Goal: Transaction & Acquisition: Purchase product/service

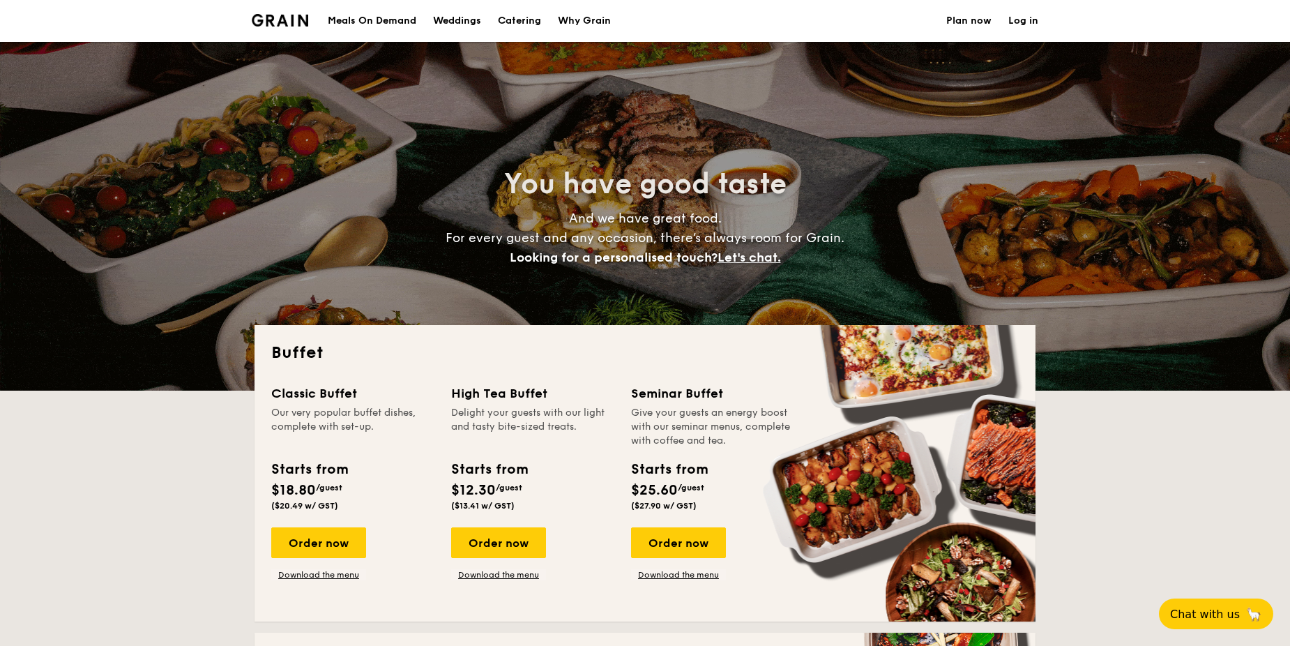
select select
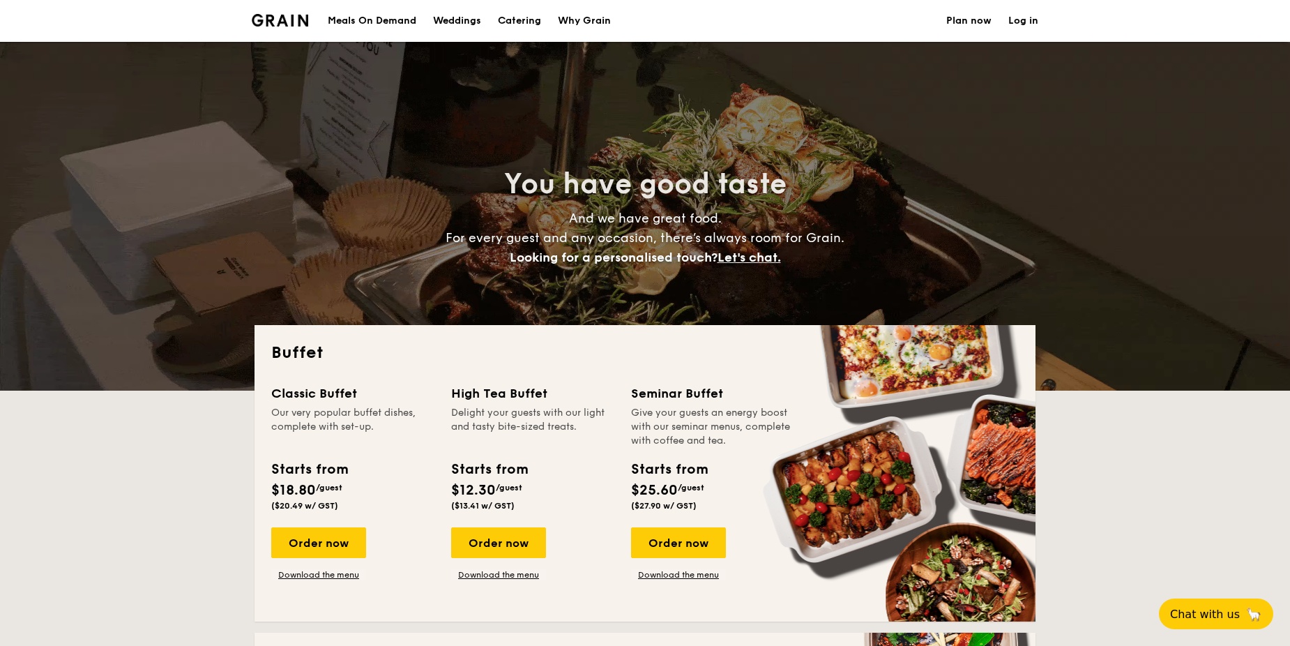
click at [357, 24] on div "Meals On Demand" at bounding box center [372, 21] width 89 height 42
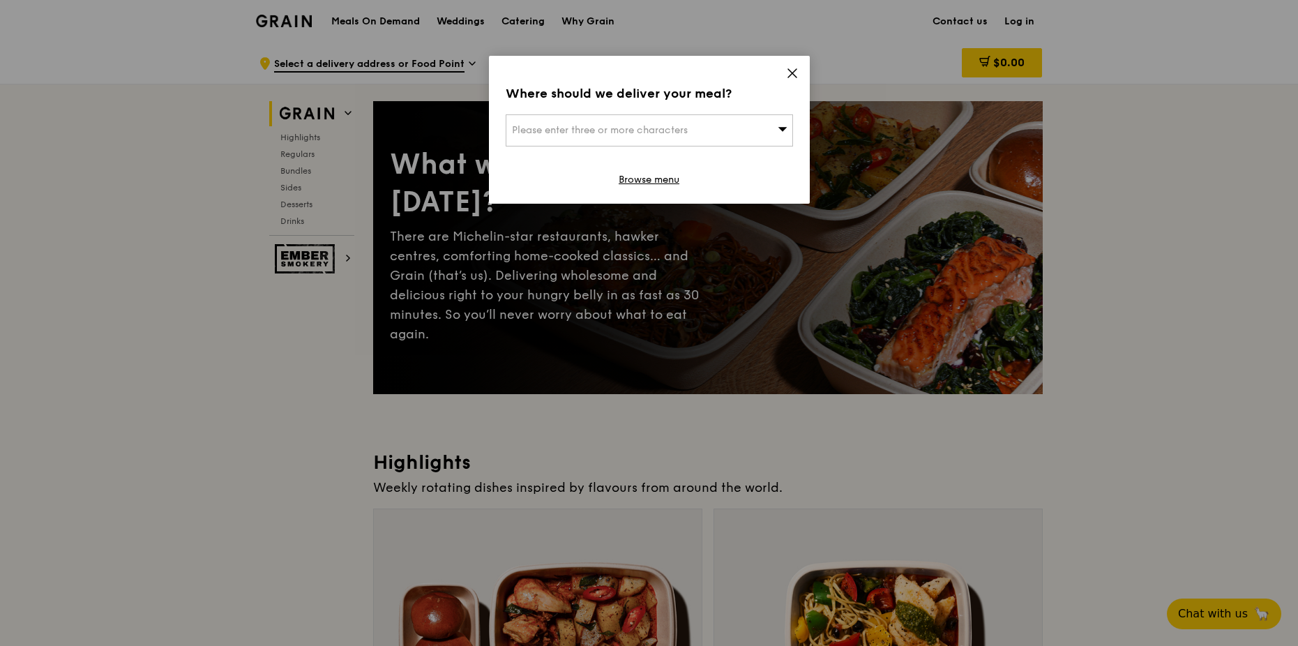
click at [592, 136] on div "Please enter three or more characters" at bounding box center [649, 130] width 287 height 32
type input "319758"
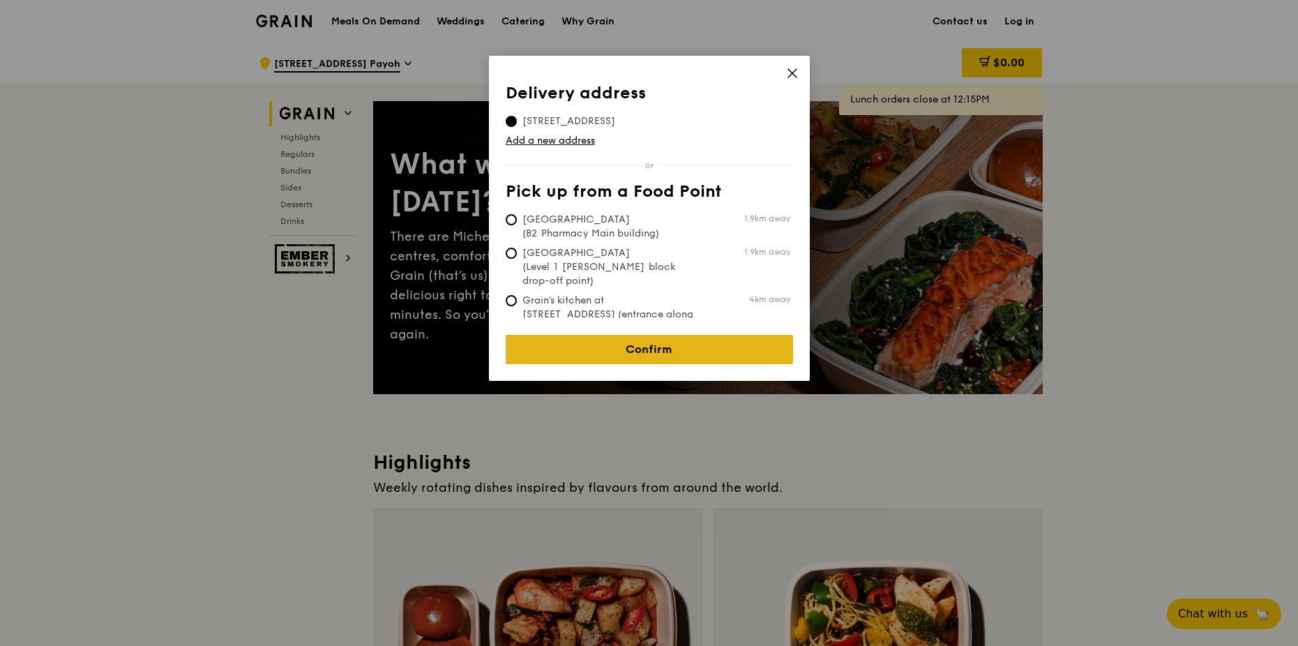
click at [678, 344] on link "Confirm" at bounding box center [649, 349] width 287 height 29
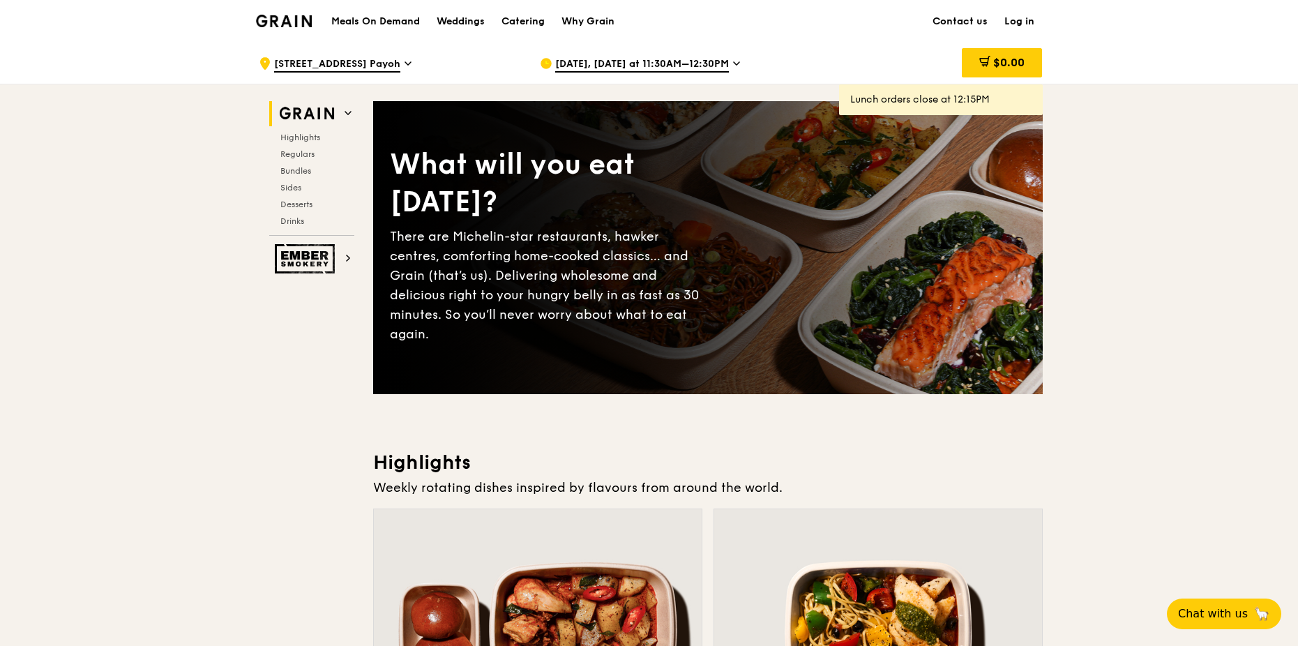
click at [674, 63] on span "[DATE], [DATE] at 11:30AM–12:30PM" at bounding box center [642, 64] width 174 height 15
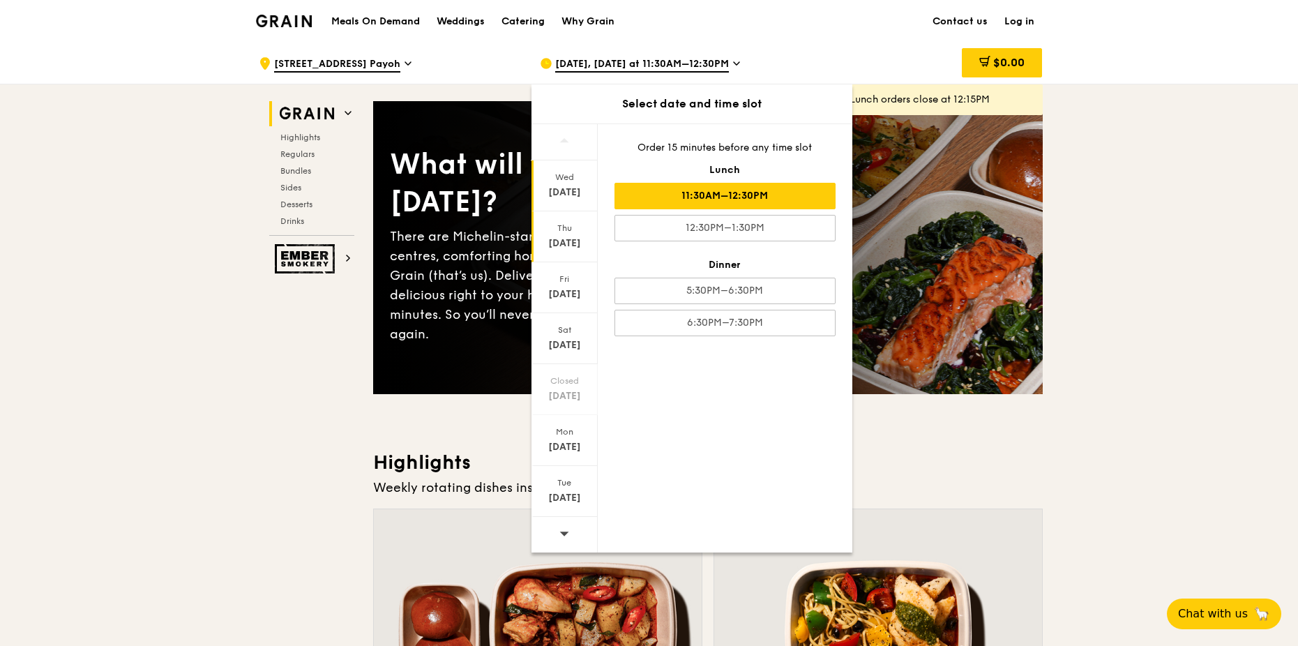
click at [564, 235] on div "[DATE]" at bounding box center [564, 236] width 66 height 51
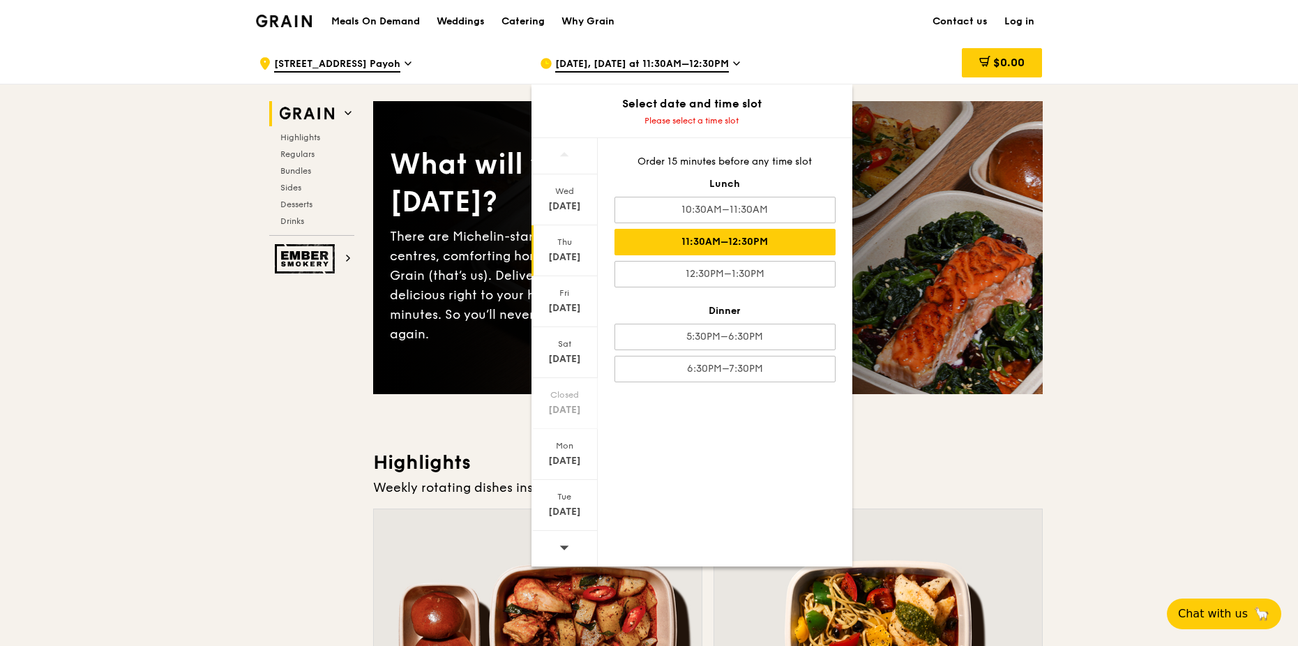
click at [731, 245] on div "11:30AM–12:30PM" at bounding box center [724, 242] width 221 height 26
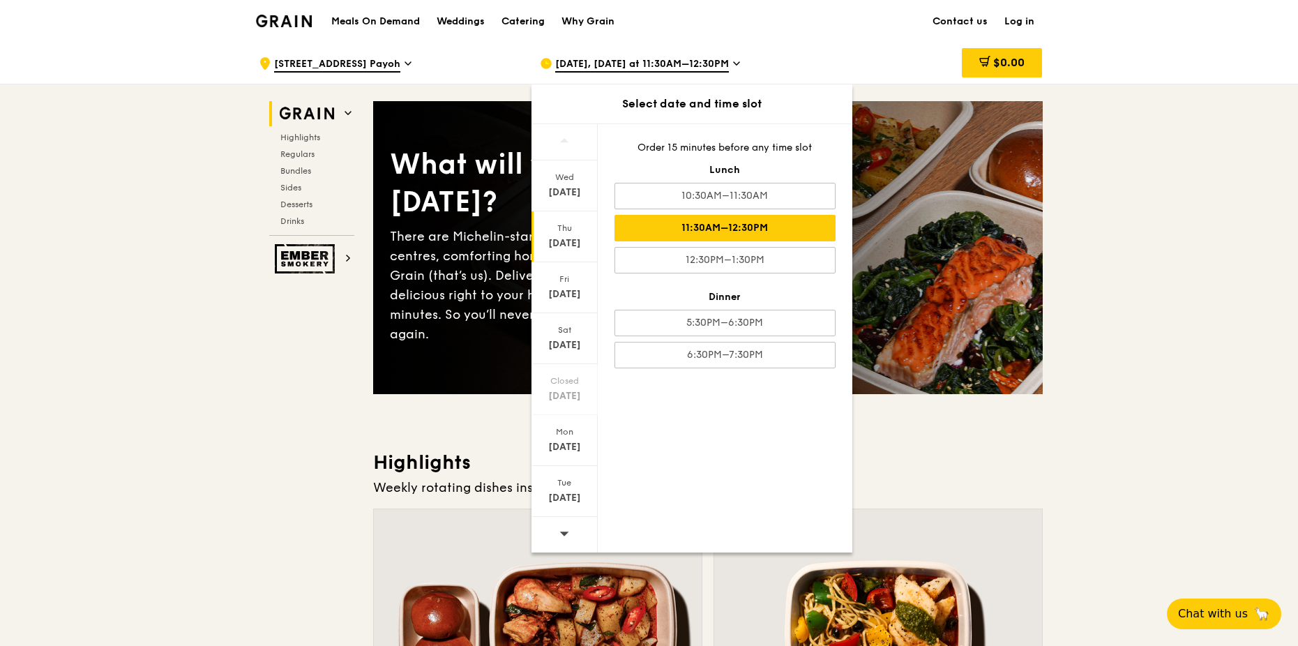
click at [690, 231] on div "11:30AM–12:30PM" at bounding box center [724, 228] width 221 height 26
click at [555, 245] on div "[DATE]" at bounding box center [564, 243] width 62 height 14
click at [695, 221] on div "11:30AM–12:30PM" at bounding box center [724, 228] width 221 height 26
click at [984, 471] on h3 "Highlights" at bounding box center [707, 462] width 669 height 25
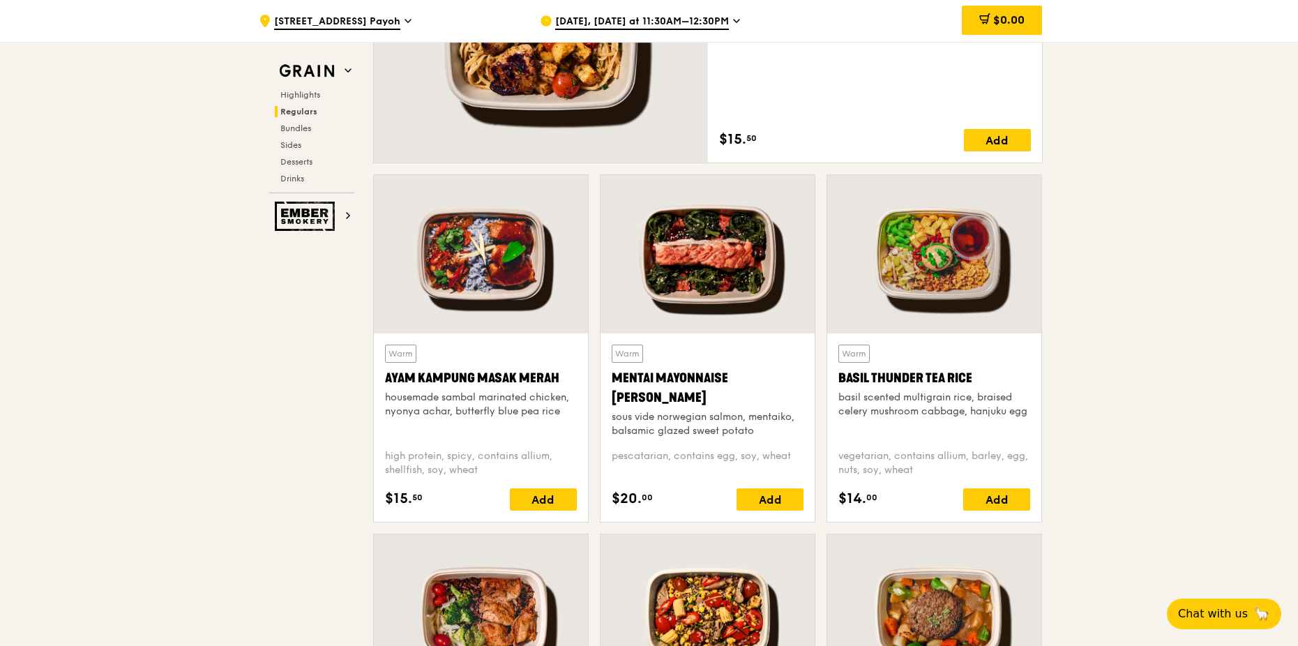
scroll to position [1185, 0]
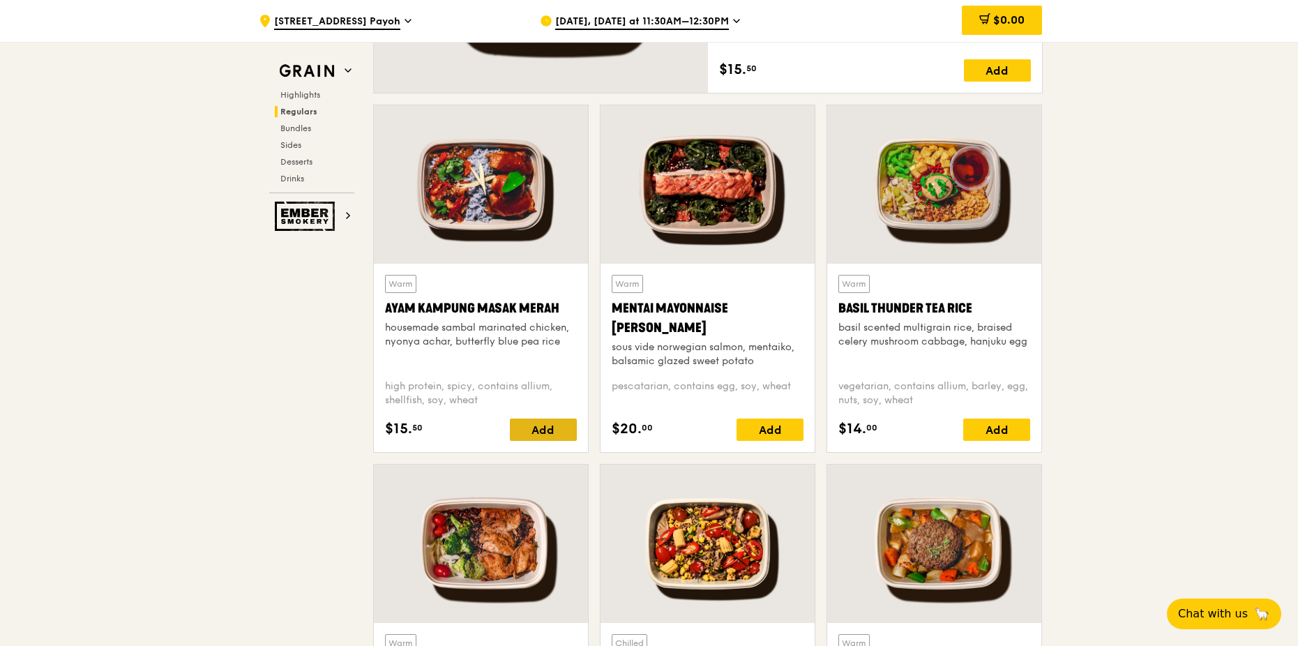
click at [536, 425] on div "Add" at bounding box center [543, 429] width 67 height 22
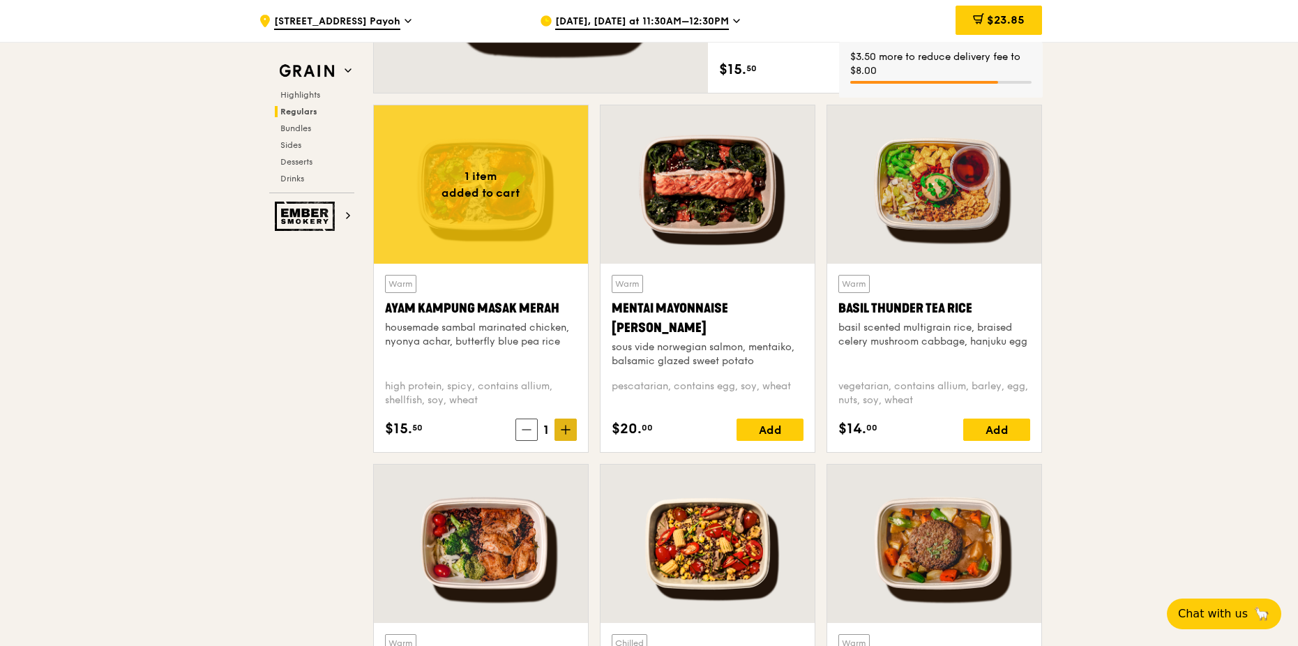
click at [563, 430] on icon at bounding box center [565, 430] width 8 height 0
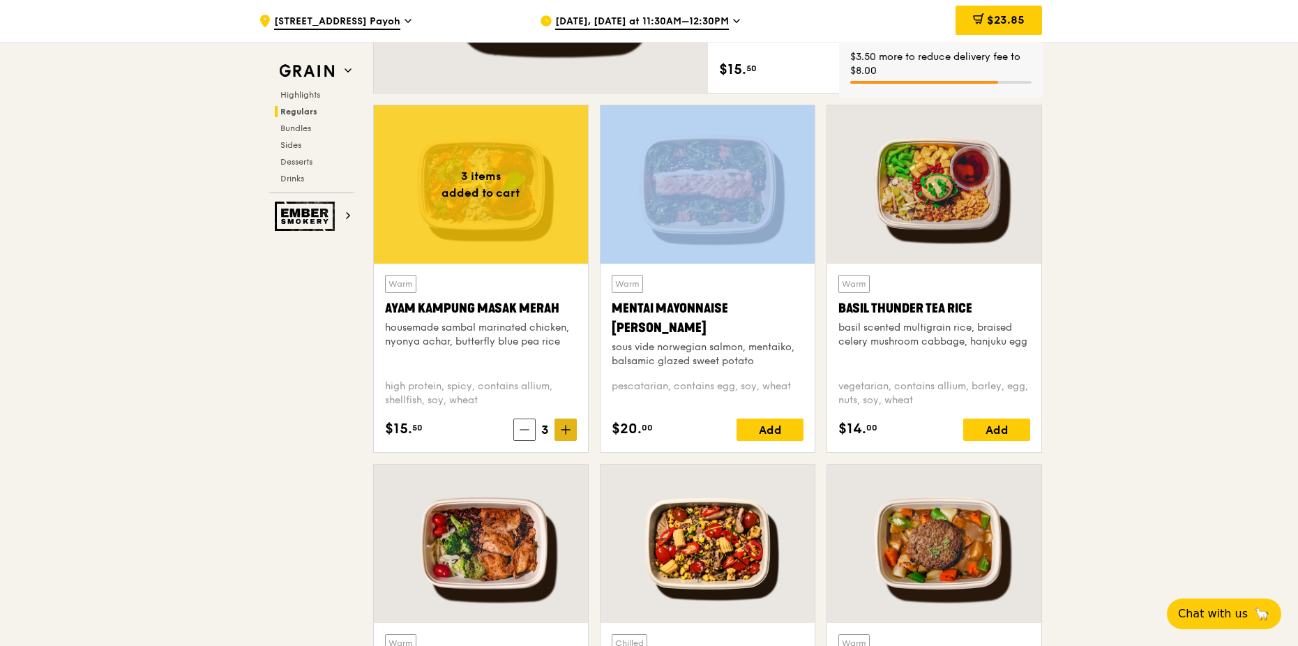
click at [563, 430] on icon at bounding box center [565, 430] width 8 height 0
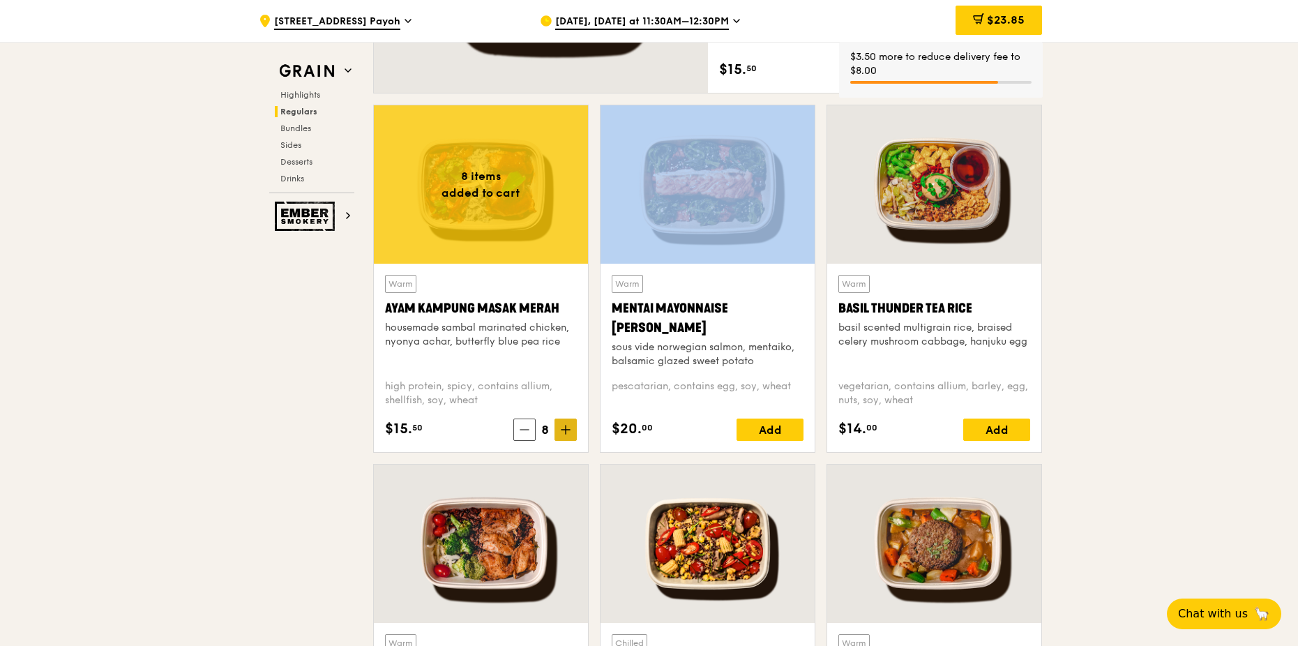
click at [563, 430] on icon at bounding box center [565, 430] width 8 height 0
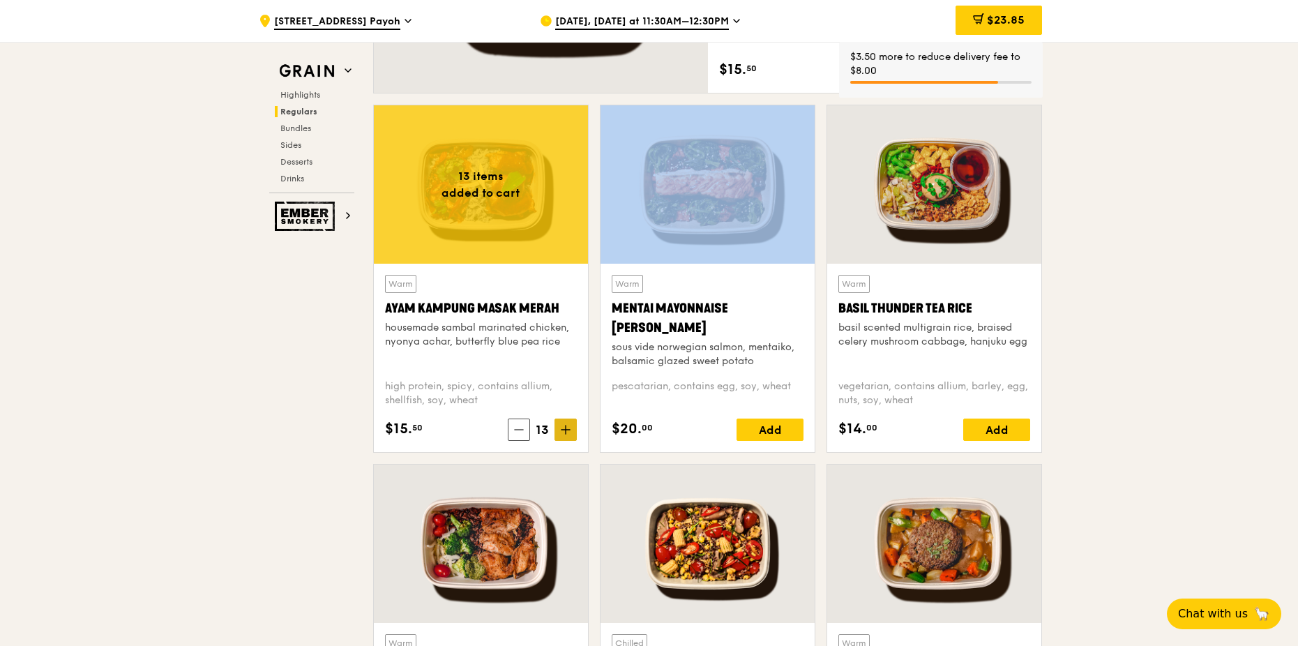
click at [563, 430] on icon at bounding box center [565, 430] width 8 height 0
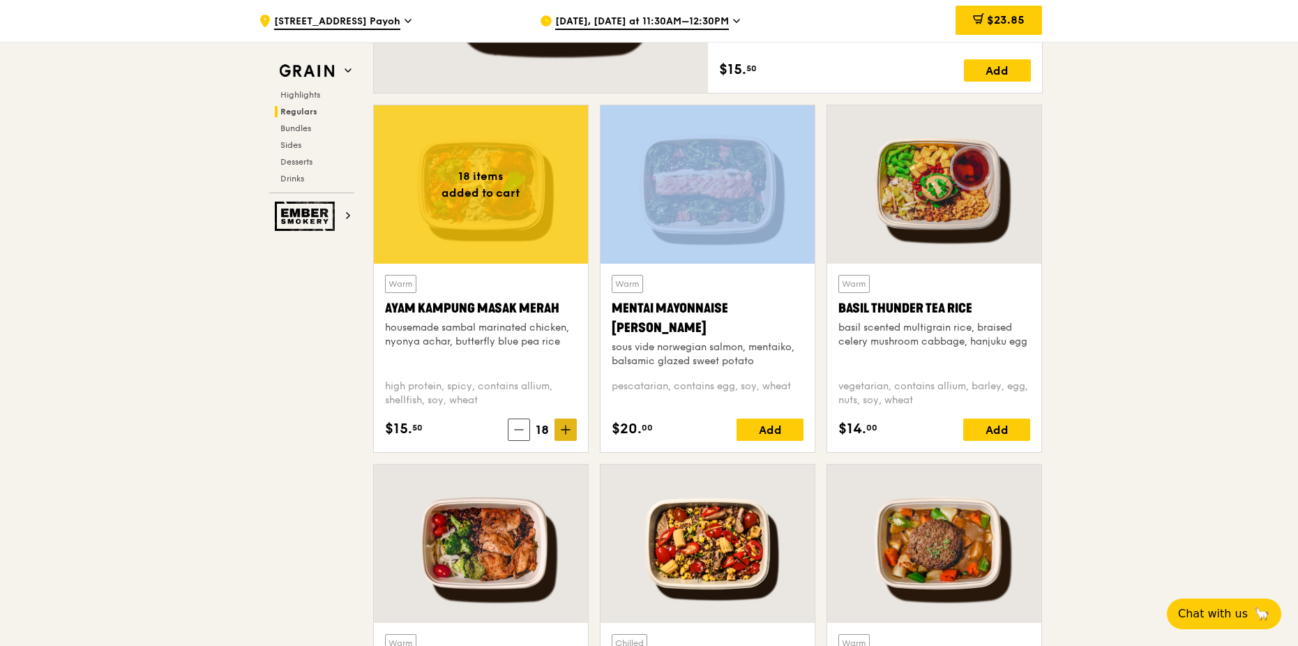
click at [563, 430] on icon at bounding box center [565, 430] width 8 height 0
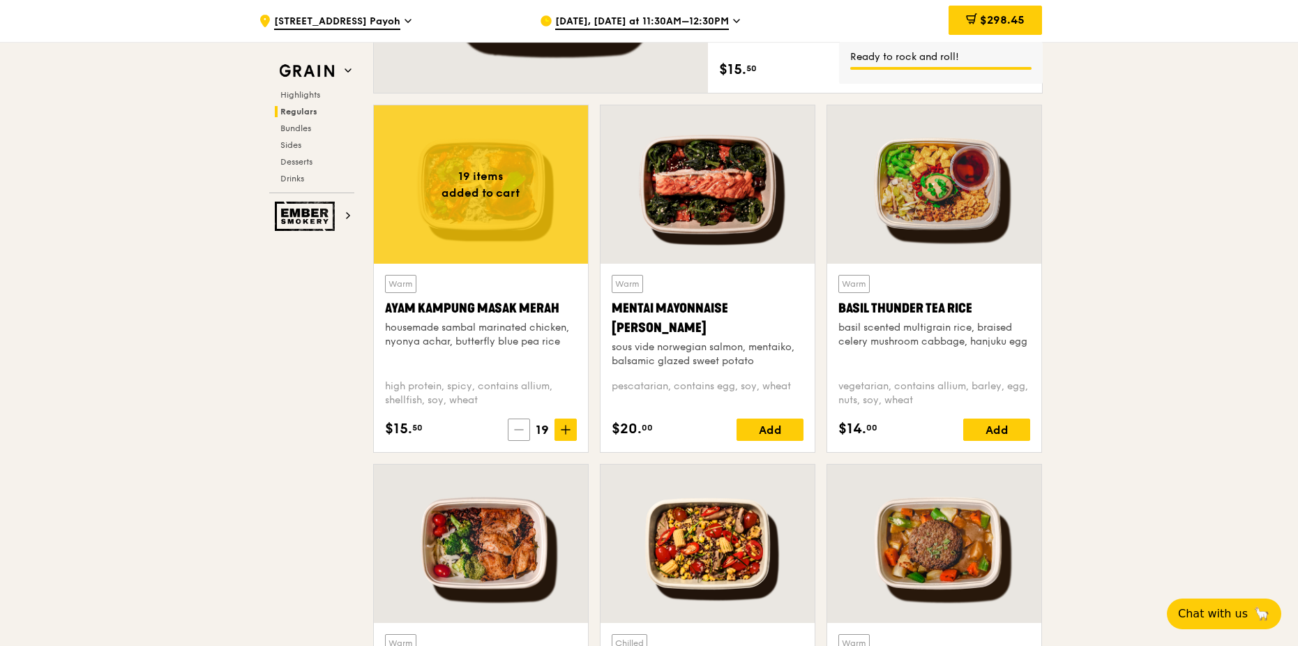
drag, startPoint x: 563, startPoint y: 430, endPoint x: 519, endPoint y: 433, distance: 44.0
click at [519, 433] on icon at bounding box center [519, 430] width 10 height 10
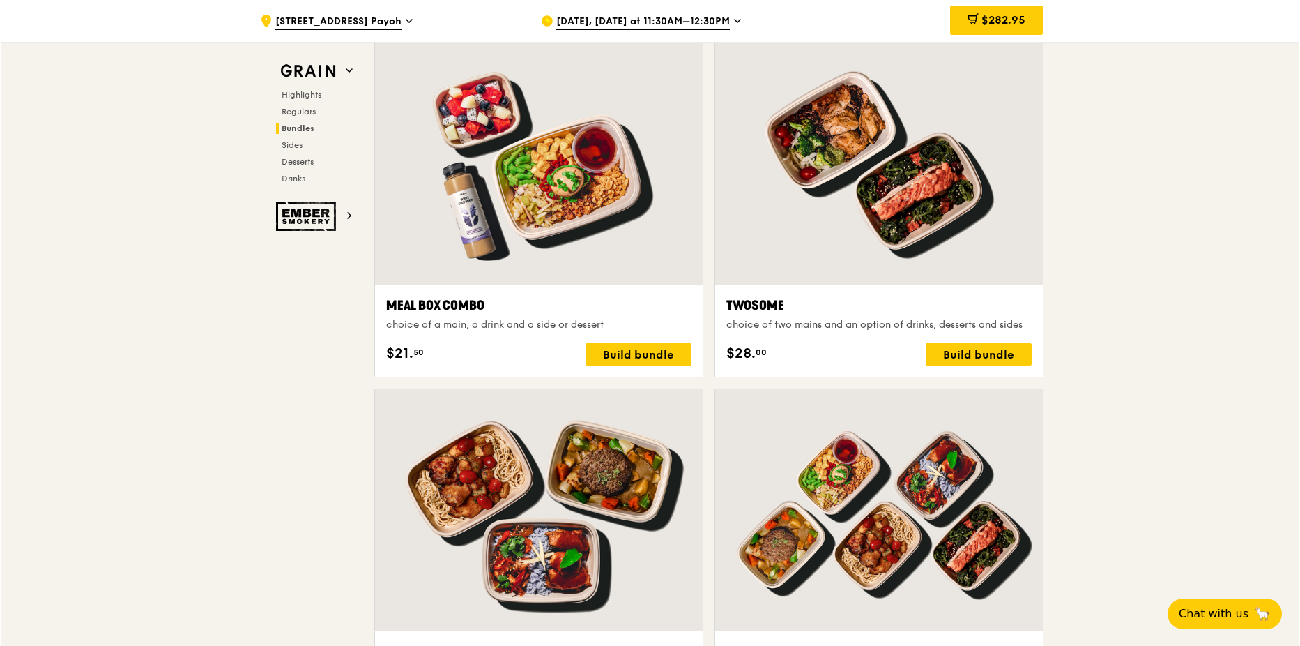
scroll to position [2092, 0]
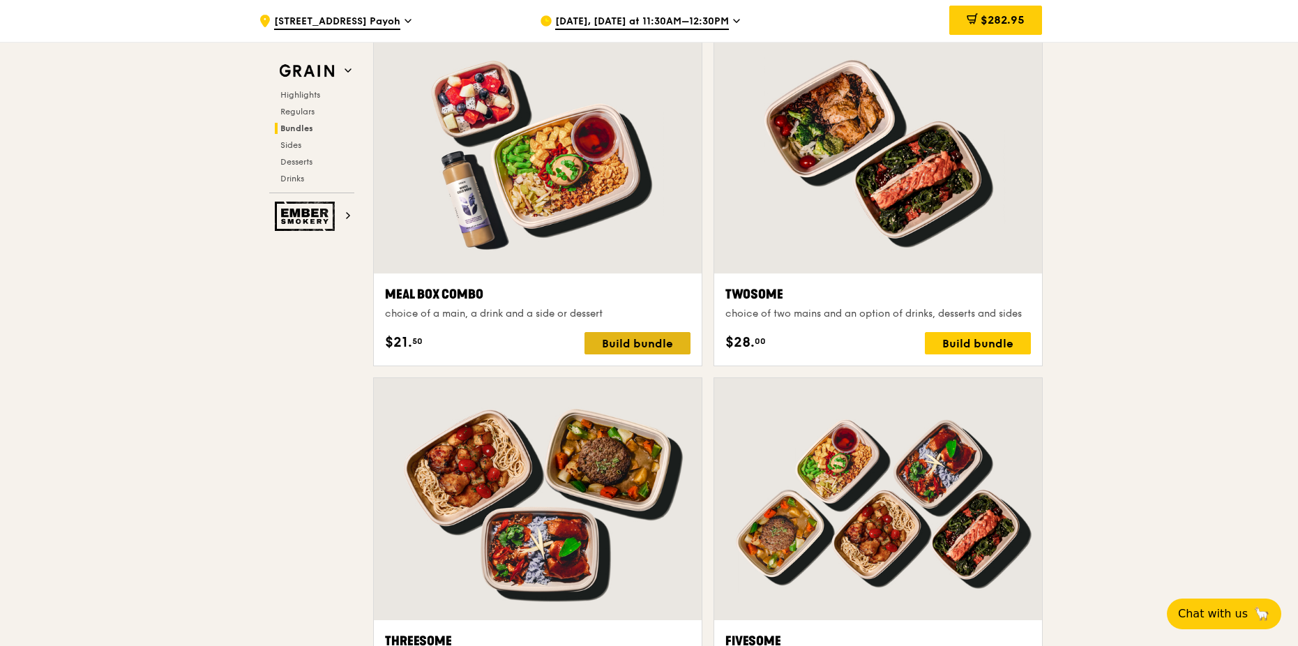
click at [642, 345] on div "Build bundle" at bounding box center [637, 343] width 106 height 22
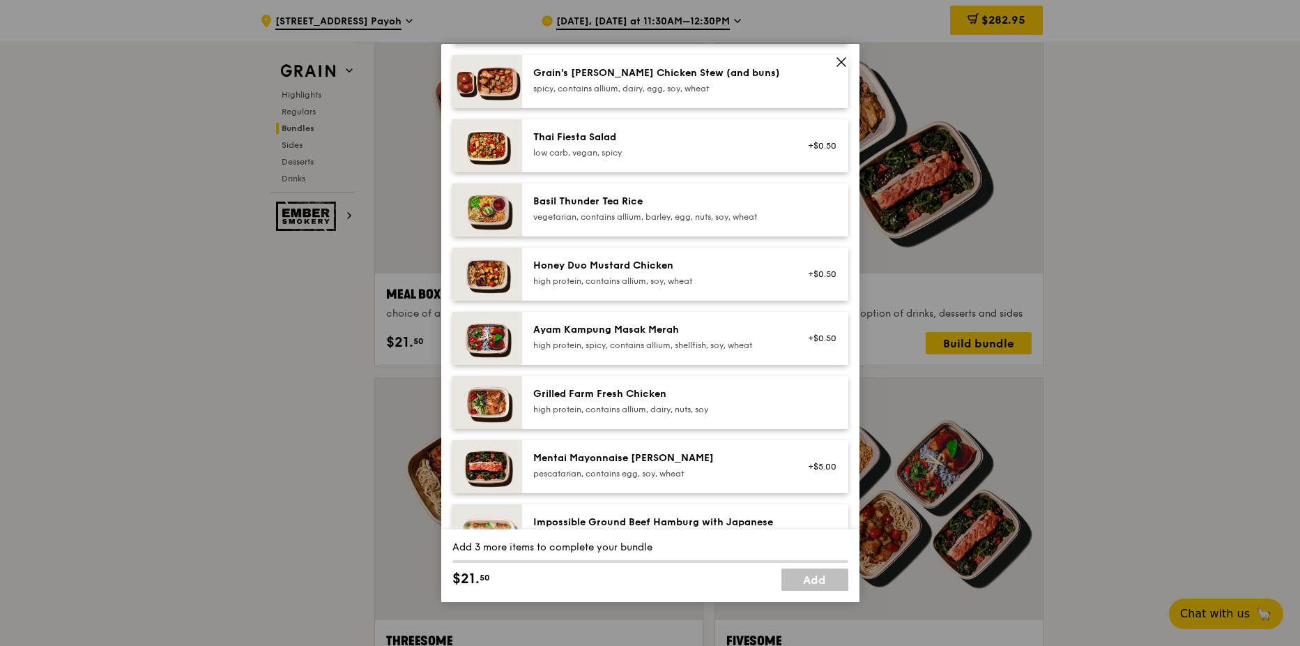
scroll to position [209, 0]
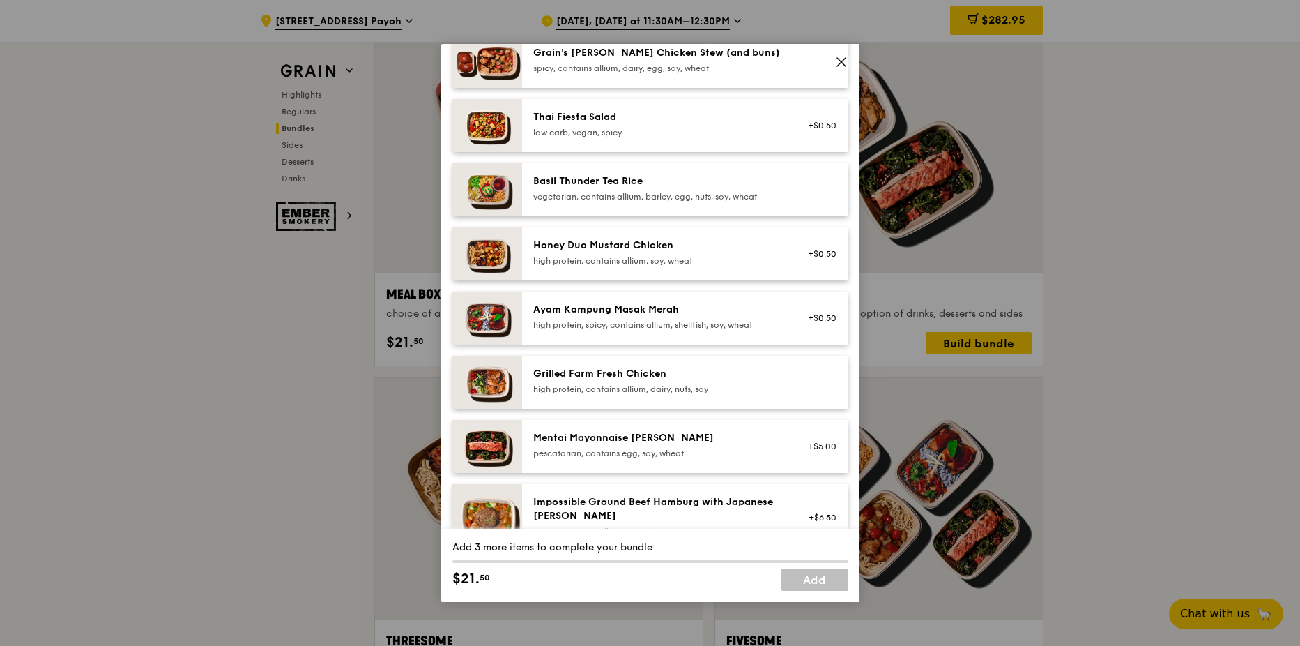
click at [614, 326] on div "high protein, spicy, contains allium, shellfish, soy, wheat" at bounding box center [658, 324] width 250 height 11
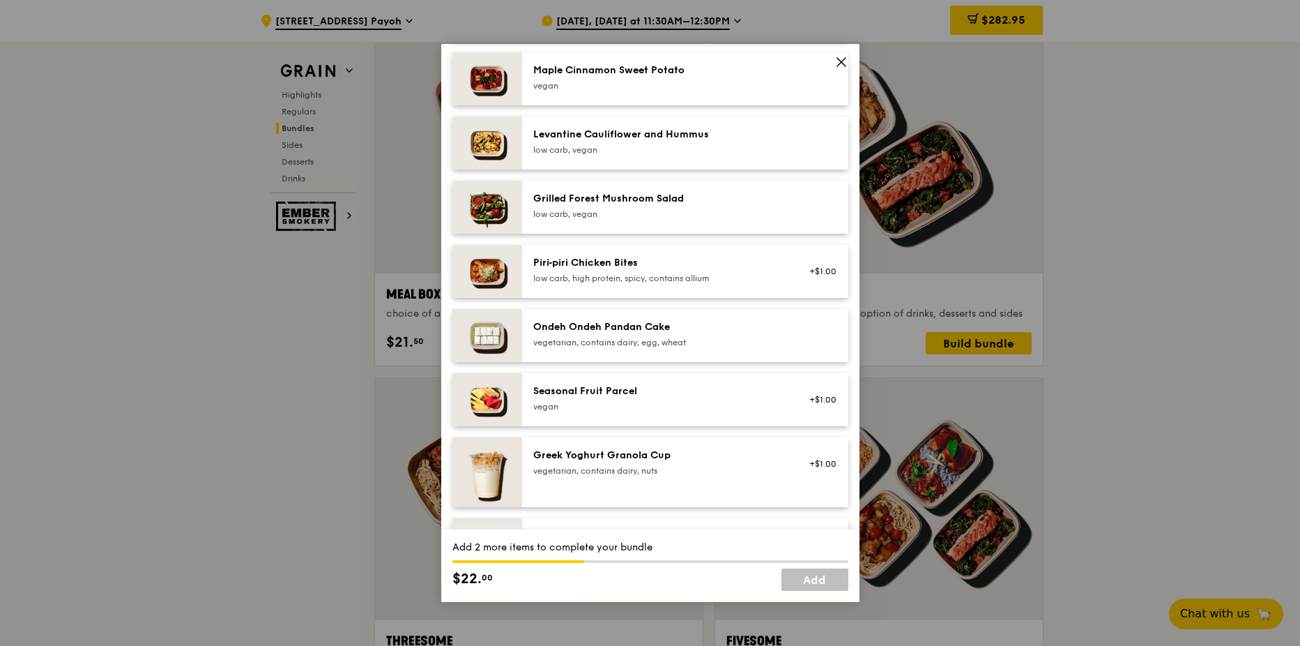
scroll to position [906, 0]
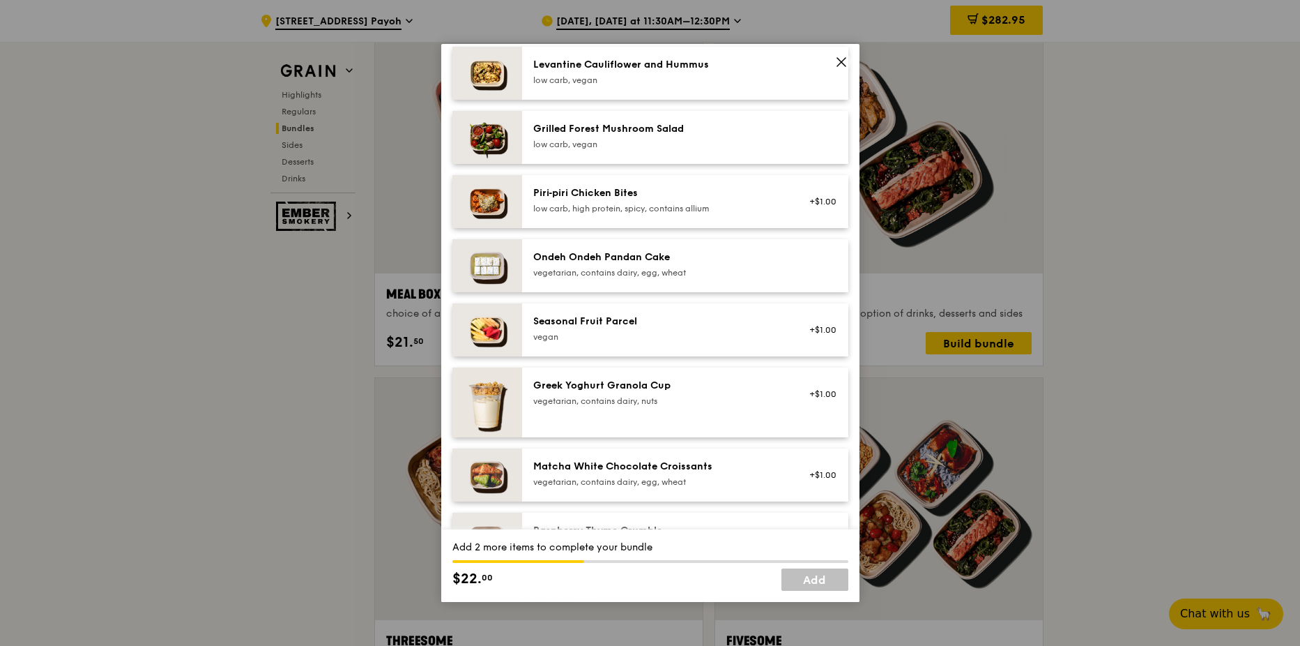
click at [624, 335] on div "vegan" at bounding box center [658, 336] width 250 height 11
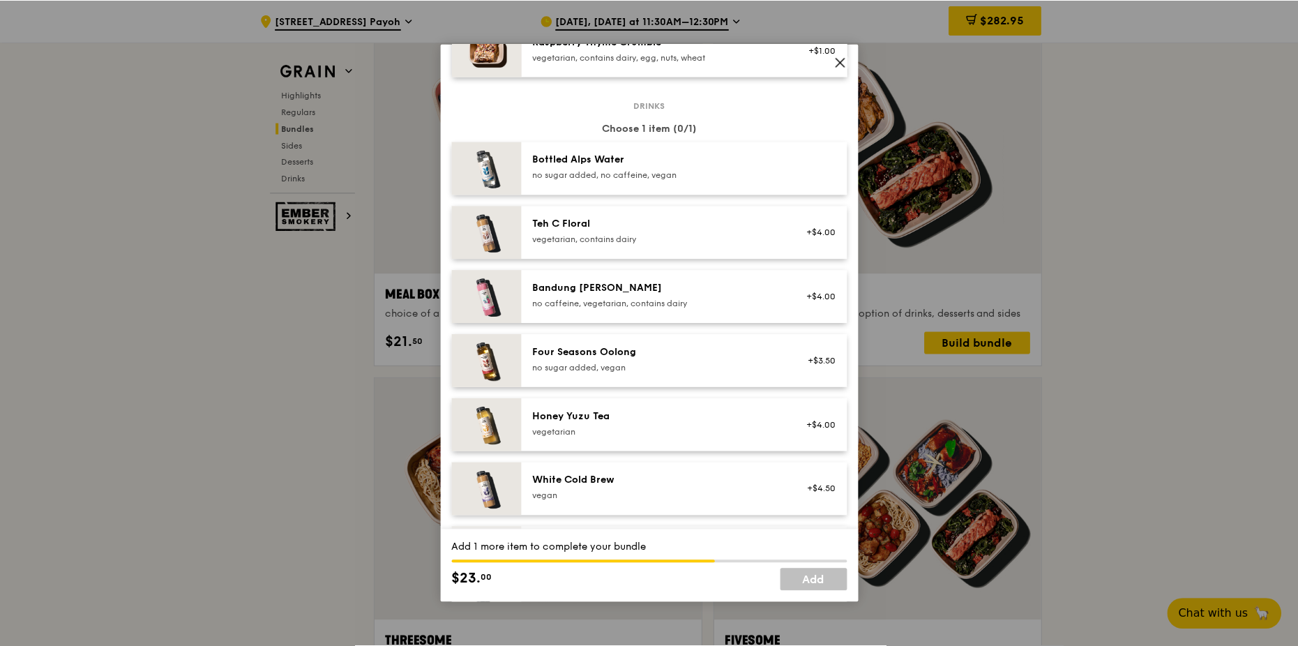
scroll to position [1376, 0]
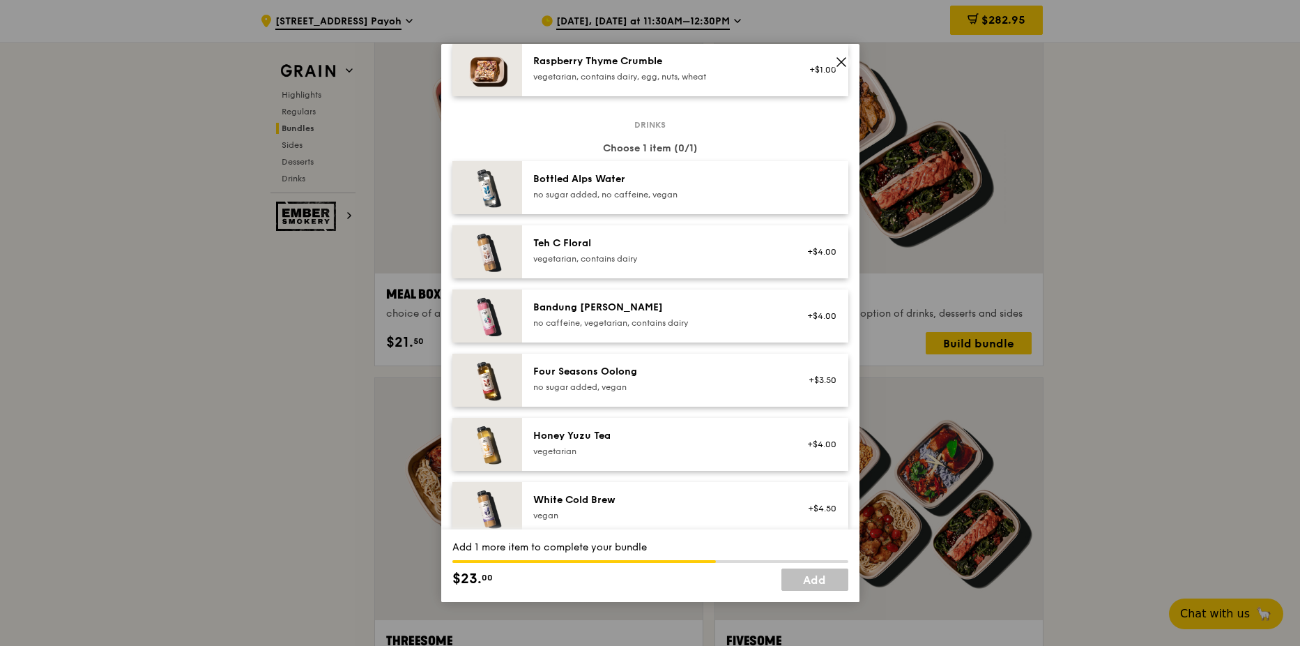
click at [561, 448] on div "vegetarian" at bounding box center [658, 451] width 250 height 11
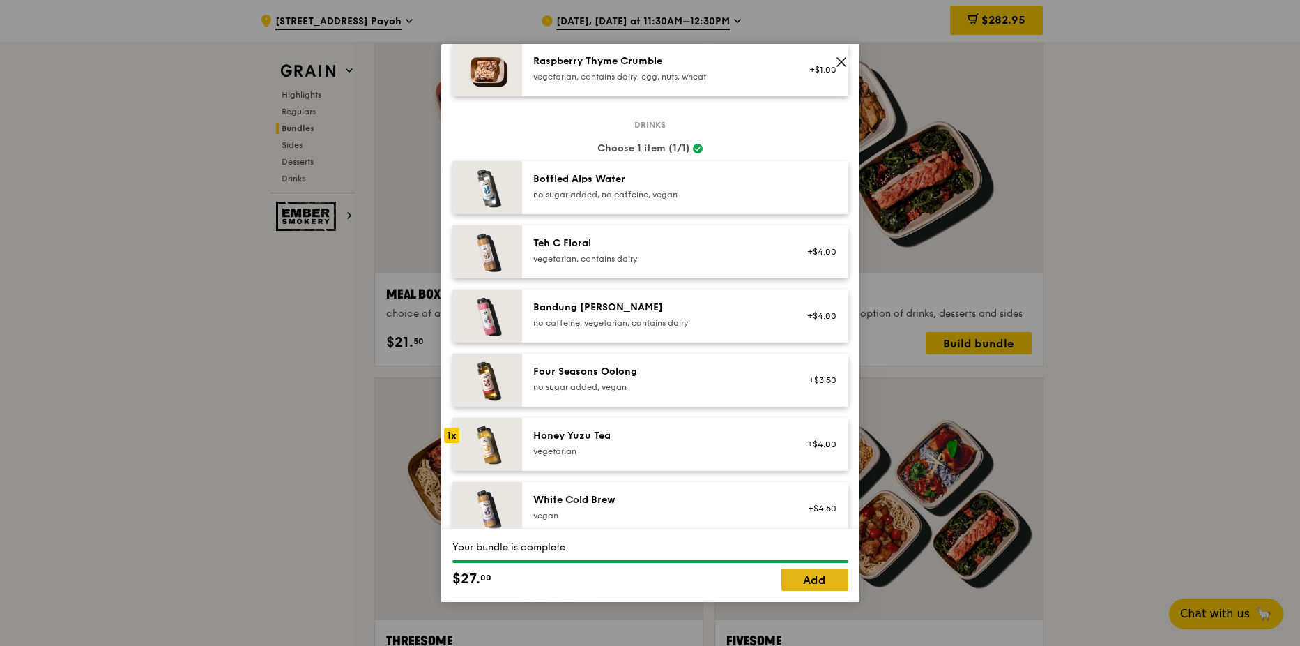
click at [814, 582] on link "Add" at bounding box center [815, 579] width 67 height 22
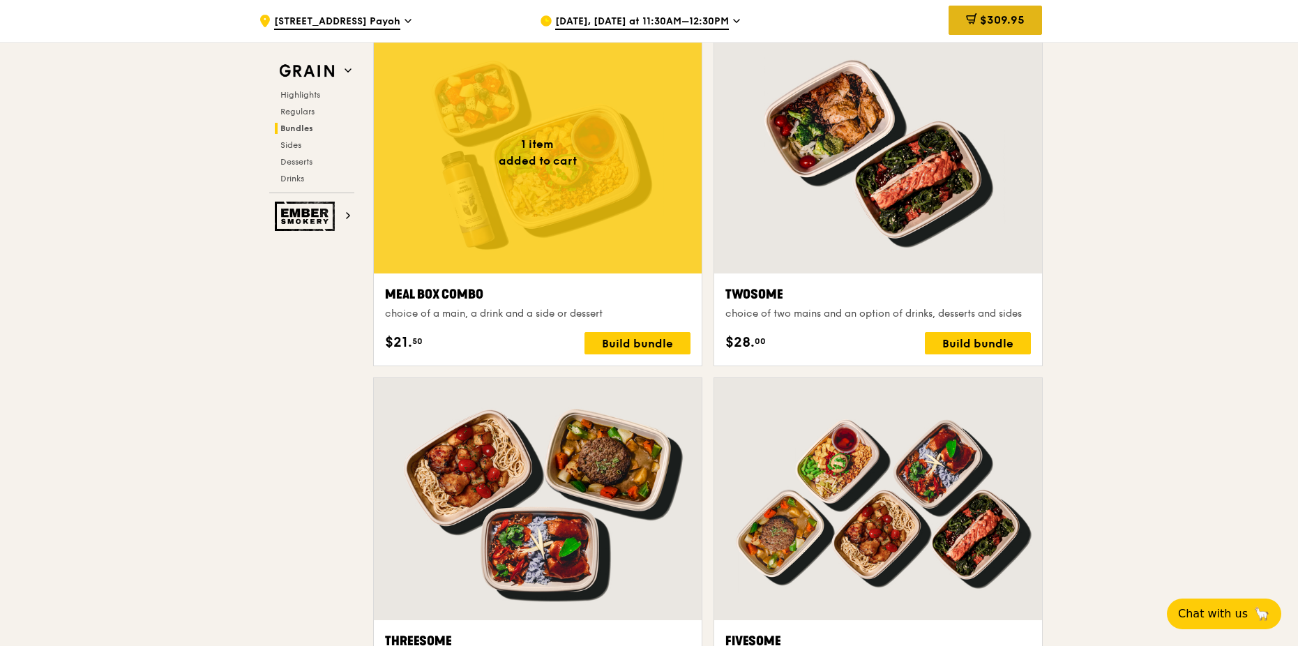
click at [999, 26] on span "$309.95" at bounding box center [1002, 19] width 45 height 13
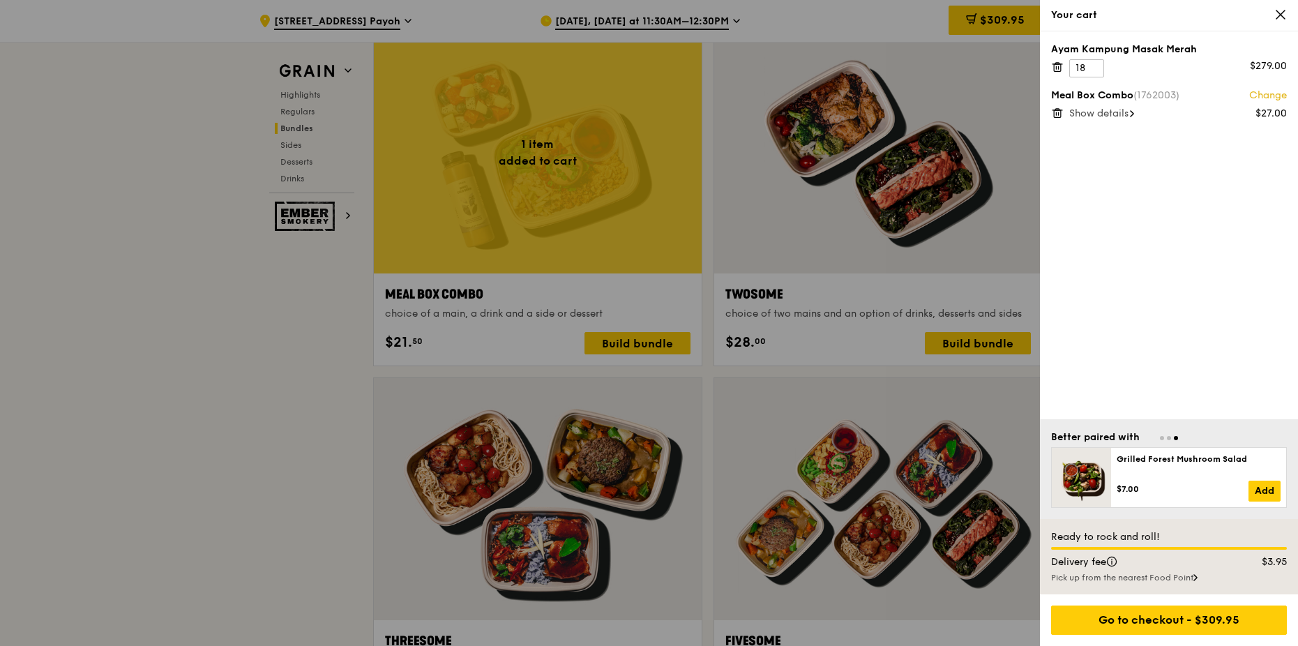
click at [1098, 111] on span "Show details" at bounding box center [1098, 113] width 59 height 12
click at [1267, 487] on link "Add" at bounding box center [1264, 490] width 32 height 21
click at [1058, 207] on icon at bounding box center [1057, 205] width 13 height 13
click at [1058, 112] on icon at bounding box center [1057, 113] width 13 height 13
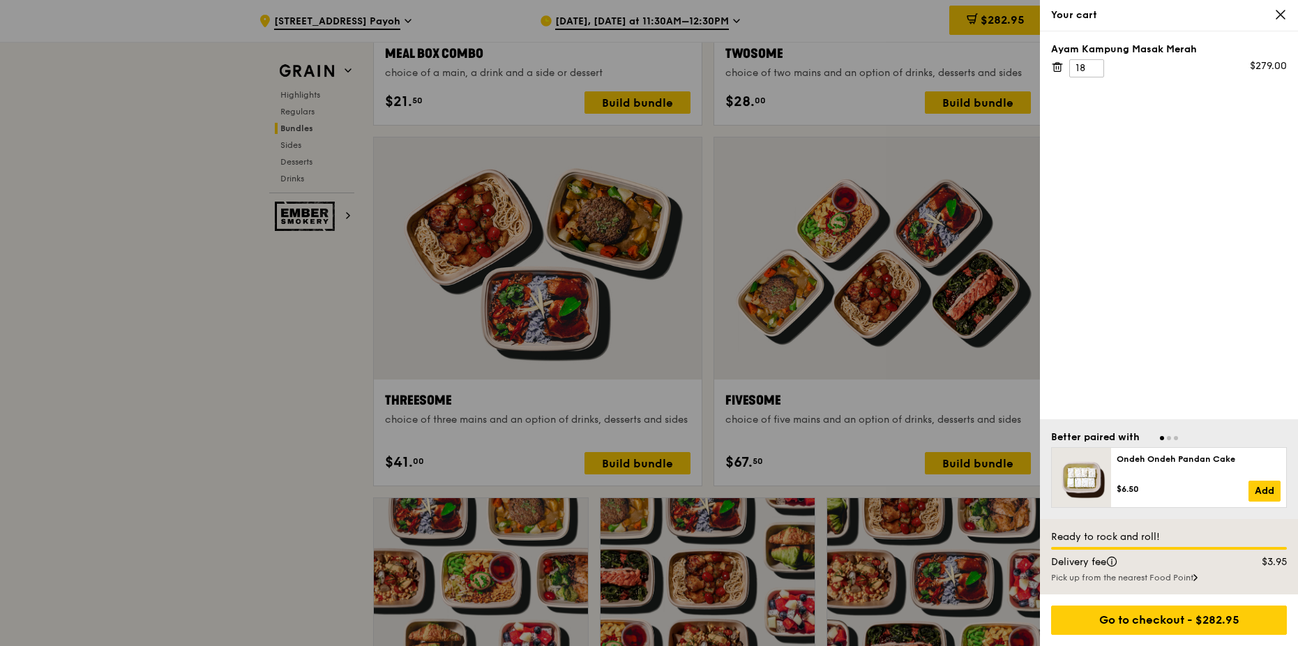
scroll to position [2371, 0]
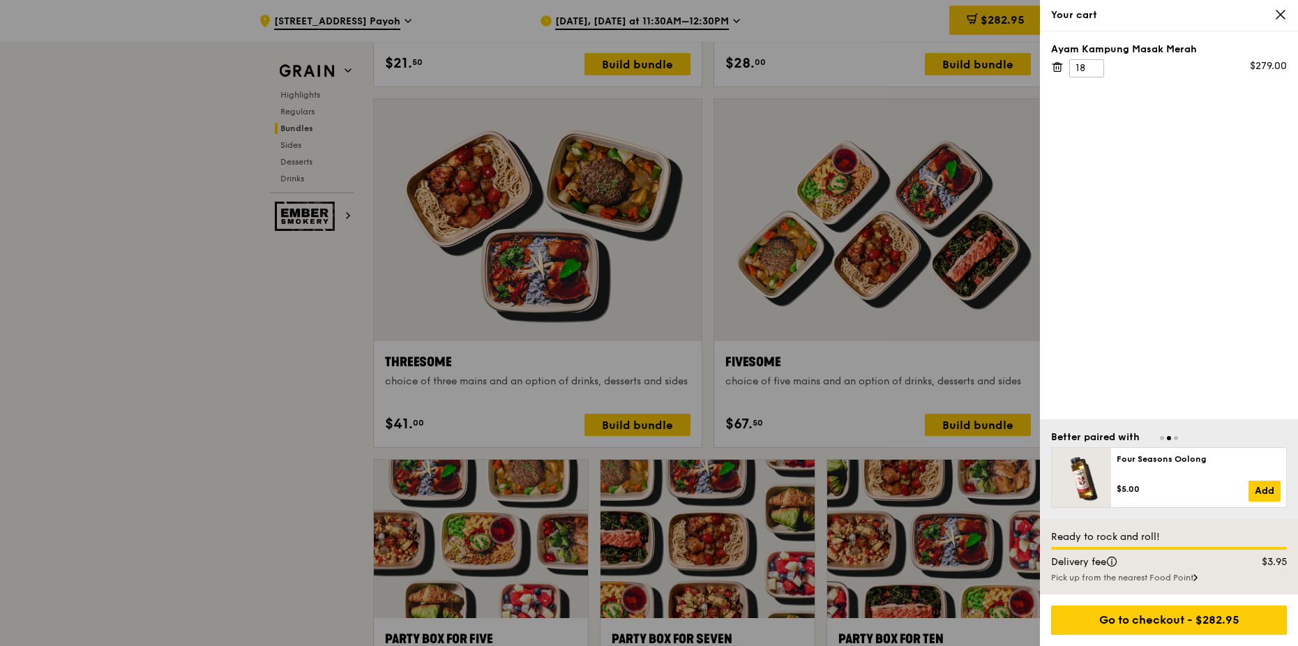
click at [183, 356] on div at bounding box center [649, 323] width 1298 height 646
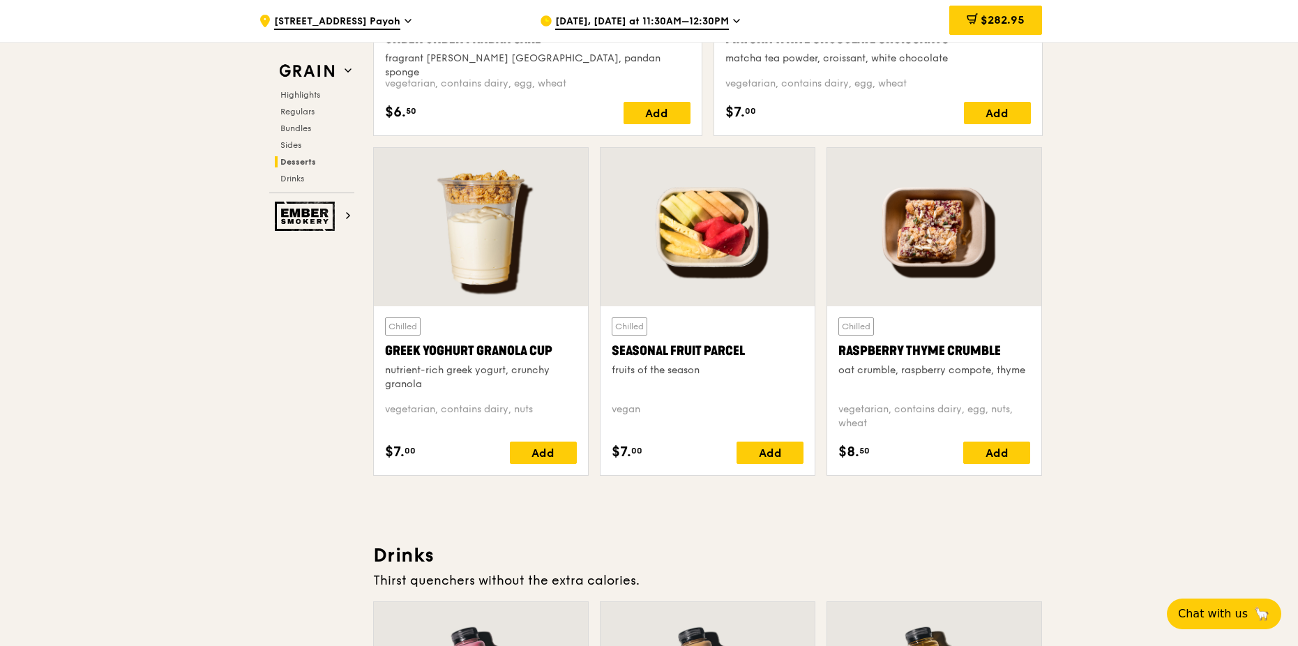
scroll to position [4393, 0]
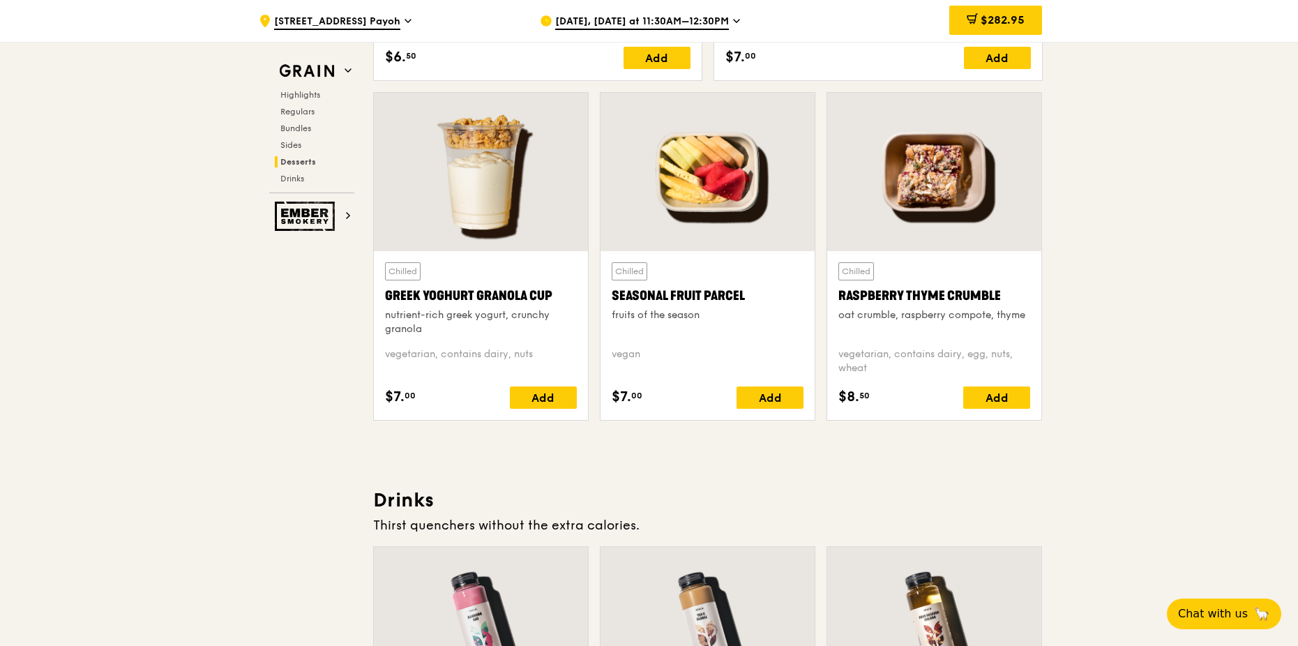
click at [750, 396] on div "Add" at bounding box center [769, 397] width 67 height 22
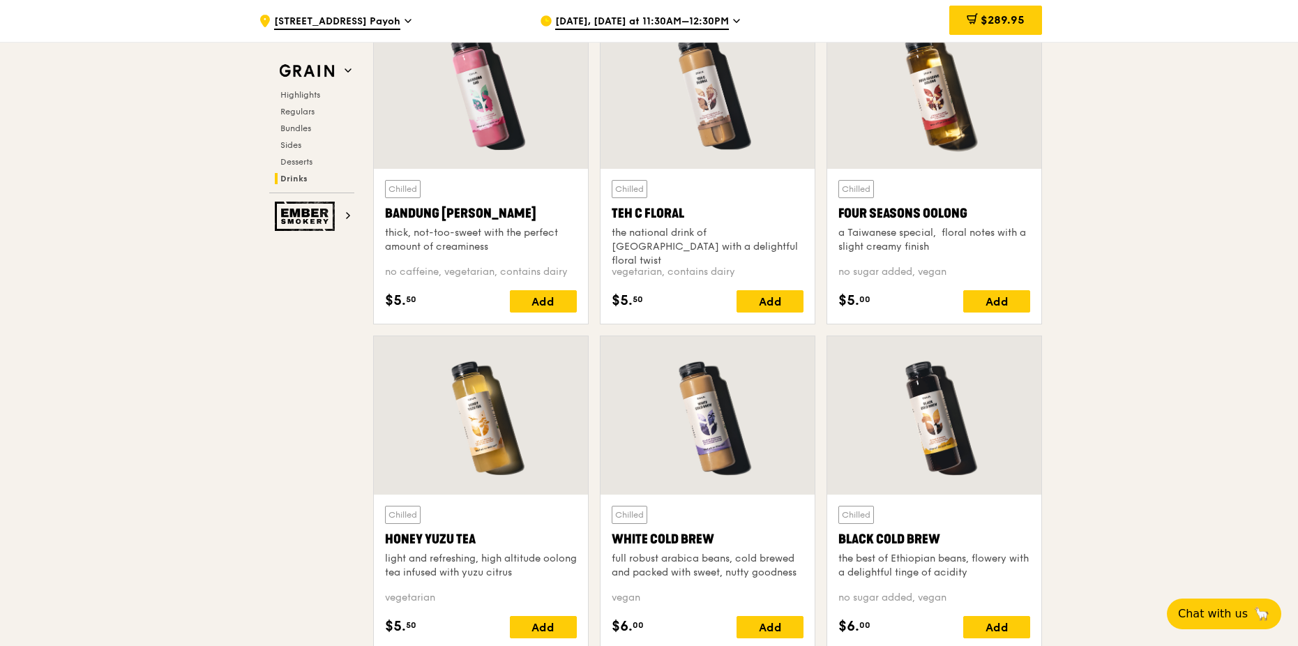
scroll to position [4951, 0]
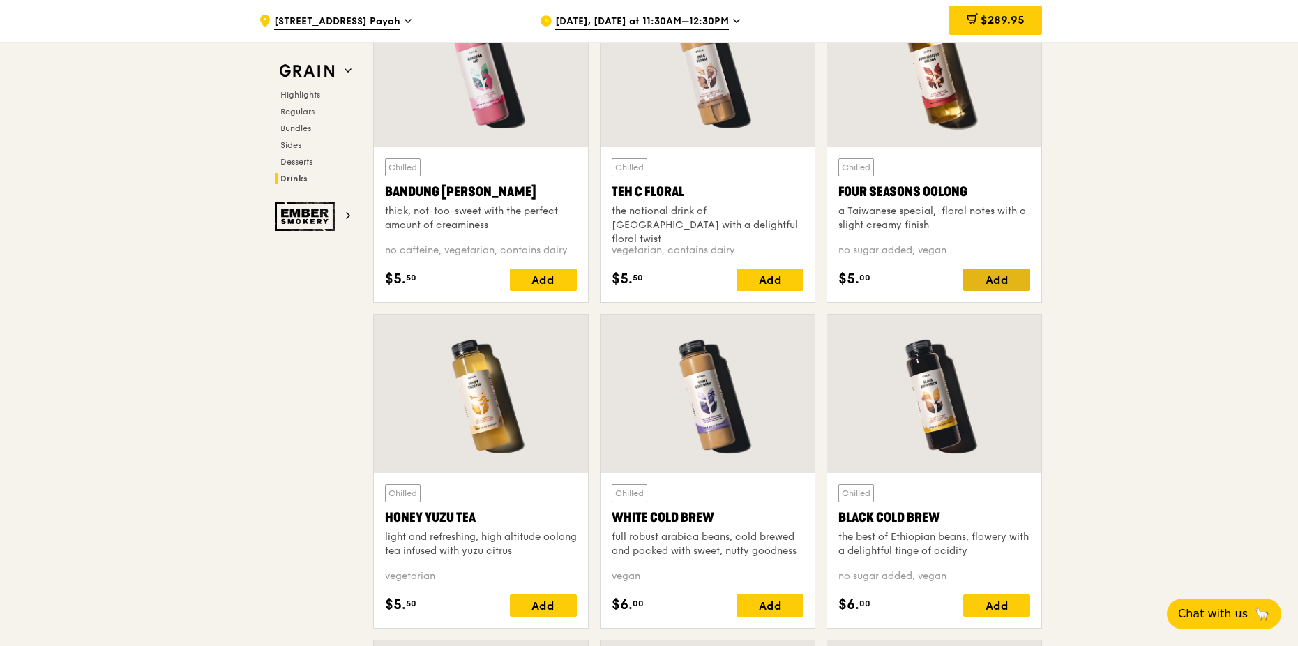
click at [989, 283] on div "Add" at bounding box center [996, 279] width 67 height 22
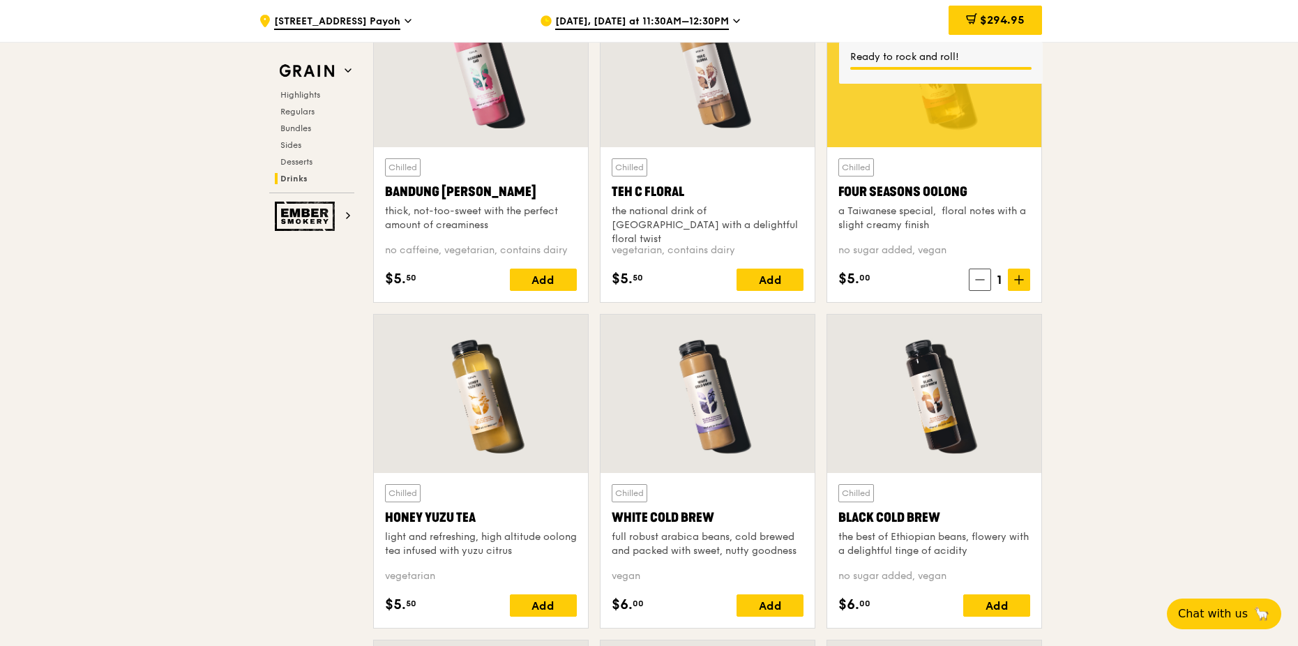
click at [1018, 10] on div "$294.95" at bounding box center [994, 20] width 93 height 29
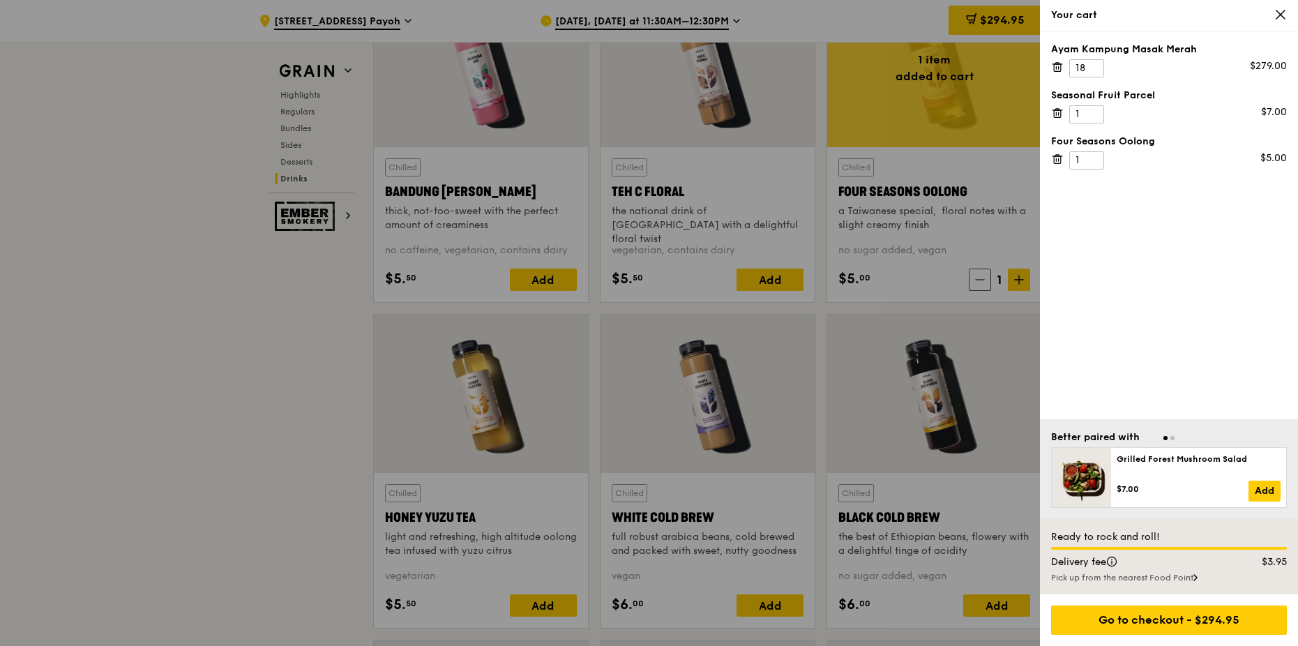
click at [1055, 67] on icon at bounding box center [1057, 67] width 13 height 13
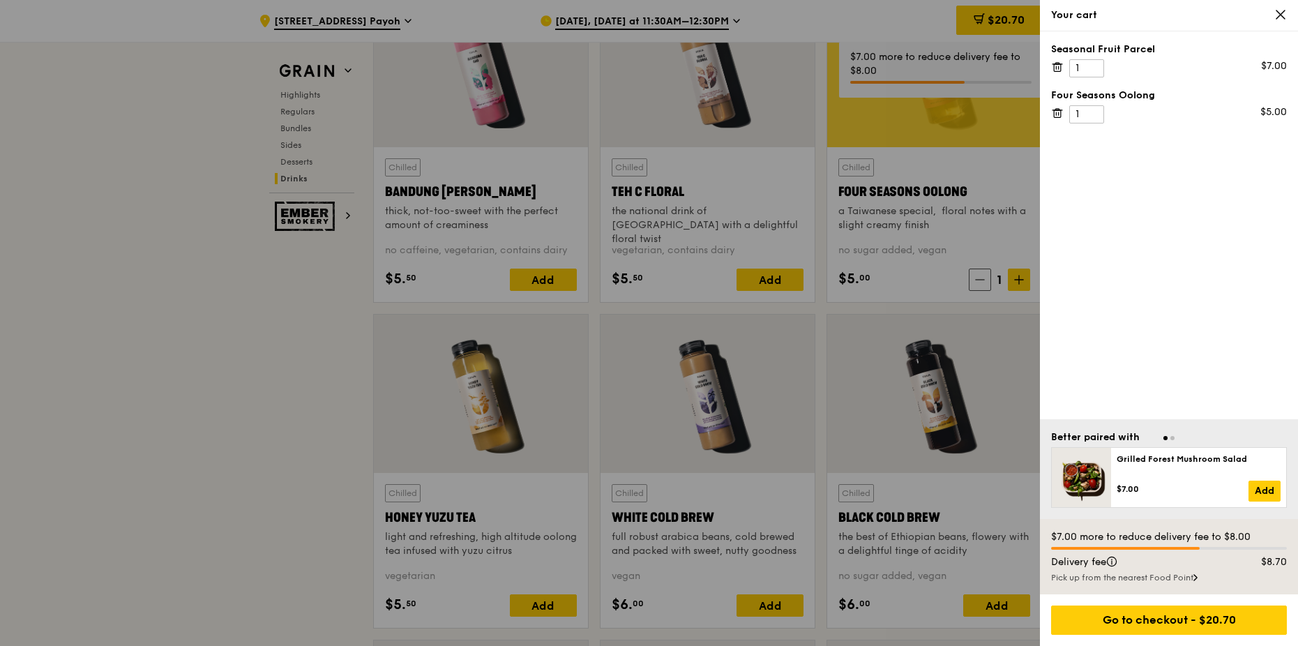
click at [1058, 70] on icon at bounding box center [1057, 67] width 13 height 13
click at [1060, 66] on icon at bounding box center [1057, 67] width 13 height 13
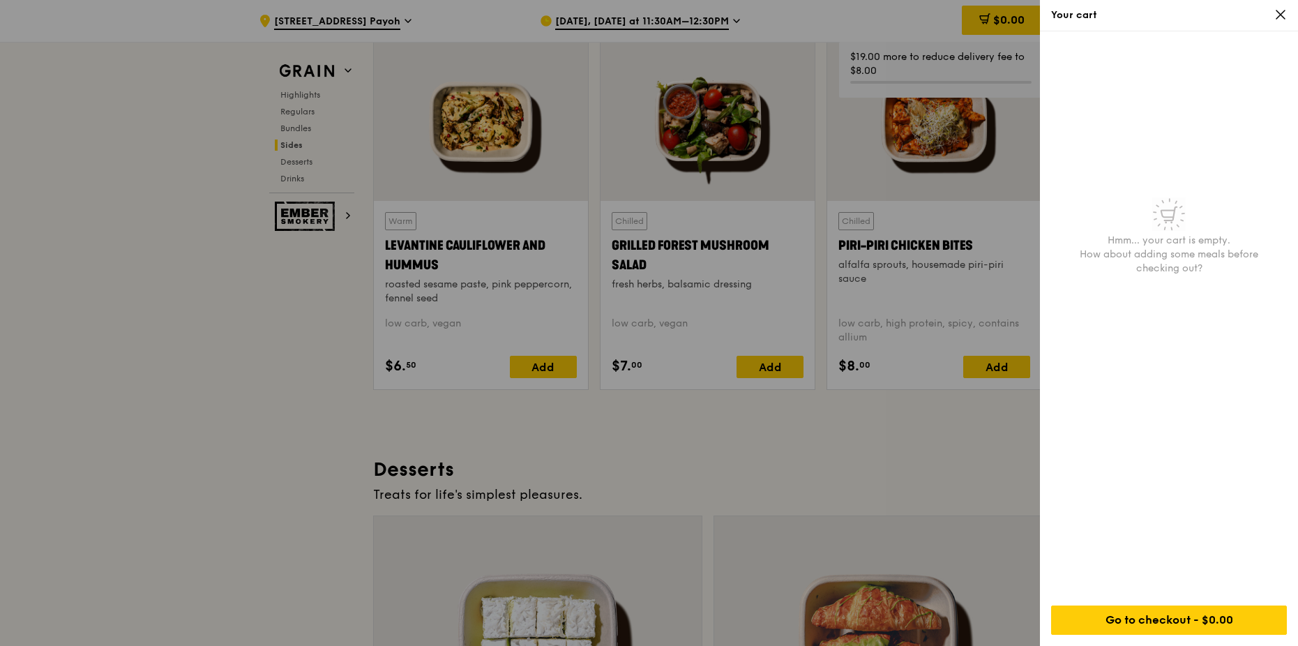
scroll to position [3417, 0]
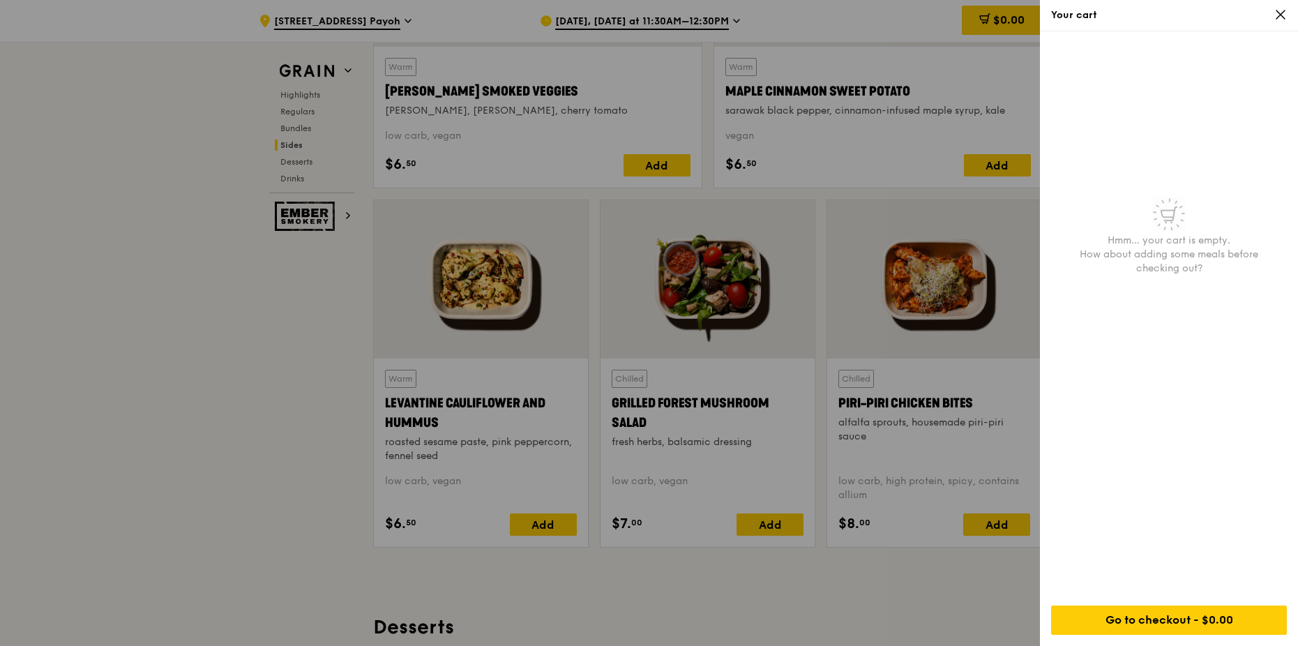
click at [1284, 15] on icon at bounding box center [1280, 14] width 13 height 13
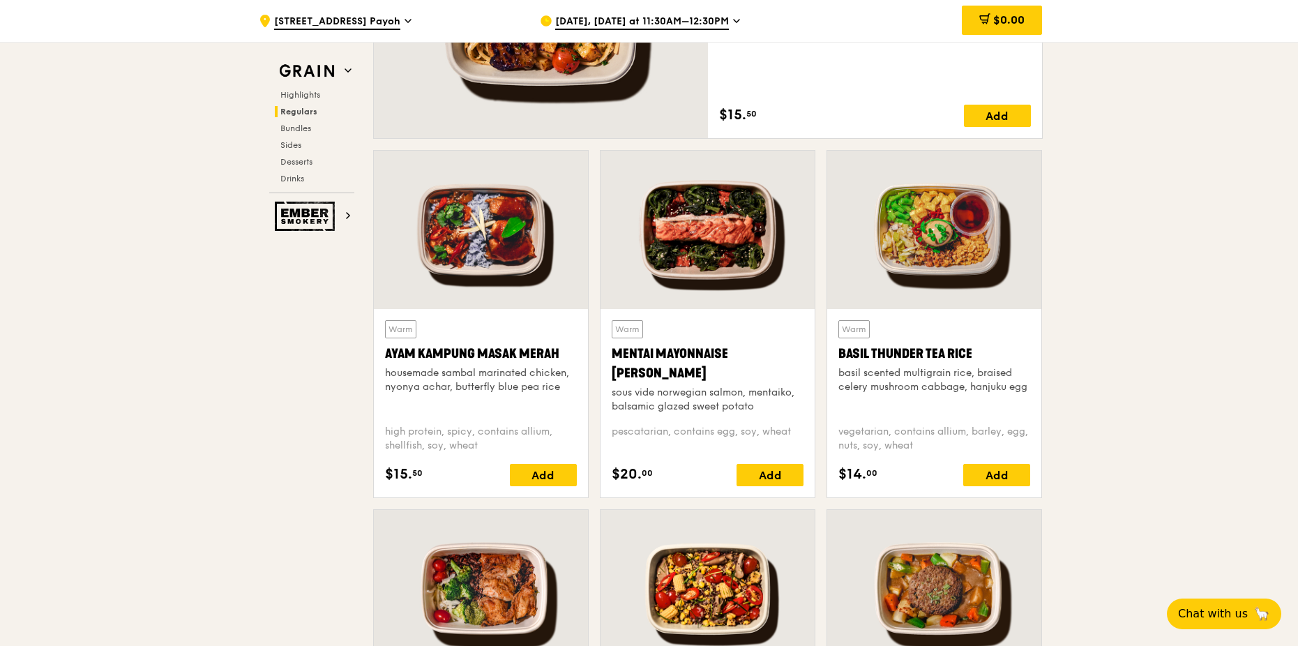
scroll to position [1116, 0]
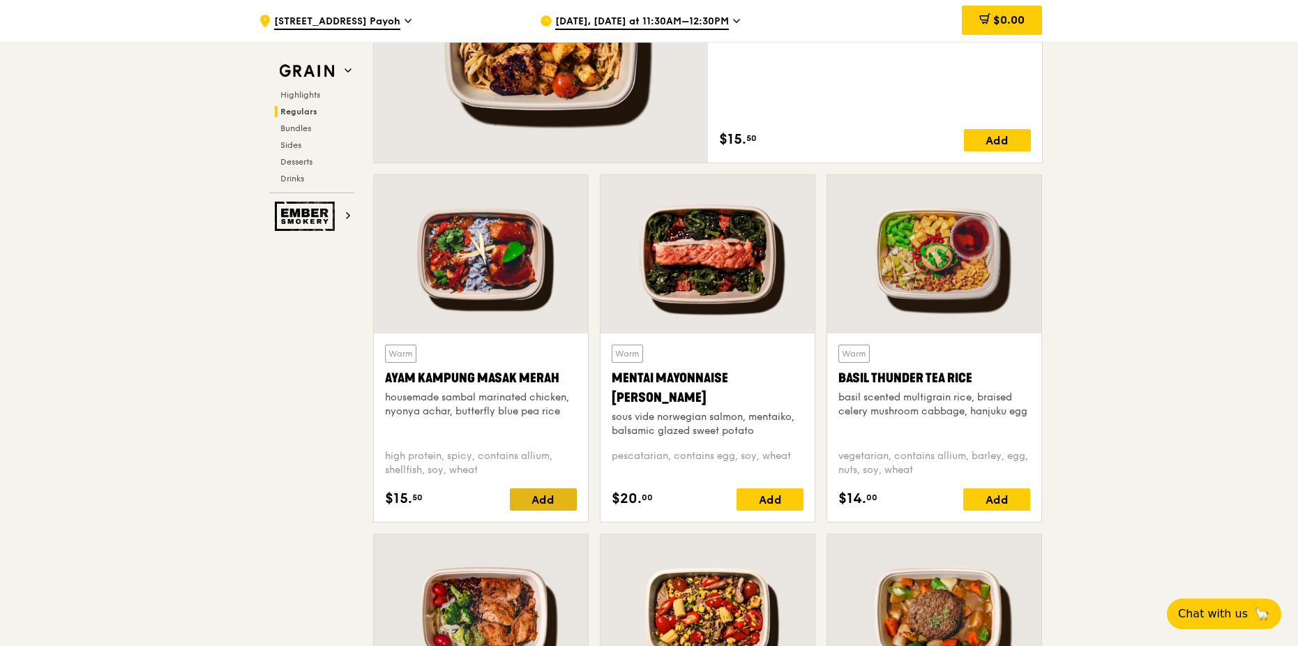
click at [526, 497] on div "Add" at bounding box center [543, 499] width 67 height 22
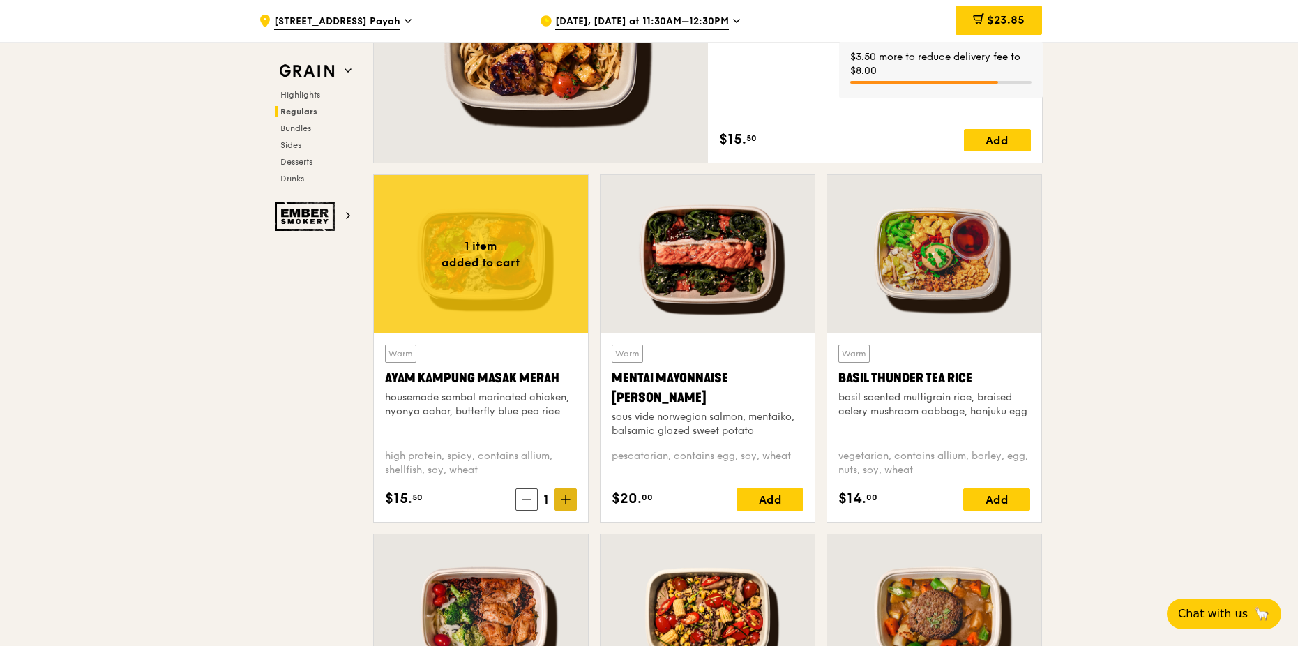
click at [568, 503] on icon at bounding box center [566, 499] width 10 height 10
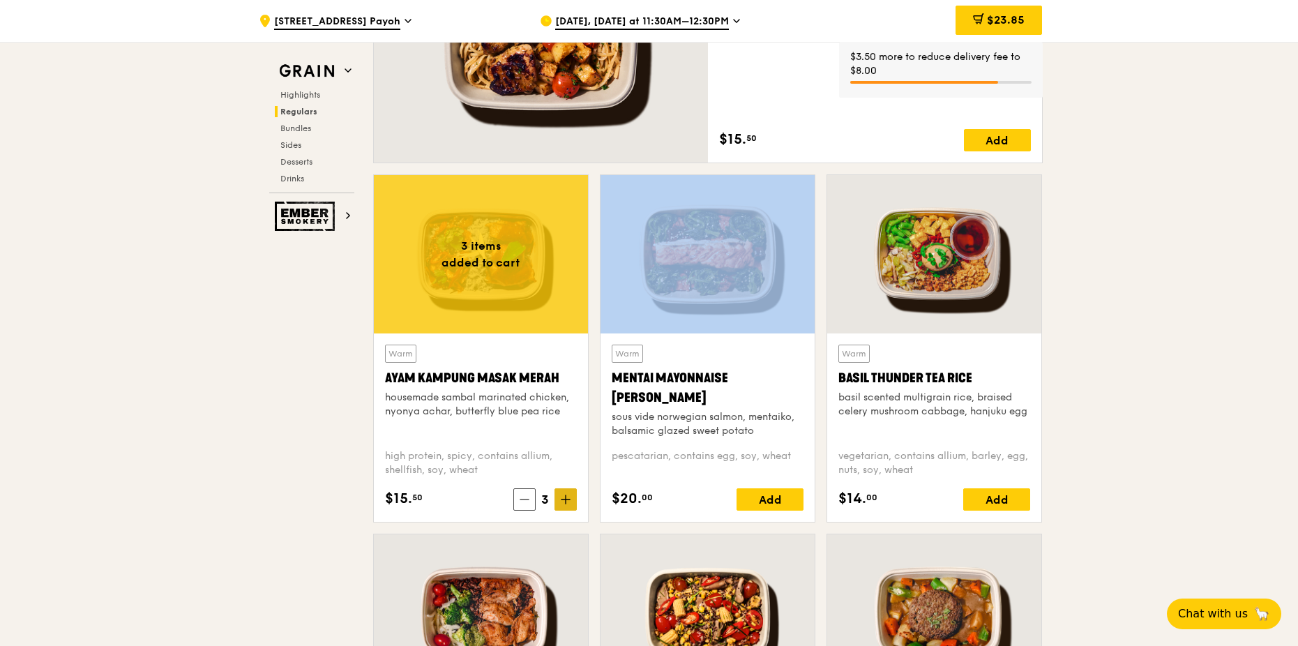
click at [568, 503] on icon at bounding box center [566, 499] width 10 height 10
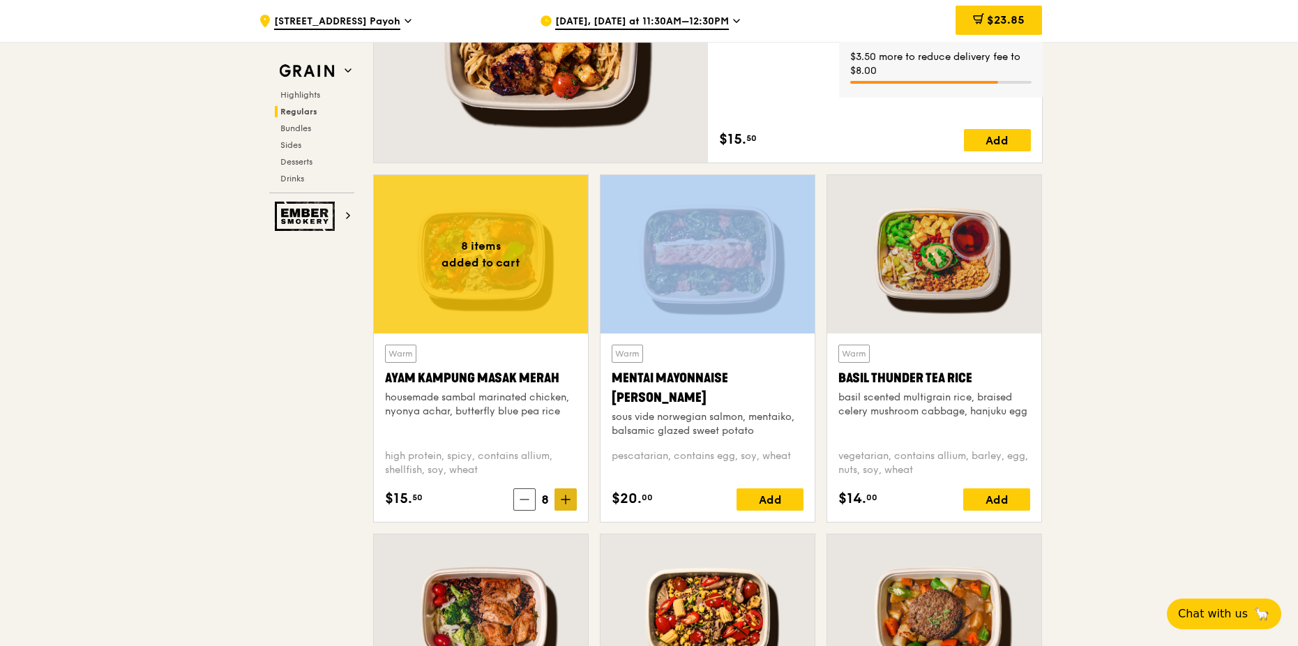
click at [568, 503] on icon at bounding box center [566, 499] width 10 height 10
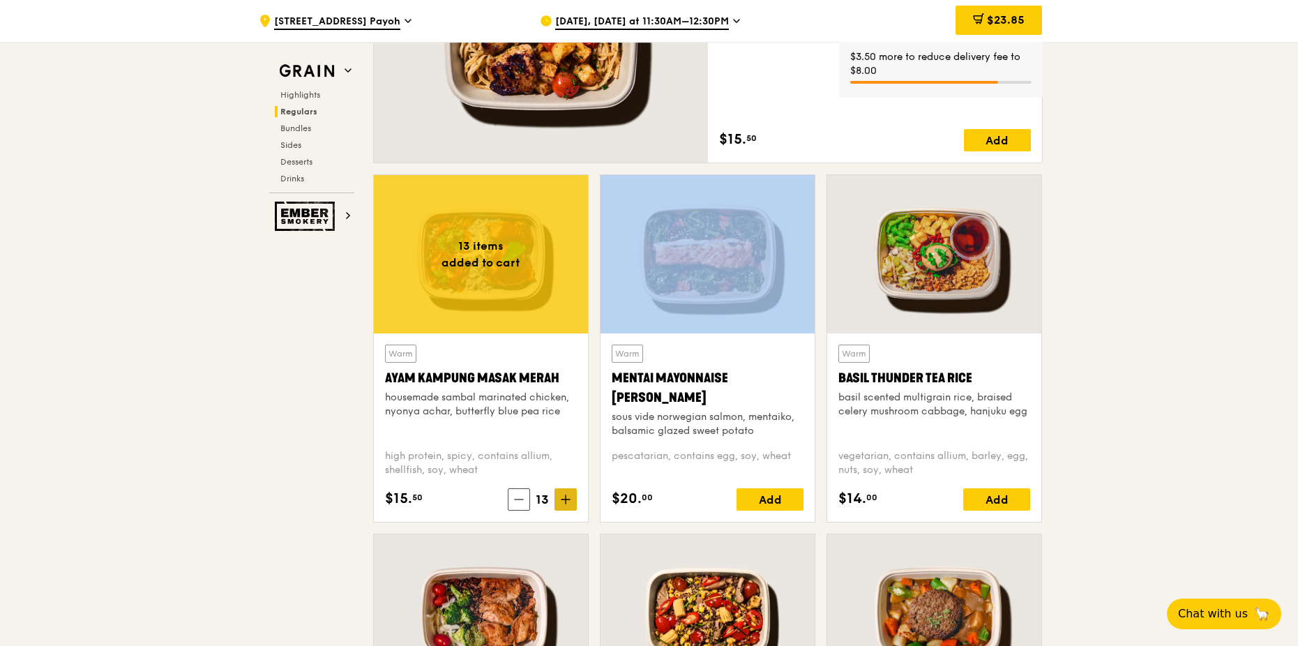
click at [568, 503] on icon at bounding box center [566, 499] width 10 height 10
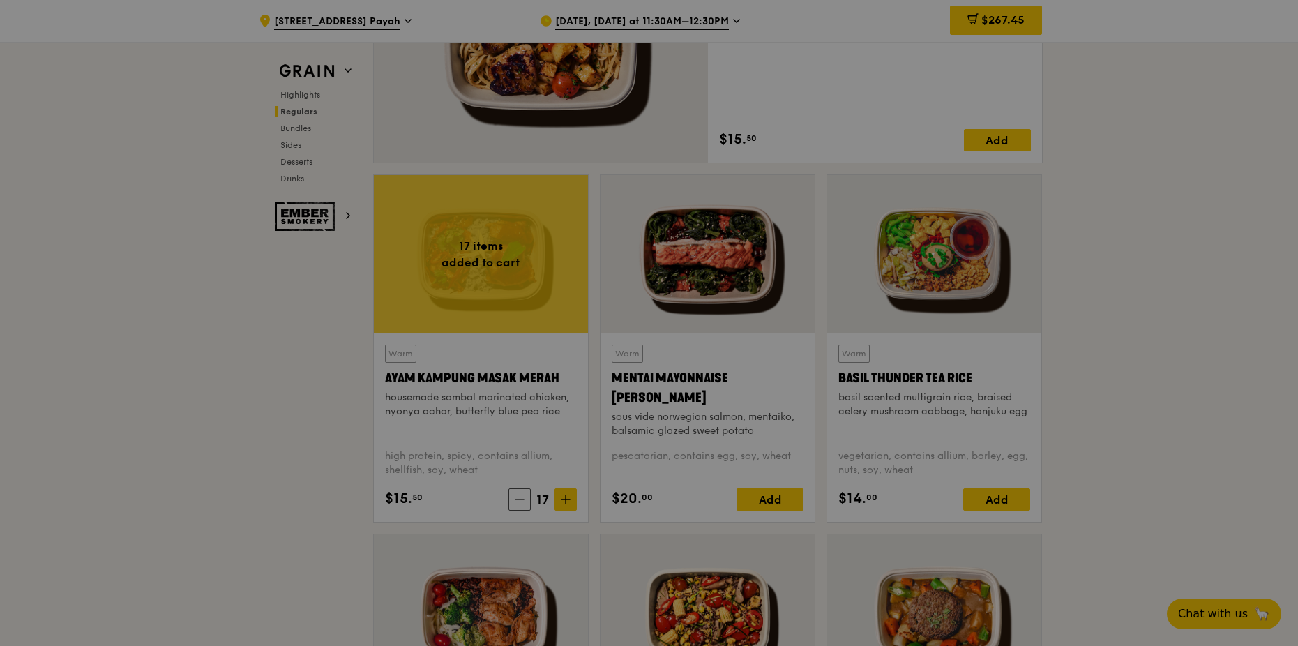
click at [568, 503] on div at bounding box center [649, 323] width 1298 height 646
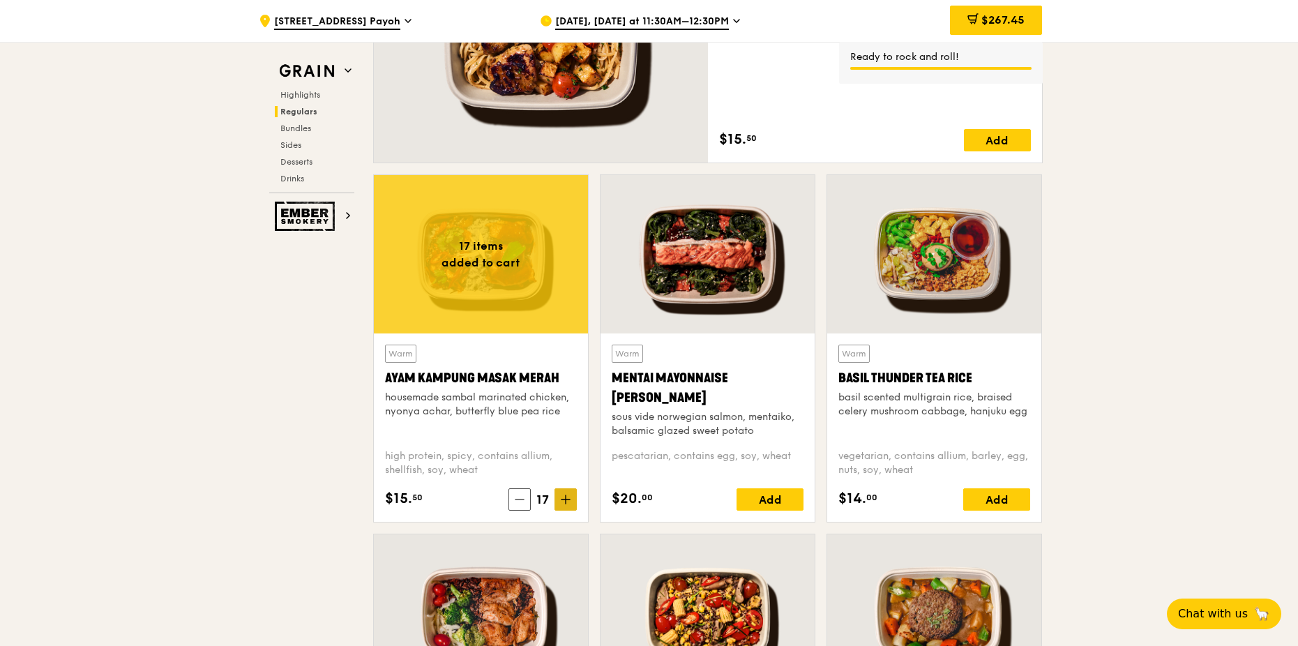
click at [563, 501] on icon at bounding box center [566, 499] width 10 height 10
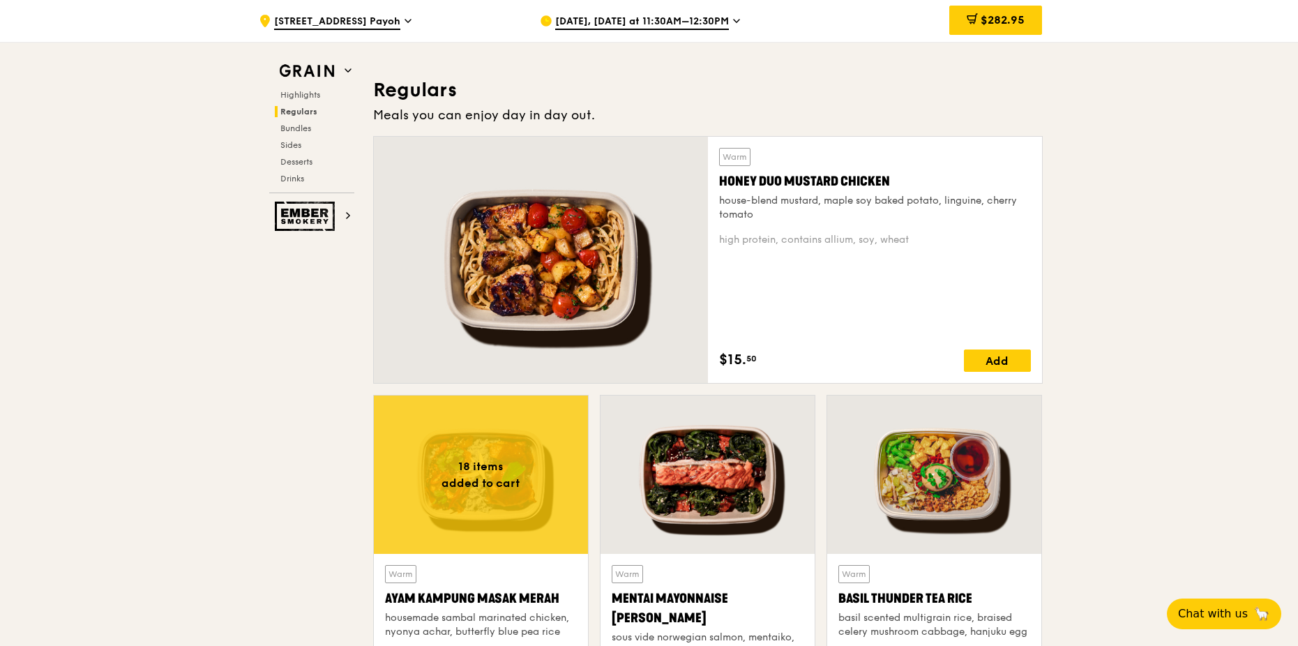
scroll to position [1046, 0]
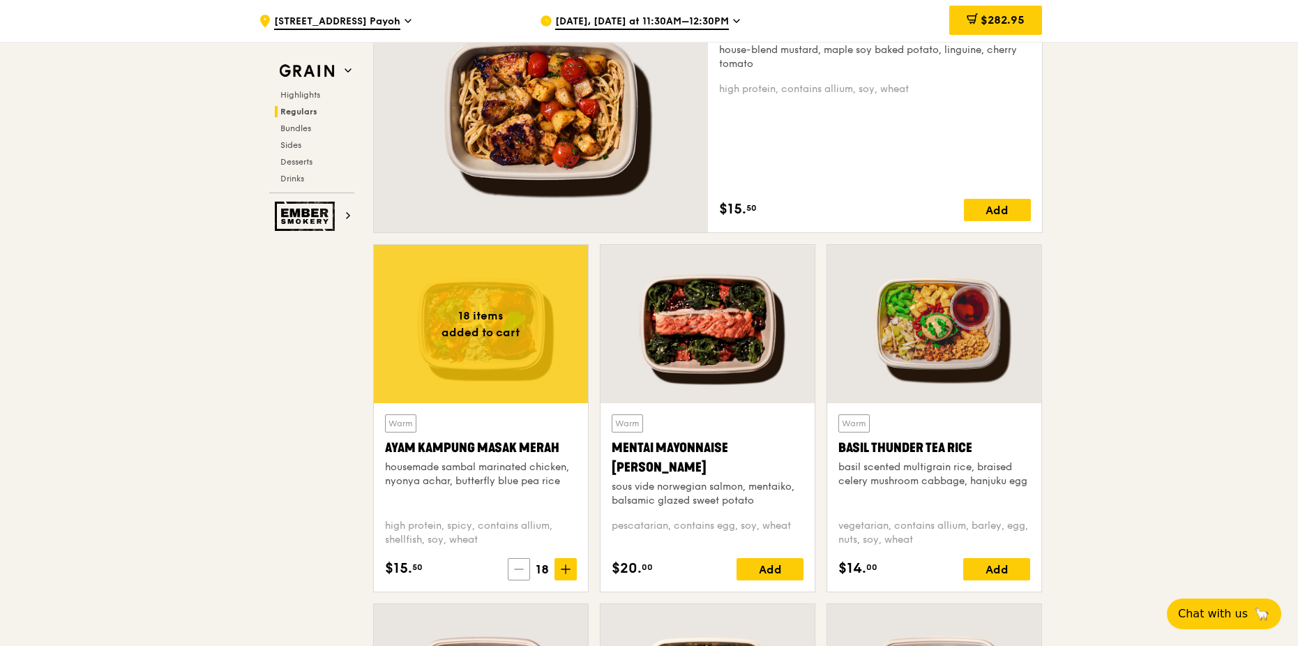
click at [524, 574] on span at bounding box center [519, 569] width 22 height 22
click at [525, 574] on span at bounding box center [519, 569] width 22 height 22
click at [525, 574] on span at bounding box center [518, 569] width 22 height 22
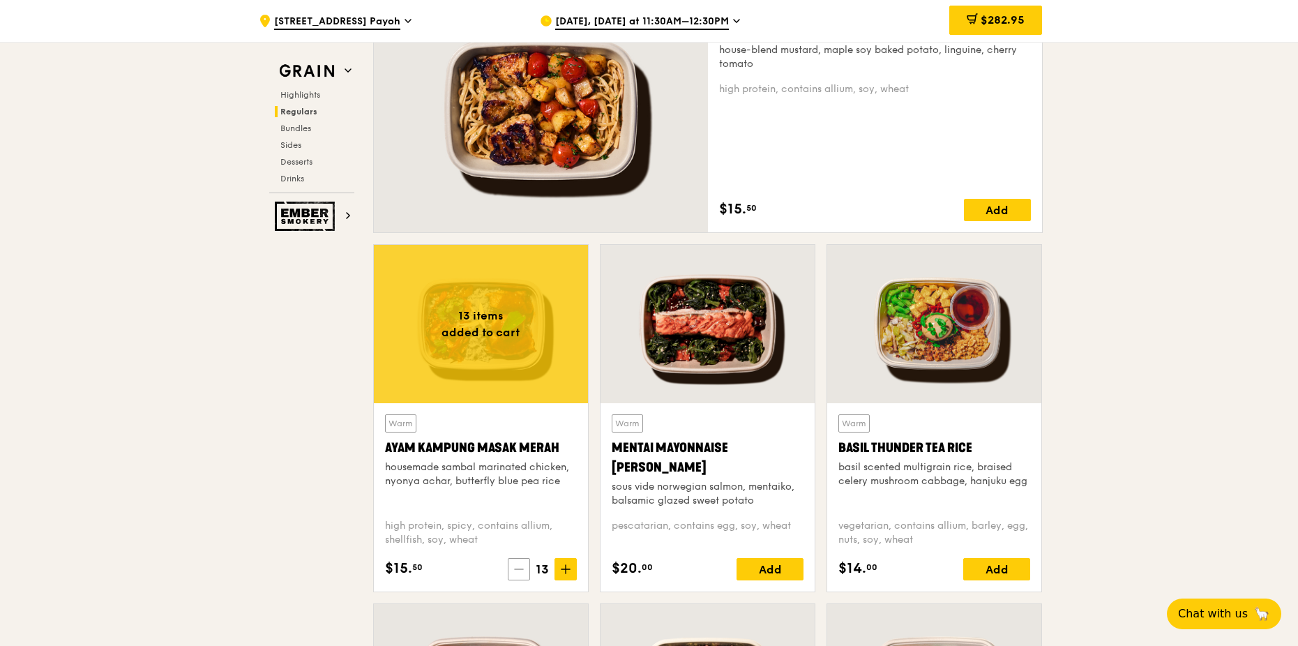
click at [525, 574] on span at bounding box center [519, 569] width 22 height 22
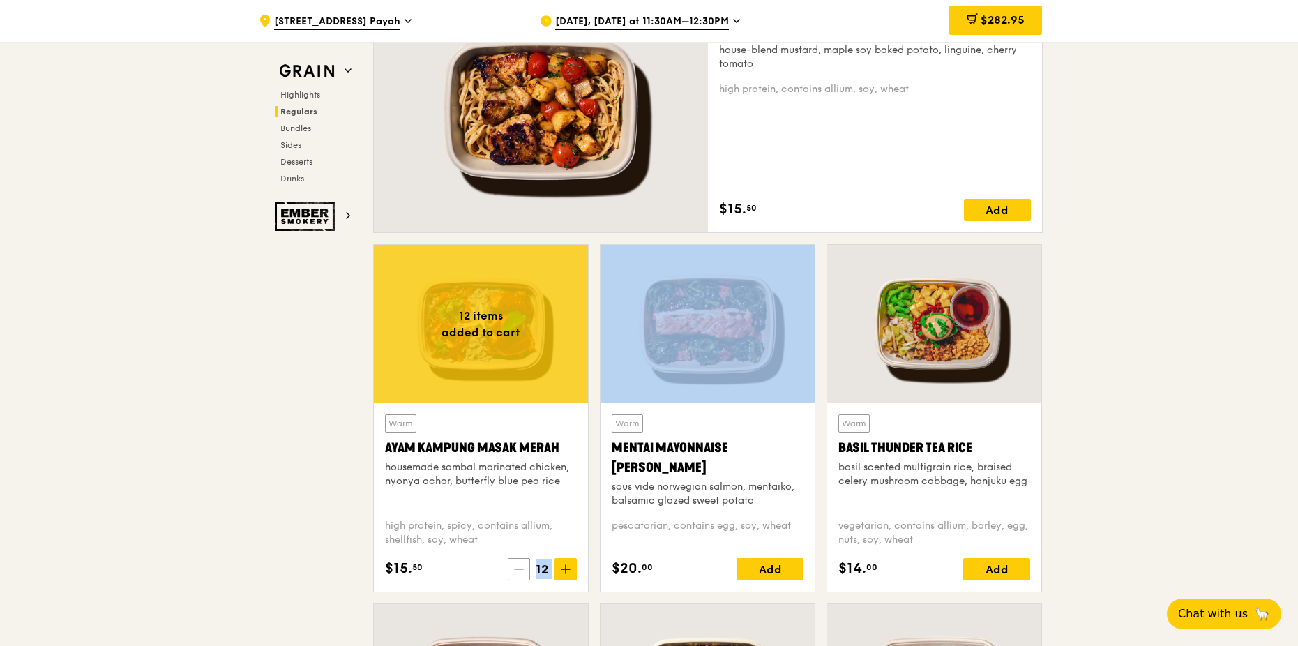
click at [525, 574] on span at bounding box center [519, 569] width 22 height 22
click at [525, 574] on icon at bounding box center [521, 569] width 10 height 10
click at [525, 574] on span at bounding box center [519, 569] width 22 height 22
click at [525, 574] on icon at bounding box center [524, 569] width 10 height 10
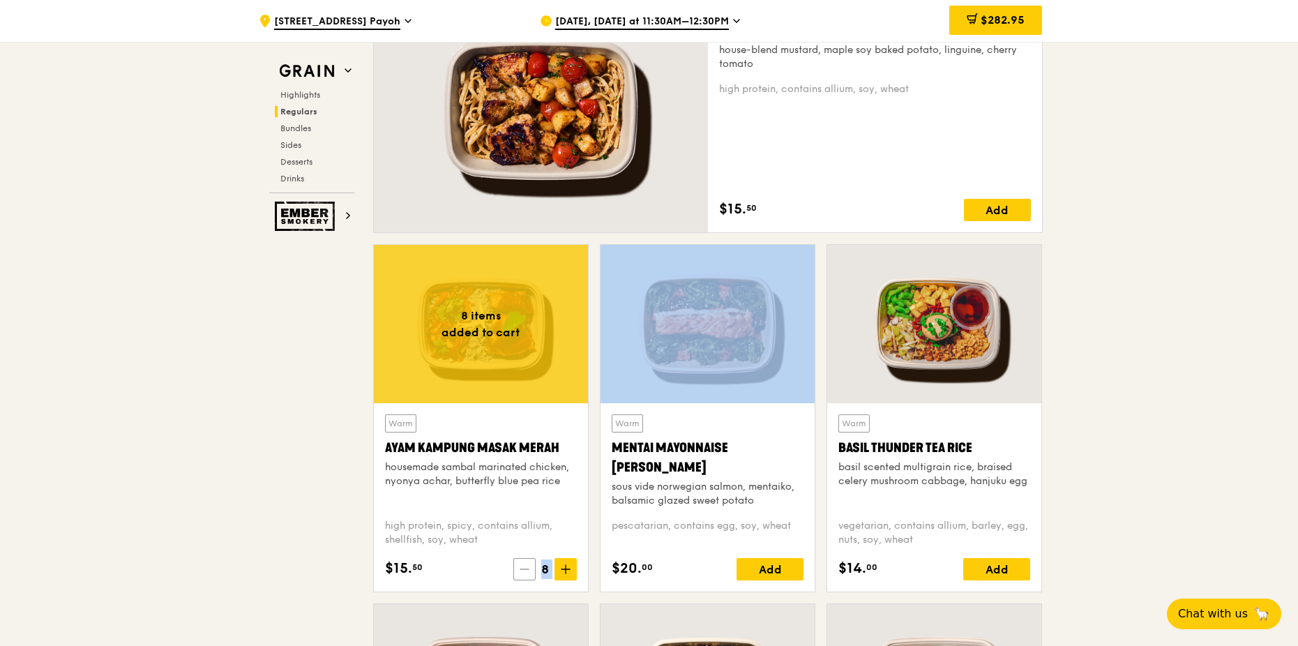
click at [525, 574] on icon at bounding box center [524, 569] width 10 height 10
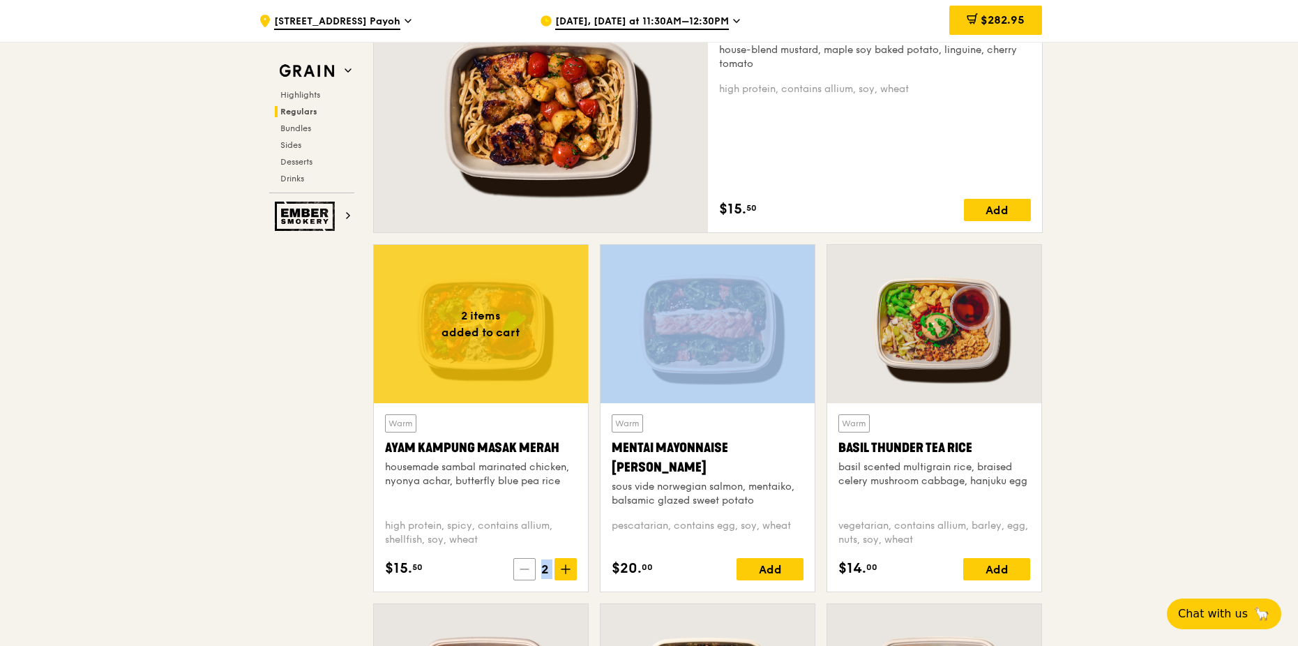
click at [525, 574] on icon at bounding box center [524, 569] width 10 height 10
click at [525, 574] on icon at bounding box center [527, 569] width 10 height 10
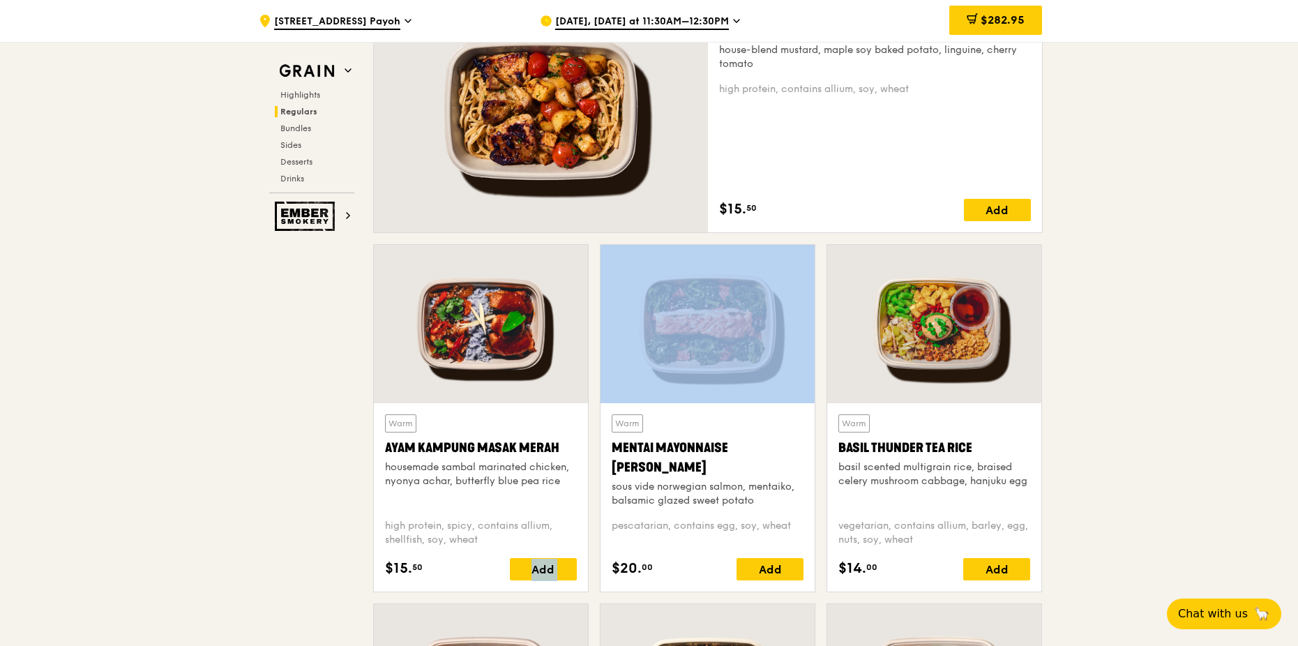
click at [525, 573] on div "Add" at bounding box center [543, 569] width 67 height 22
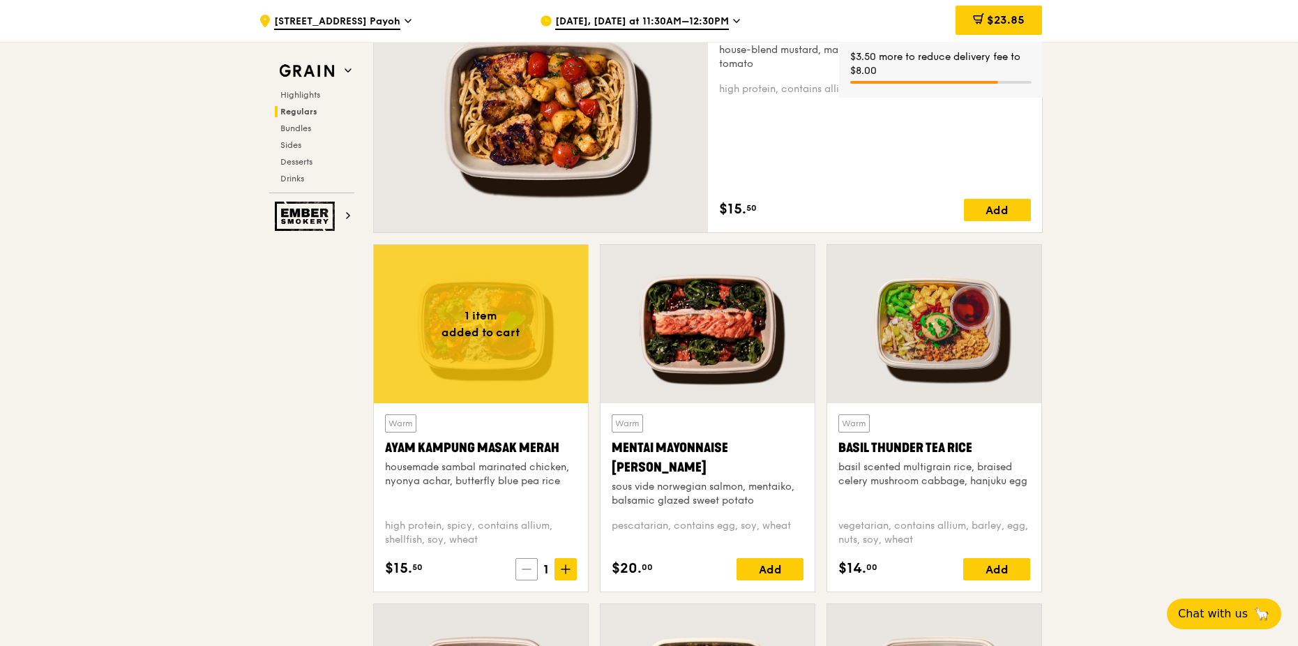
click at [525, 573] on icon at bounding box center [527, 569] width 10 height 10
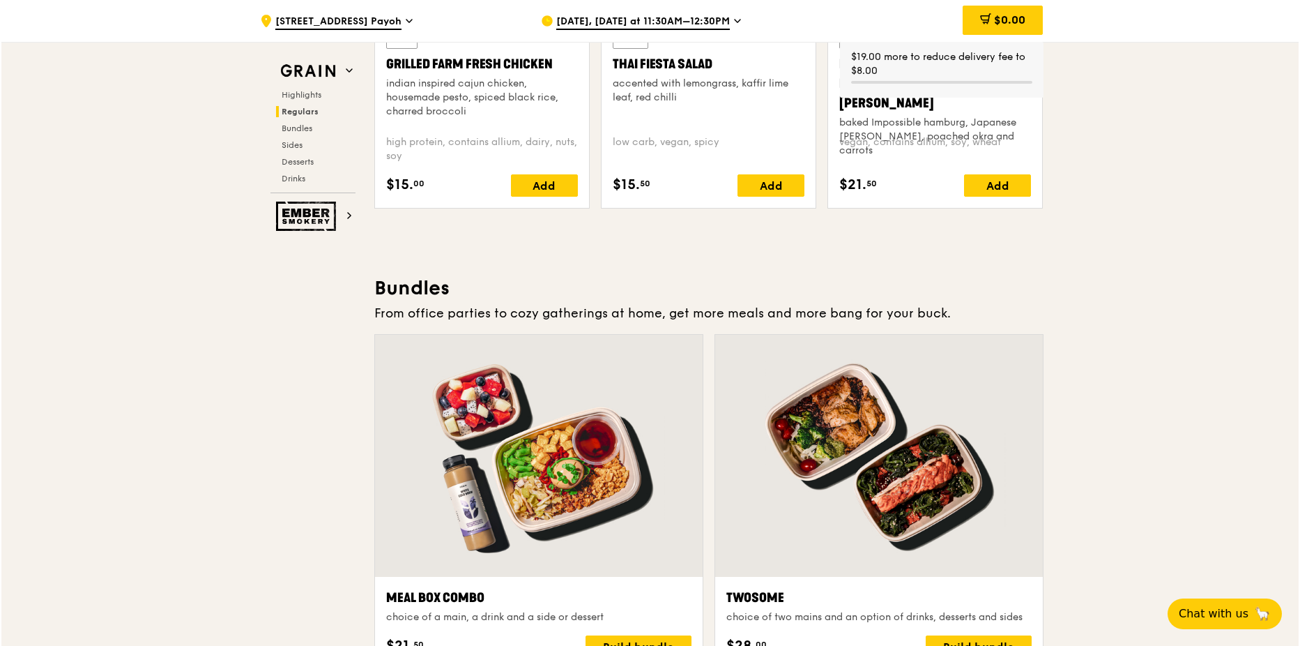
scroll to position [2022, 0]
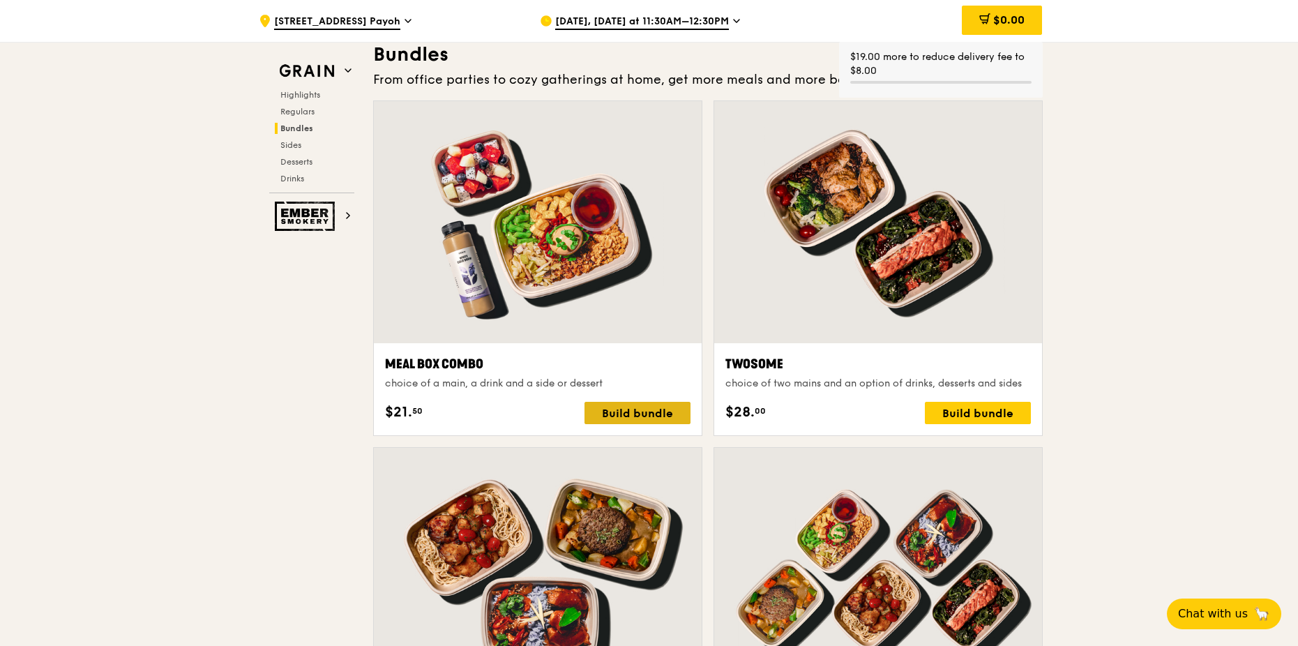
click at [630, 414] on div "Build bundle" at bounding box center [637, 413] width 106 height 22
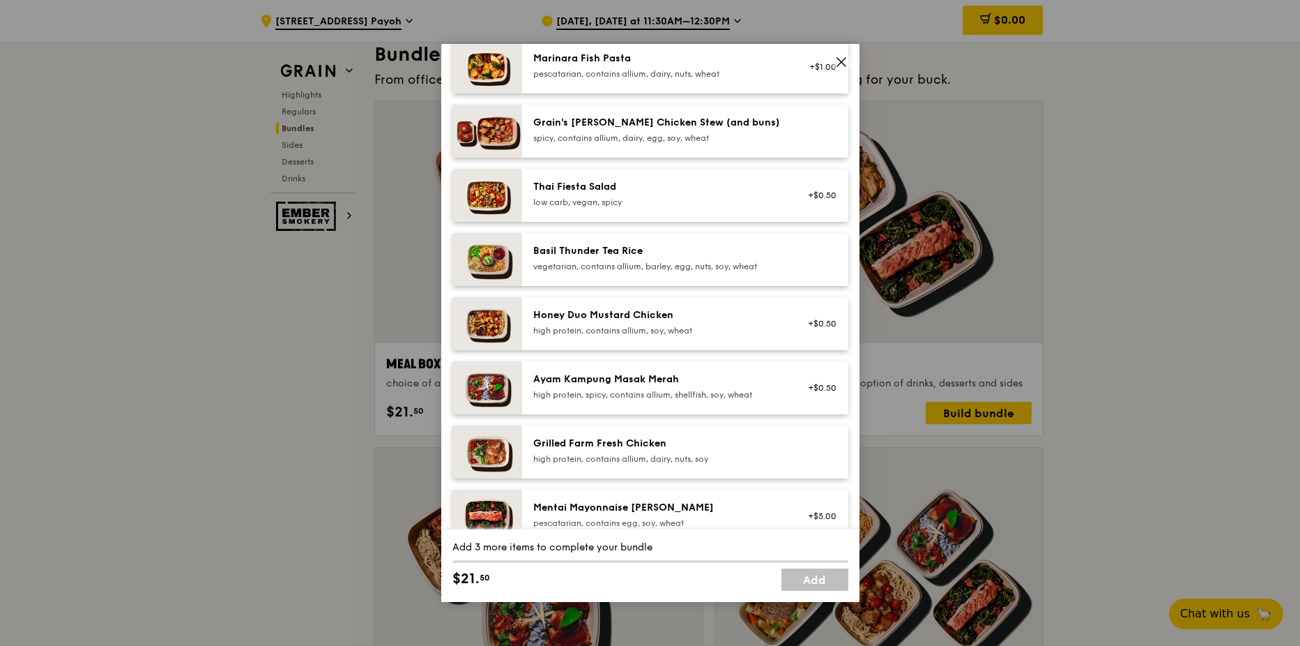
scroll to position [209, 0]
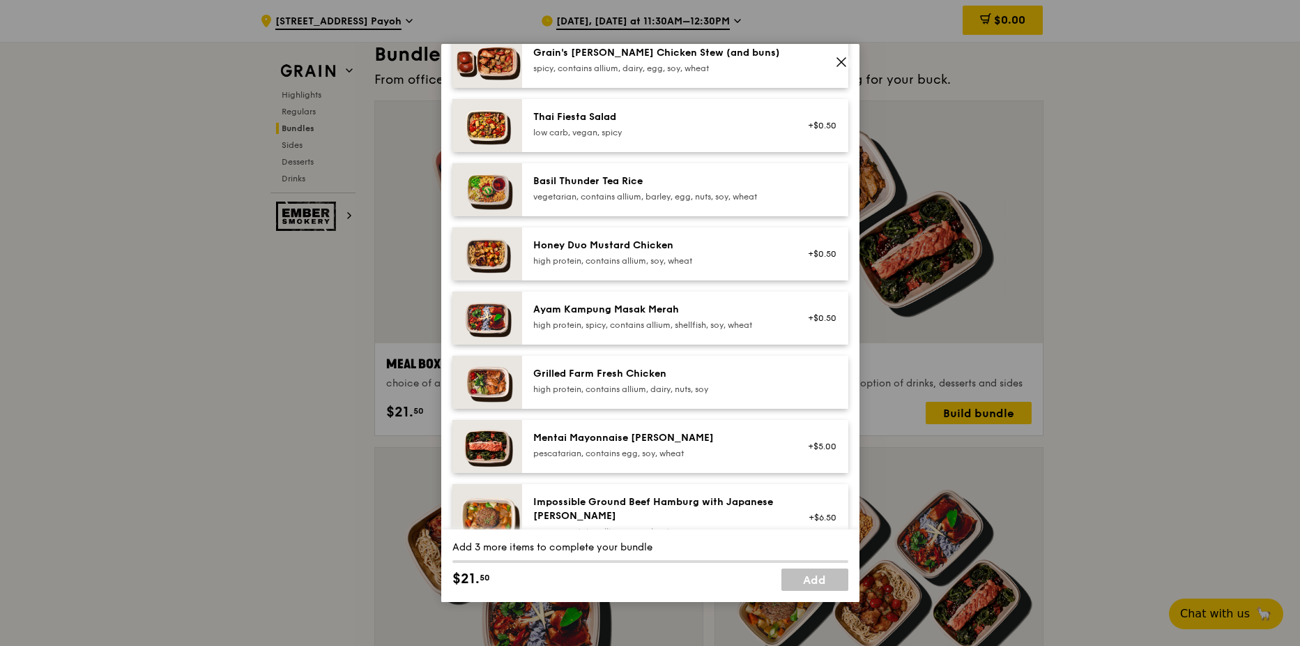
click at [731, 312] on div "Ayam Kampung Masak Merah" at bounding box center [658, 310] width 250 height 14
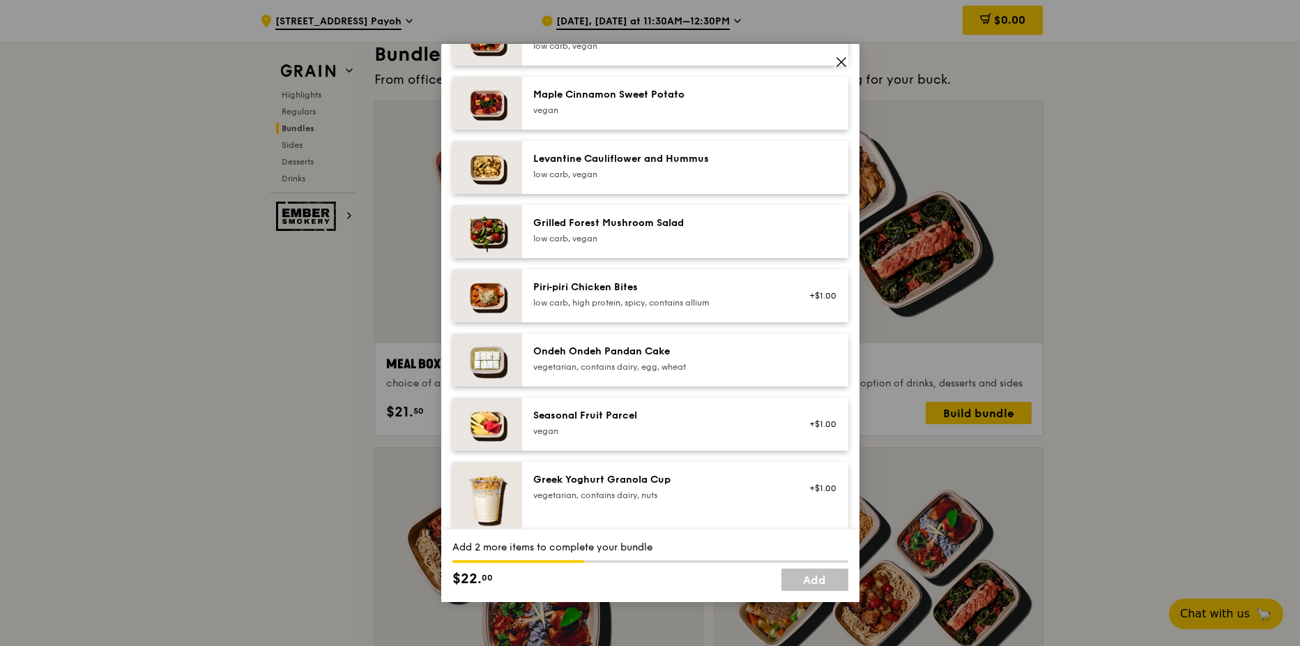
scroll to position [837, 0]
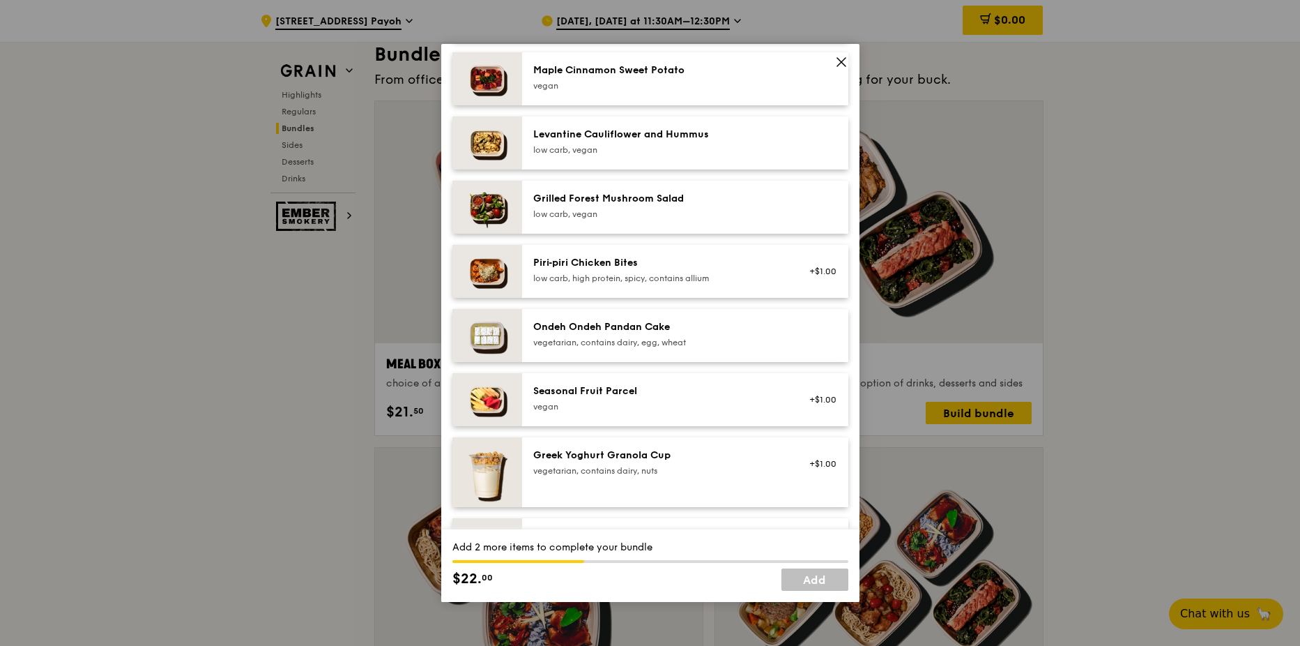
click at [674, 387] on div "Seasonal Fruit Parcel" at bounding box center [658, 391] width 250 height 14
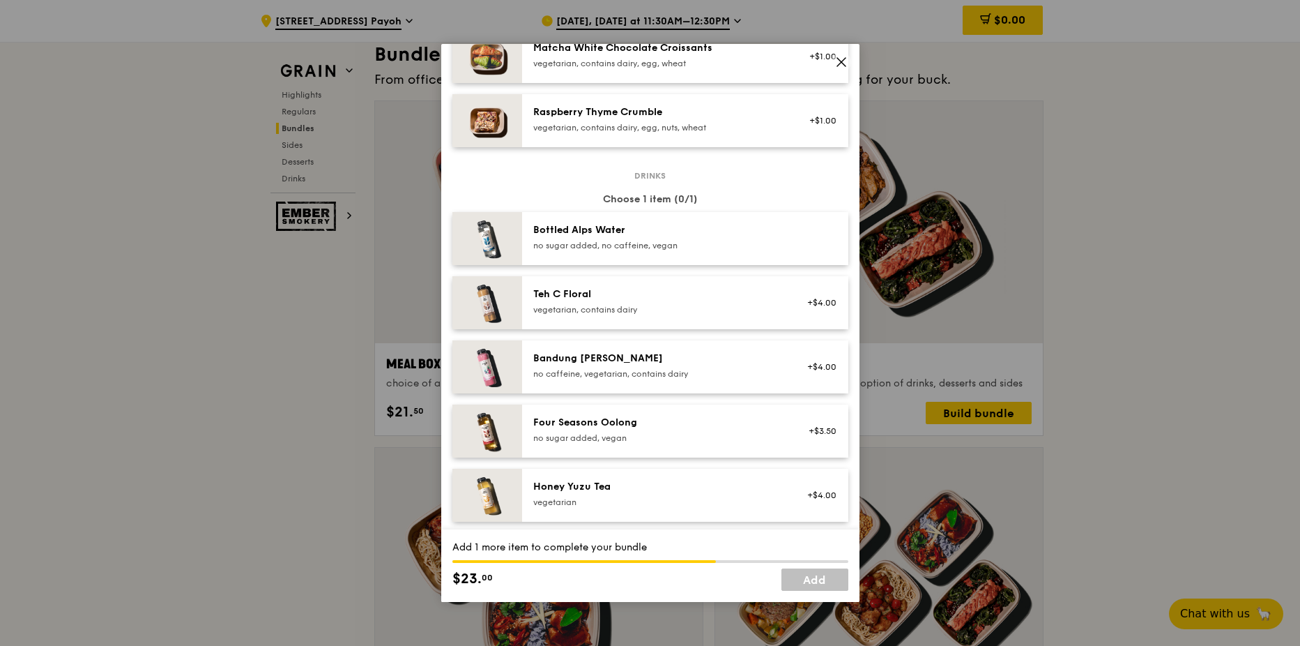
scroll to position [1395, 0]
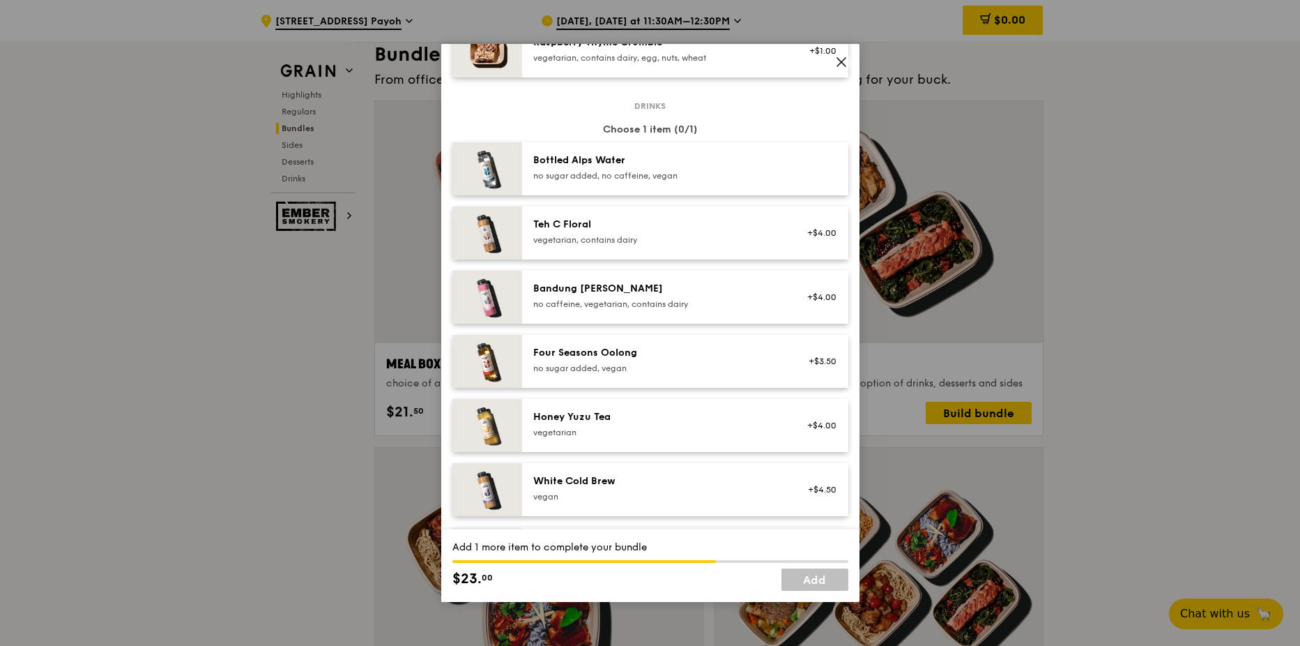
click at [681, 372] on div "no sugar added, vegan" at bounding box center [658, 368] width 250 height 11
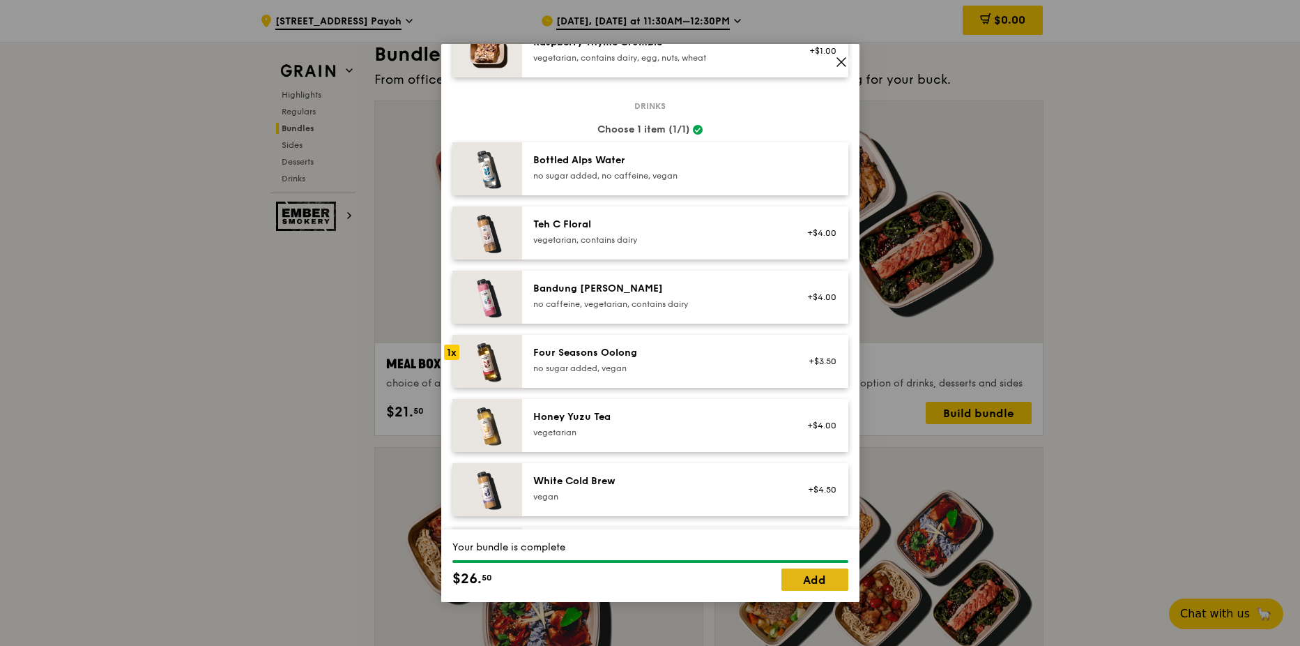
click at [812, 579] on link "Add" at bounding box center [815, 579] width 67 height 22
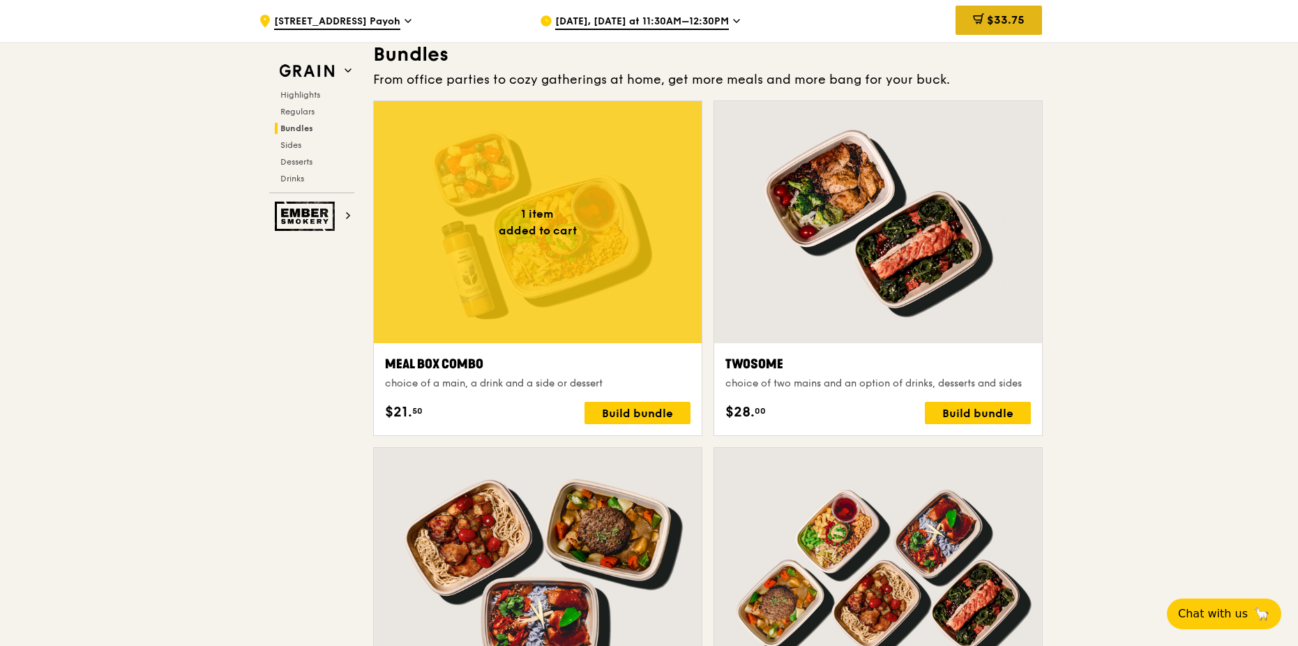
click at [982, 24] on icon at bounding box center [978, 18] width 11 height 11
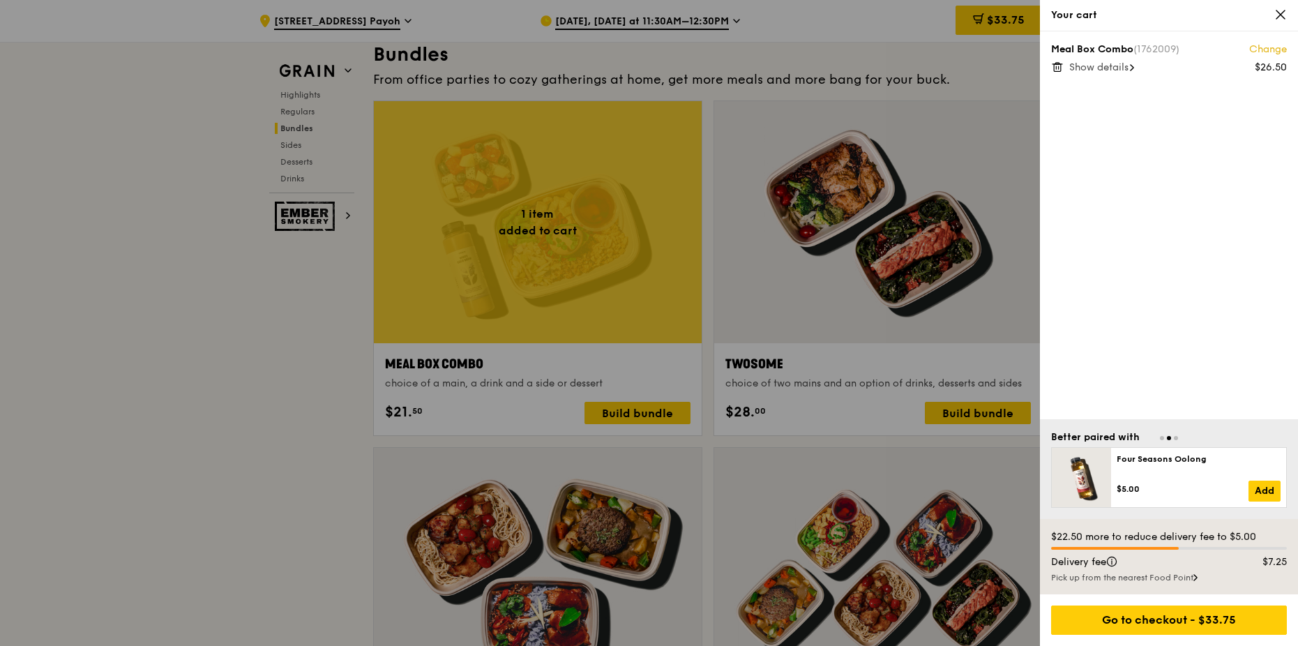
click at [1114, 68] on span "Show details" at bounding box center [1098, 67] width 59 height 12
click at [1283, 15] on icon at bounding box center [1280, 14] width 13 height 13
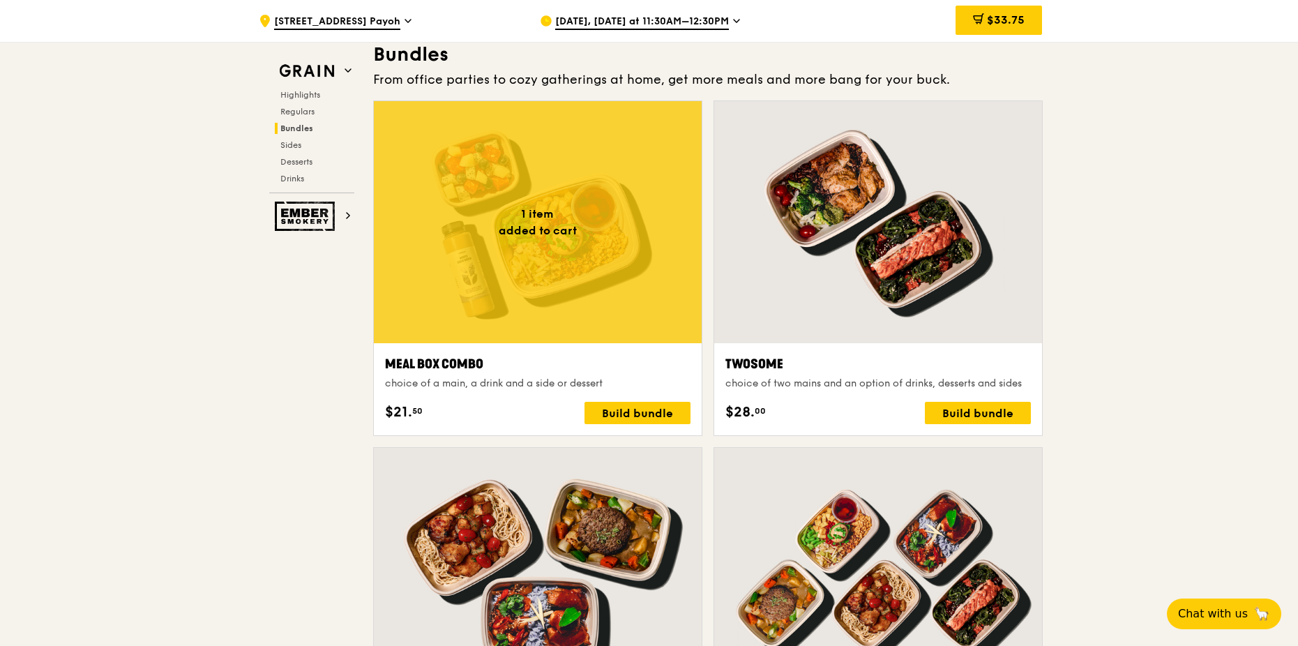
click at [462, 314] on div at bounding box center [538, 222] width 328 height 242
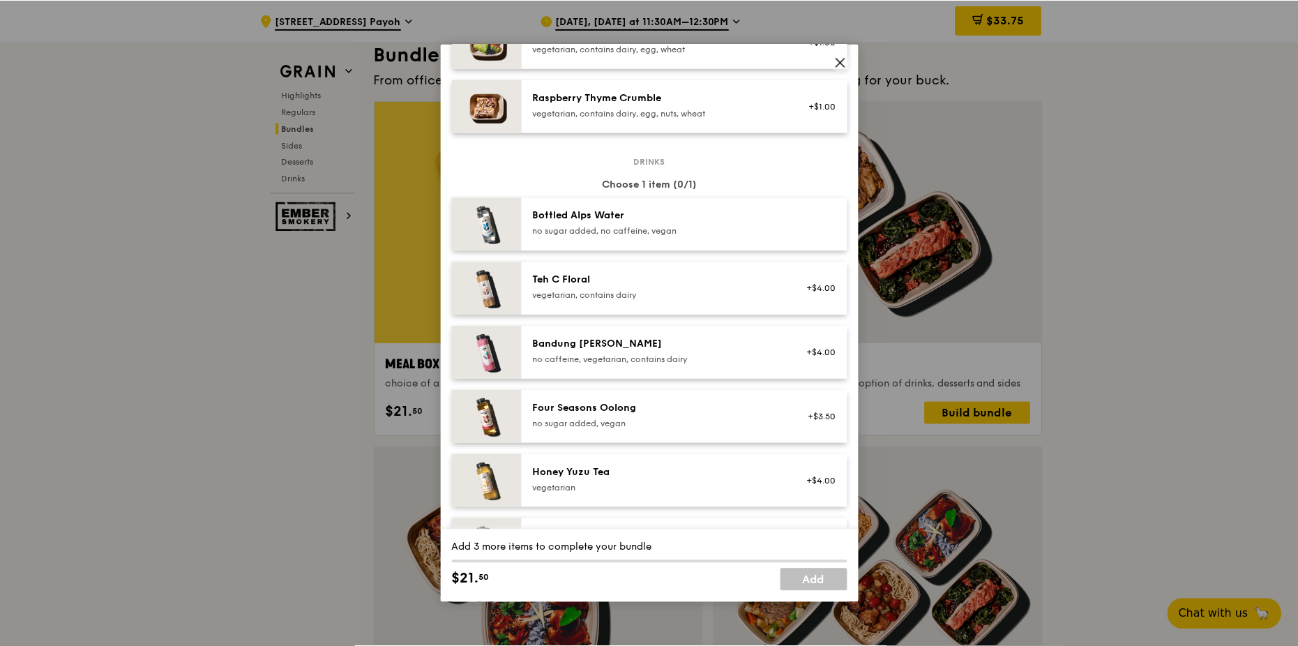
scroll to position [1306, 0]
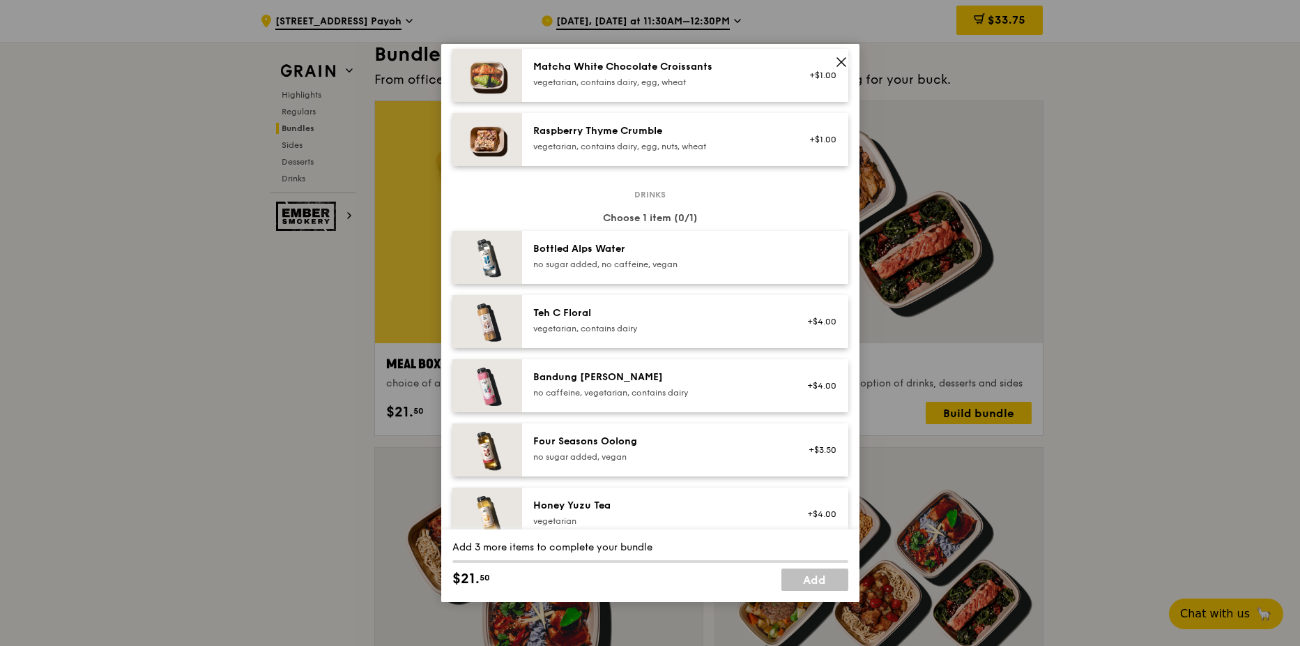
click at [847, 61] on icon at bounding box center [841, 62] width 13 height 13
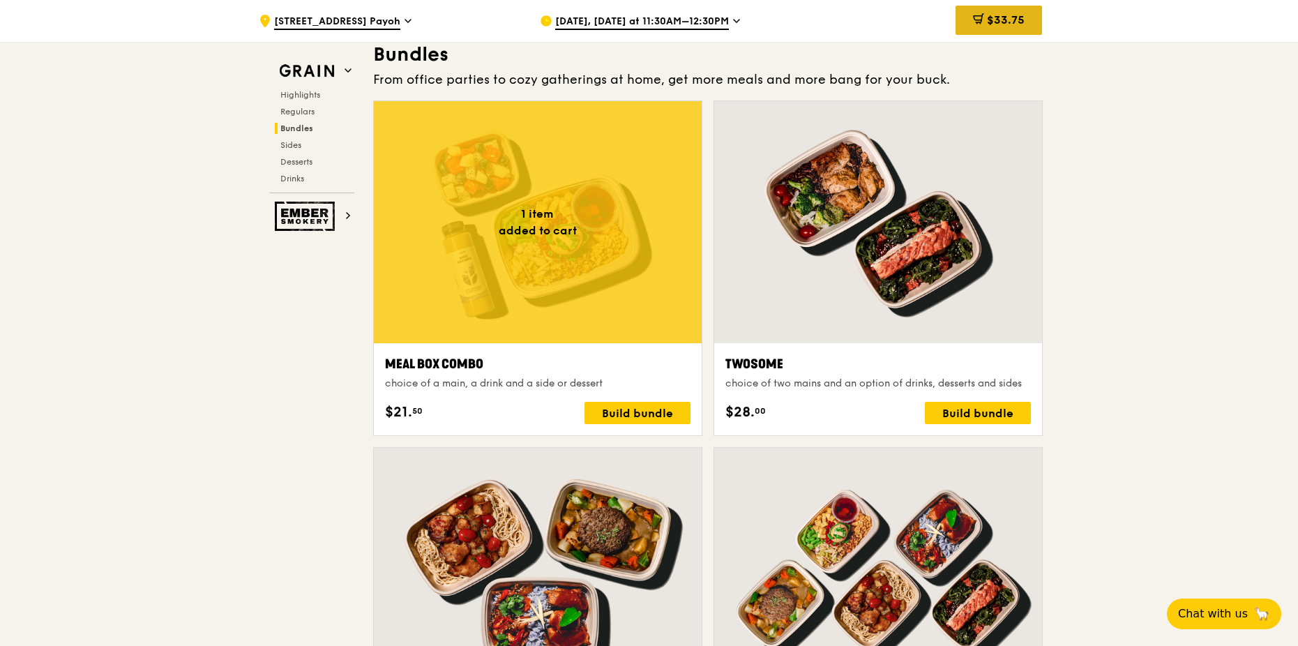
click at [1012, 25] on span "$33.75" at bounding box center [1006, 19] width 38 height 13
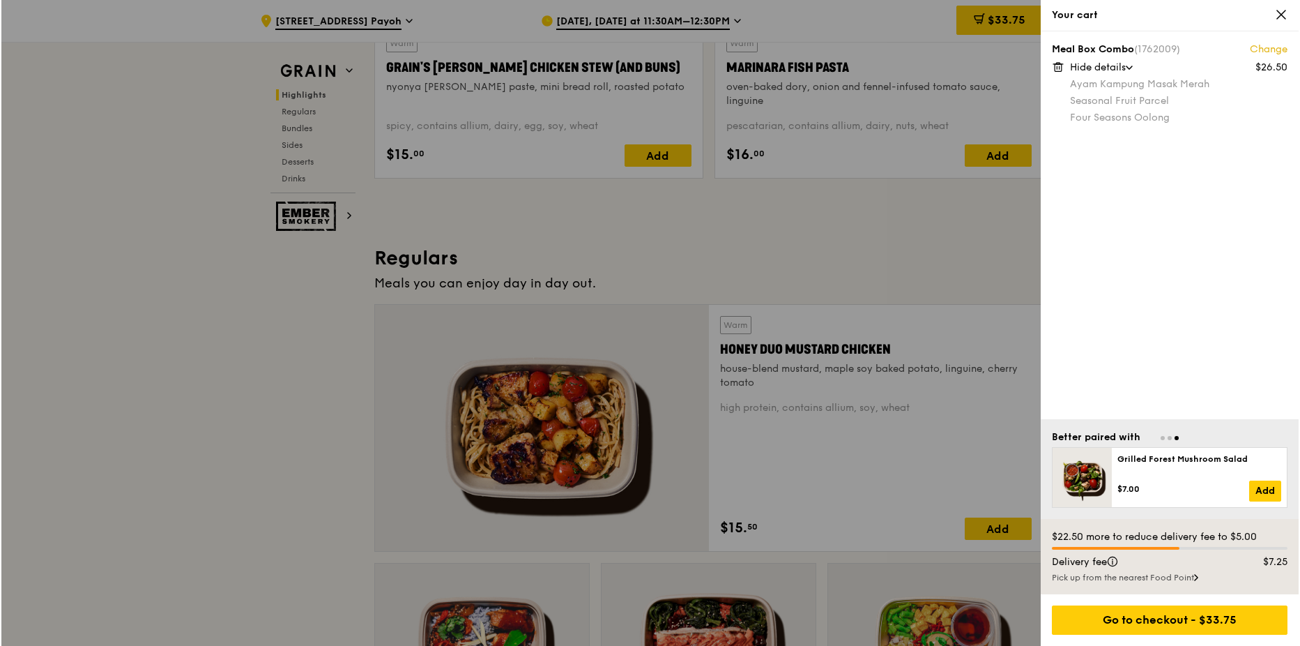
scroll to position [697, 0]
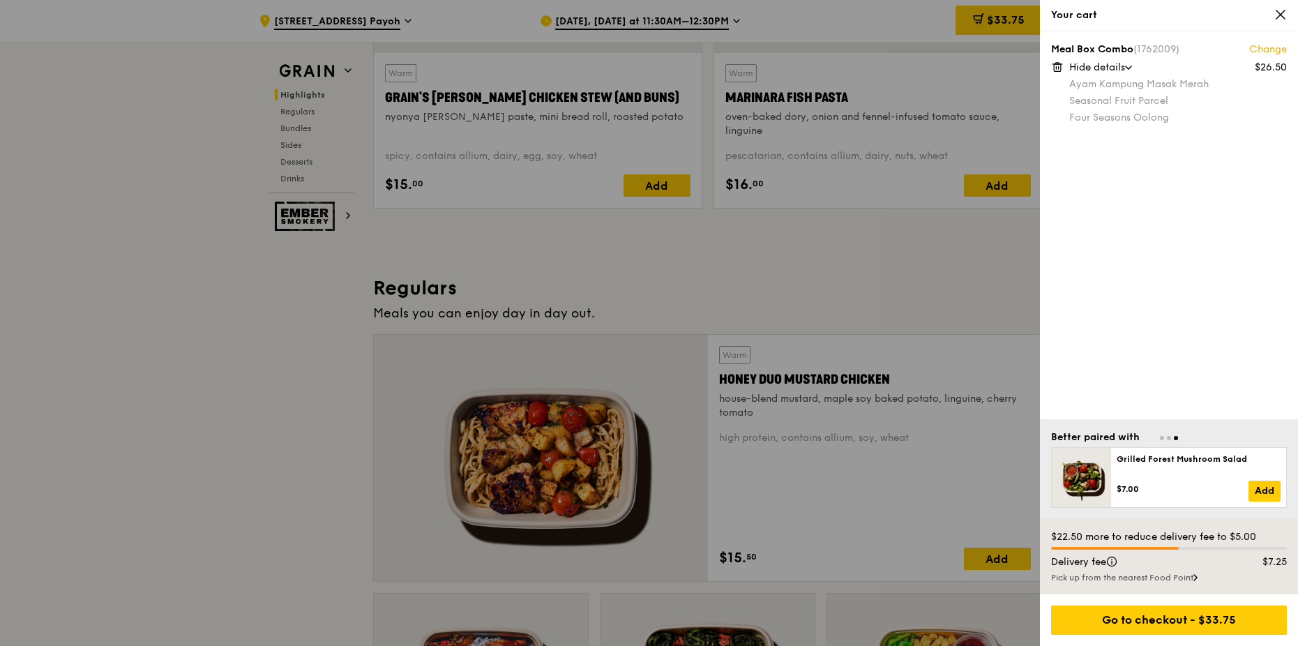
click at [1266, 47] on link "Change" at bounding box center [1268, 50] width 38 height 14
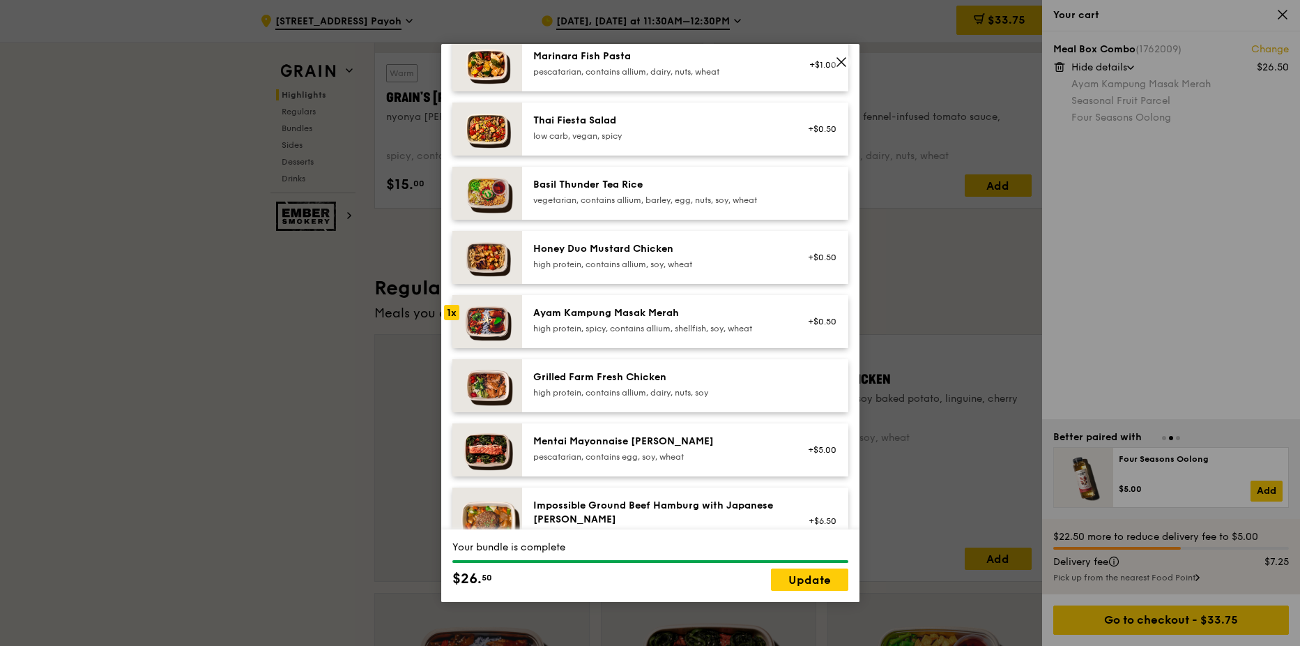
scroll to position [209, 0]
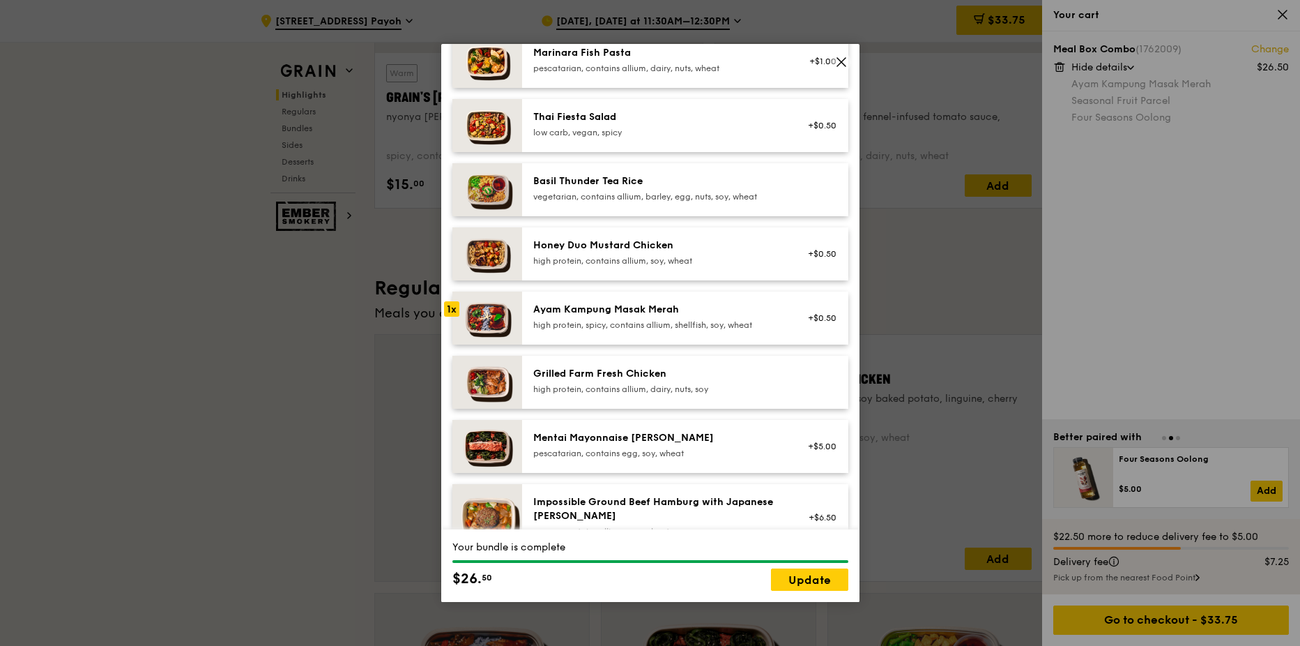
click at [697, 323] on div "high protein, spicy, contains allium, shellfish, soy, wheat" at bounding box center [658, 324] width 250 height 11
click at [623, 321] on div "high protein, spicy, contains allium, shellfish, soy, wheat" at bounding box center [658, 324] width 250 height 11
click at [456, 312] on div "1x" at bounding box center [451, 308] width 15 height 15
click at [453, 311] on div "1x" at bounding box center [451, 308] width 15 height 15
click at [454, 311] on div "1x" at bounding box center [451, 308] width 15 height 15
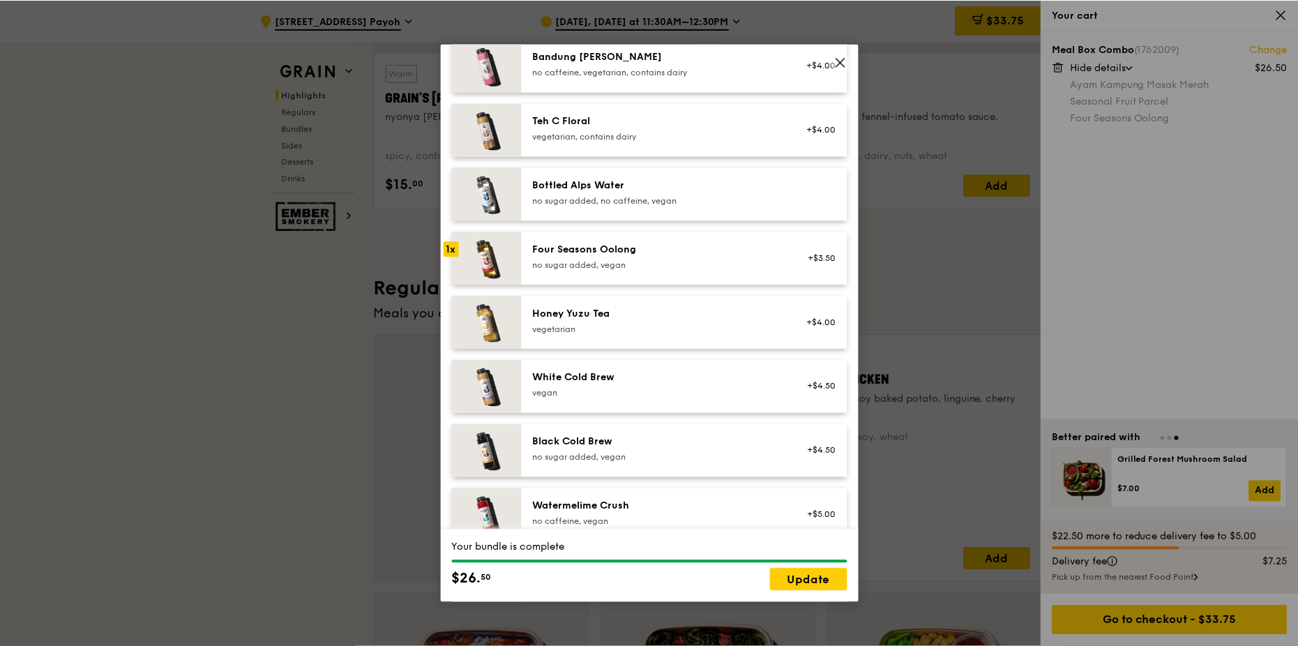
scroll to position [1585, 0]
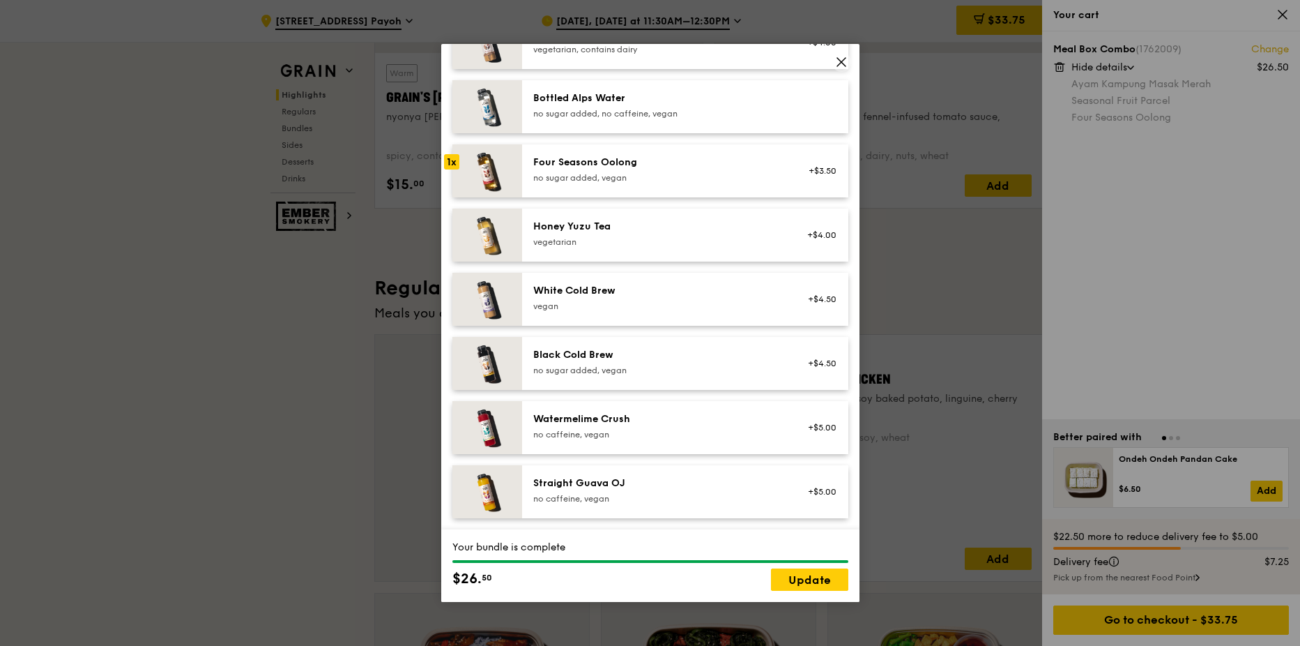
click at [844, 66] on icon at bounding box center [841, 62] width 13 height 13
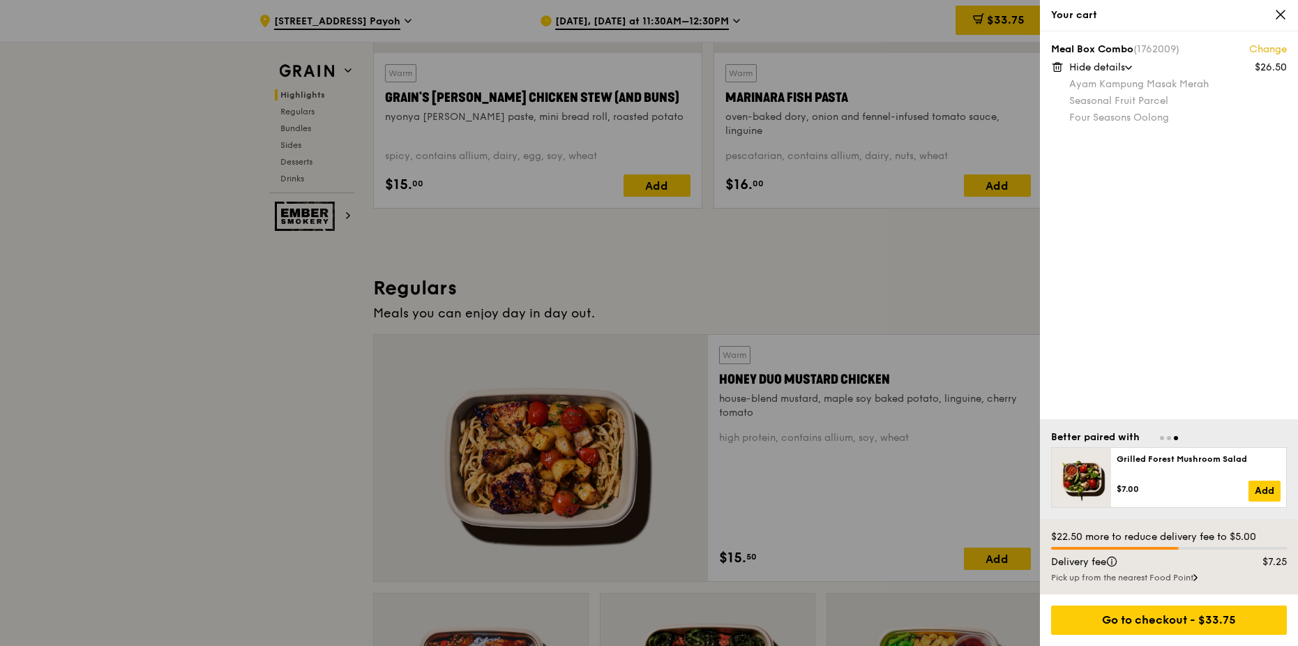
click at [1265, 52] on link "Change" at bounding box center [1268, 50] width 38 height 14
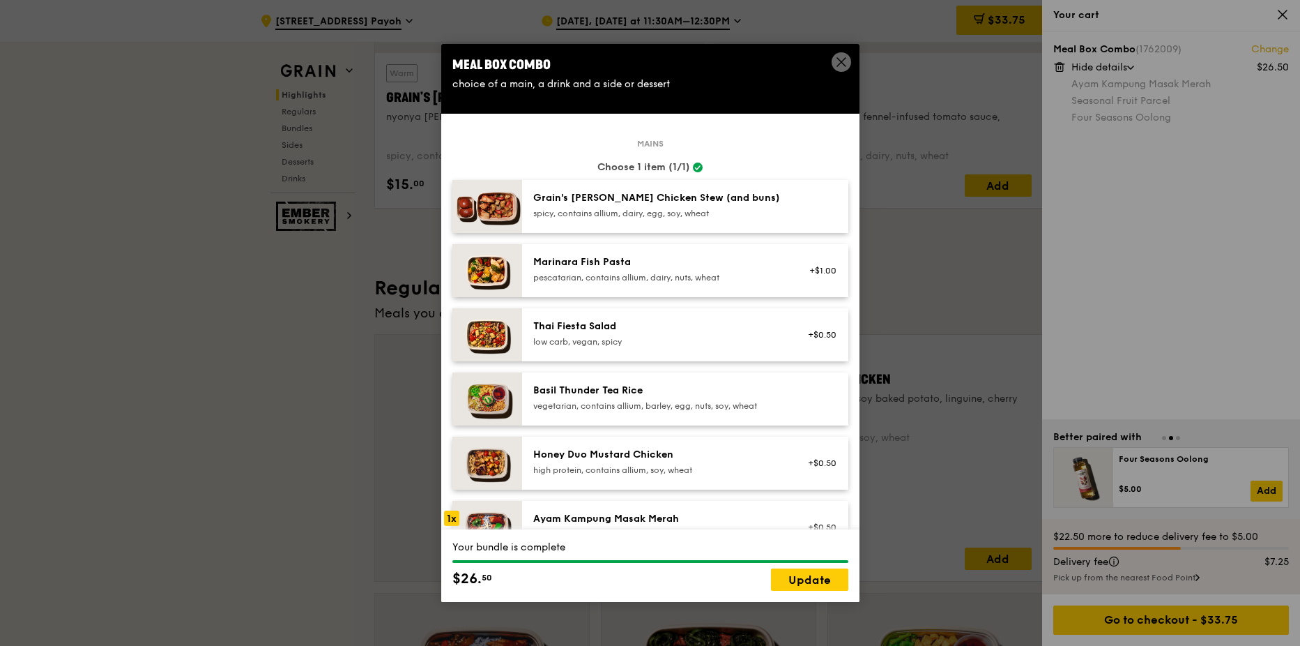
click at [847, 61] on icon at bounding box center [841, 62] width 13 height 13
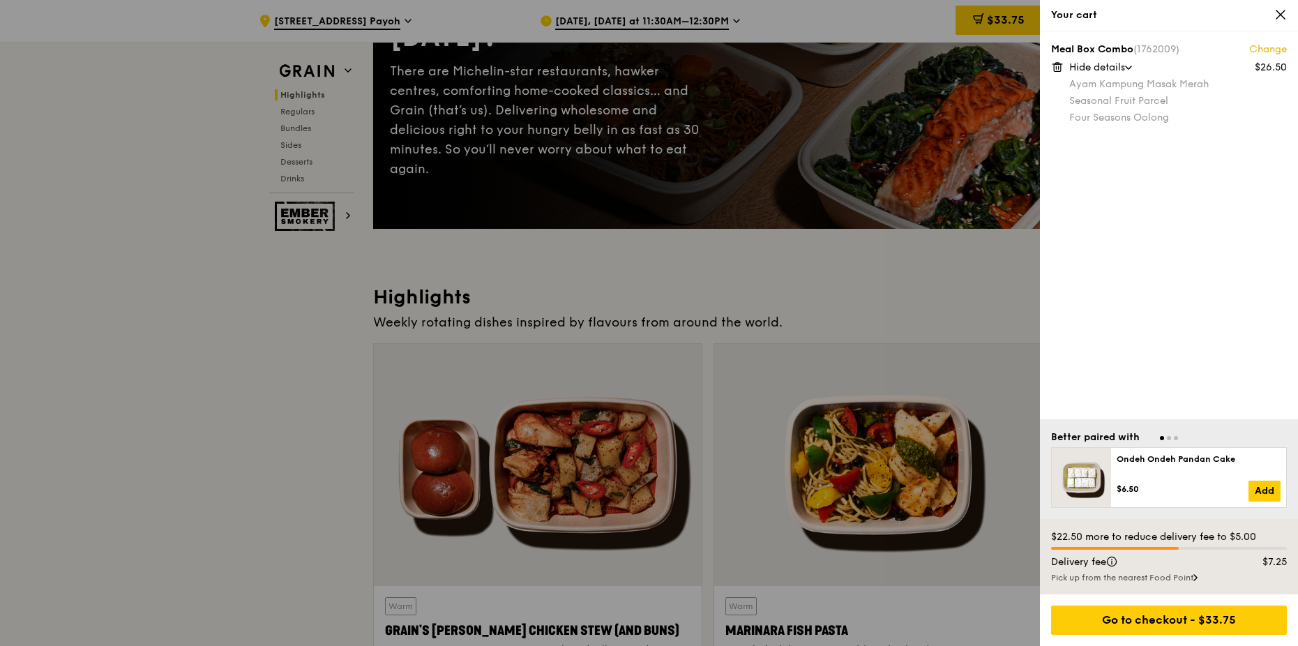
scroll to position [0, 0]
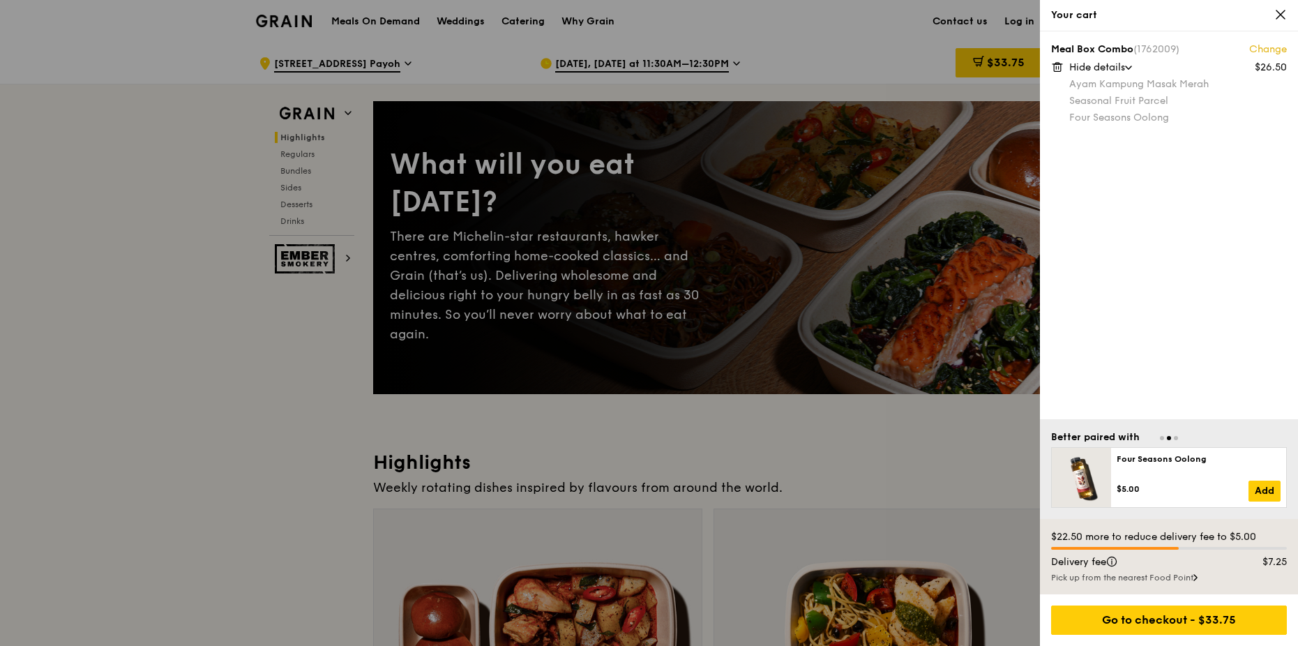
click at [264, 380] on div at bounding box center [649, 323] width 1298 height 646
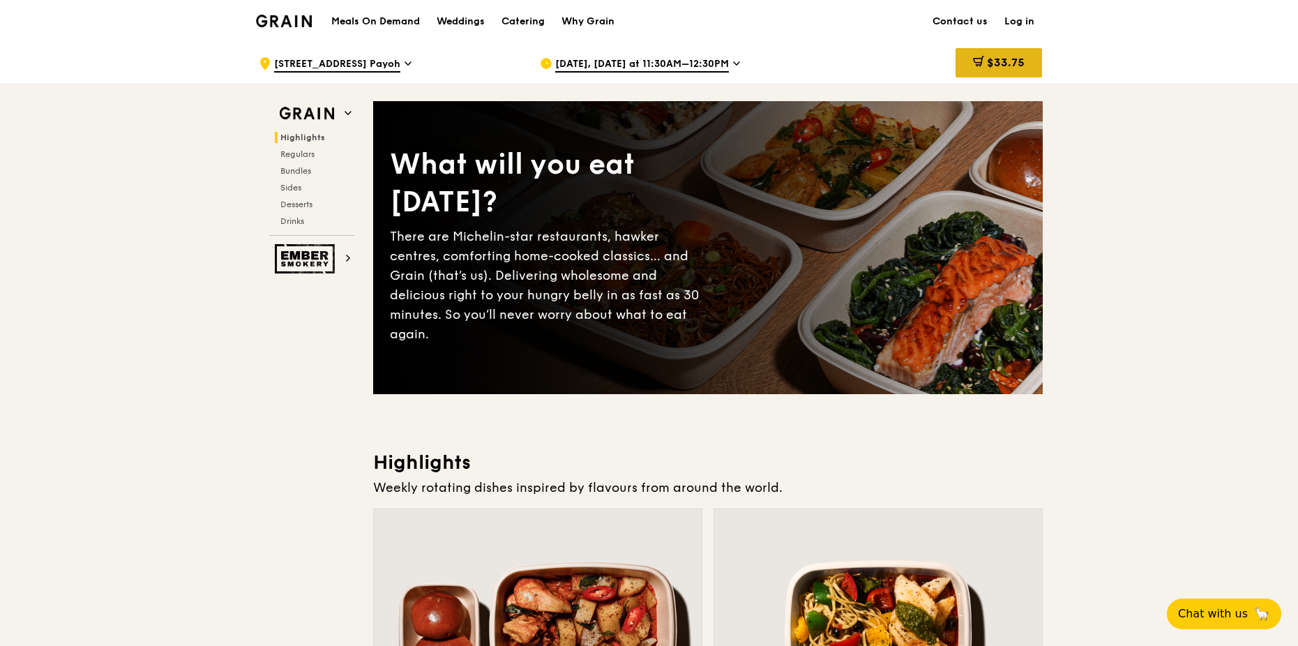
click at [1002, 56] on span "$33.75" at bounding box center [1006, 62] width 38 height 13
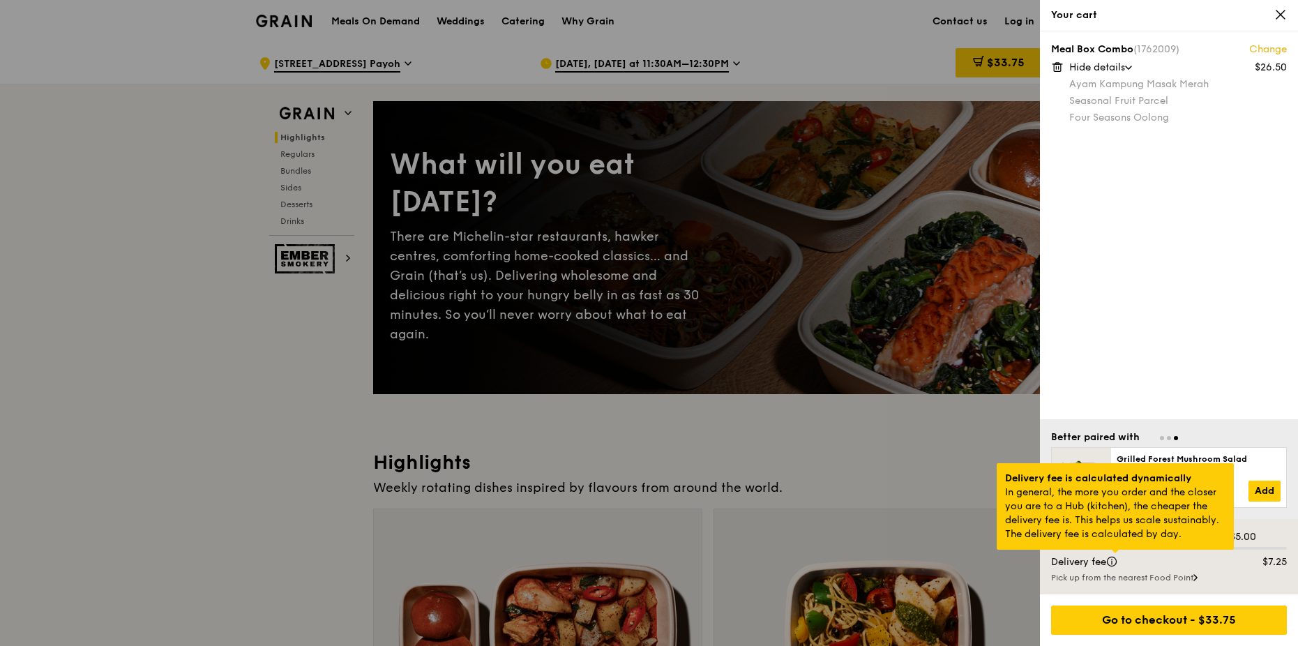
click at [1115, 553] on div at bounding box center [1114, 550] width 7 height 3
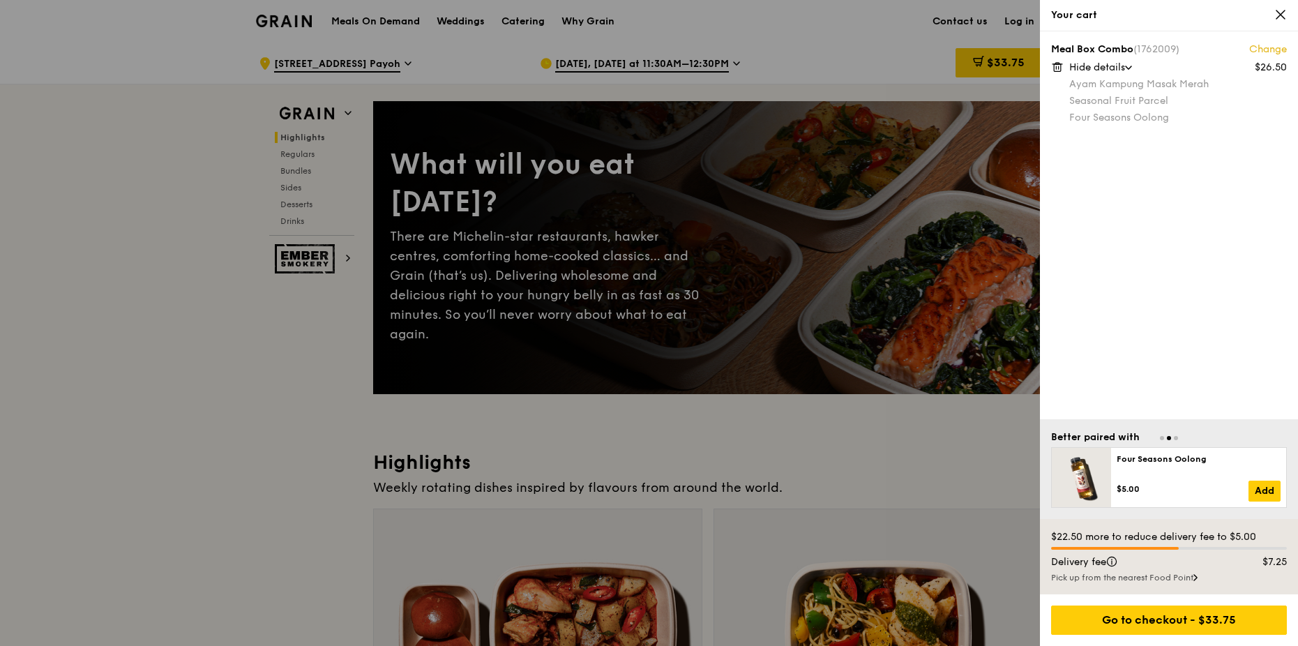
click at [165, 442] on div at bounding box center [649, 323] width 1298 height 646
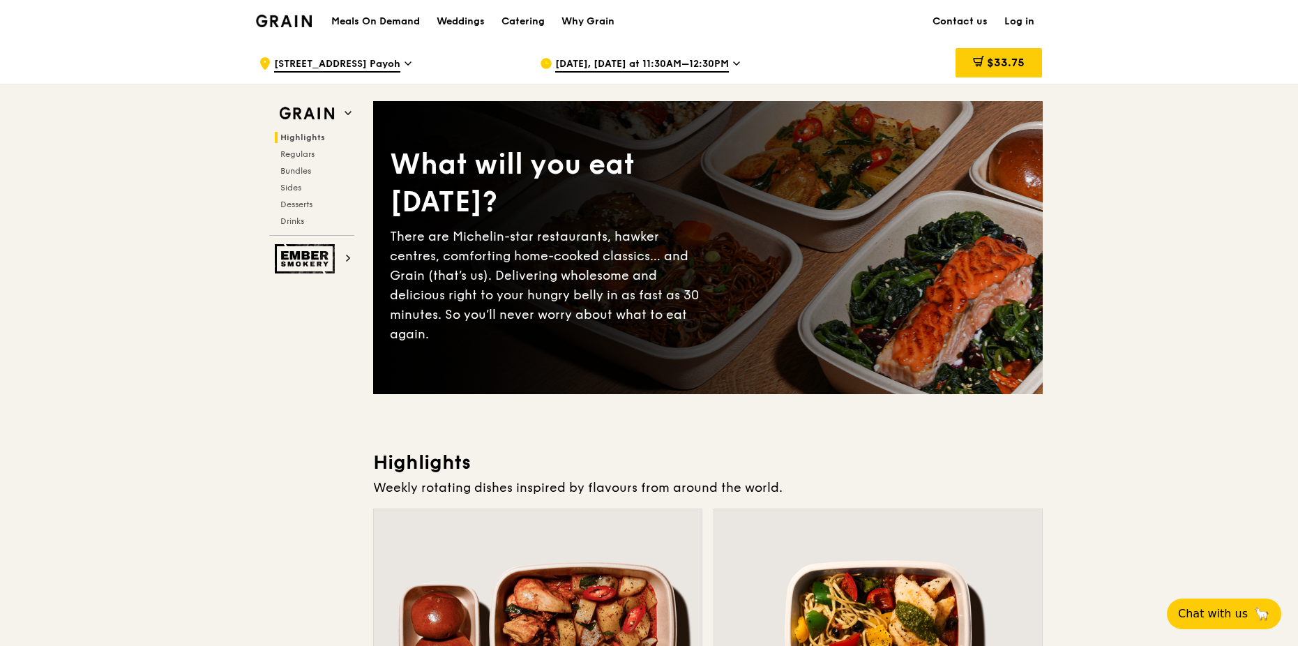
click at [681, 68] on span "[DATE], [DATE] at 11:30AM–12:30PM" at bounding box center [642, 64] width 174 height 15
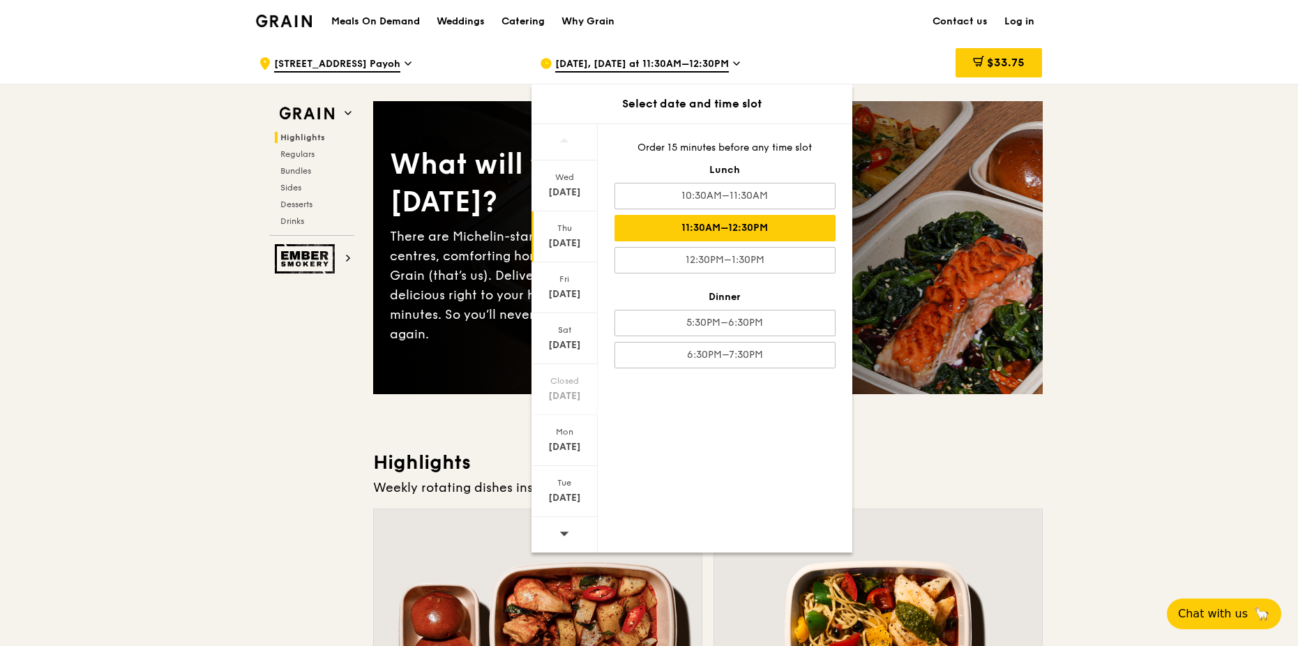
click at [681, 68] on span "[DATE], [DATE] at 11:30AM–12:30PM" at bounding box center [642, 64] width 174 height 15
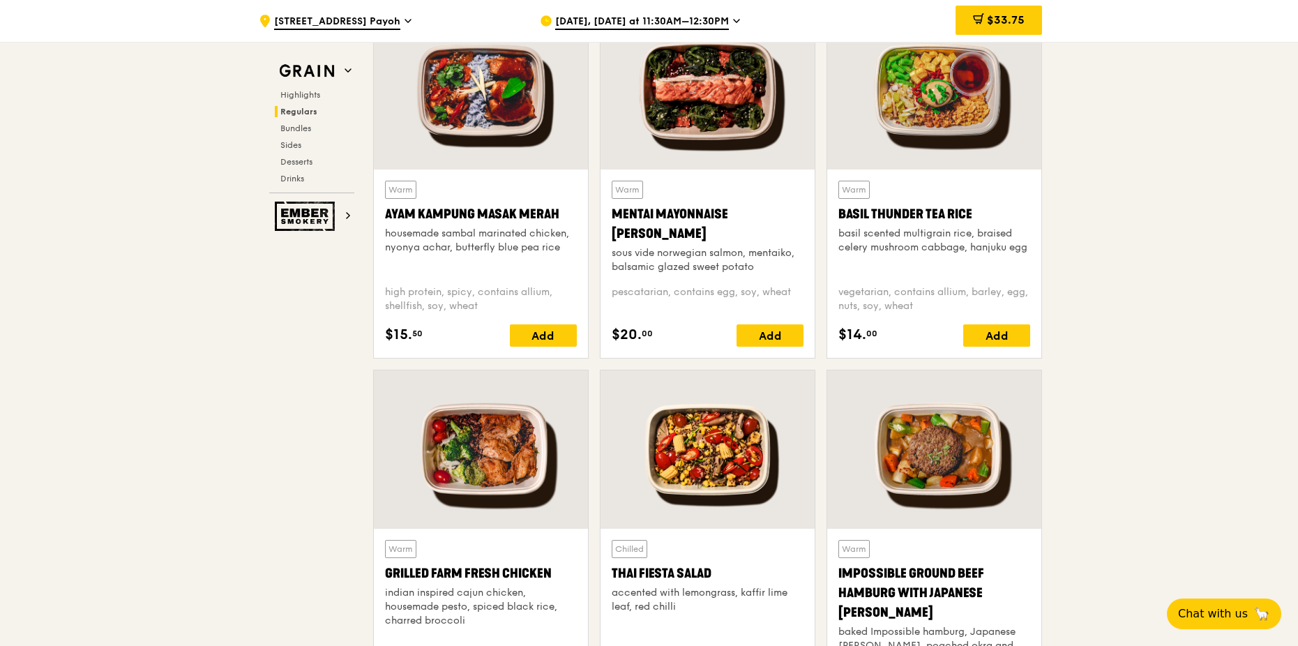
scroll to position [1255, 0]
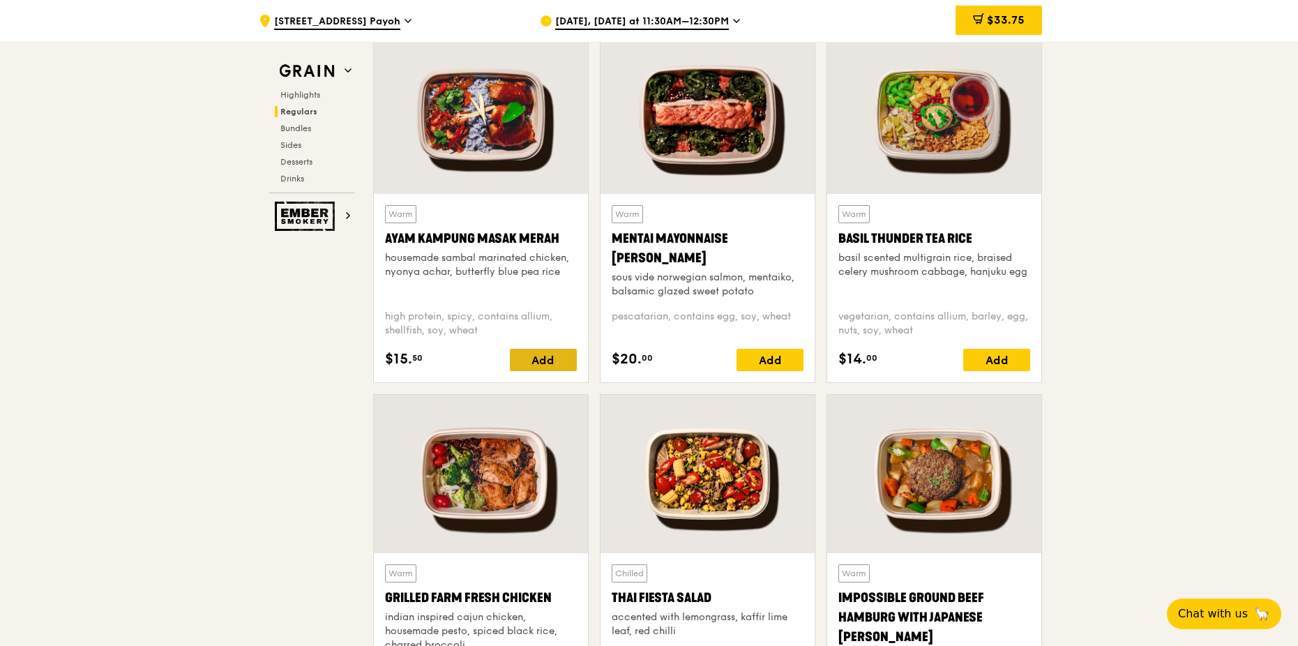
click at [533, 366] on div "Add" at bounding box center [543, 360] width 67 height 22
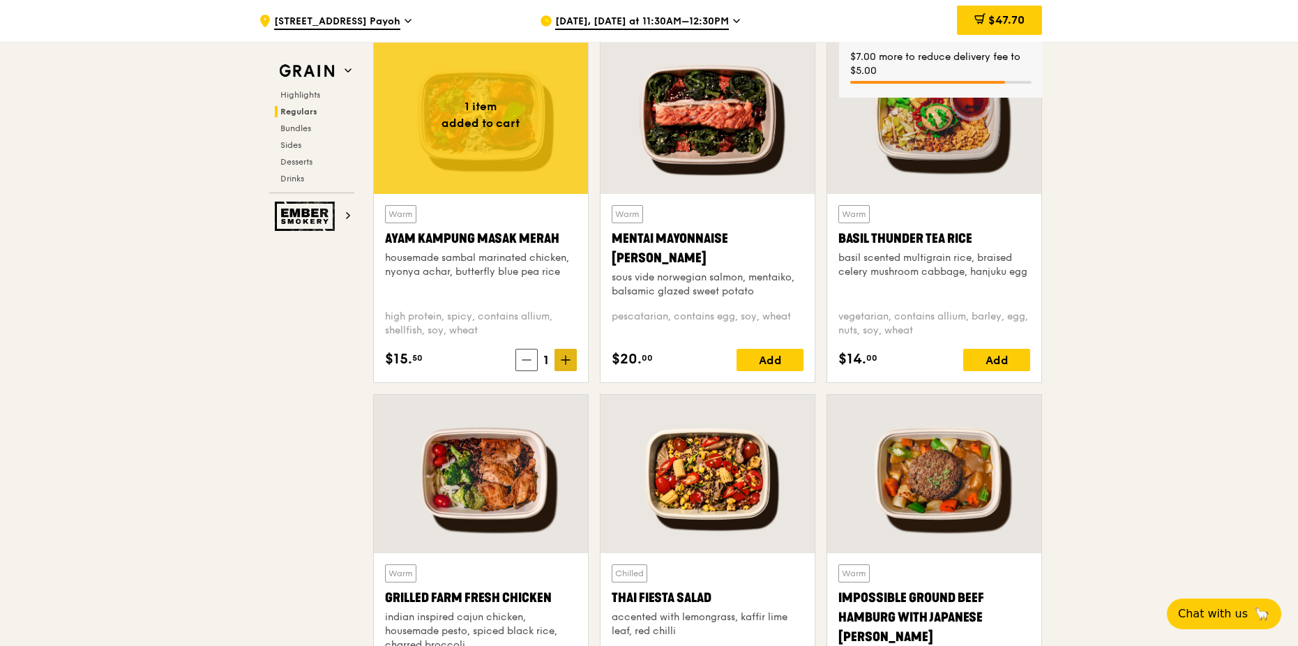
click at [566, 364] on icon at bounding box center [566, 360] width 10 height 10
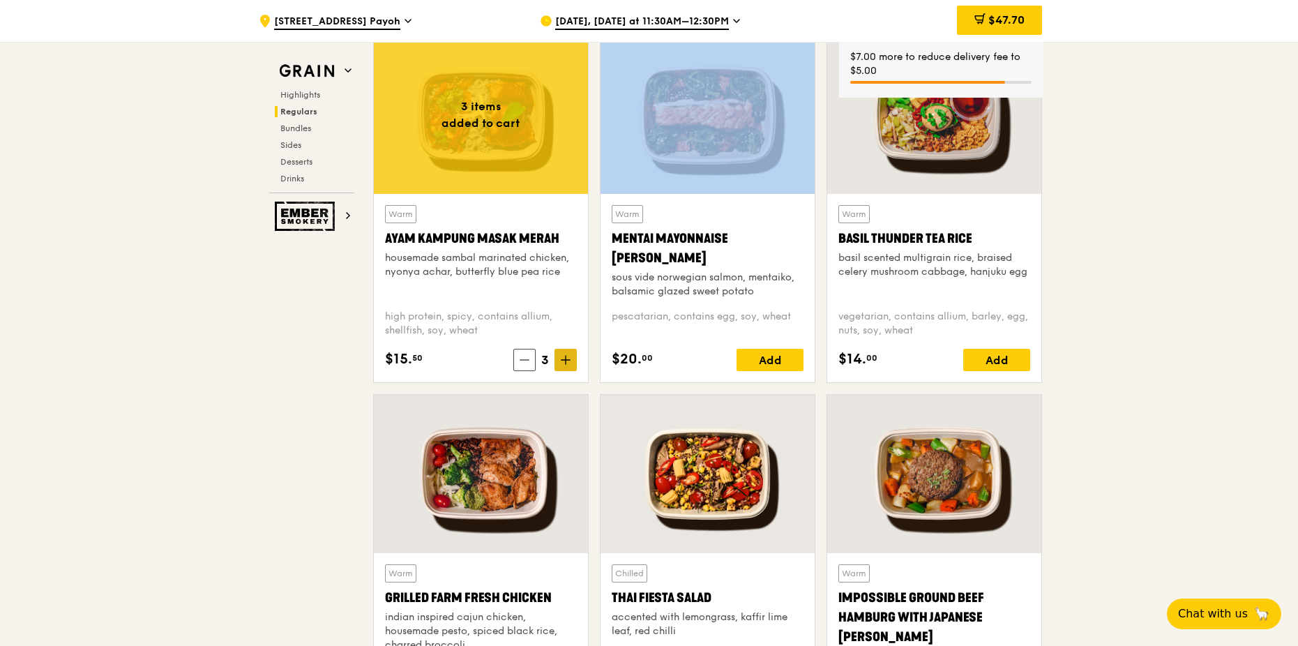
click at [566, 364] on icon at bounding box center [566, 360] width 10 height 10
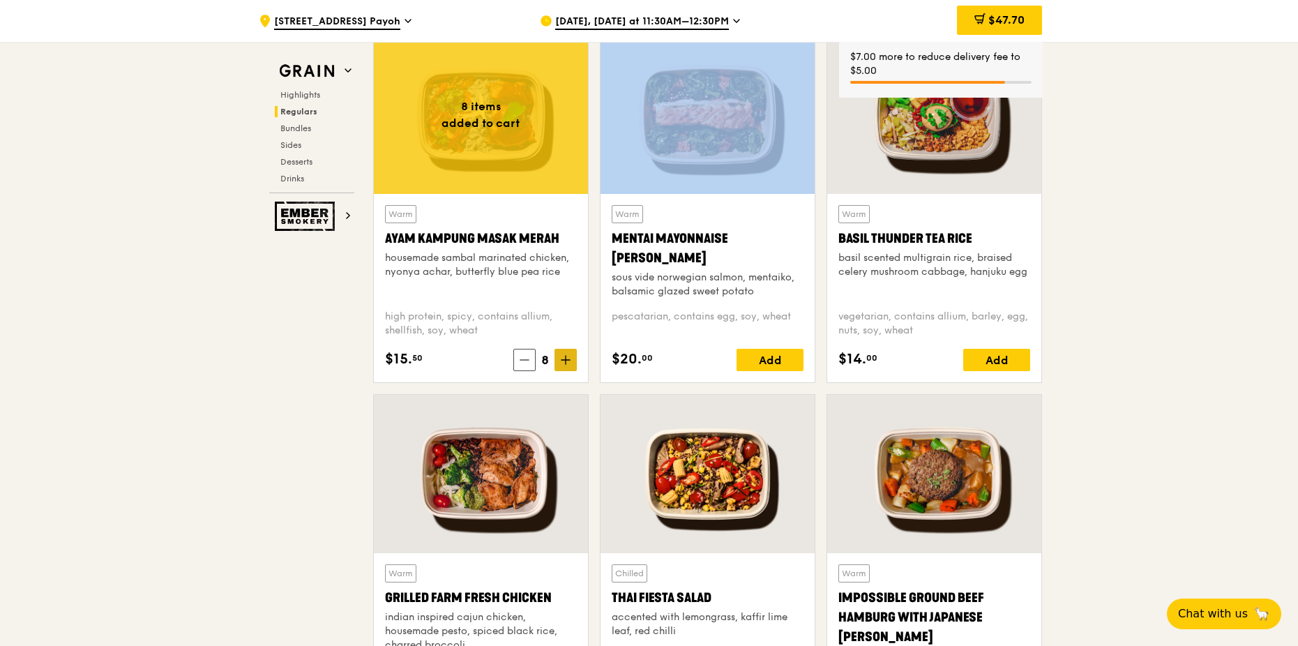
click at [566, 364] on icon at bounding box center [566, 360] width 10 height 10
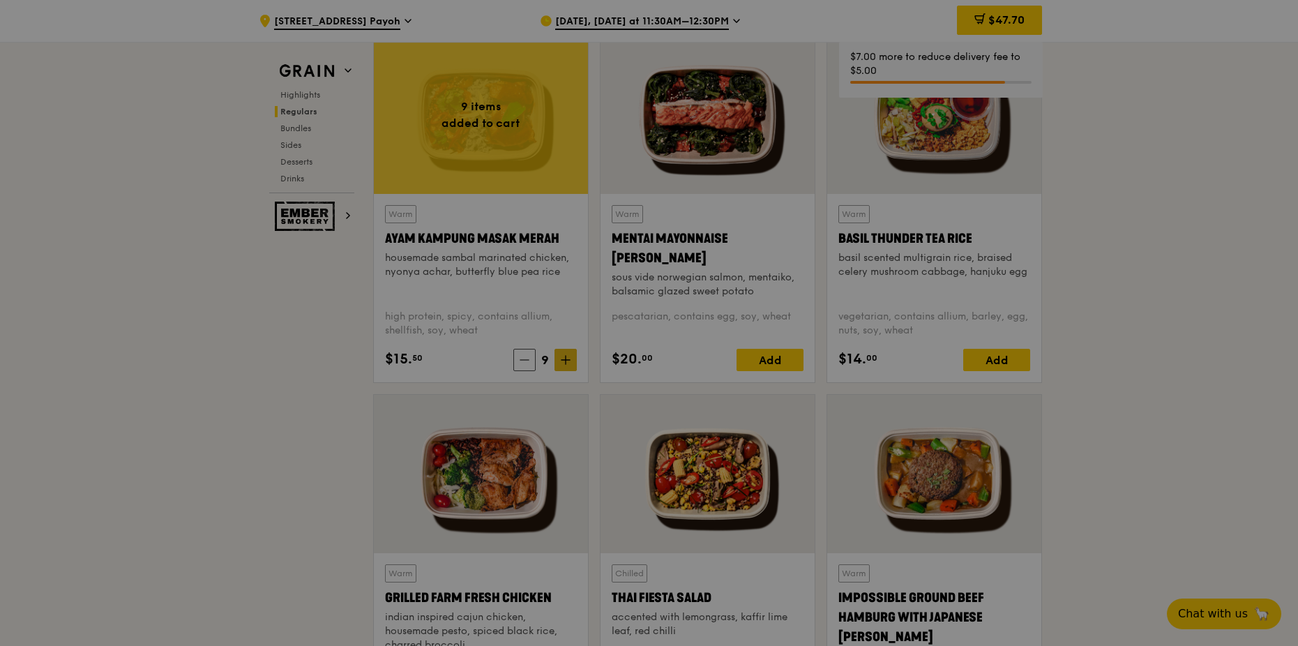
click at [566, 364] on div at bounding box center [649, 323] width 1298 height 646
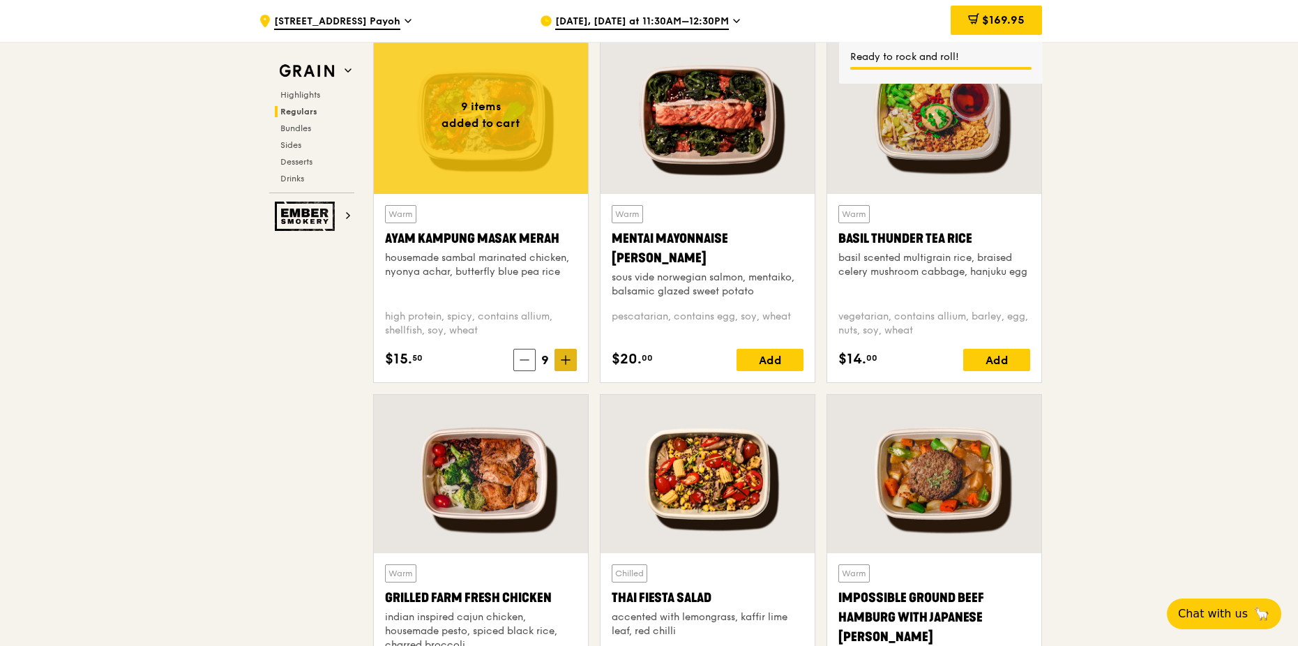
click at [566, 363] on icon at bounding box center [566, 360] width 10 height 10
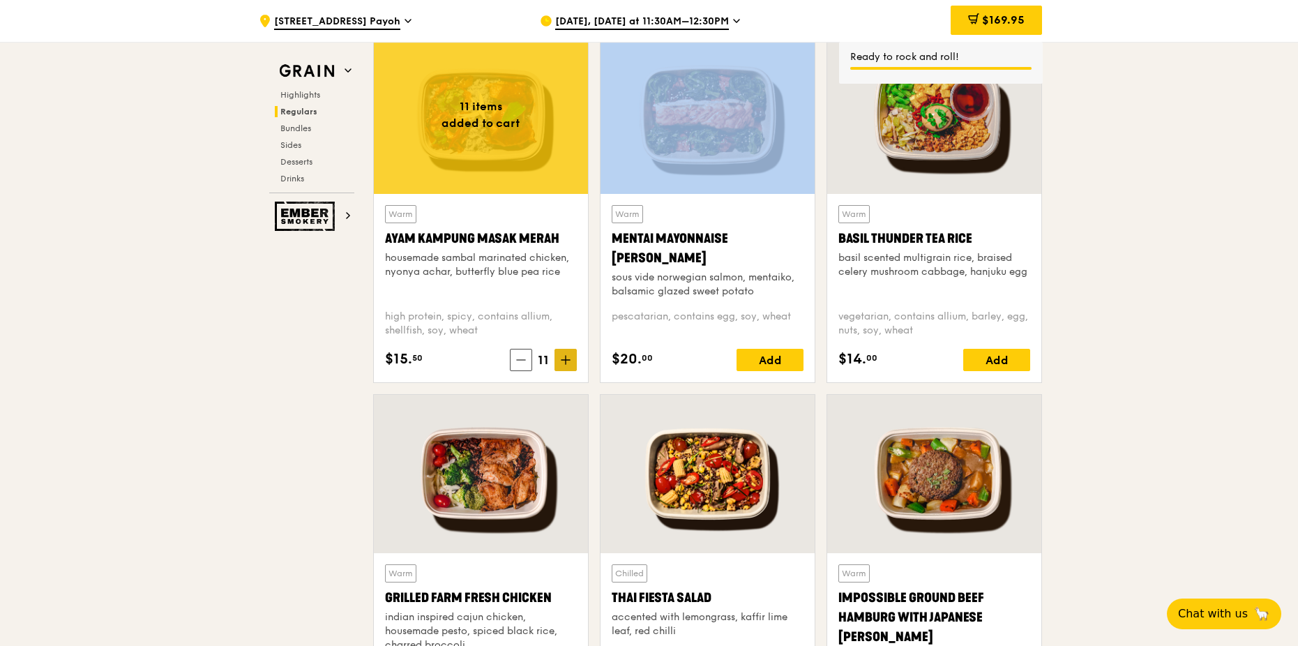
click at [566, 363] on icon at bounding box center [566, 360] width 10 height 10
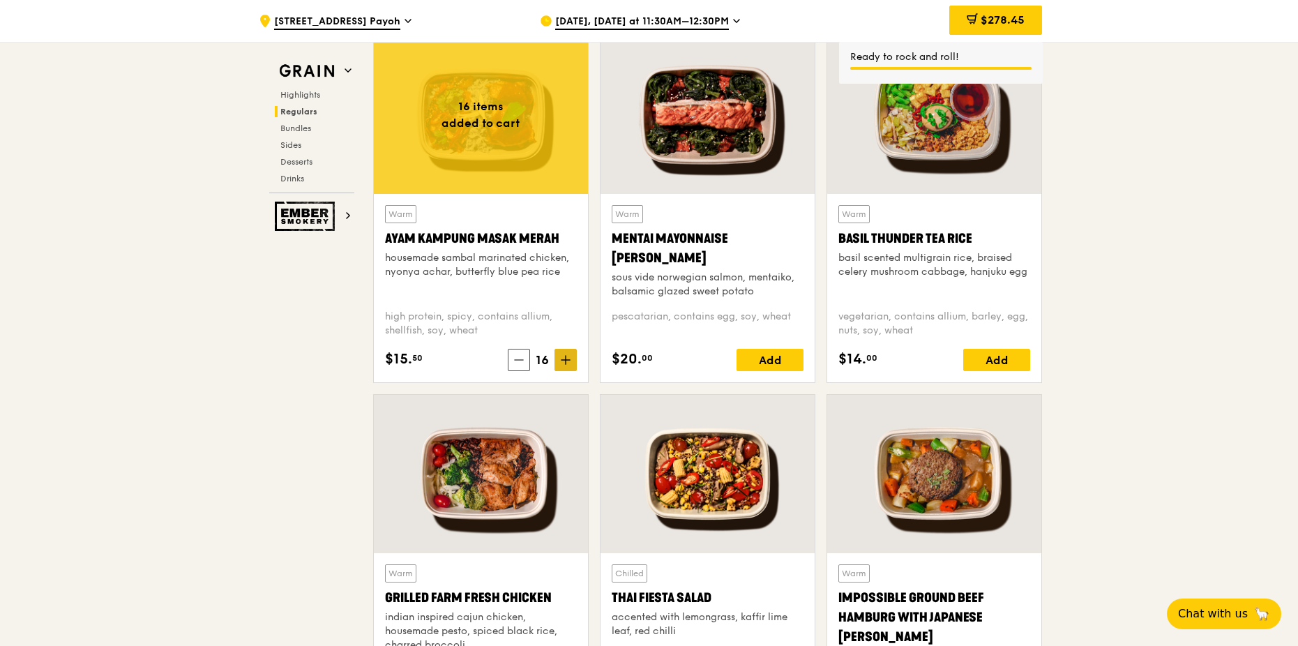
click at [566, 363] on icon at bounding box center [566, 360] width 10 height 10
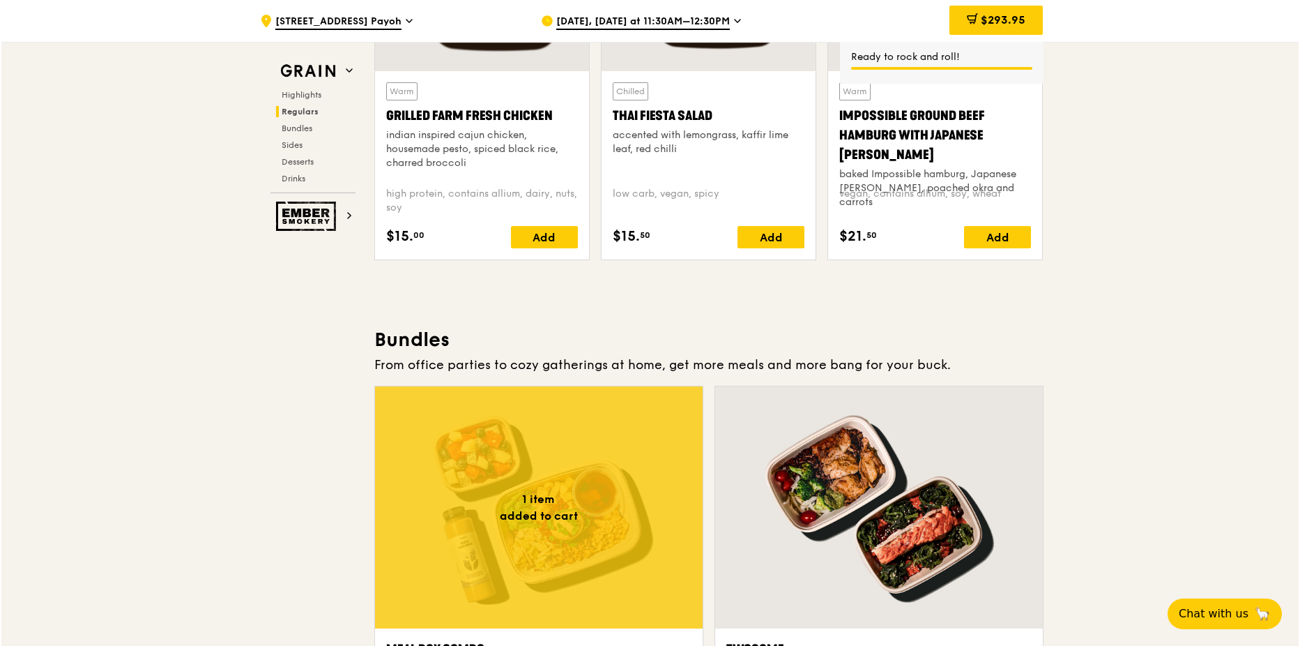
scroll to position [1883, 0]
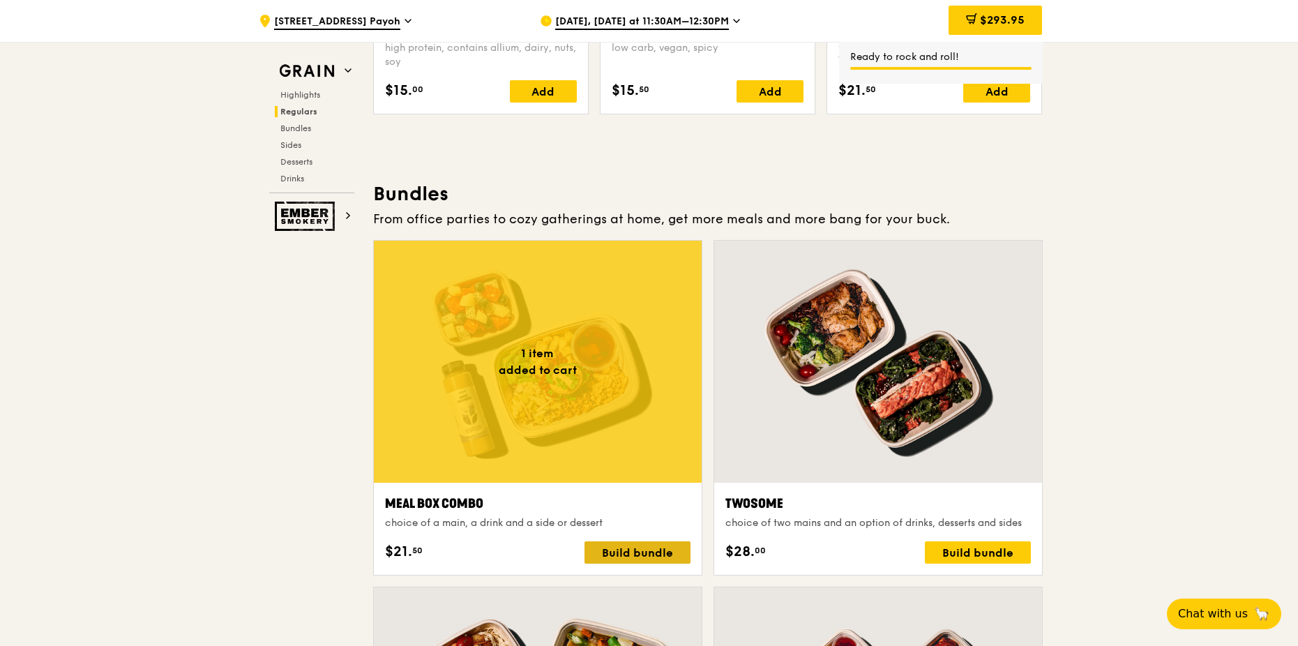
click at [607, 547] on div "Build bundle" at bounding box center [637, 552] width 106 height 22
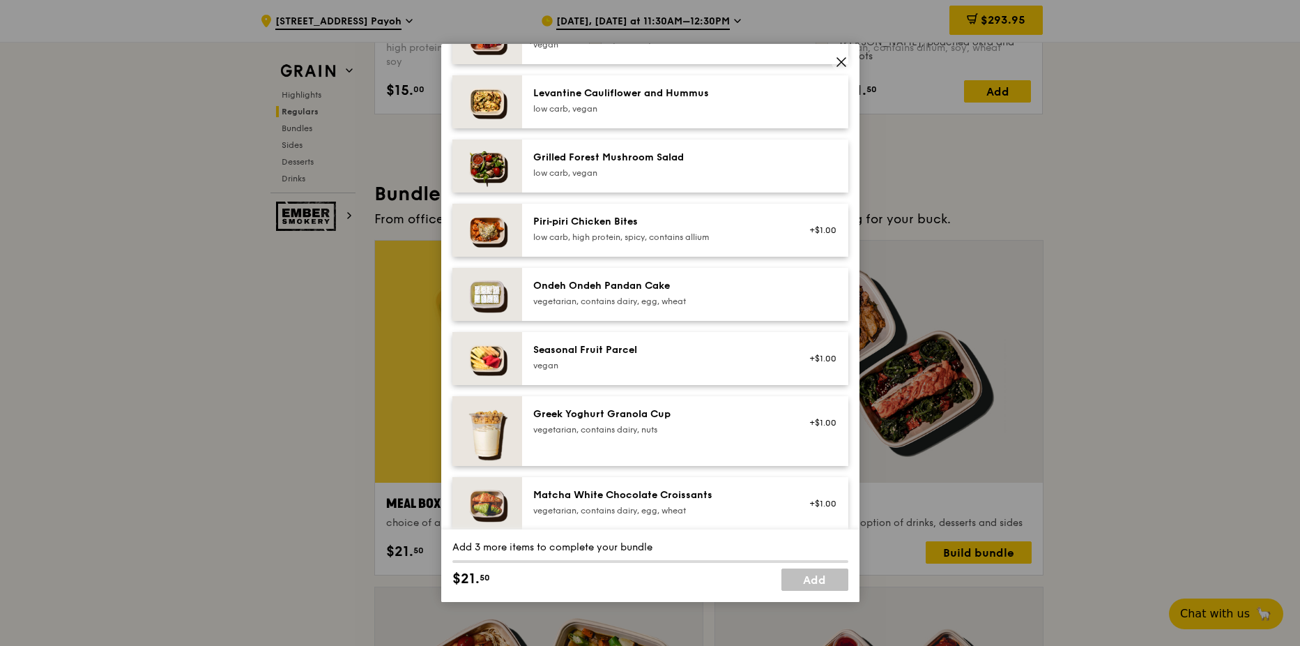
scroll to position [906, 0]
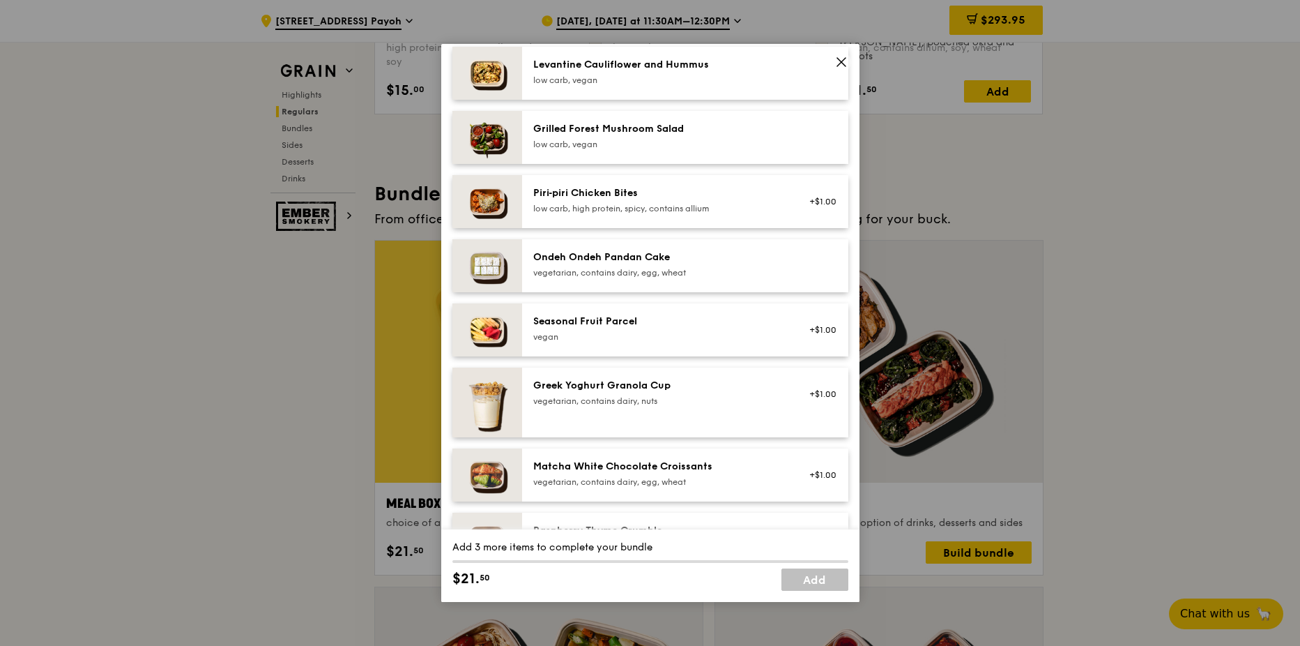
click at [573, 328] on div "Seasonal Fruit Parcel" at bounding box center [658, 321] width 250 height 14
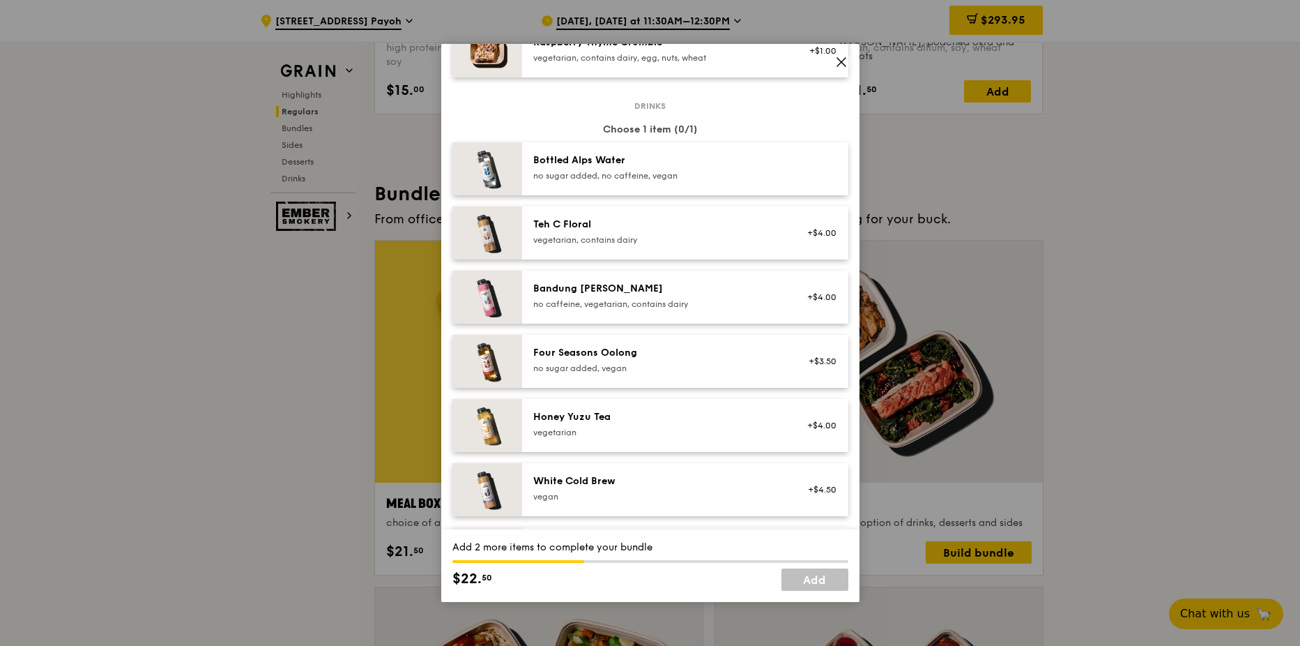
scroll to position [1534, 0]
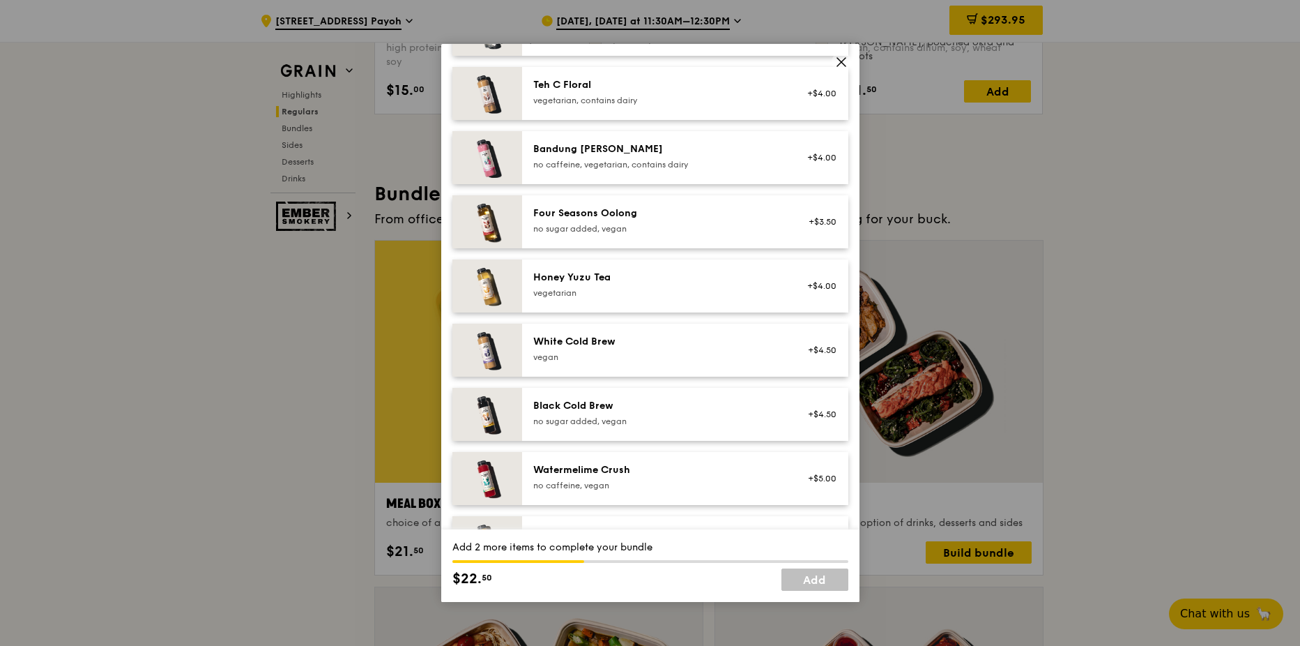
click at [609, 225] on div "no sugar added, vegan" at bounding box center [658, 228] width 250 height 11
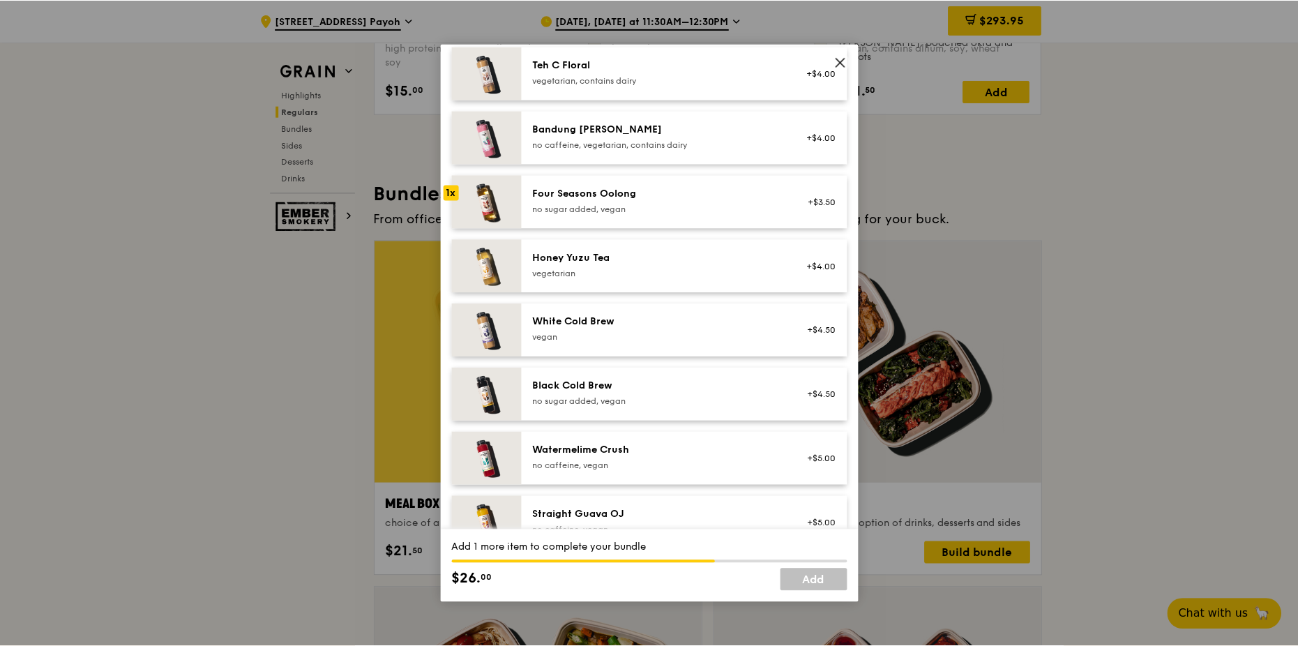
scroll to position [1585, 0]
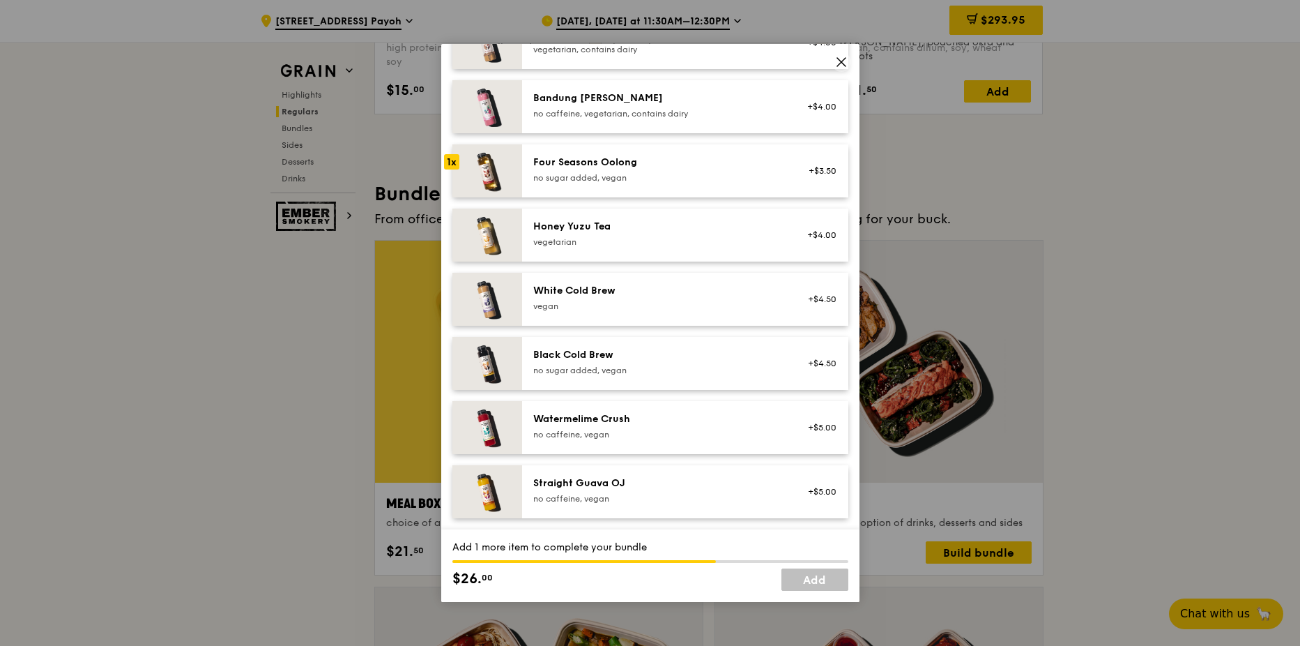
click at [844, 62] on icon at bounding box center [841, 62] width 13 height 13
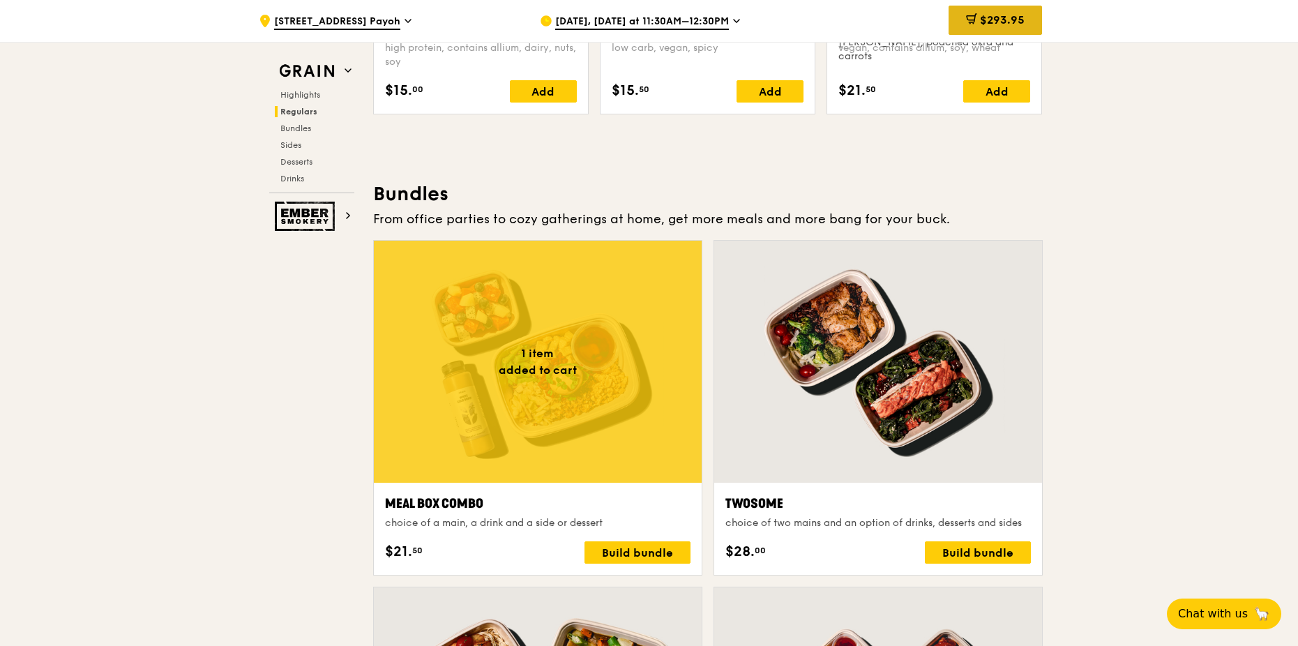
click at [1020, 24] on span "$293.95" at bounding box center [1002, 19] width 45 height 13
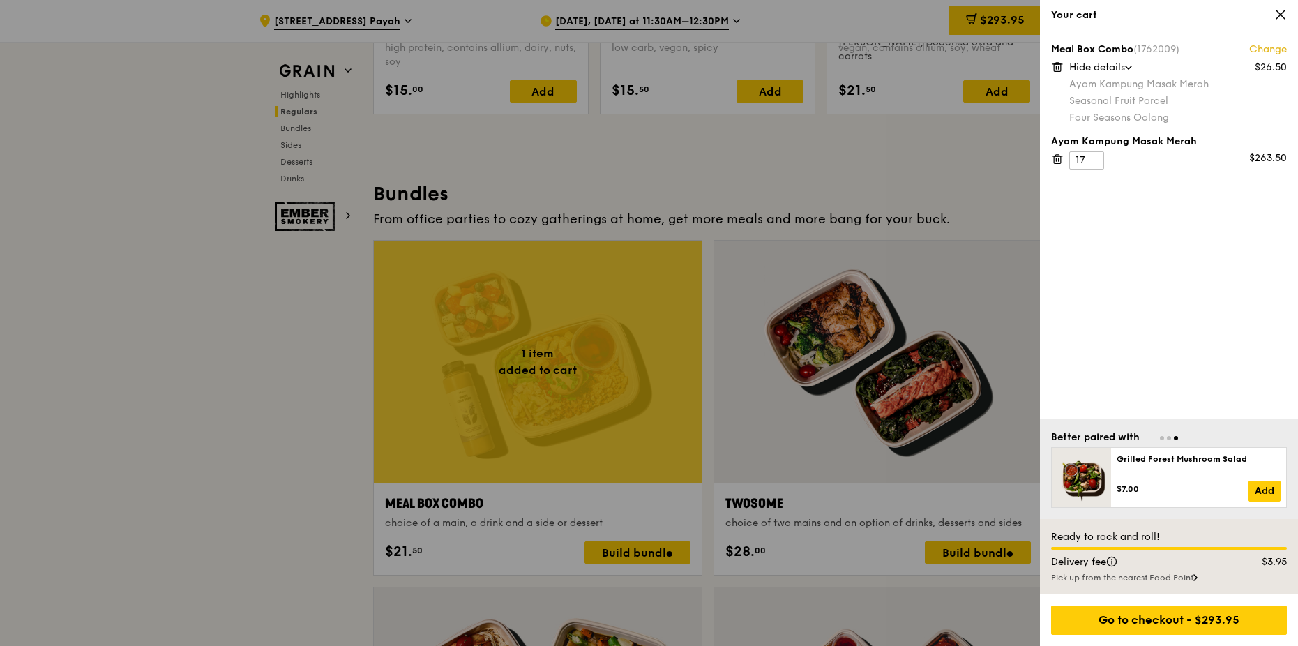
click at [1059, 69] on icon at bounding box center [1057, 67] width 13 height 13
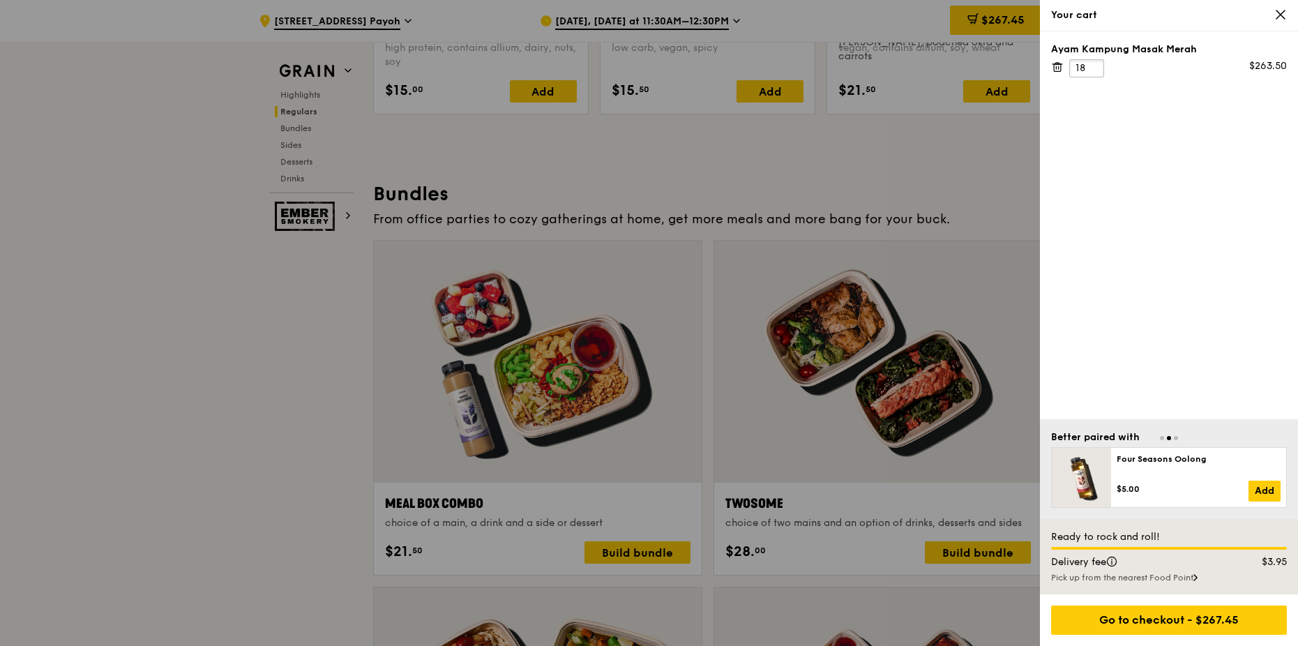
type input "18"
click at [1092, 66] on input "18" at bounding box center [1086, 68] width 35 height 18
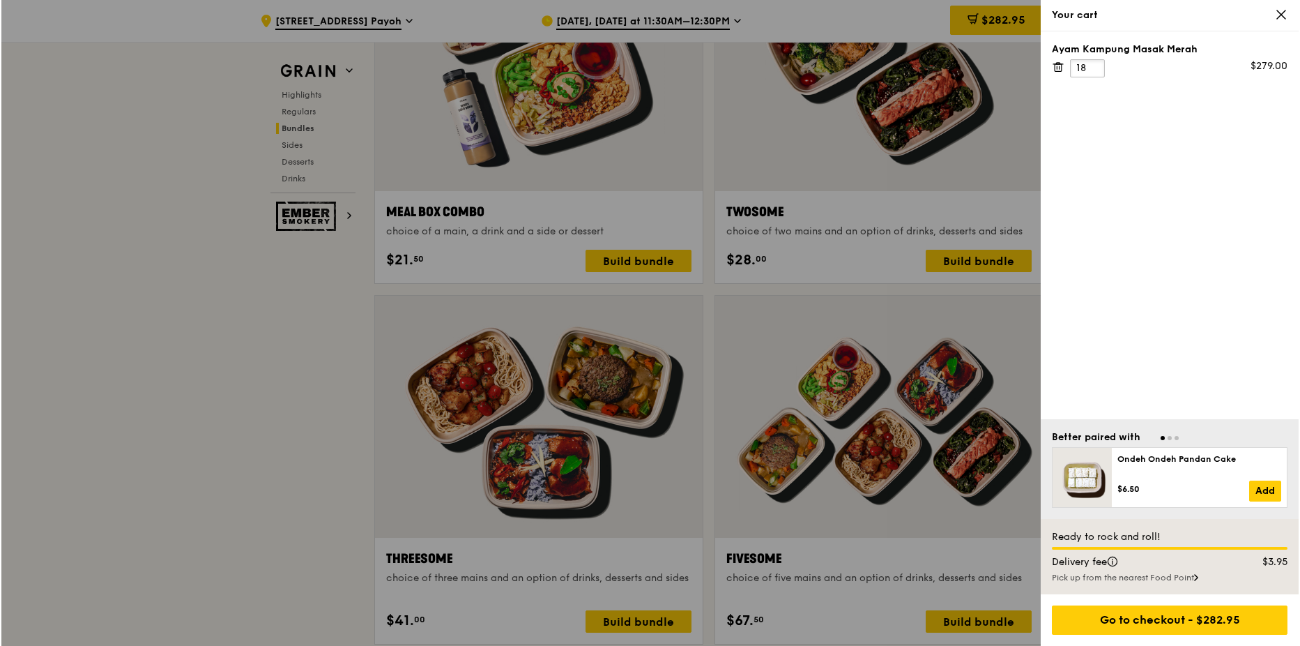
scroll to position [2092, 0]
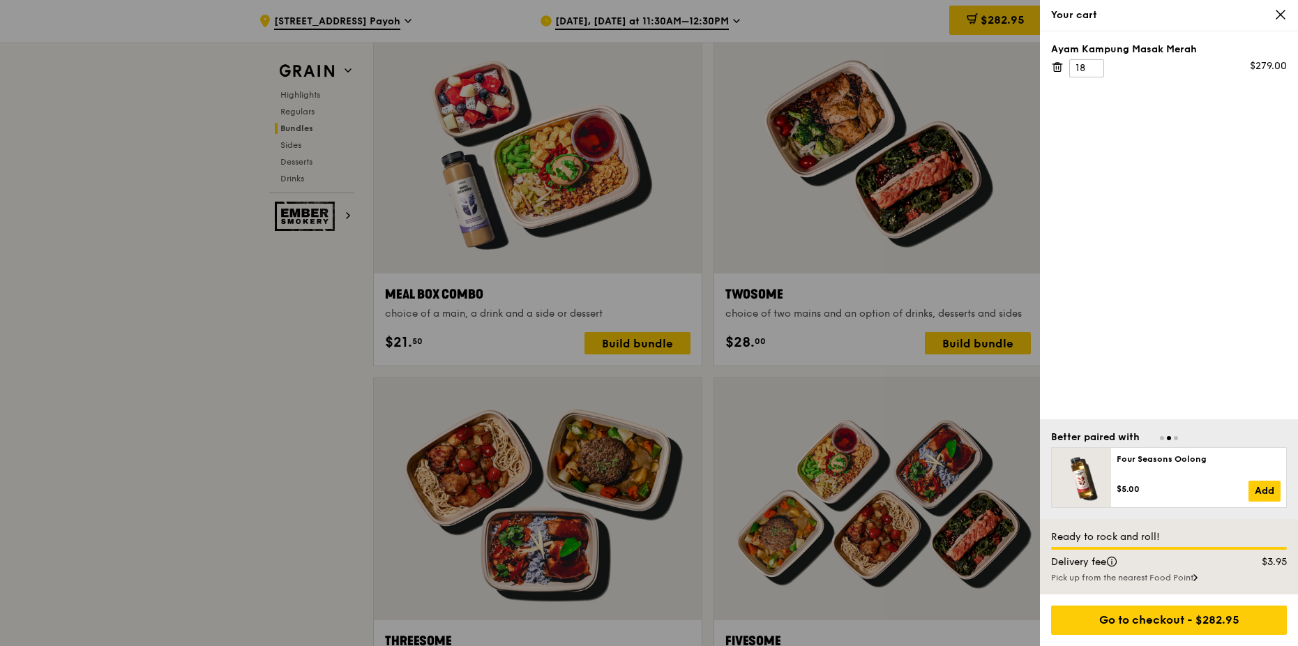
click at [1279, 10] on icon at bounding box center [1280, 14] width 13 height 13
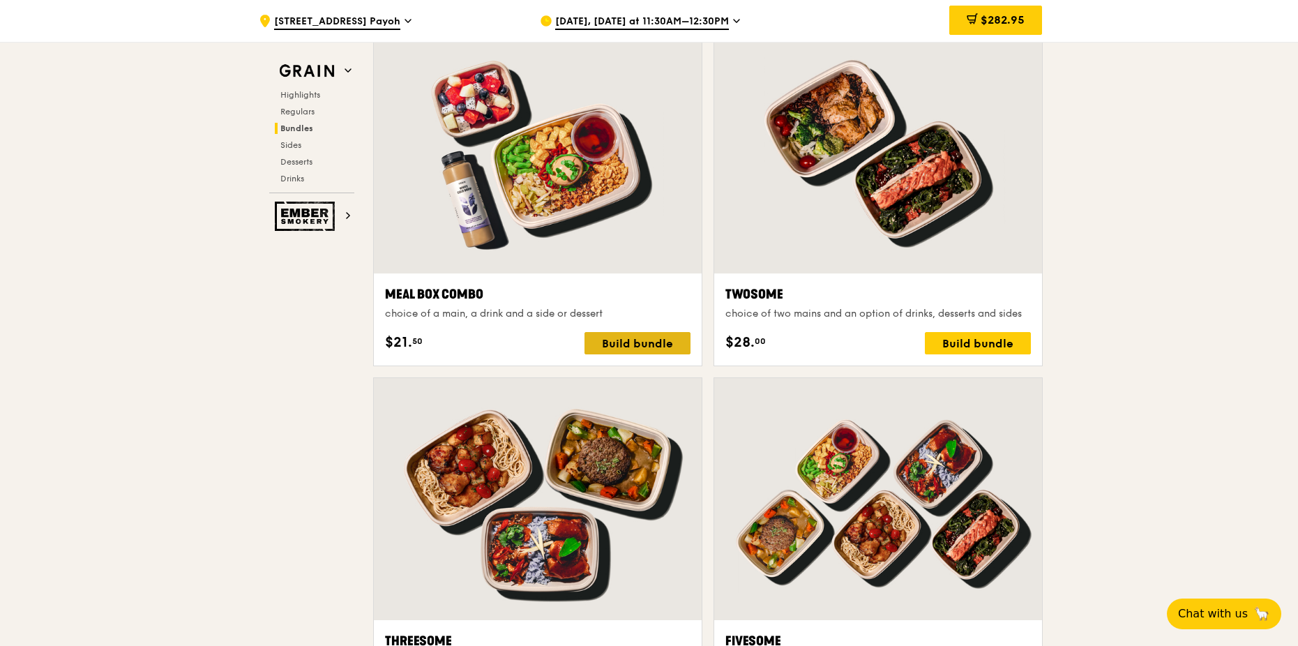
click at [634, 339] on div "Build bundle" at bounding box center [637, 343] width 106 height 22
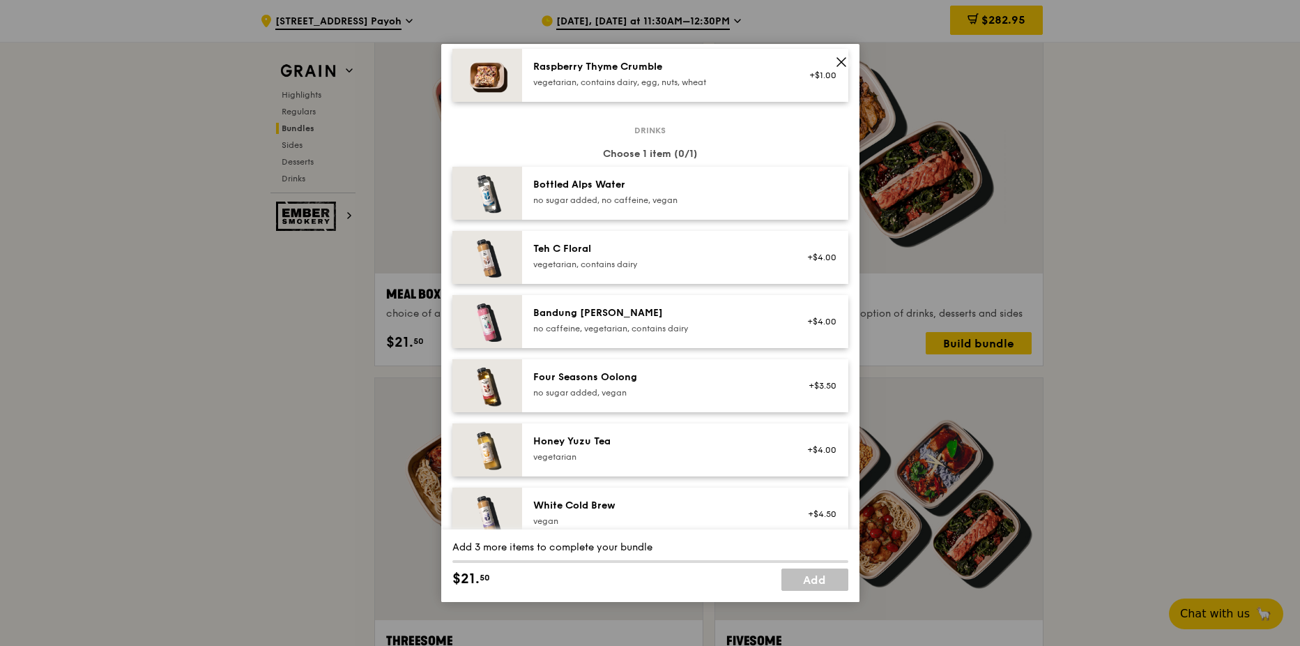
scroll to position [1464, 0]
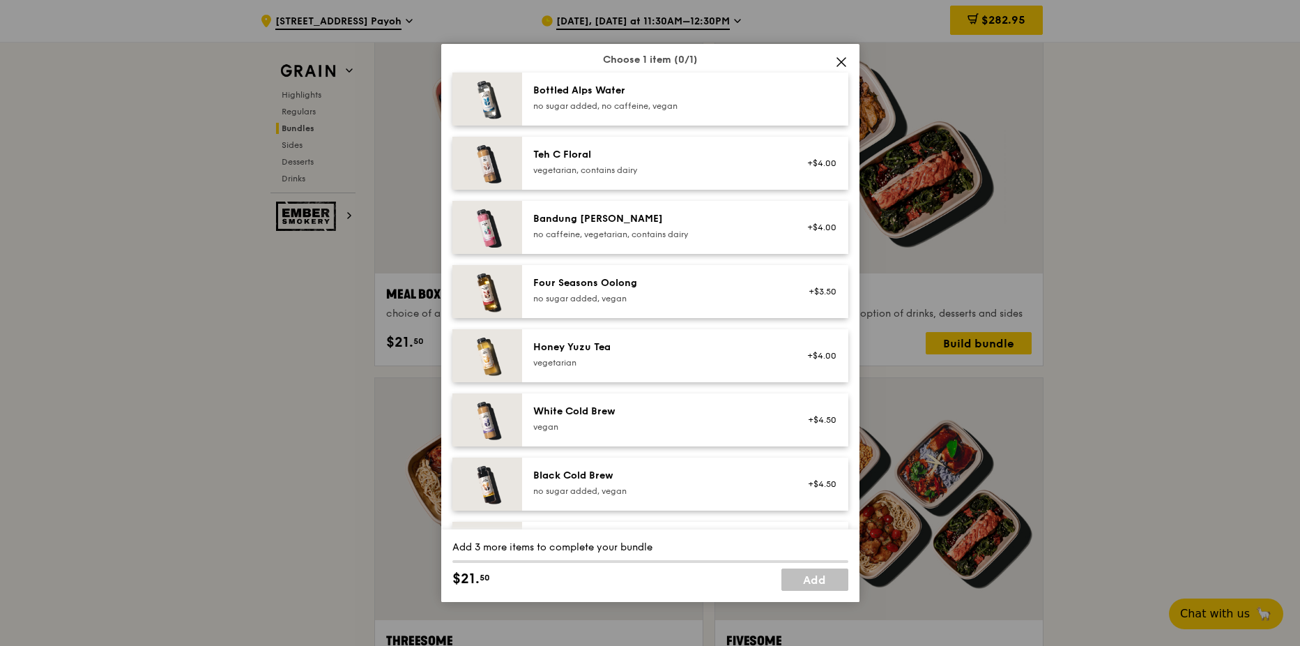
click at [711, 292] on div "Four Seasons Oolong no sugar added, vegan" at bounding box center [658, 290] width 250 height 28
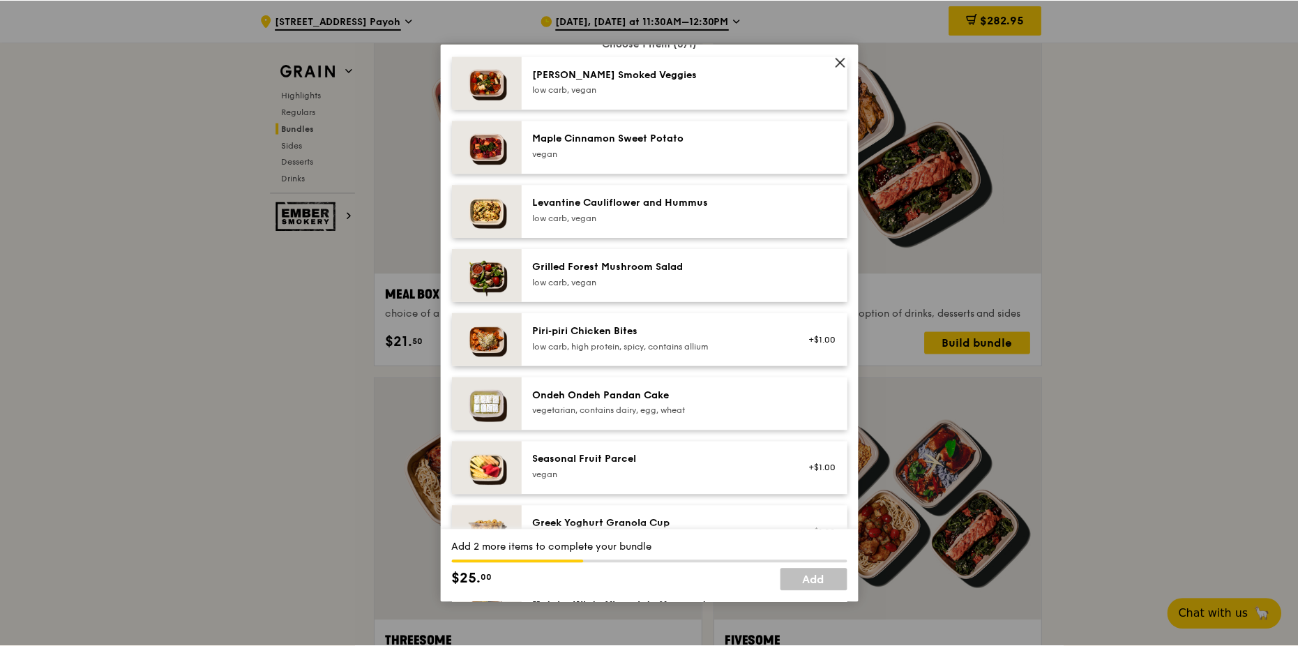
scroll to position [767, 0]
click at [848, 65] on span at bounding box center [842, 62] width 20 height 20
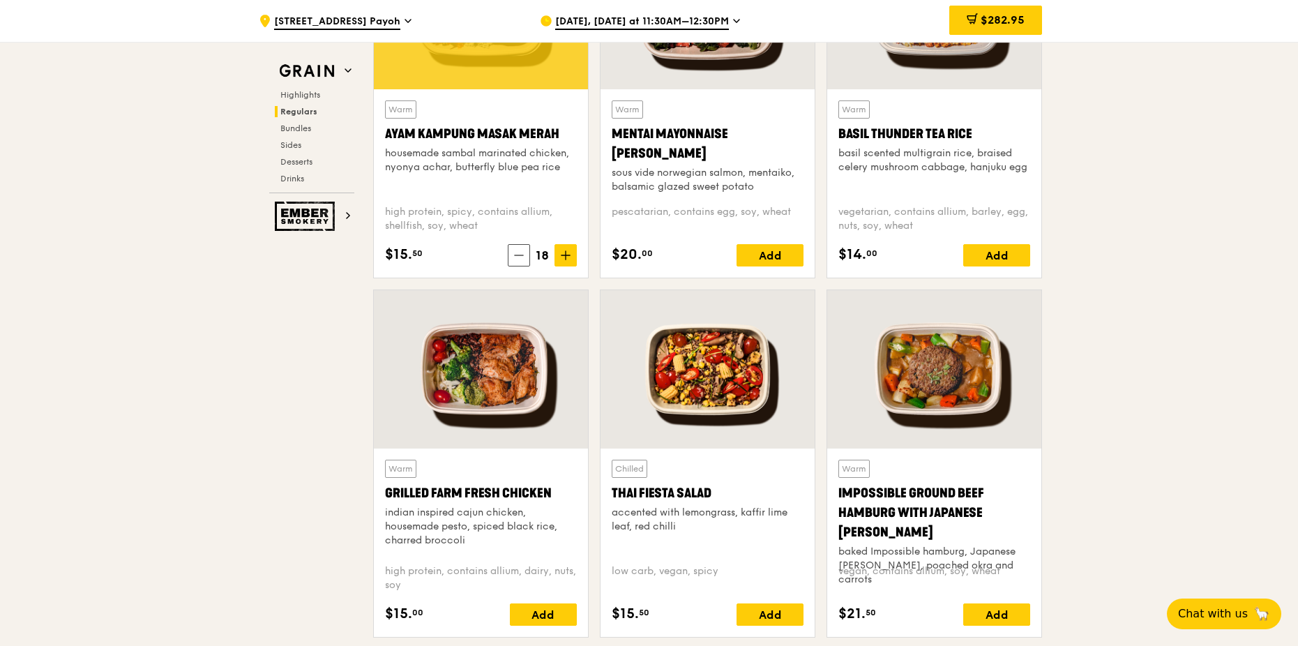
scroll to position [1255, 0]
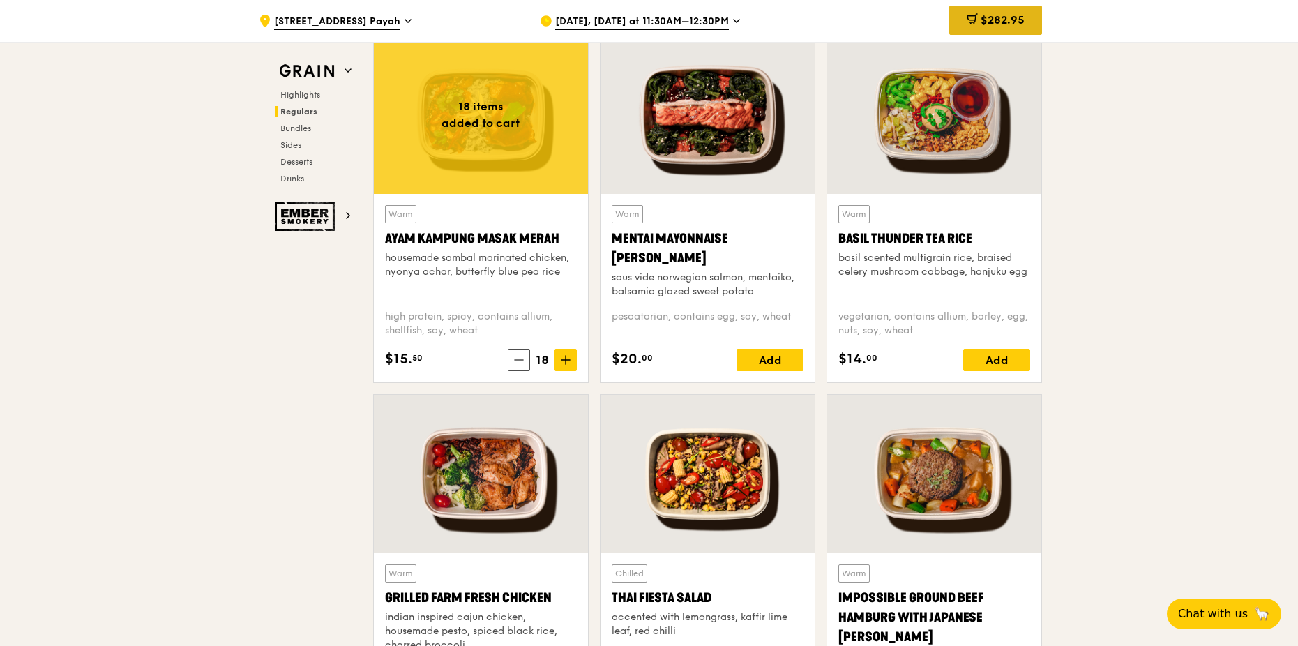
click at [1012, 24] on span "$282.95" at bounding box center [1002, 19] width 44 height 13
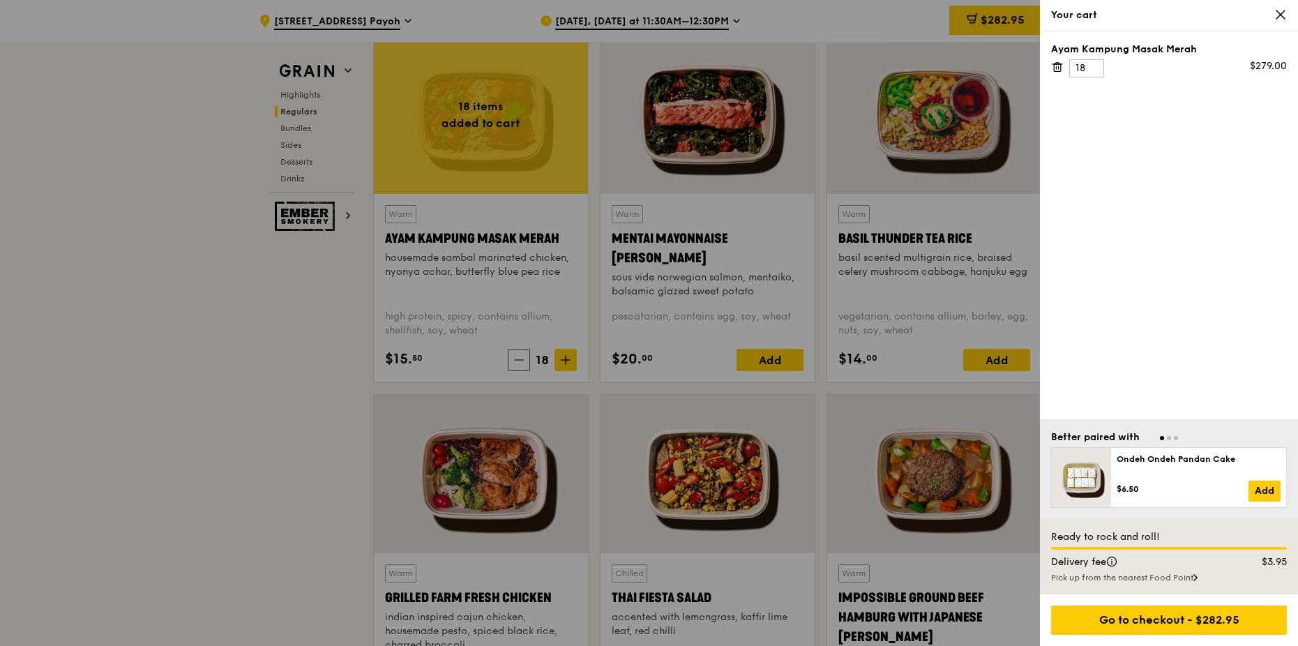
click at [1052, 66] on icon at bounding box center [1057, 67] width 13 height 13
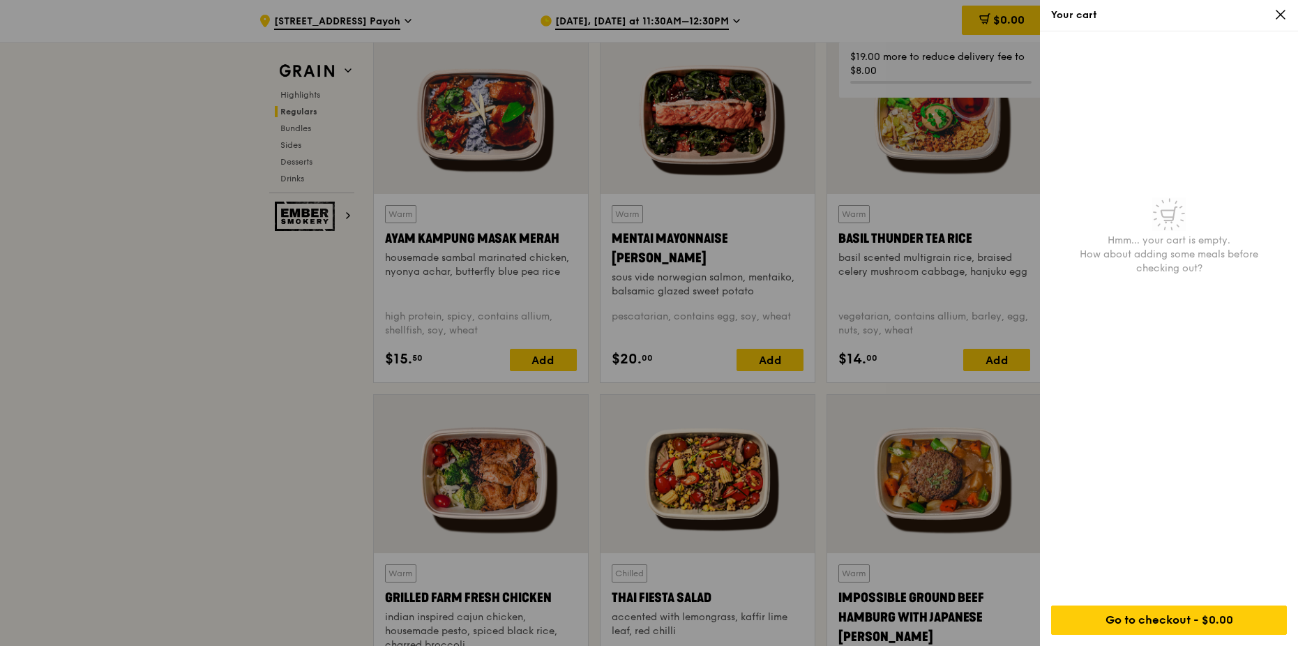
click at [435, 296] on div at bounding box center [649, 323] width 1298 height 646
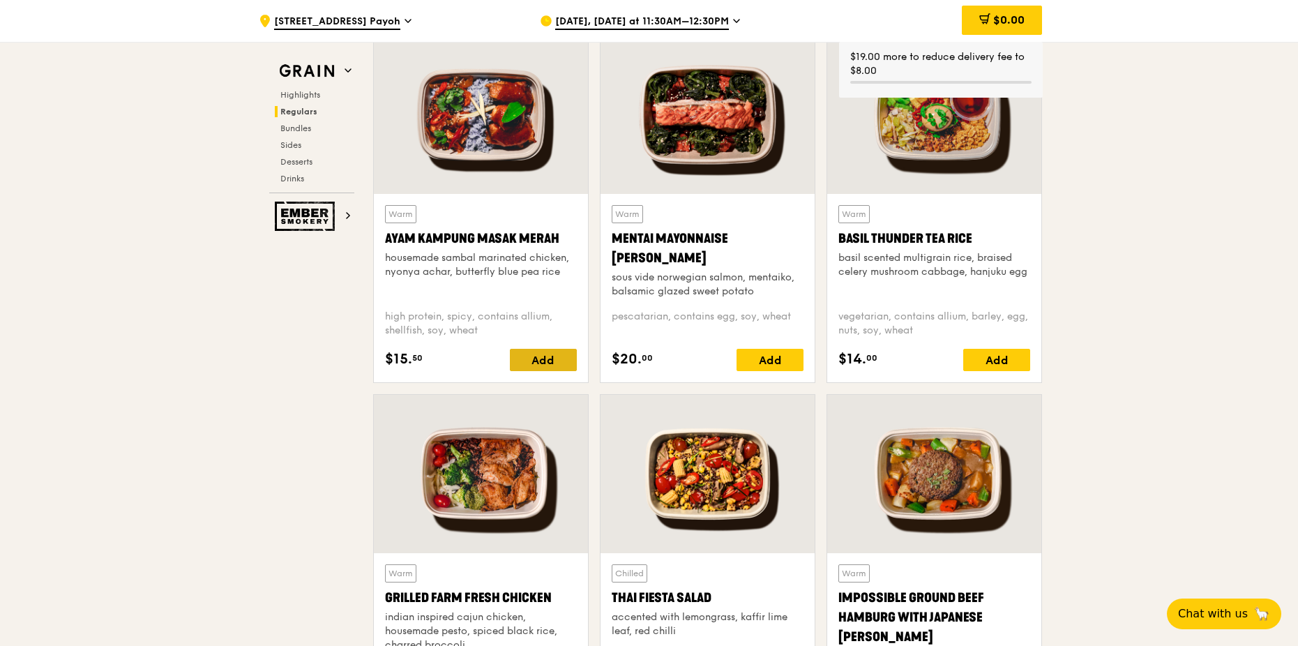
click at [549, 353] on div "Add" at bounding box center [543, 360] width 67 height 22
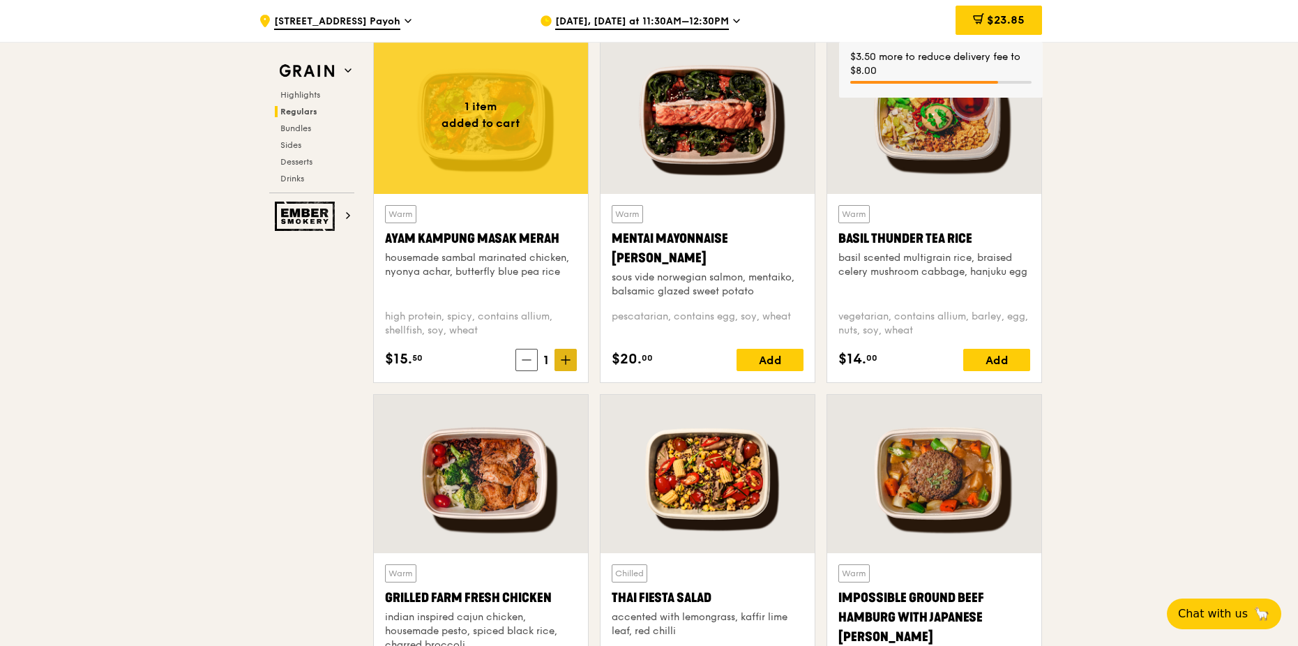
click at [562, 360] on icon at bounding box center [565, 360] width 8 height 0
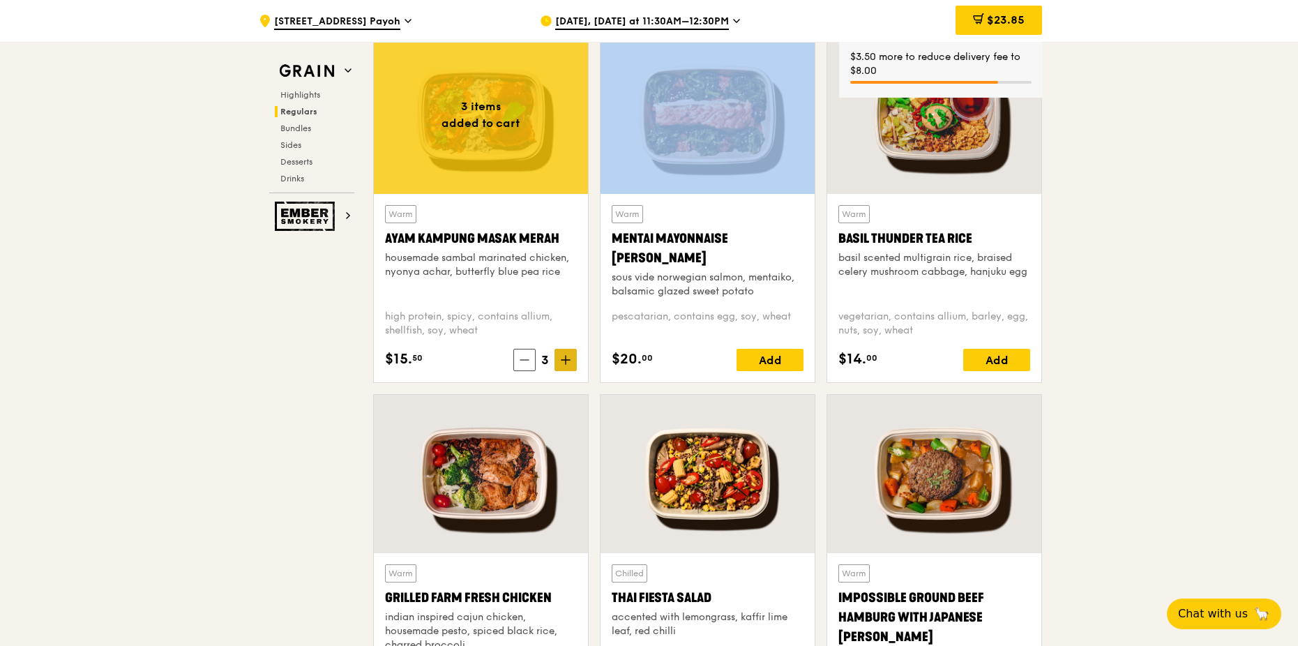
click at [562, 360] on icon at bounding box center [565, 360] width 8 height 0
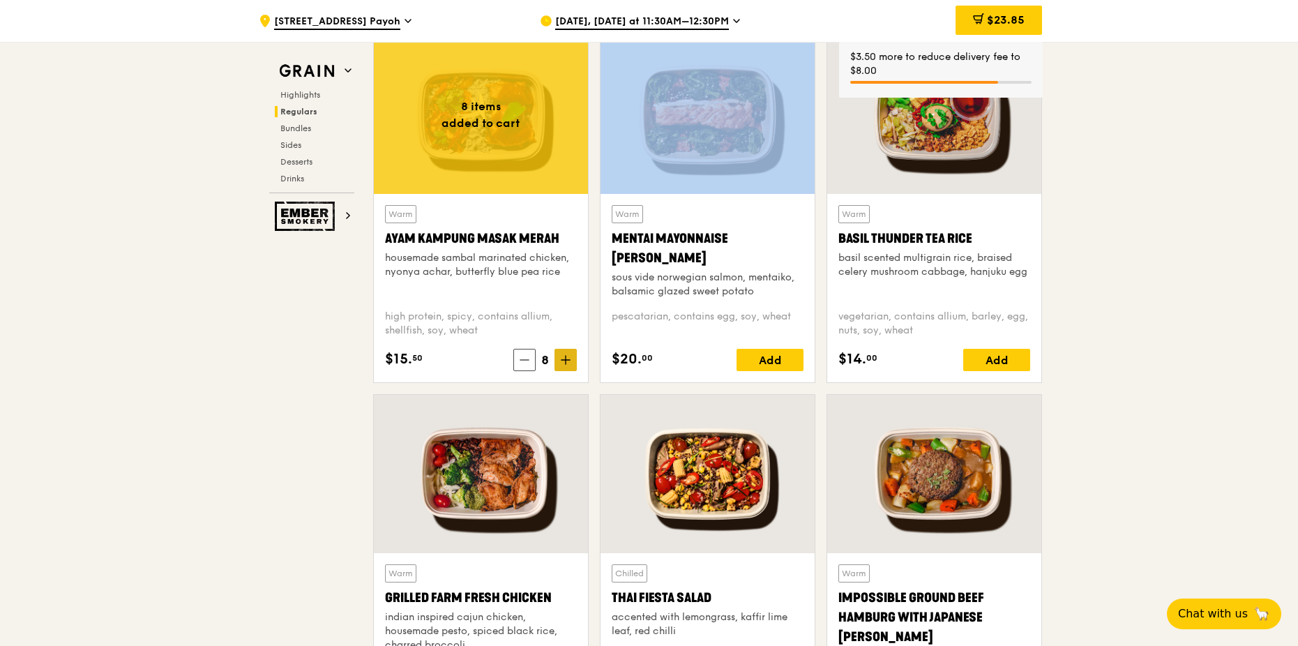
click at [562, 360] on icon at bounding box center [565, 360] width 8 height 0
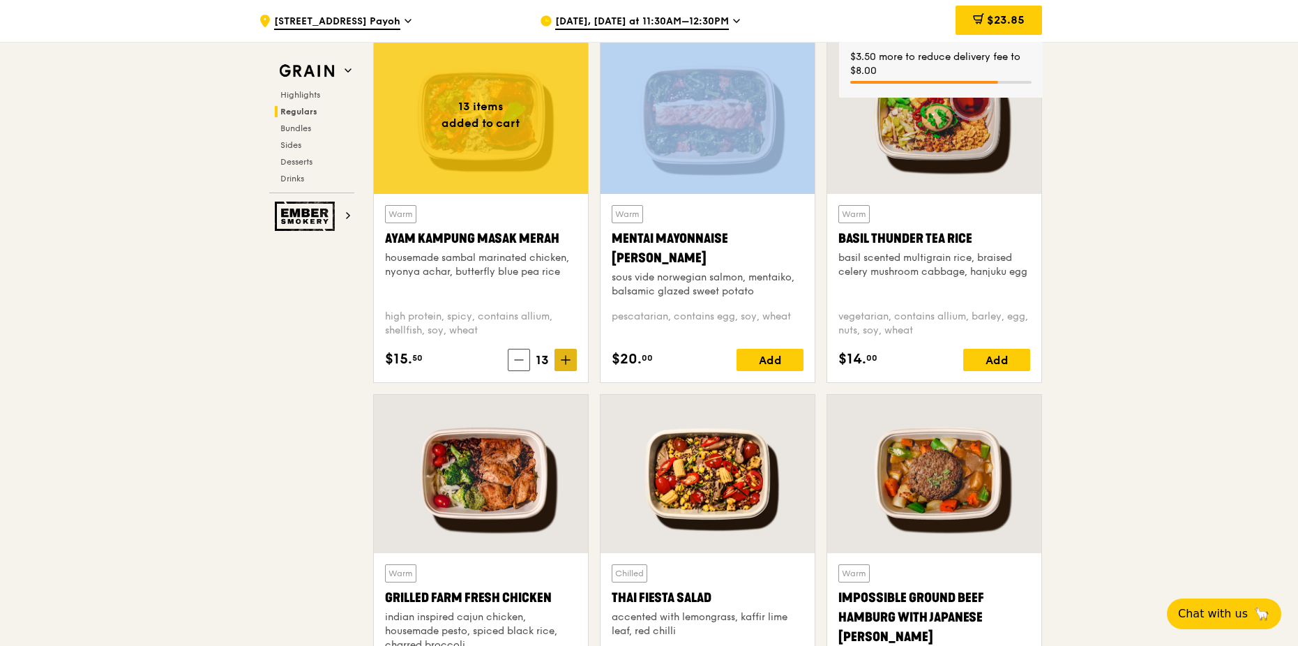
click at [562, 360] on icon at bounding box center [565, 360] width 8 height 0
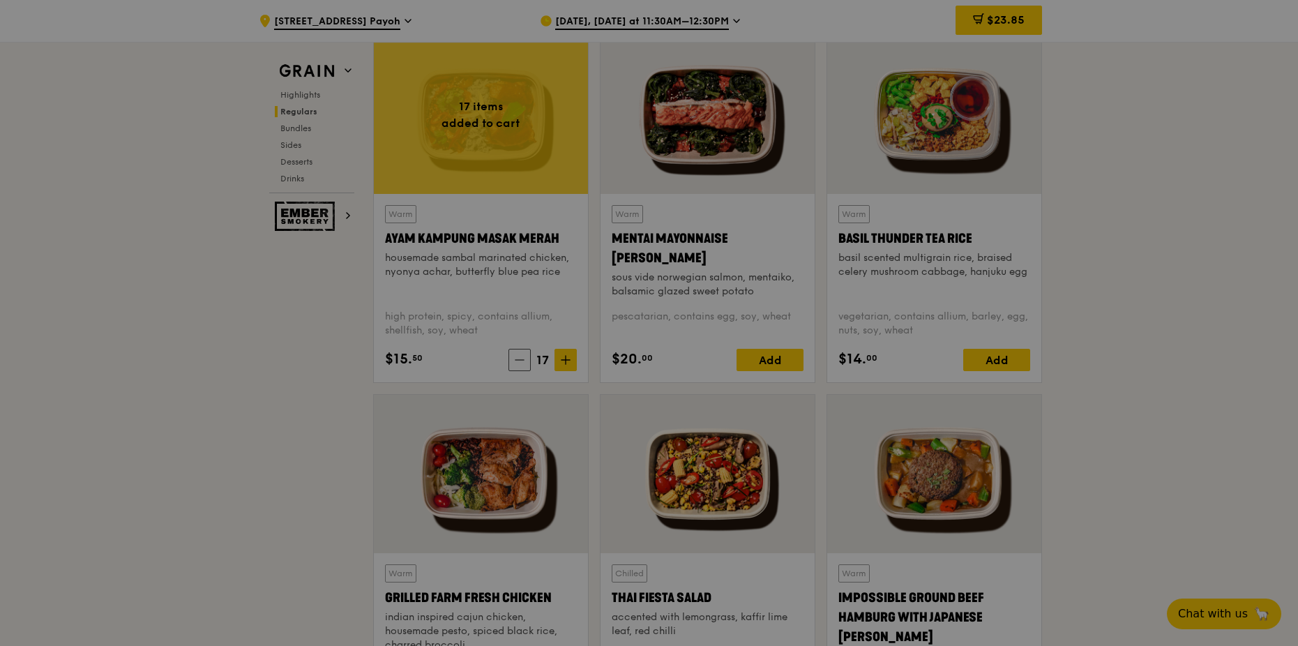
click at [562, 361] on div at bounding box center [649, 323] width 1298 height 646
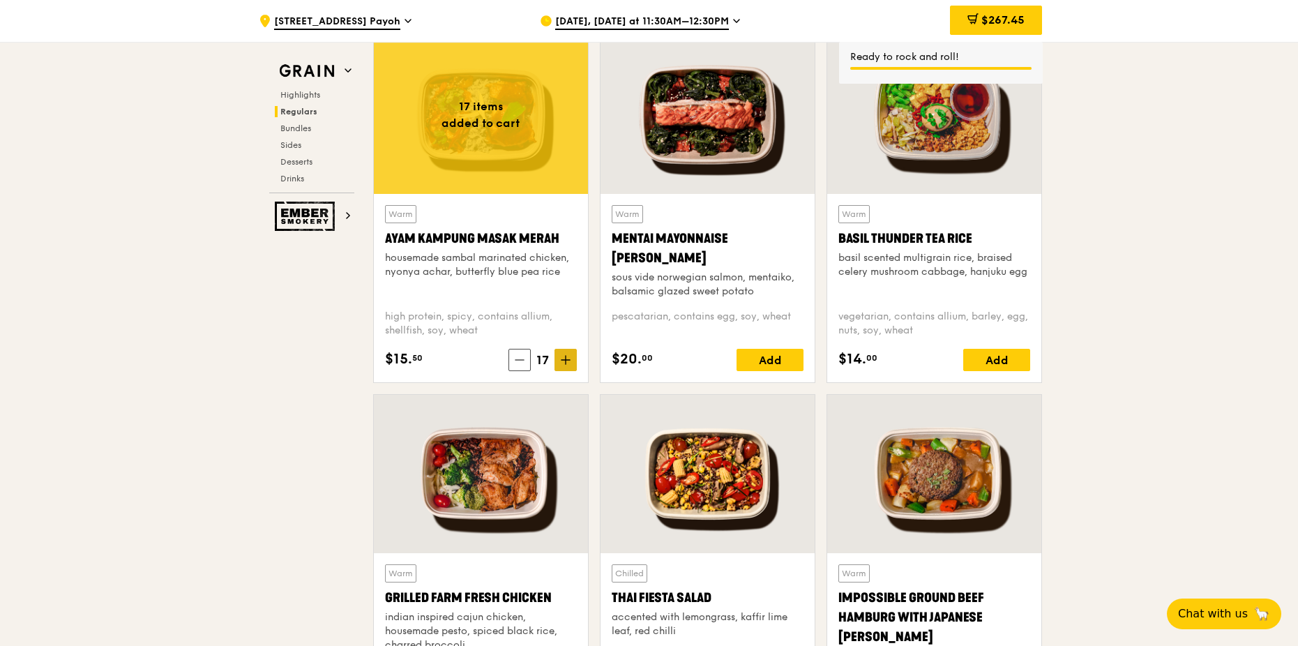
click at [566, 363] on icon at bounding box center [566, 360] width 10 height 10
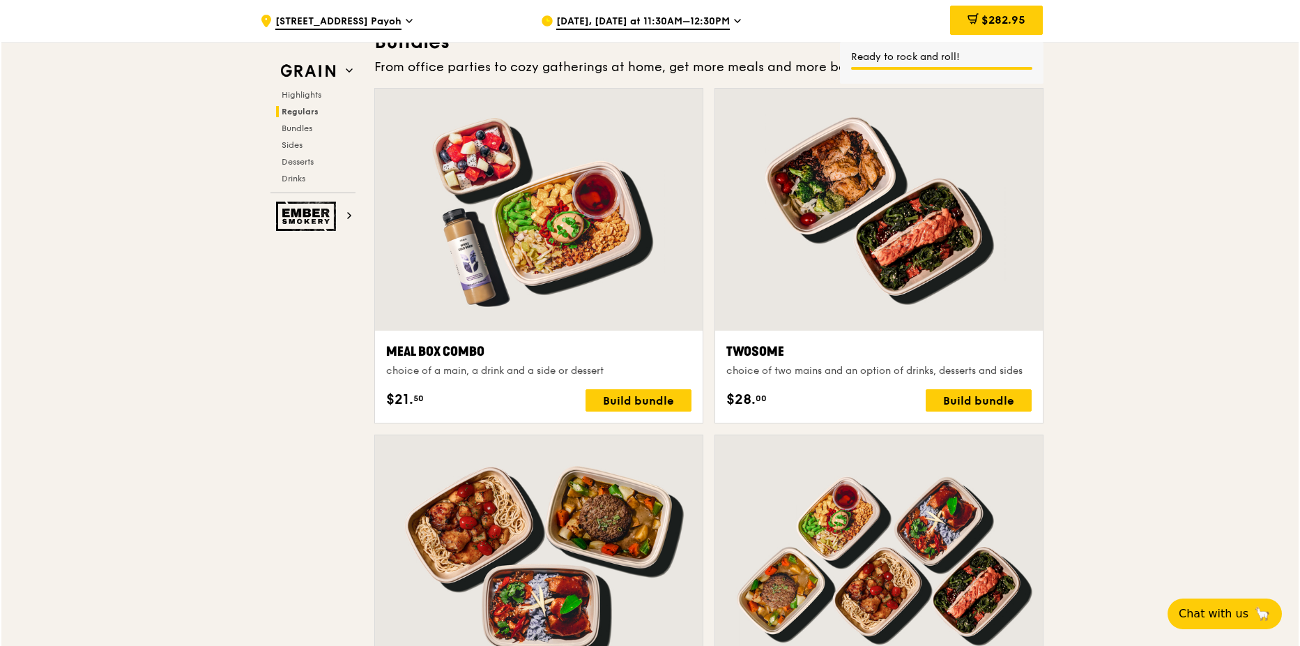
scroll to position [2162, 0]
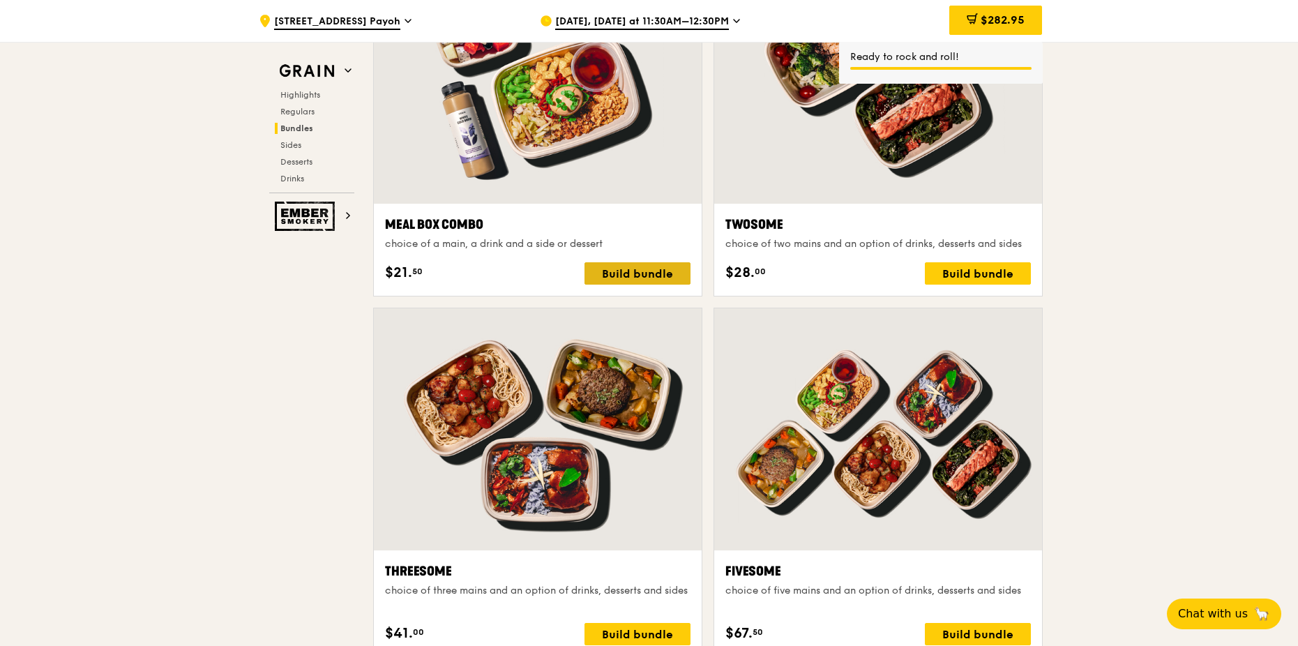
click at [655, 275] on div "Build bundle" at bounding box center [637, 273] width 106 height 22
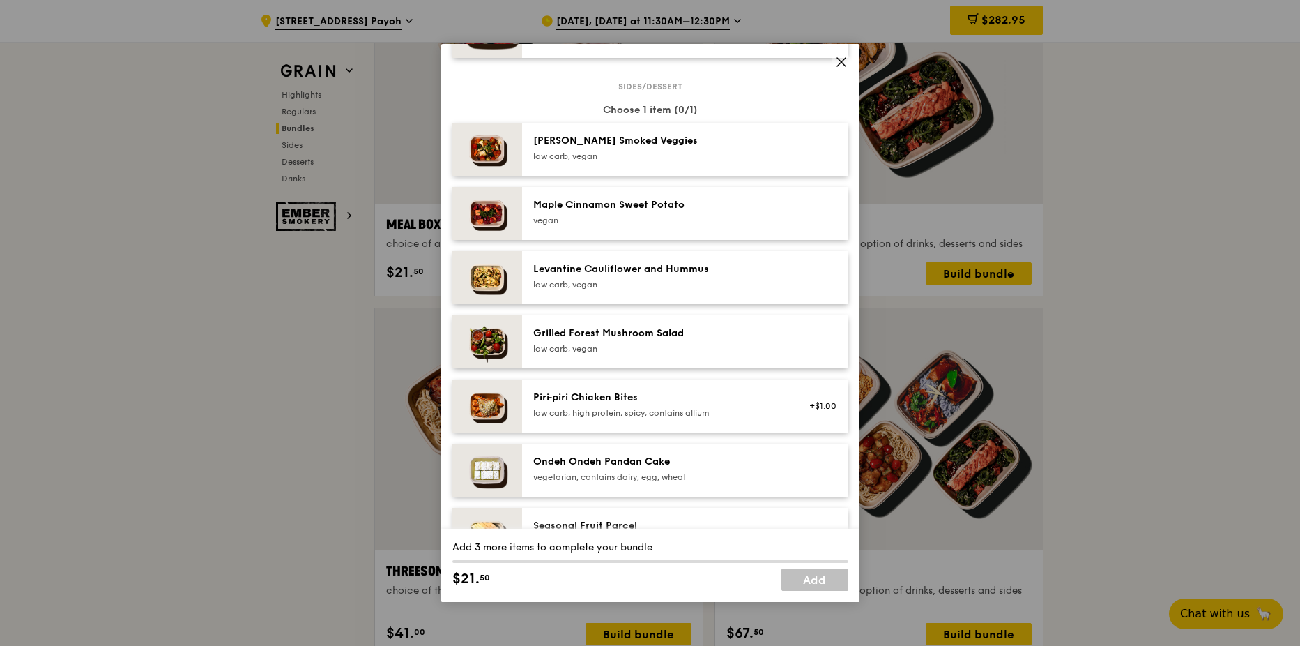
scroll to position [837, 0]
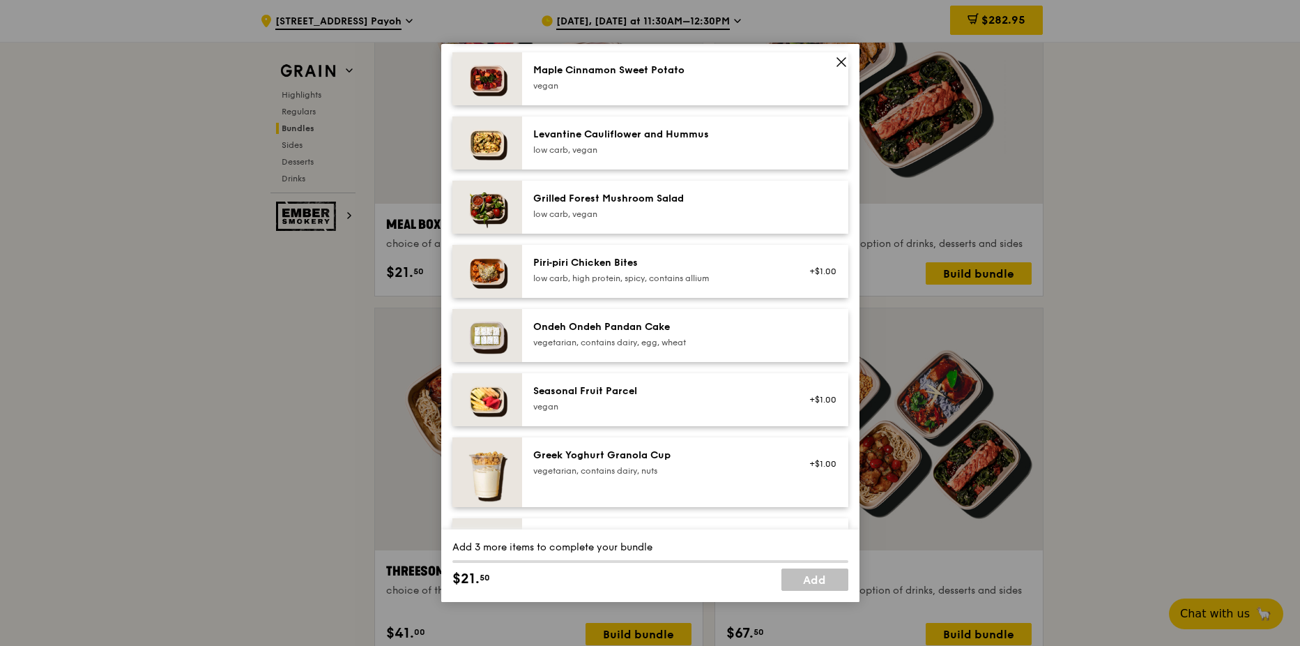
click at [671, 398] on div "Seasonal Fruit Parcel [GEOGRAPHIC_DATA]" at bounding box center [658, 398] width 250 height 28
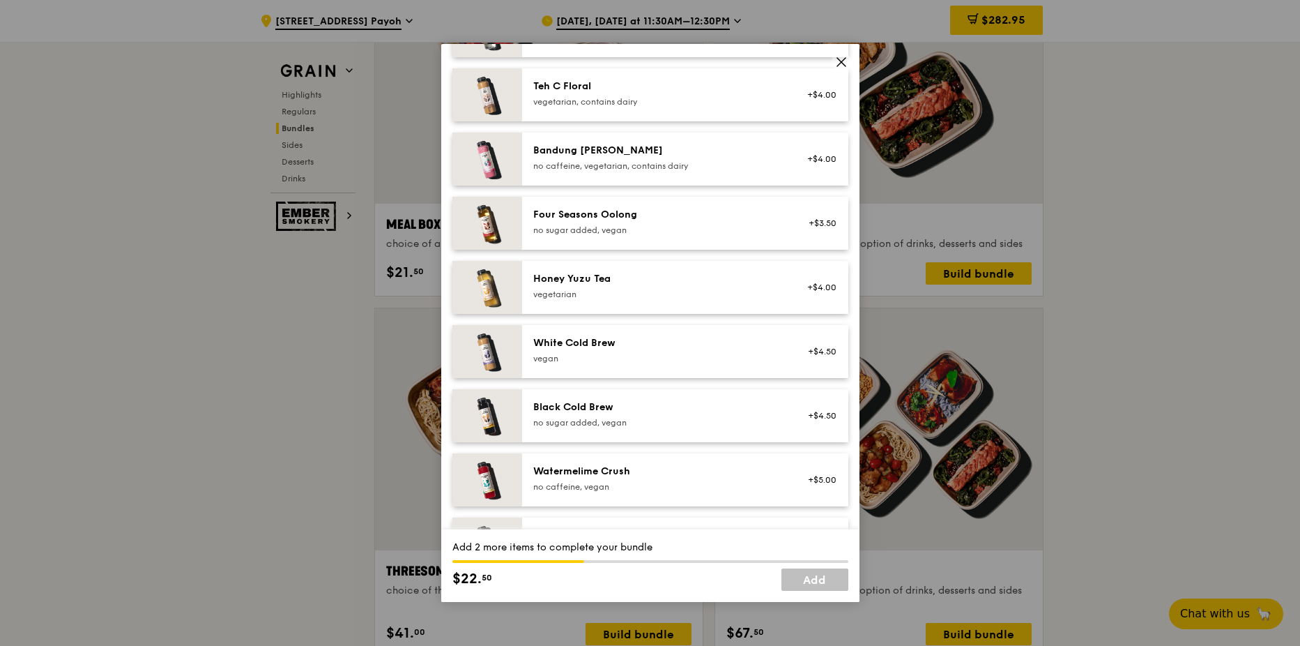
scroll to position [1534, 0]
click at [629, 229] on div "no sugar added, vegan" at bounding box center [658, 228] width 250 height 11
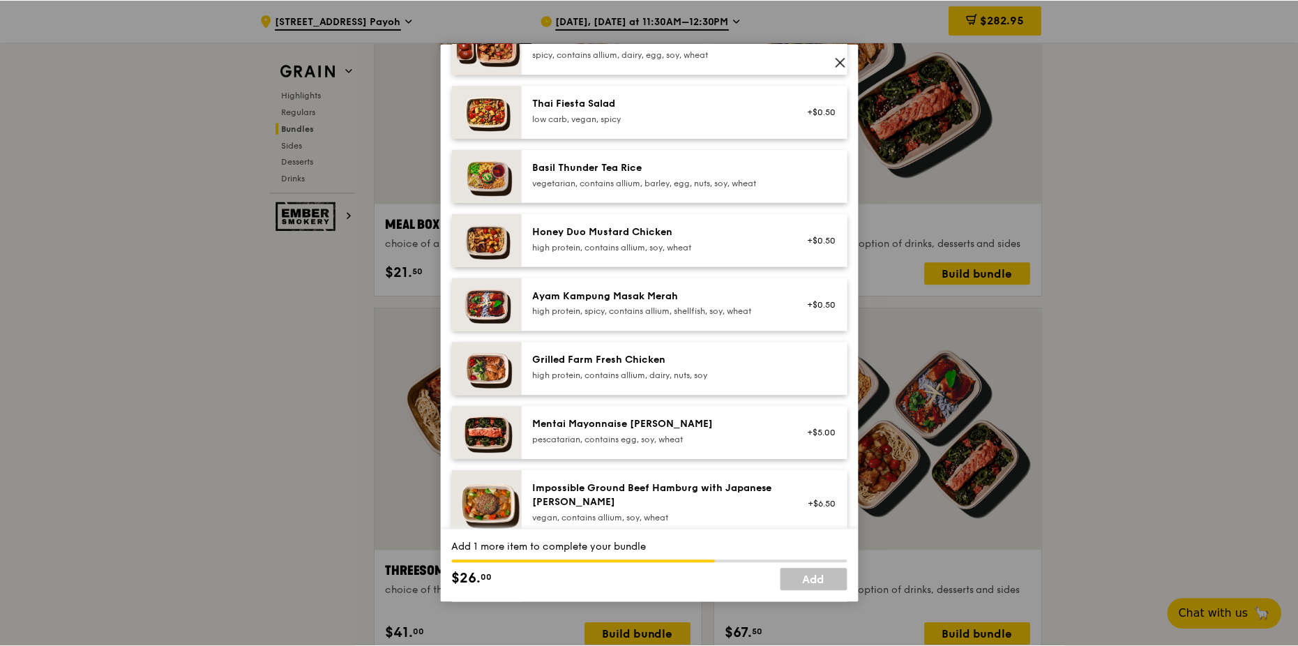
scroll to position [209, 0]
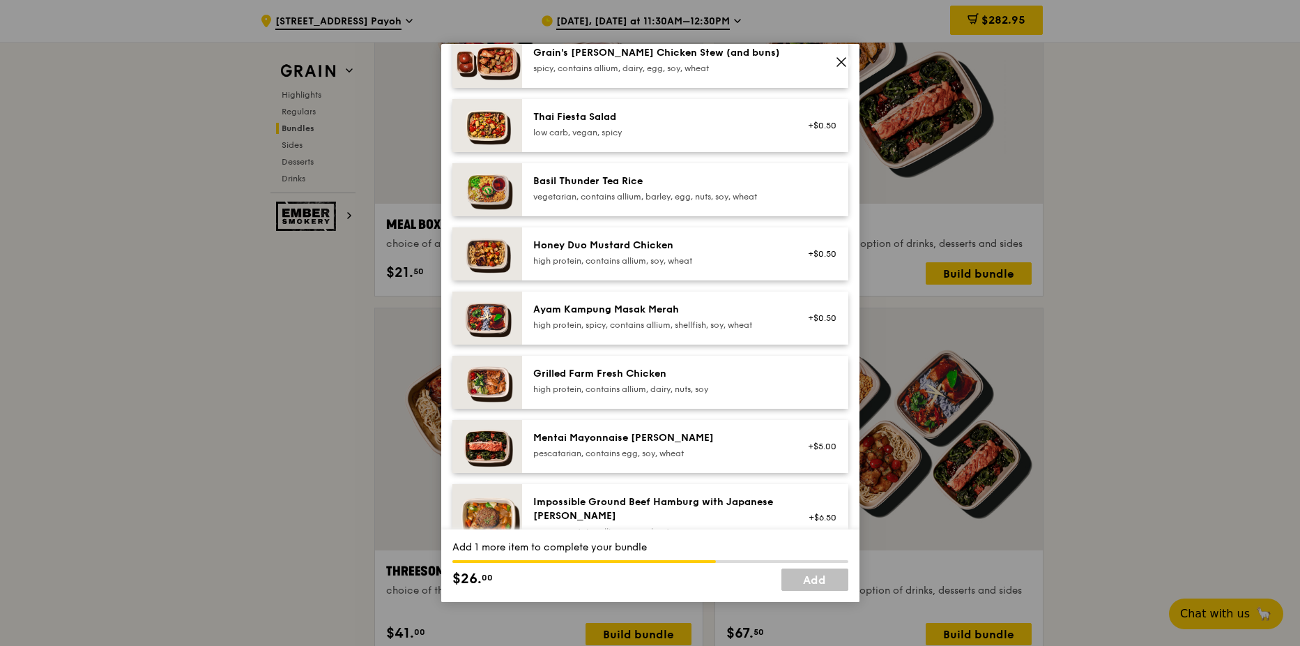
click at [848, 66] on span at bounding box center [842, 62] width 20 height 20
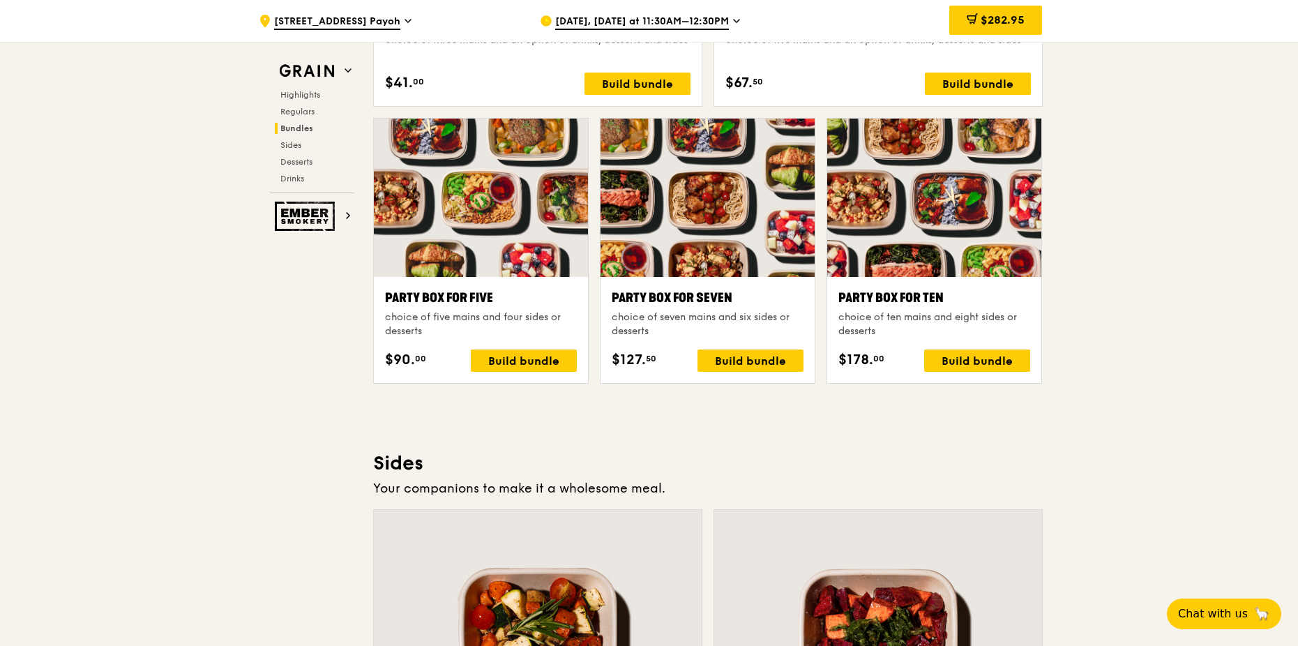
scroll to position [2719, 0]
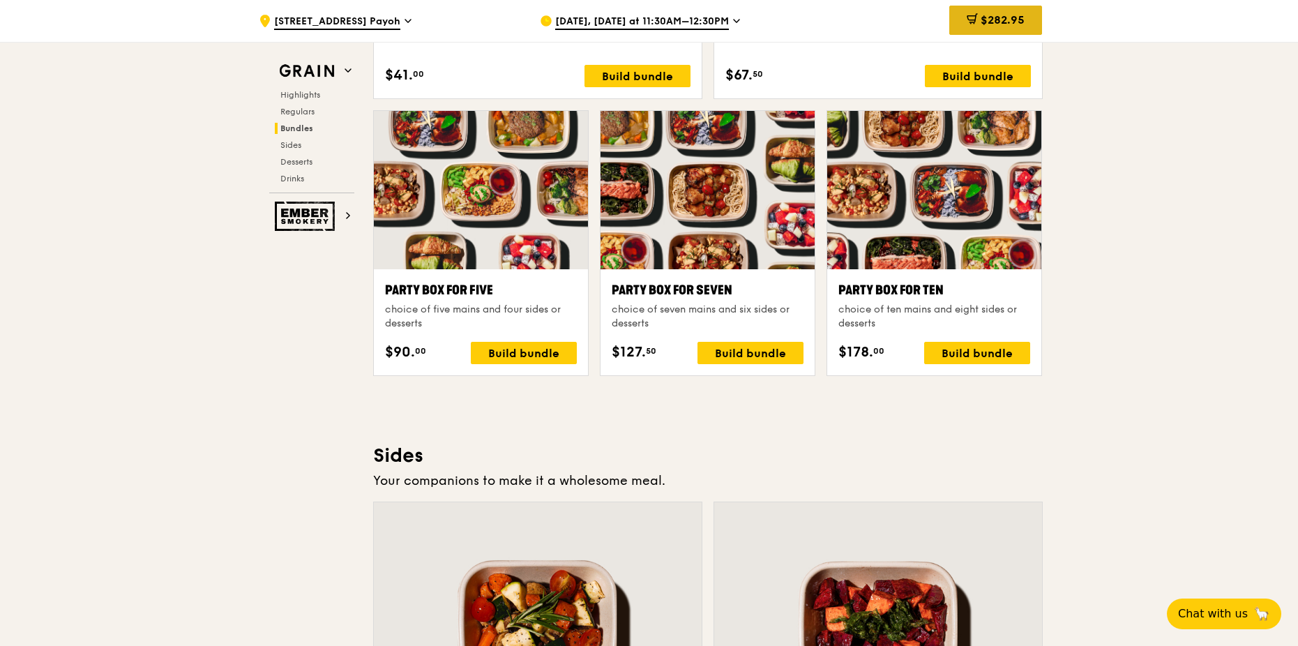
click at [1010, 15] on span "$282.95" at bounding box center [1002, 19] width 44 height 13
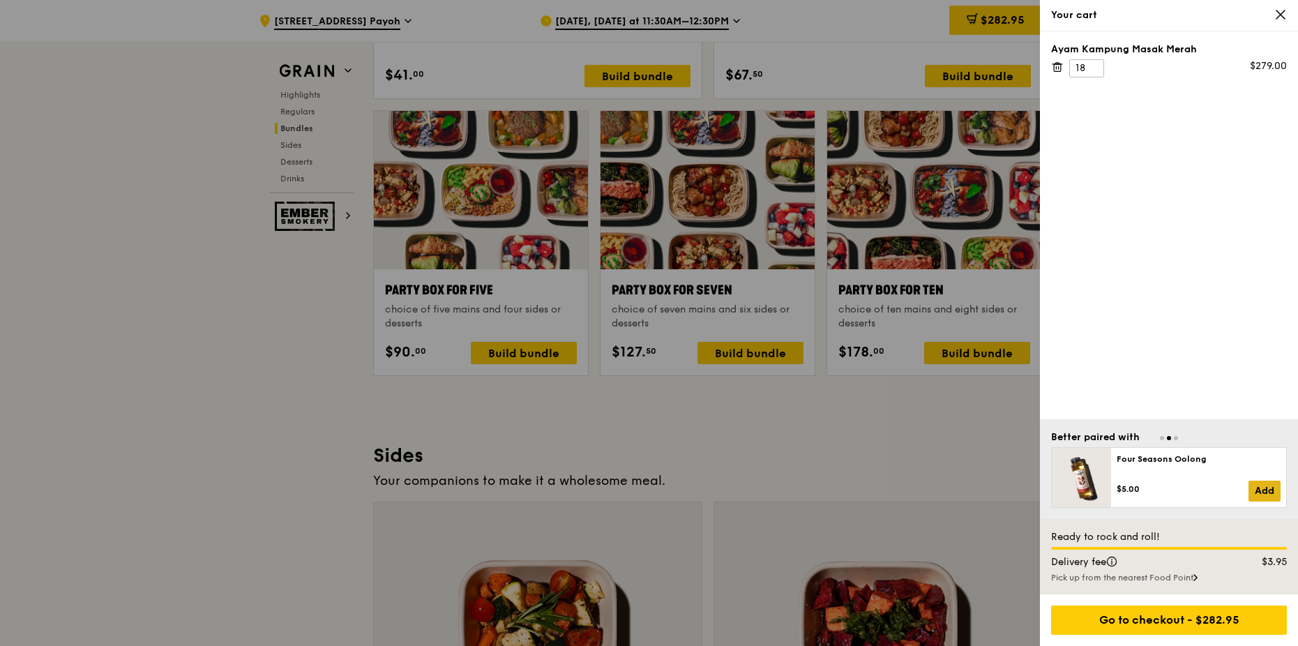
click at [1259, 489] on link "Add" at bounding box center [1264, 490] width 32 height 21
click at [1261, 487] on link "Add" at bounding box center [1264, 490] width 32 height 21
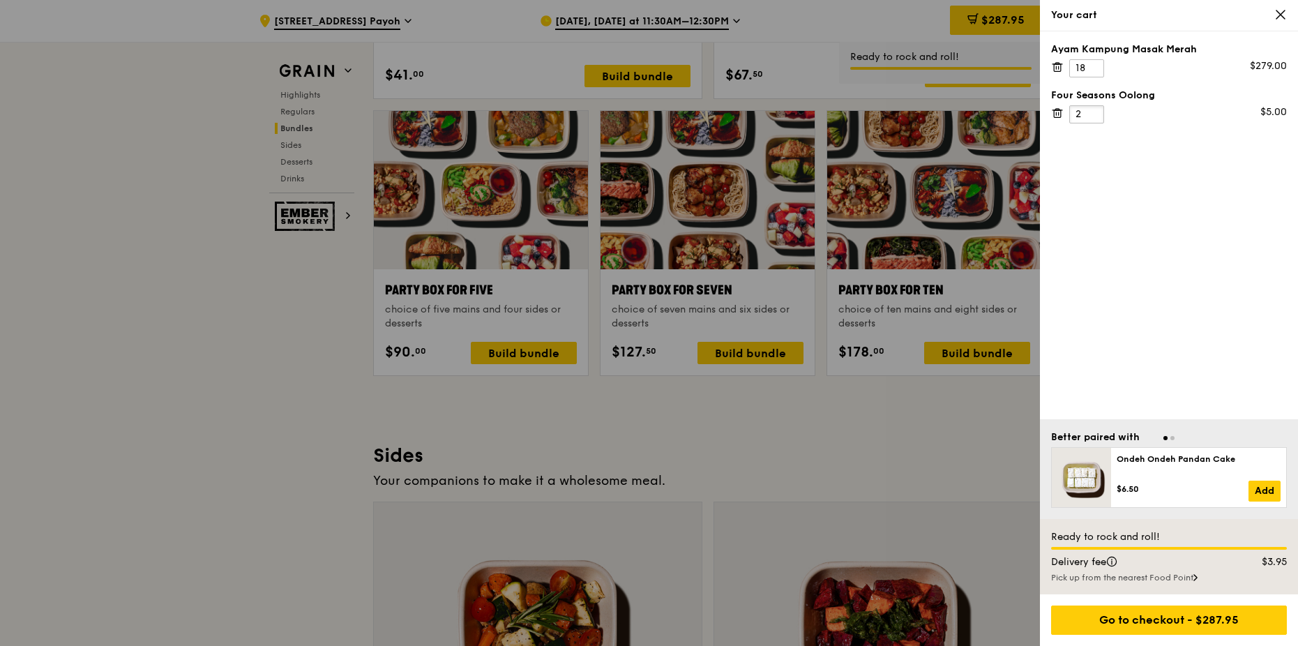
click at [1093, 109] on input "2" at bounding box center [1086, 114] width 35 height 18
click at [1093, 109] on input "3" at bounding box center [1086, 114] width 35 height 18
click at [1093, 109] on input "4" at bounding box center [1086, 114] width 35 height 18
click at [1093, 109] on input "5" at bounding box center [1086, 114] width 35 height 18
click at [1093, 109] on input "6" at bounding box center [1086, 114] width 35 height 18
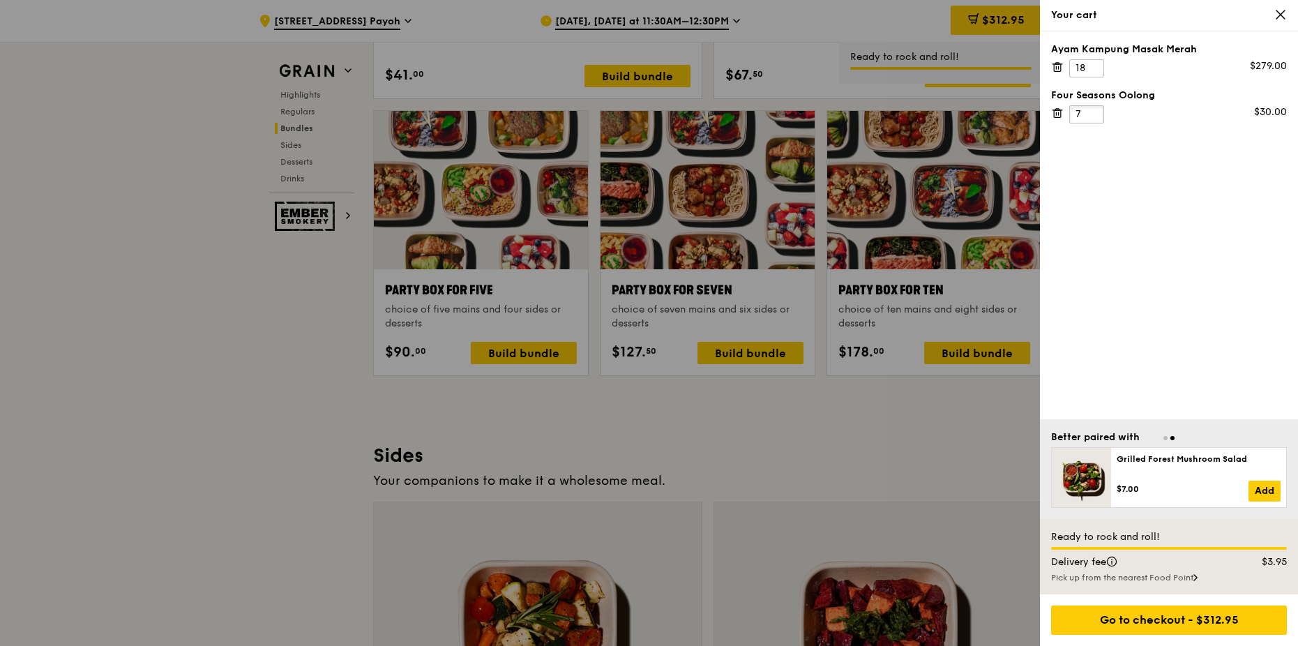
click at [1093, 110] on input "7" at bounding box center [1086, 114] width 35 height 18
click at [1093, 110] on input "8" at bounding box center [1086, 114] width 35 height 18
click at [1093, 110] on input "9" at bounding box center [1086, 114] width 35 height 18
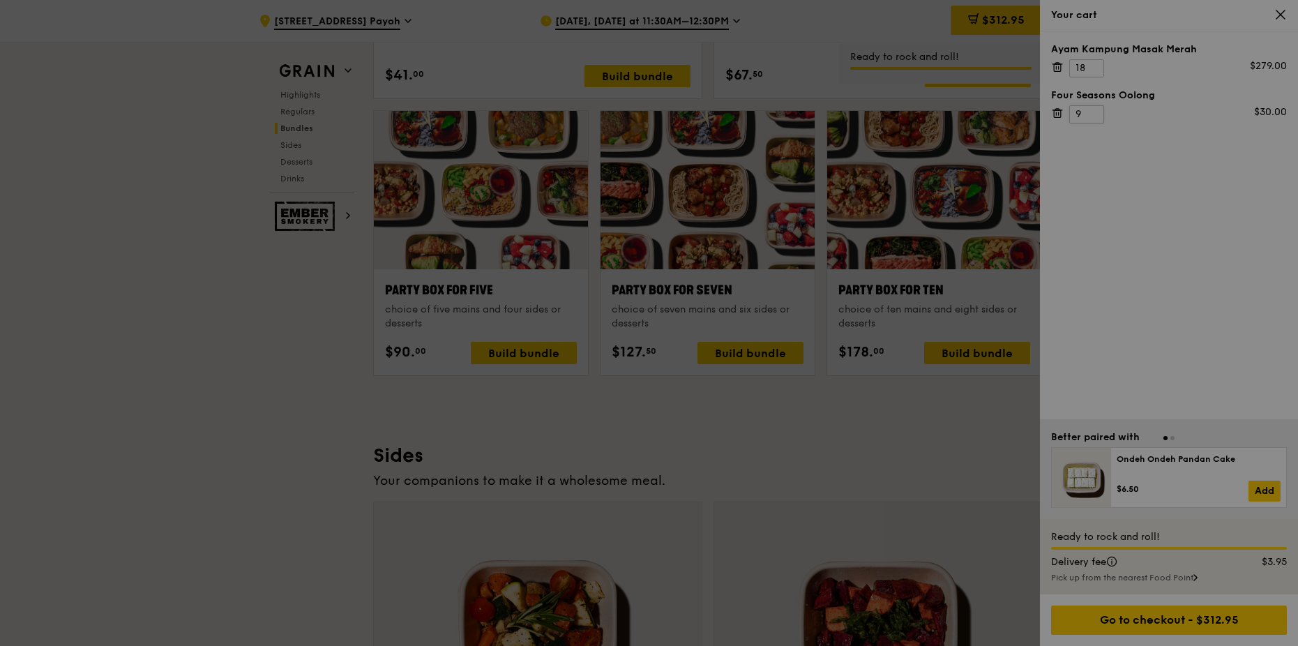
click at [1093, 110] on div at bounding box center [649, 323] width 1298 height 646
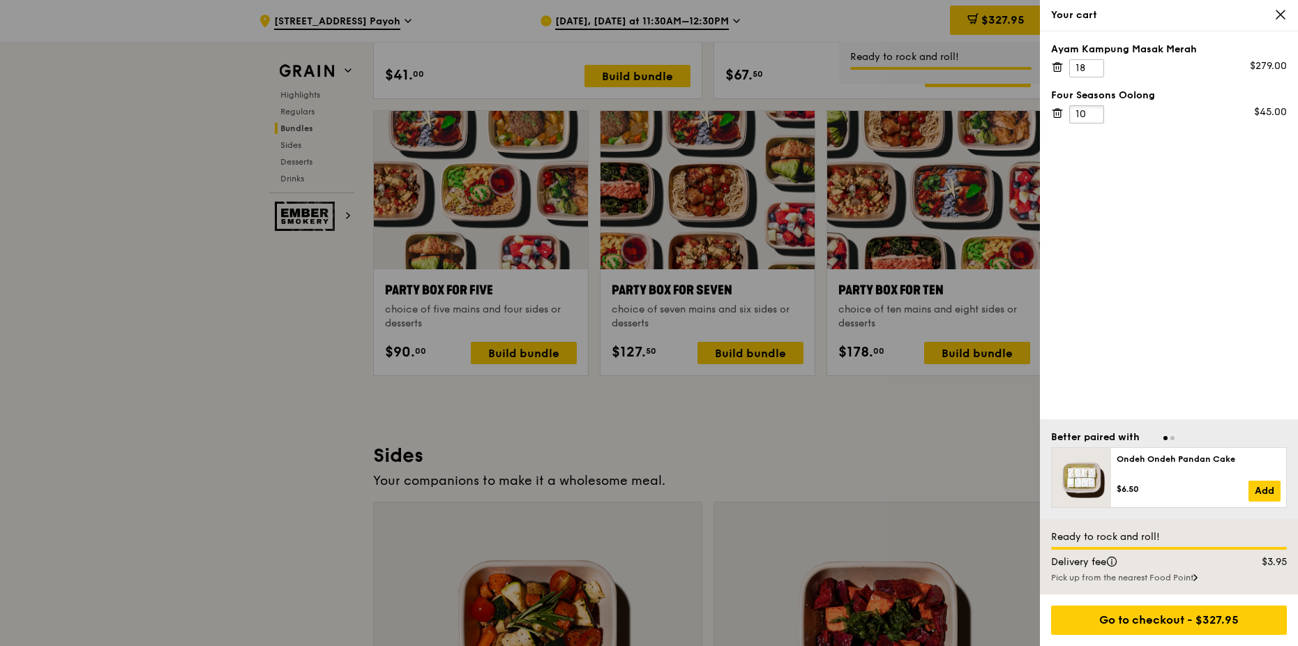
click at [1093, 113] on input "10" at bounding box center [1086, 114] width 35 height 18
click at [1093, 113] on input "11" at bounding box center [1086, 114] width 35 height 18
click at [1093, 113] on input "12" at bounding box center [1086, 114] width 35 height 18
click at [1093, 113] on input "13" at bounding box center [1086, 114] width 35 height 18
click at [1093, 113] on input "14" at bounding box center [1086, 114] width 35 height 18
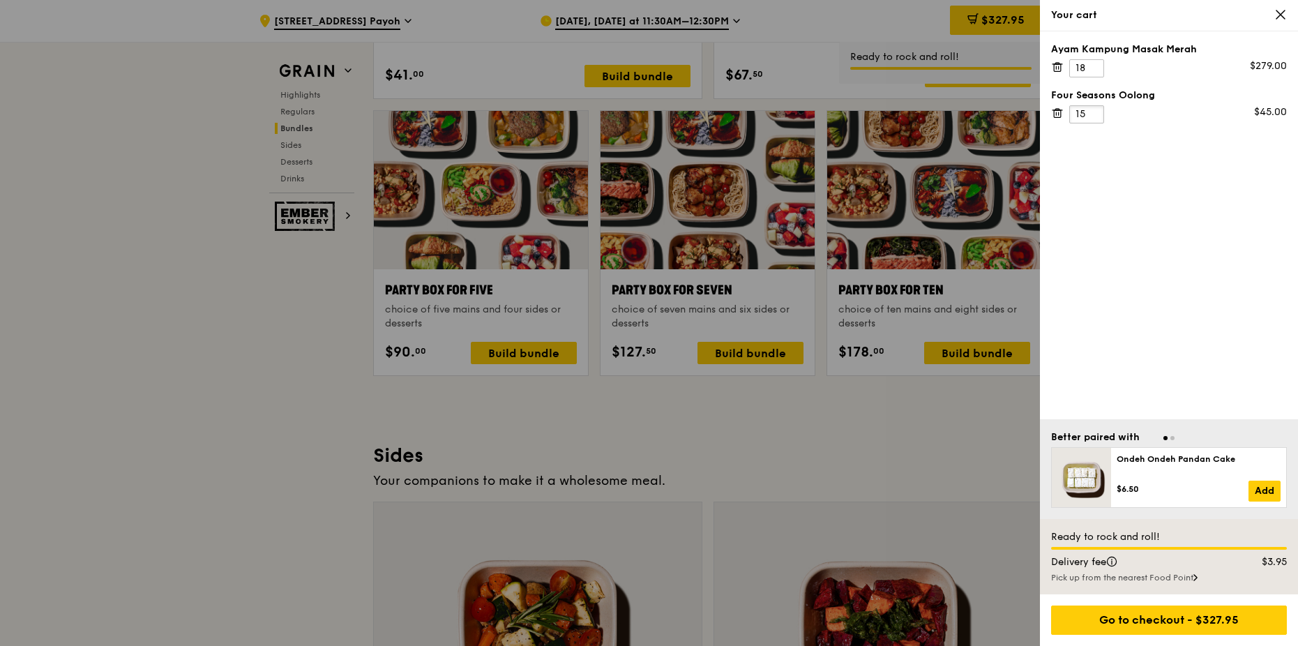
click at [1093, 113] on input "15" at bounding box center [1086, 114] width 35 height 18
click at [1093, 113] on input "16" at bounding box center [1086, 114] width 35 height 18
click at [1093, 113] on input "17" at bounding box center [1086, 114] width 35 height 18
type input "18"
click at [1093, 111] on input "18" at bounding box center [1086, 114] width 35 height 18
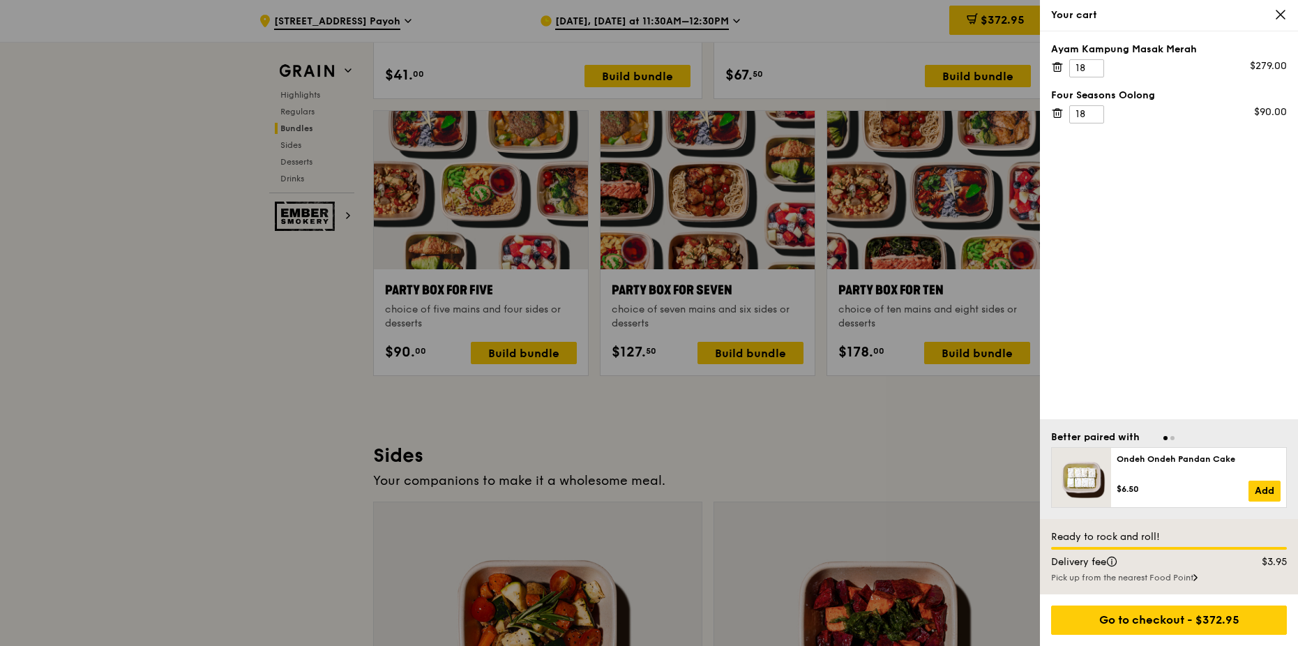
click at [1058, 112] on icon at bounding box center [1058, 113] width 0 height 3
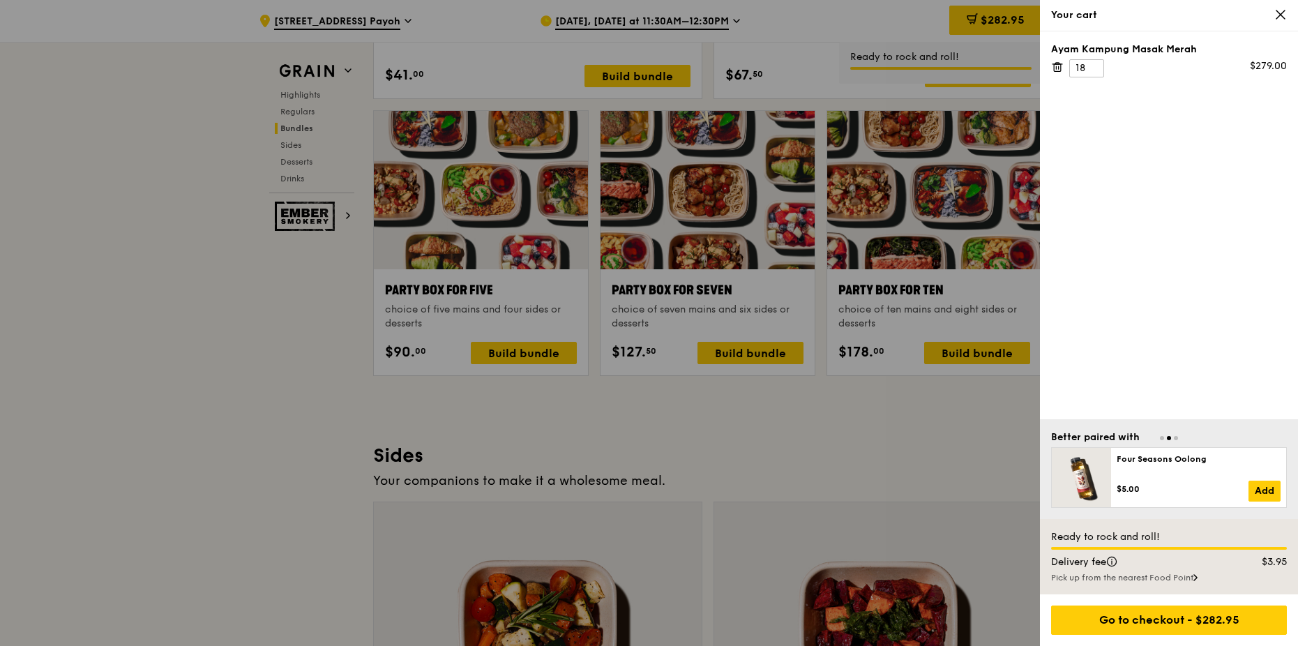
click at [1056, 68] on icon at bounding box center [1056, 67] width 0 height 3
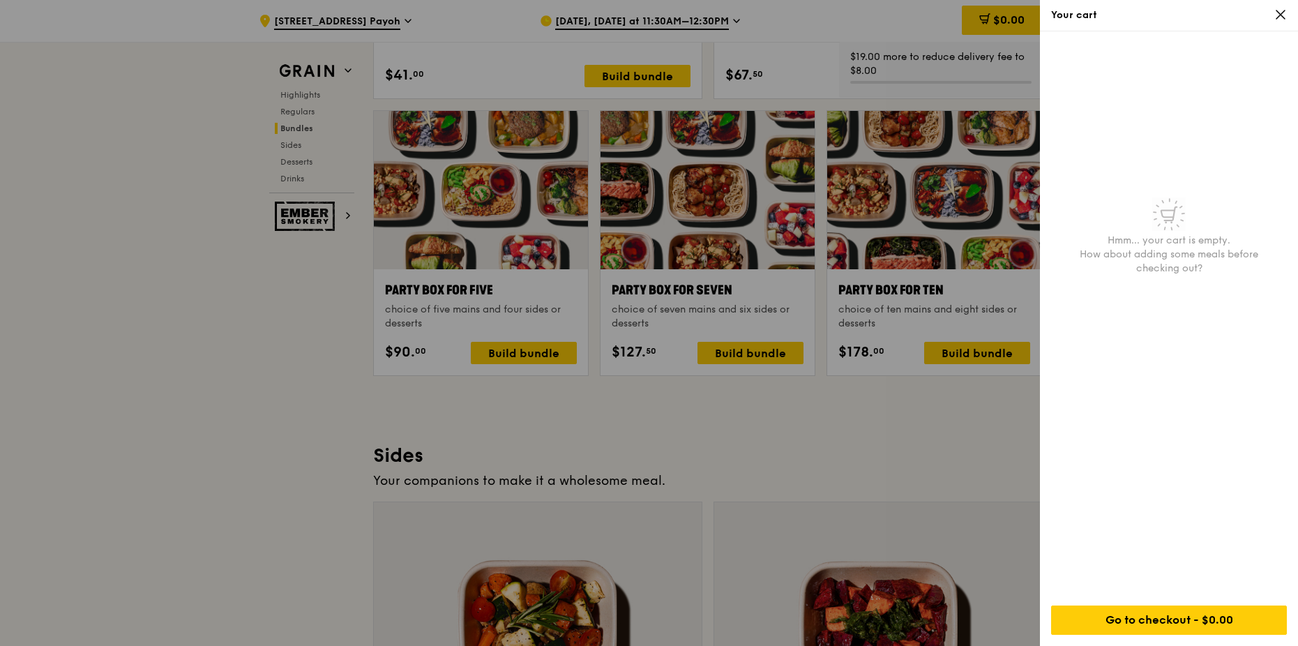
click at [1284, 16] on icon at bounding box center [1280, 14] width 13 height 13
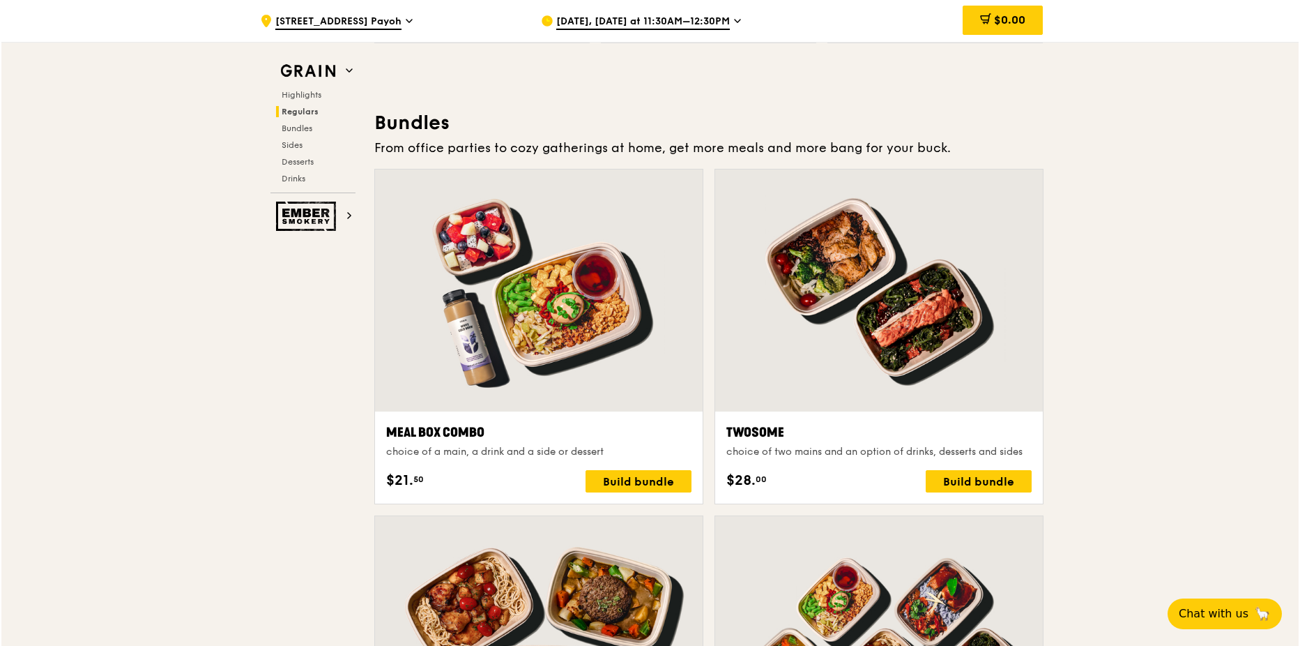
scroll to position [1952, 0]
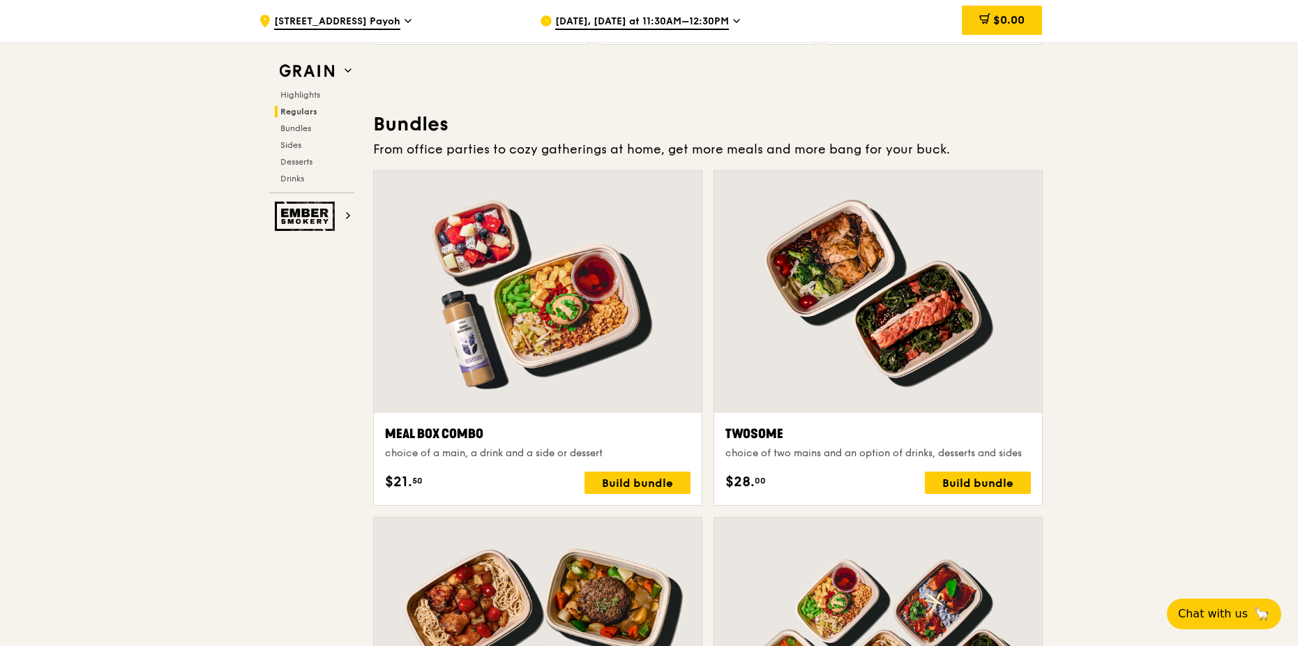
click at [547, 266] on div at bounding box center [538, 292] width 328 height 242
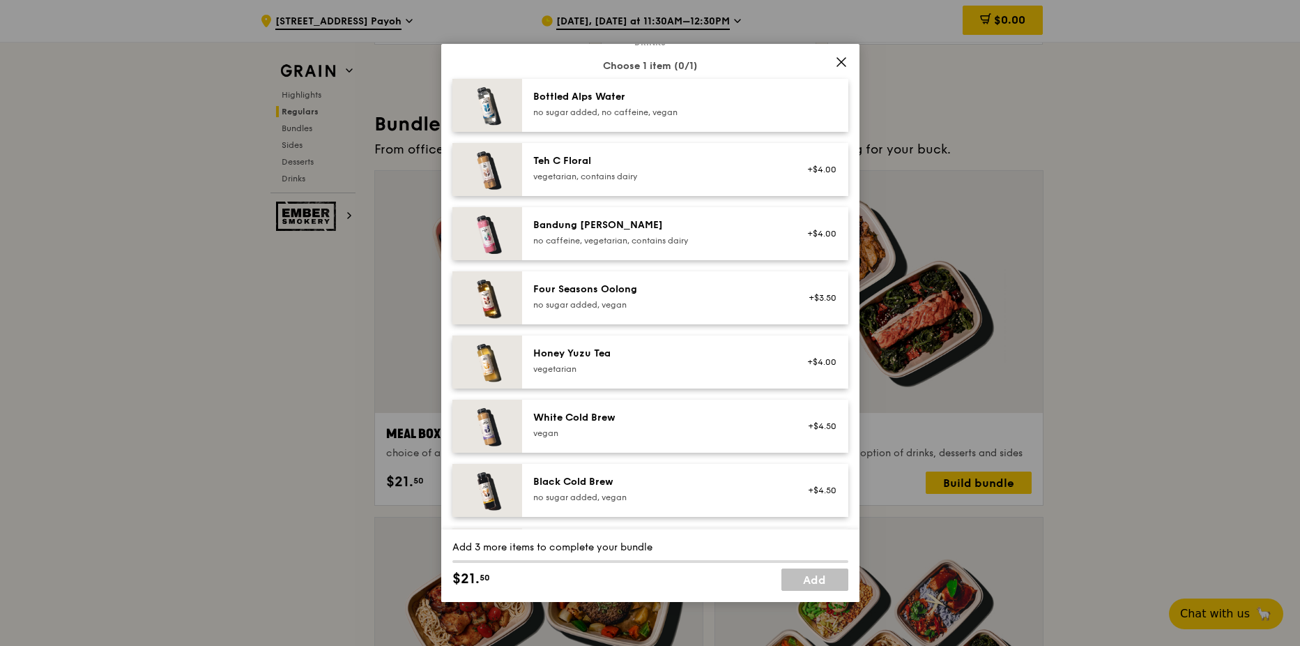
scroll to position [1585, 0]
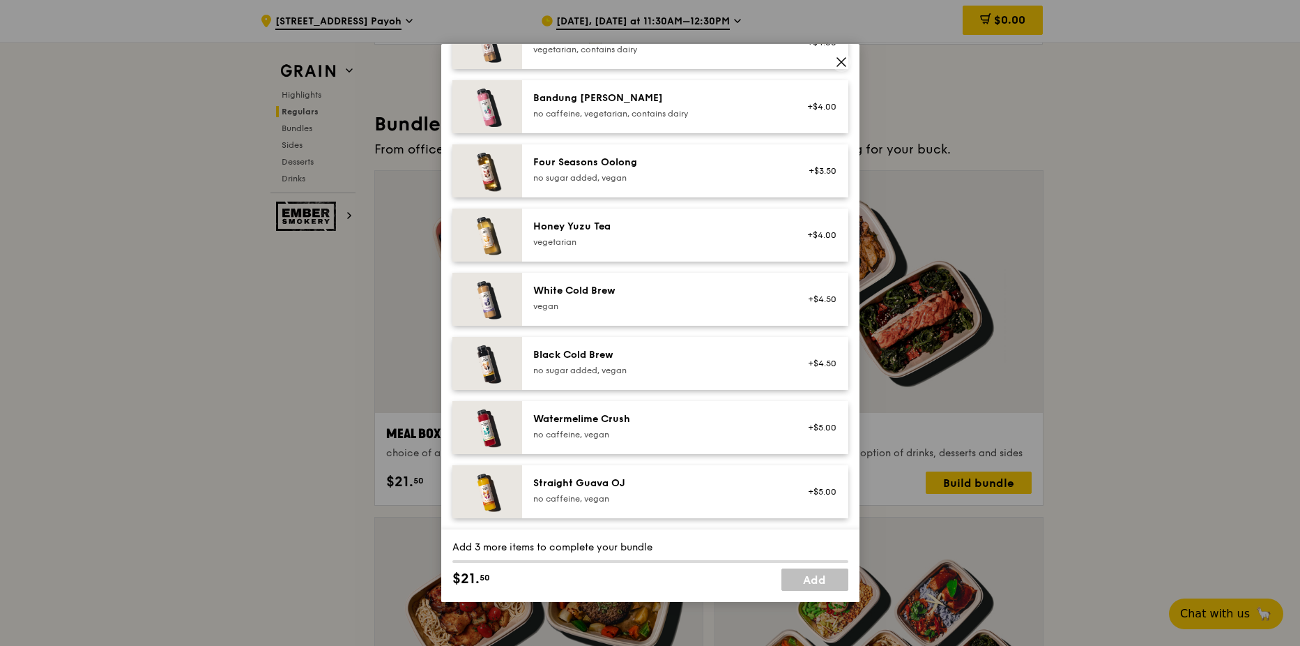
click at [644, 165] on div "Four Seasons Oolong" at bounding box center [658, 162] width 250 height 14
click at [453, 163] on div "1x" at bounding box center [451, 161] width 15 height 15
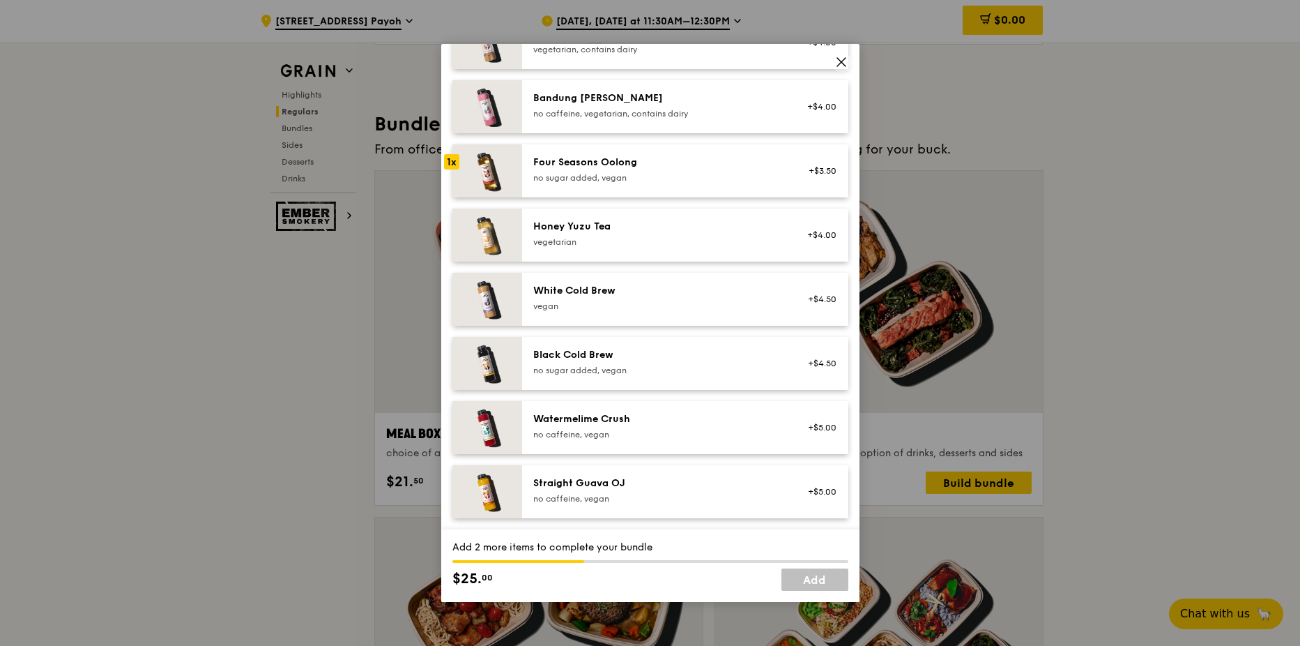
click at [453, 163] on div "1x" at bounding box center [451, 161] width 15 height 15
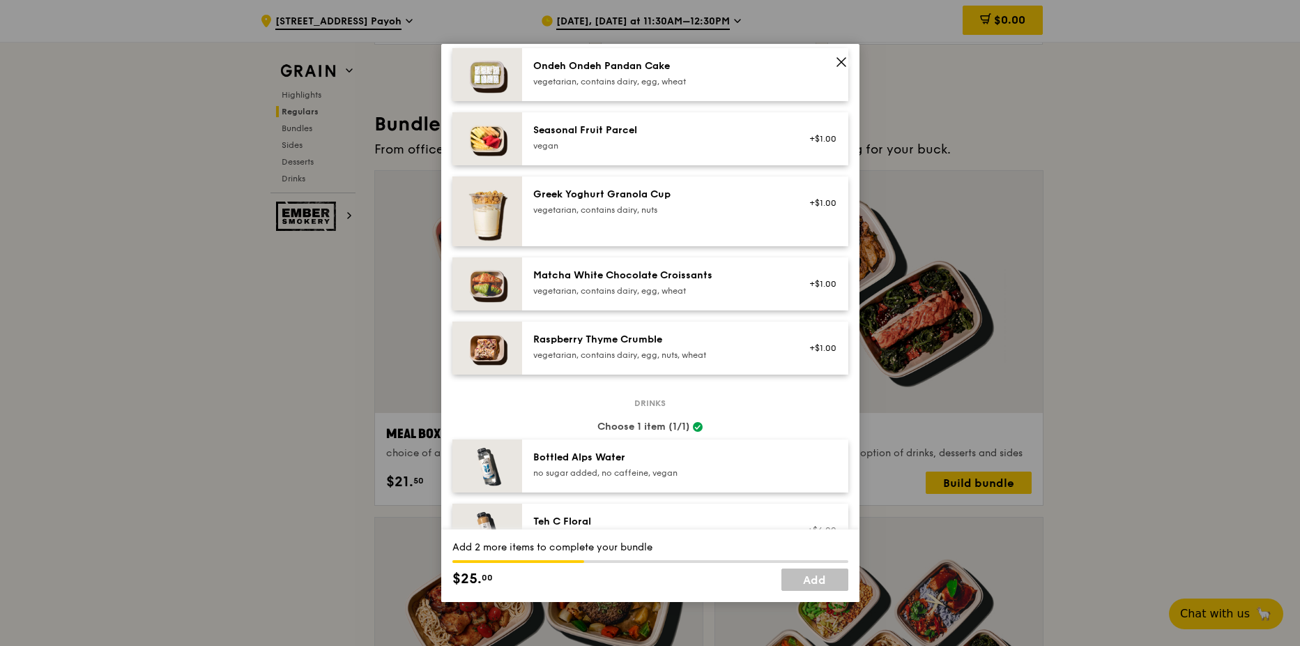
scroll to position [1097, 0]
click at [686, 131] on div "Seasonal Fruit Parcel" at bounding box center [658, 131] width 250 height 14
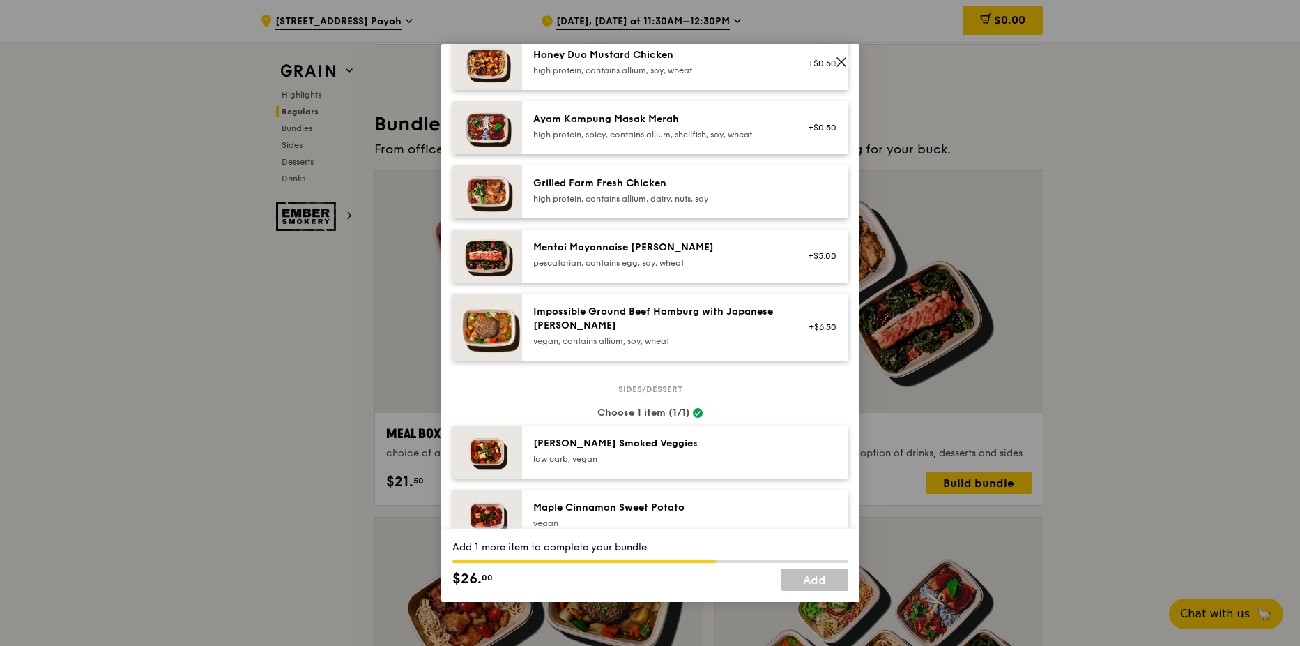
scroll to position [330, 0]
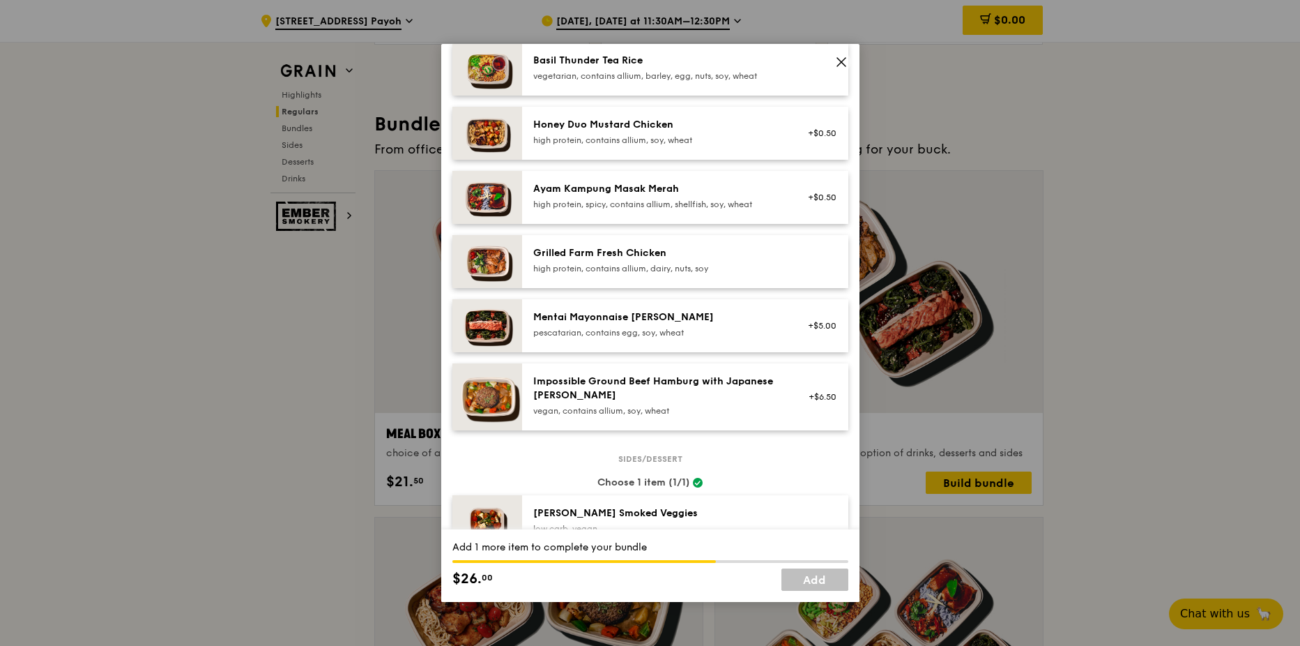
click at [658, 195] on div "Ayam Kampung Masak Merah" at bounding box center [658, 189] width 250 height 14
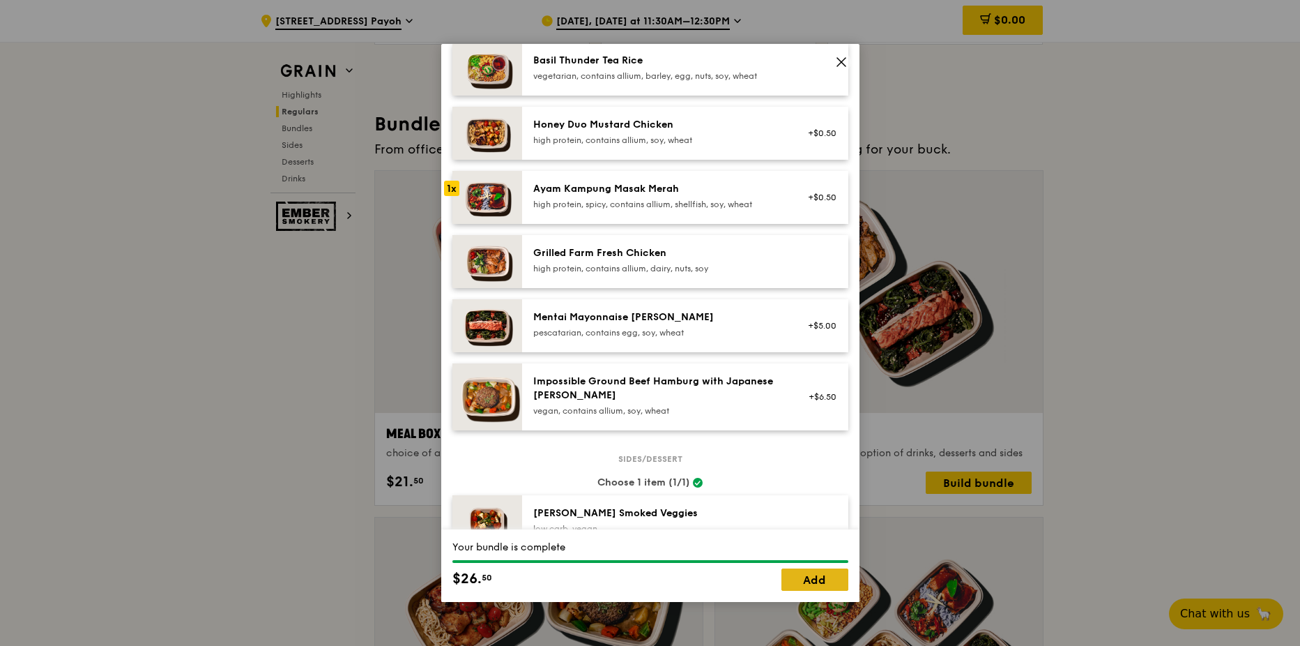
click at [810, 575] on link "Add" at bounding box center [815, 579] width 67 height 22
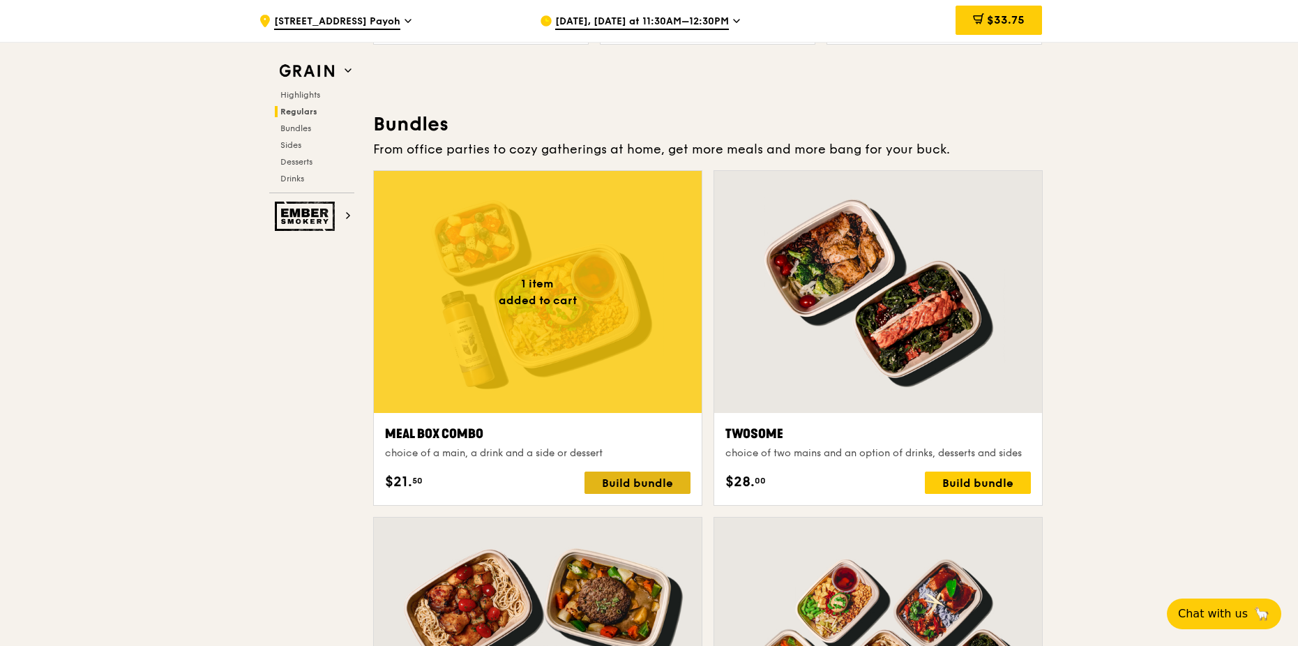
click at [625, 484] on div "Build bundle" at bounding box center [637, 482] width 106 height 22
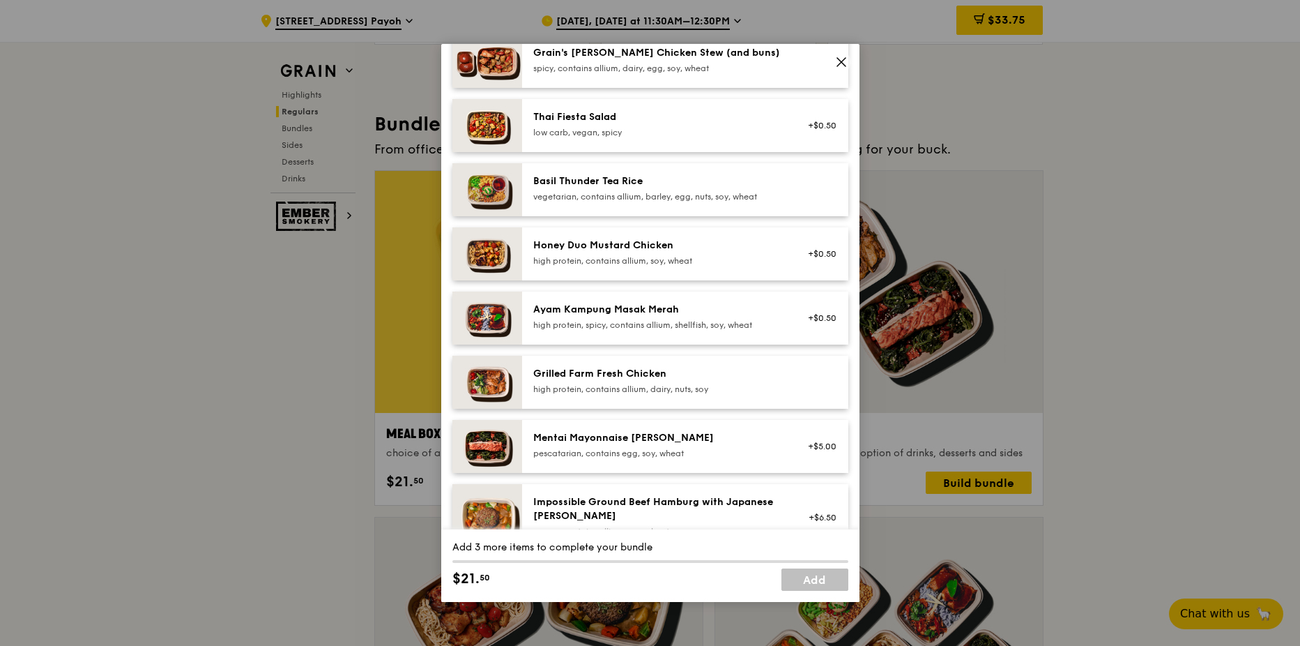
scroll to position [279, 0]
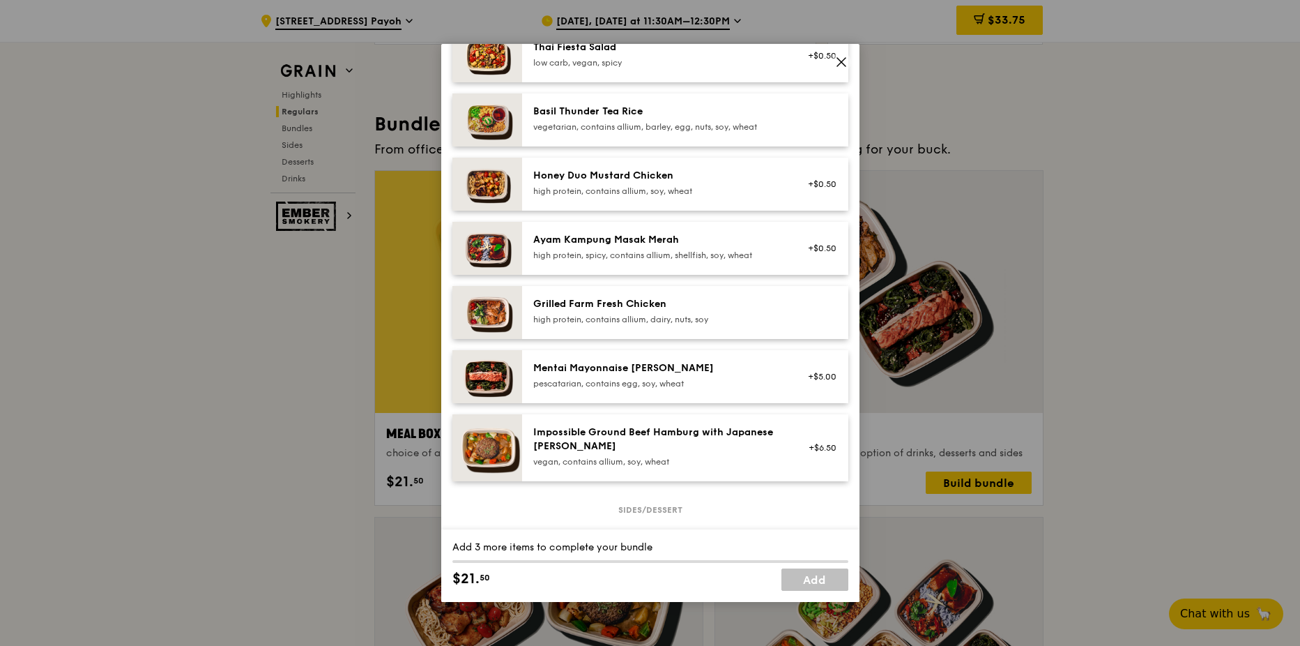
click at [638, 250] on div "Ayam Kampung Masak Merah high protein, spicy, contains allium, shellfish, soy, …" at bounding box center [658, 247] width 250 height 28
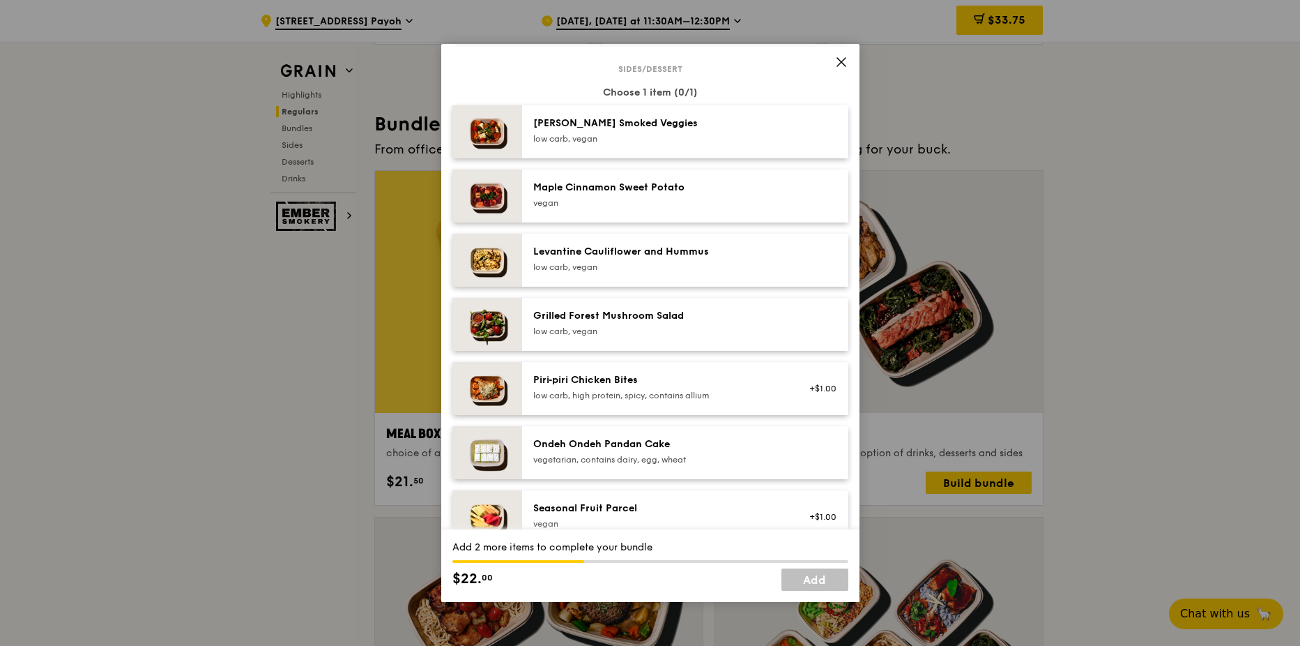
scroll to position [906, 0]
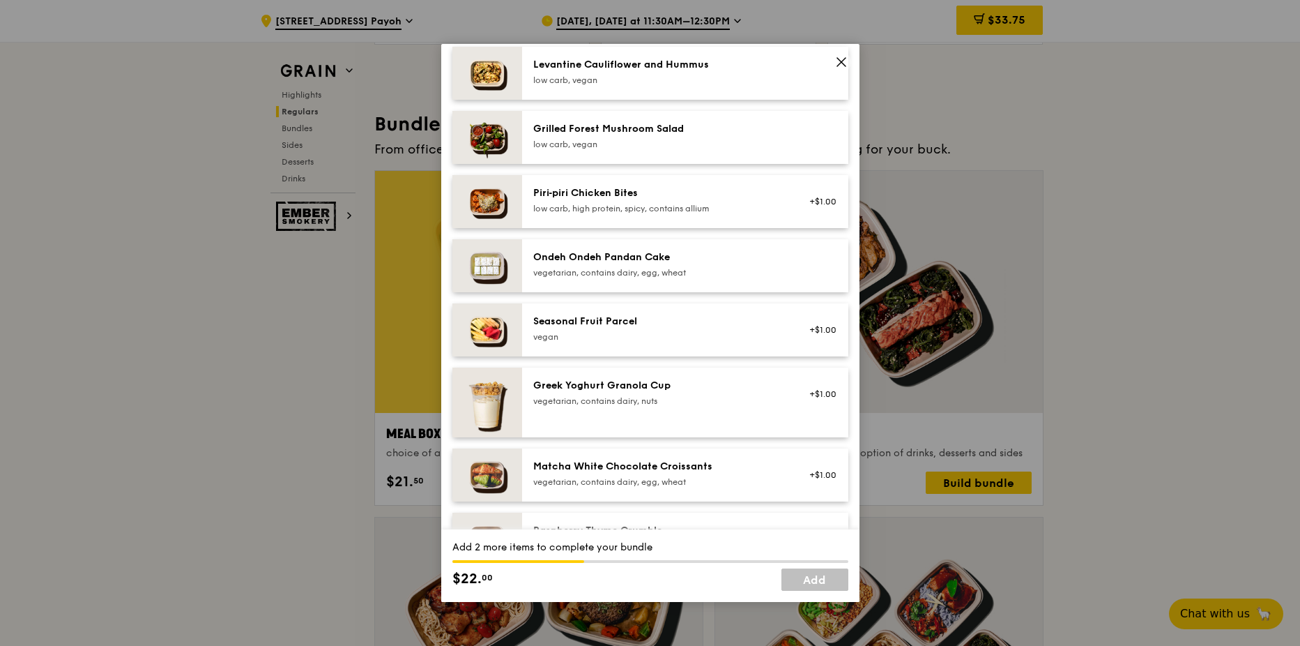
click at [621, 328] on div "Seasonal Fruit Parcel [GEOGRAPHIC_DATA]" at bounding box center [658, 328] width 250 height 28
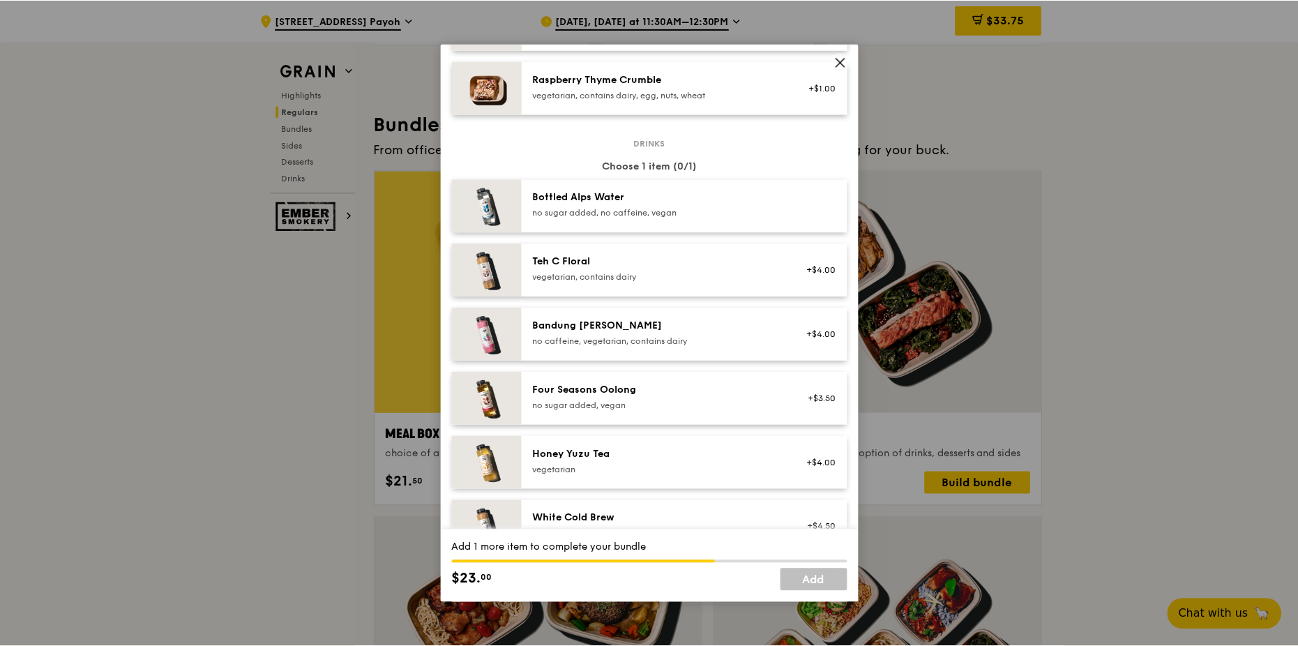
scroll to position [1395, 0]
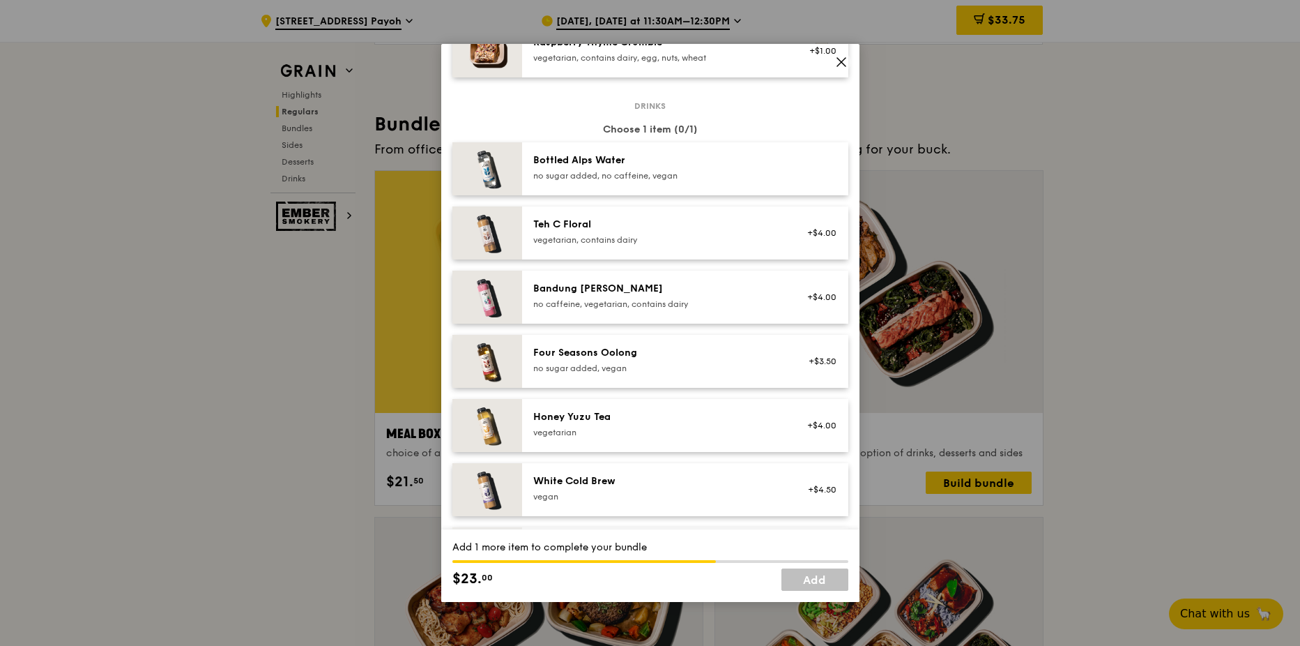
click at [628, 363] on div "no sugar added, vegan" at bounding box center [658, 368] width 250 height 11
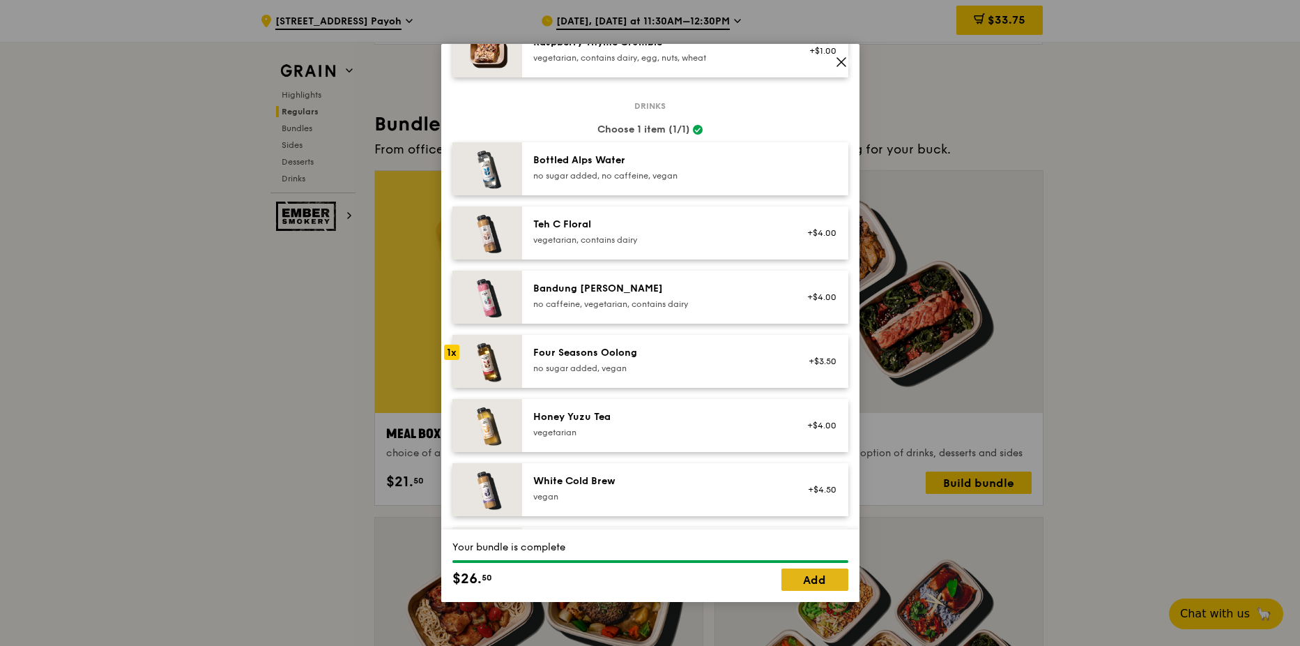
click at [822, 577] on link "Add" at bounding box center [815, 579] width 67 height 22
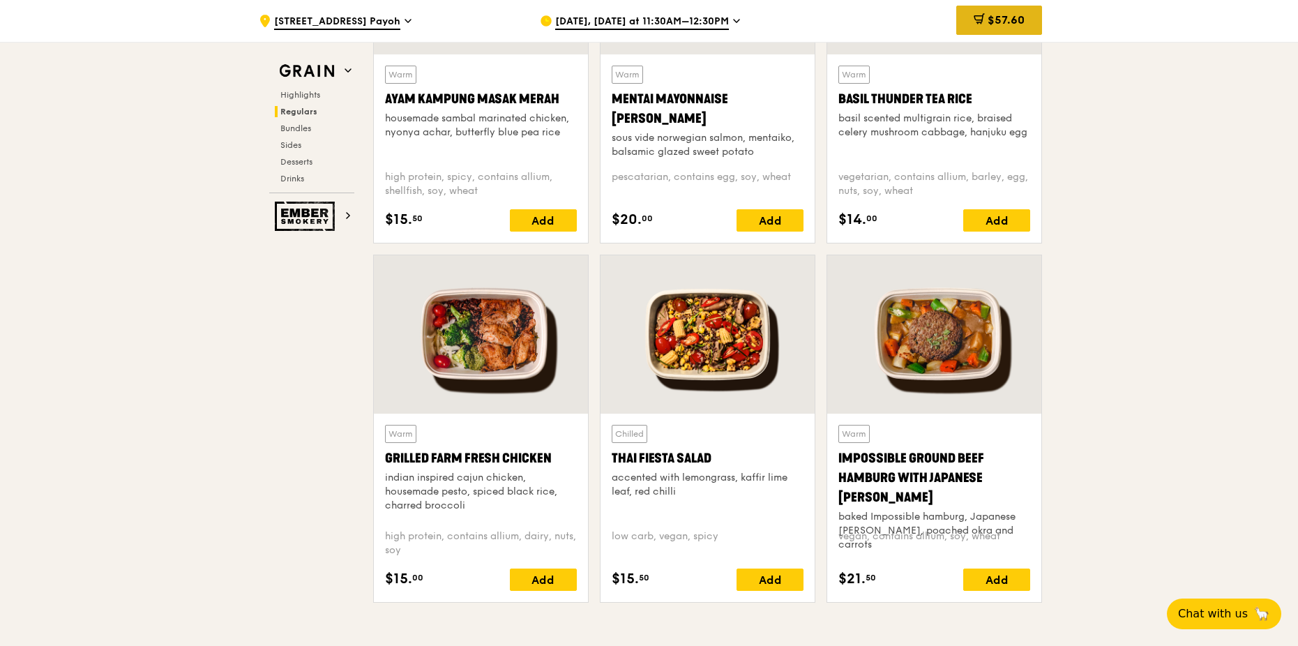
click at [998, 21] on span "$57.60" at bounding box center [1005, 19] width 37 height 13
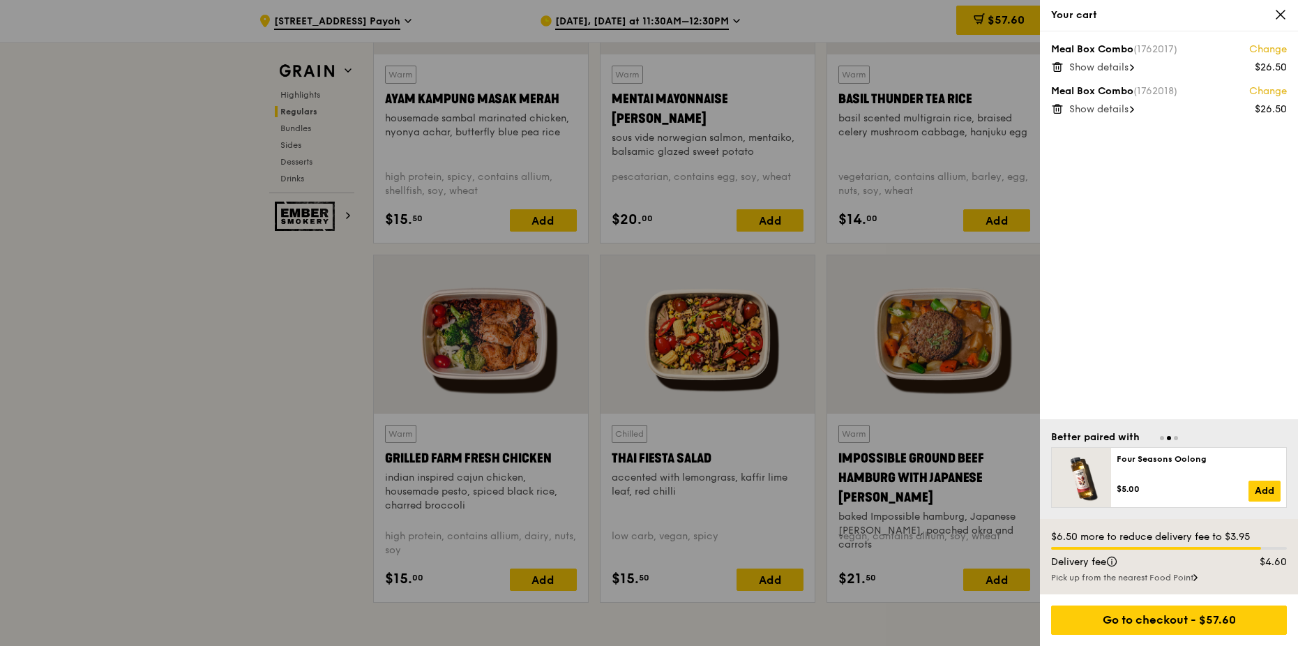
click at [1102, 69] on span "Show details" at bounding box center [1098, 67] width 59 height 12
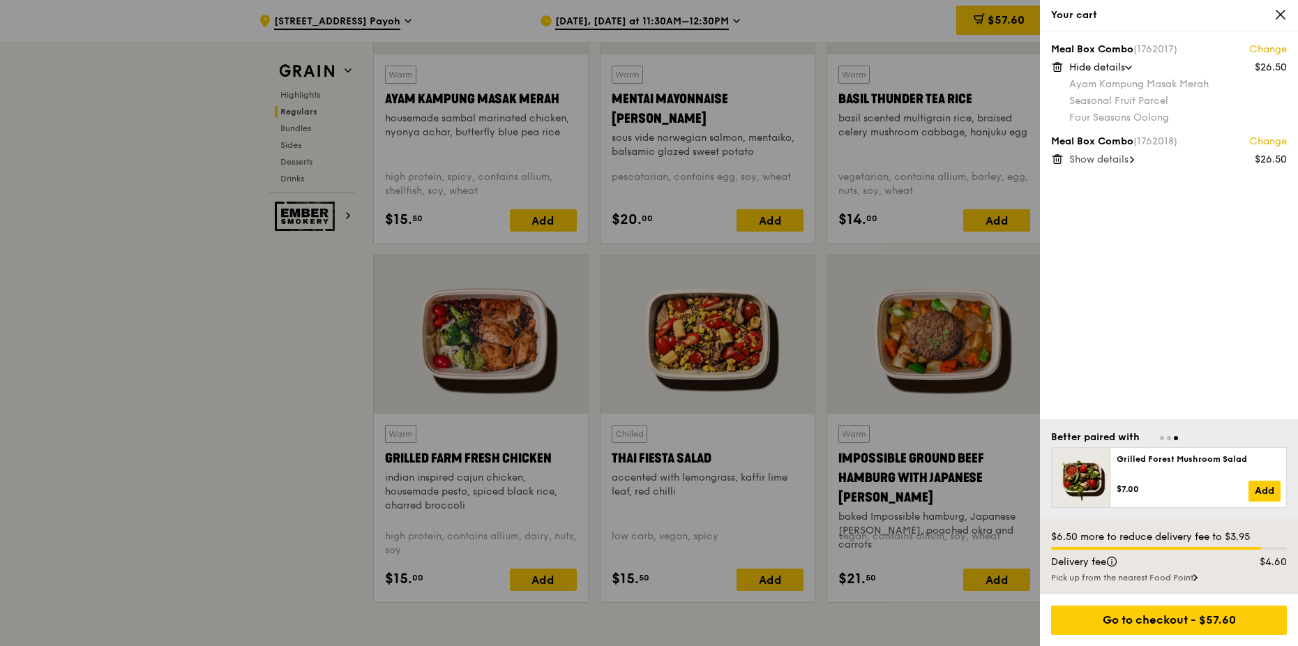
click at [1111, 160] on span "Show details" at bounding box center [1098, 159] width 59 height 12
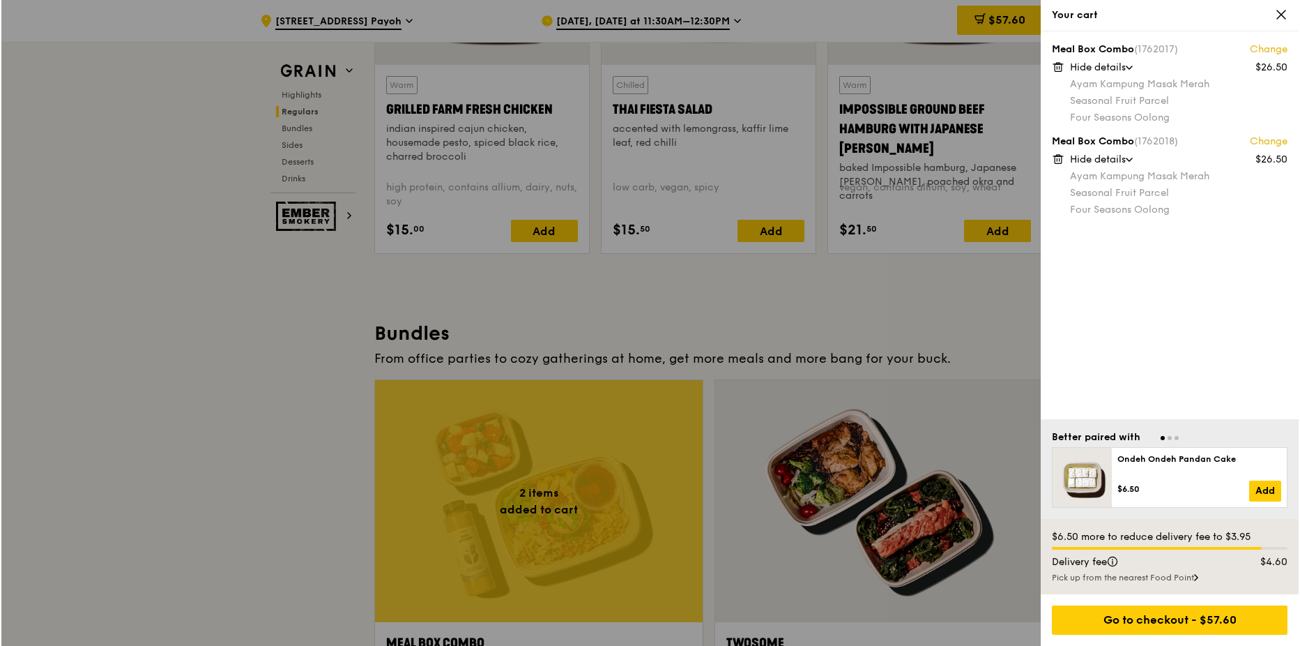
scroll to position [2022, 0]
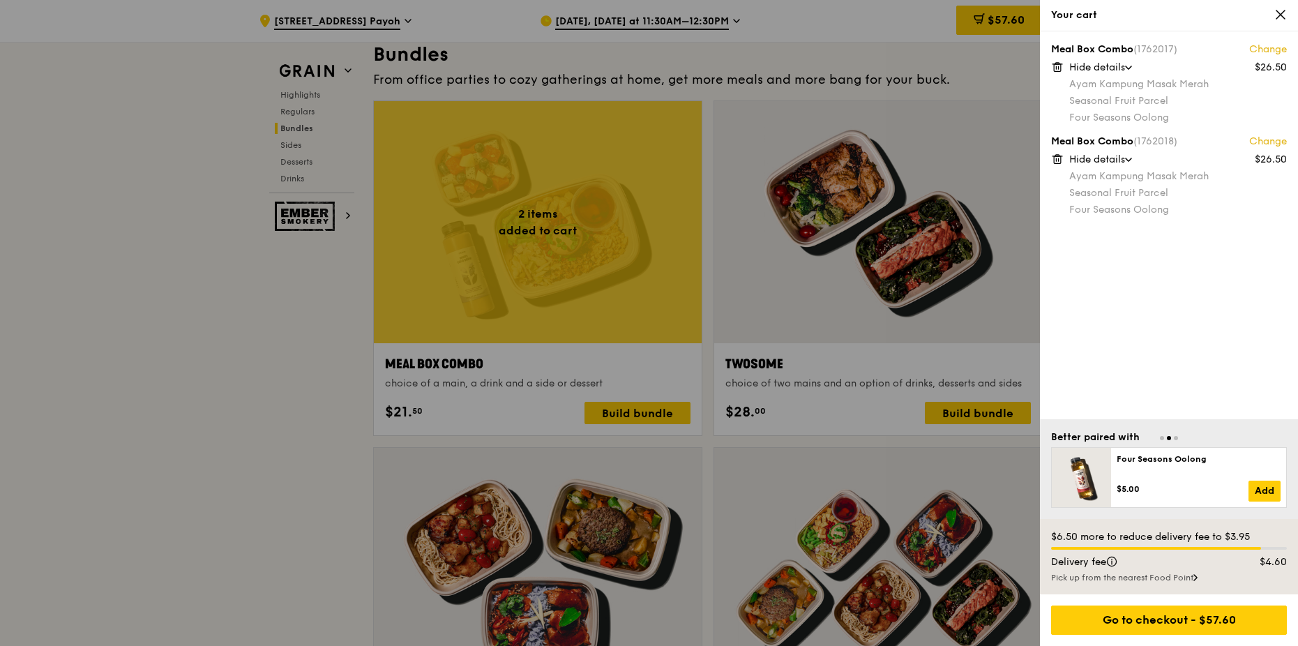
click at [636, 411] on div at bounding box center [649, 323] width 1298 height 646
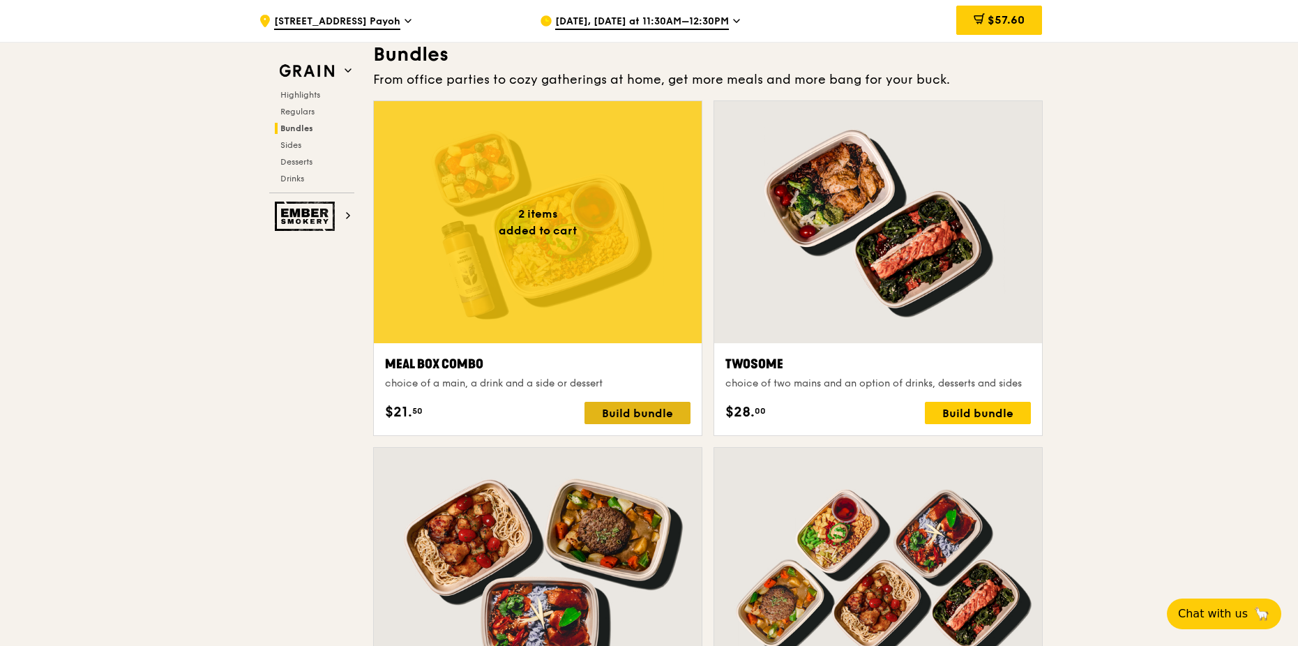
click at [635, 411] on div "Build bundle" at bounding box center [637, 413] width 106 height 22
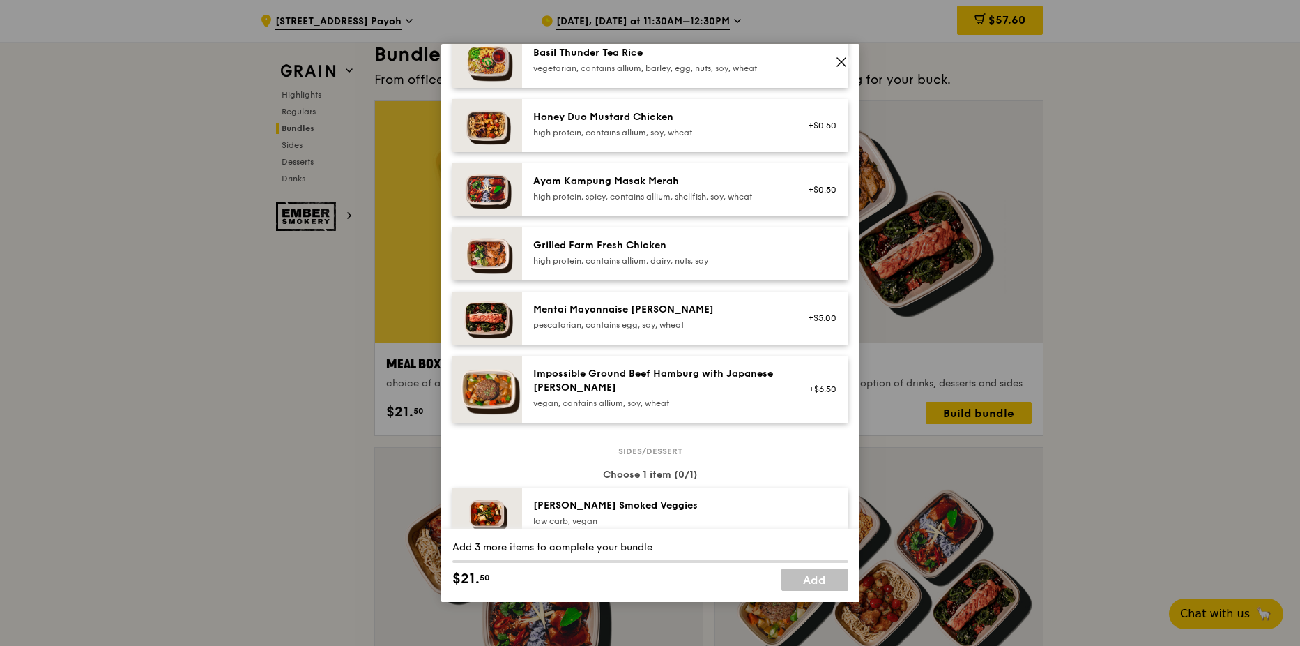
scroll to position [349, 0]
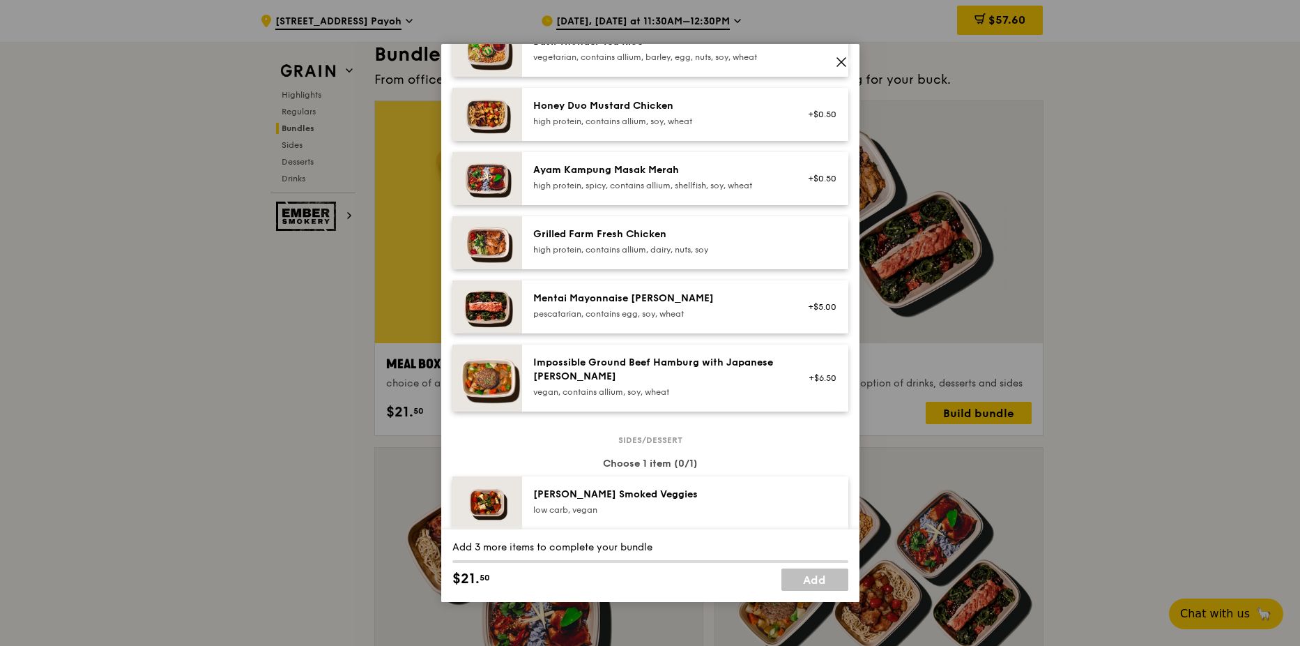
click at [651, 191] on div "Ayam Kampung Masak Merah high protein, spicy, contains allium, shellfish, soy, …" at bounding box center [658, 178] width 267 height 31
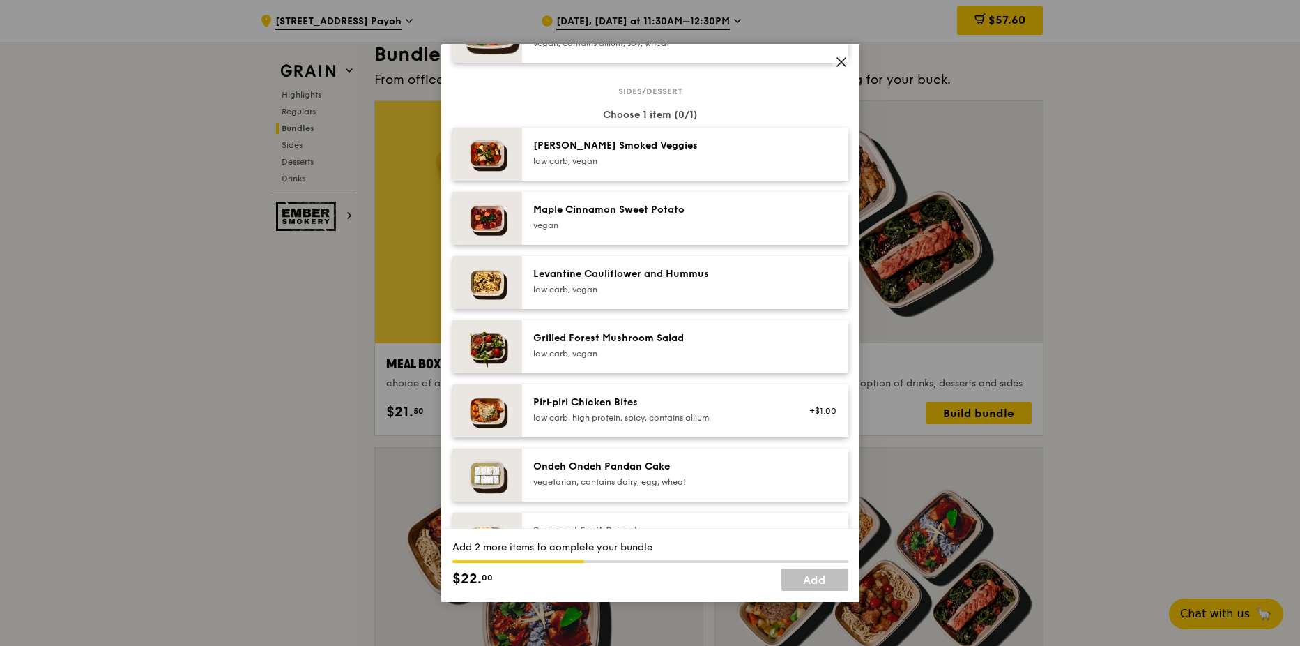
scroll to position [837, 0]
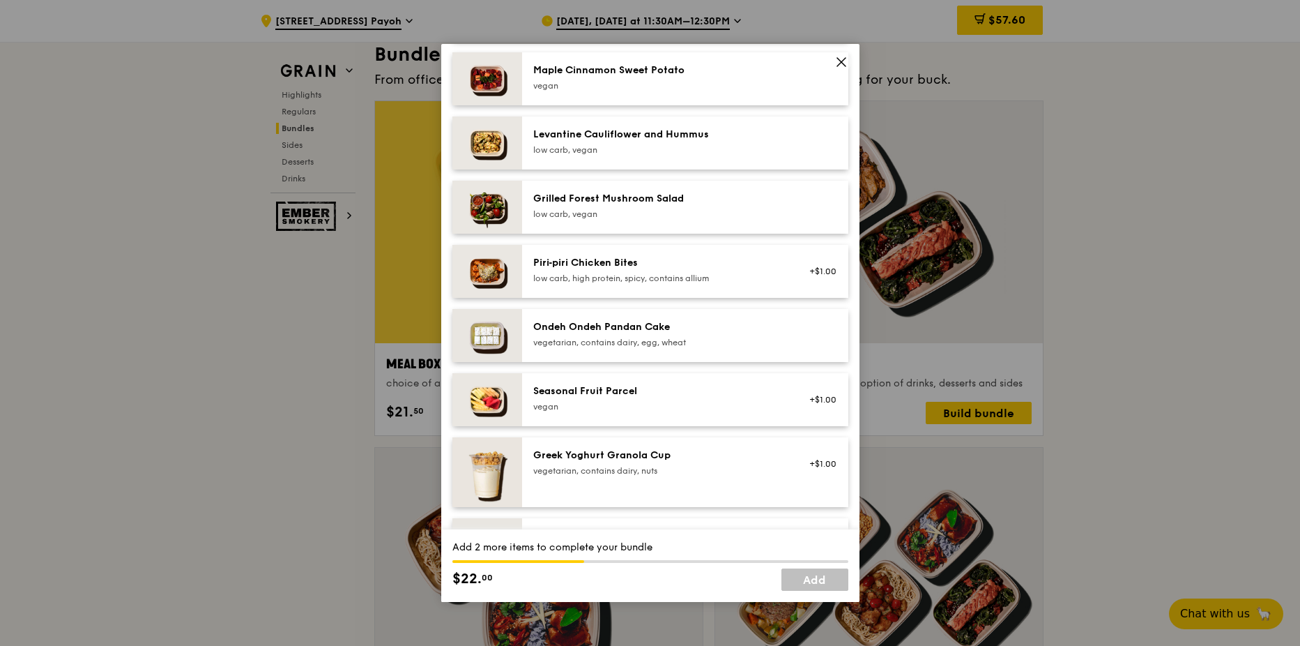
click at [674, 397] on div "Seasonal Fruit Parcel" at bounding box center [658, 391] width 250 height 14
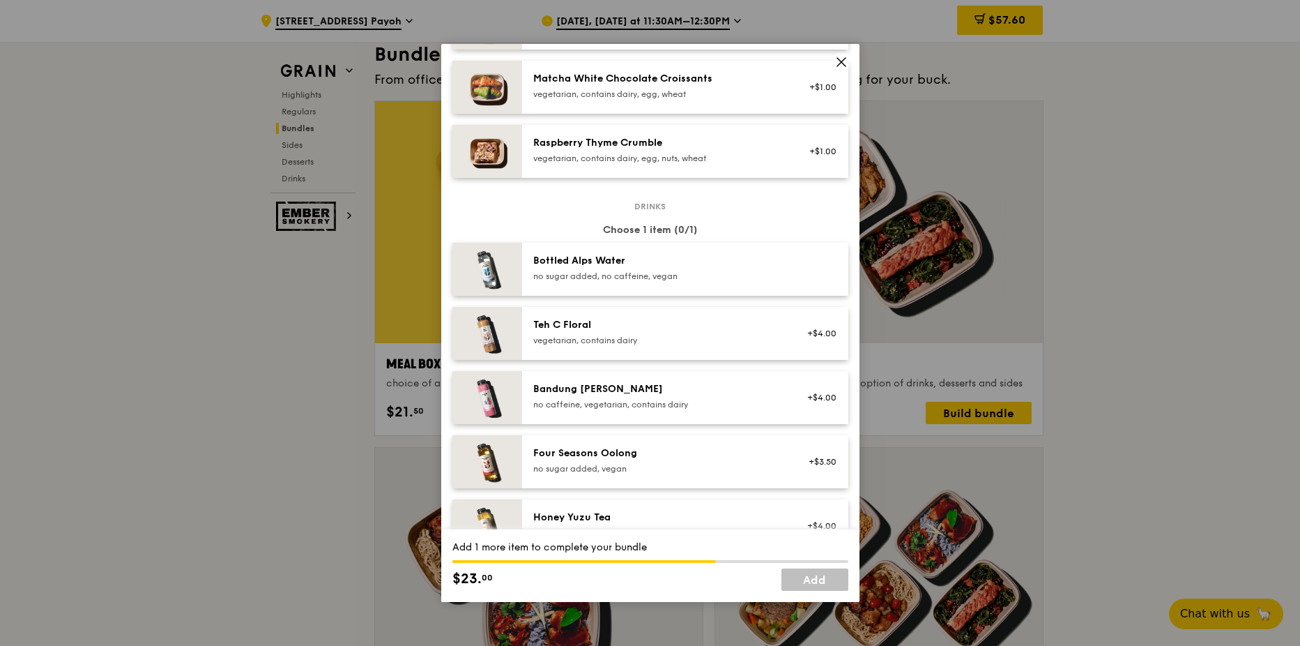
scroll to position [1325, 0]
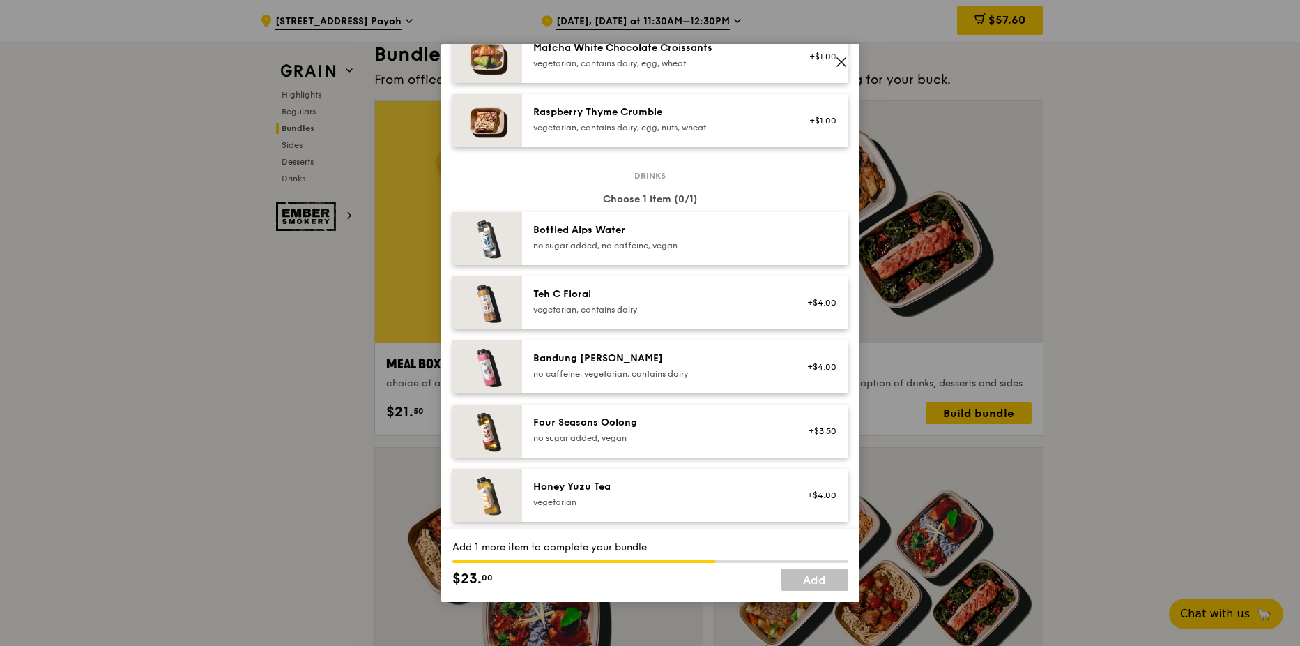
click at [698, 425] on div "Four Seasons Oolong" at bounding box center [658, 423] width 250 height 14
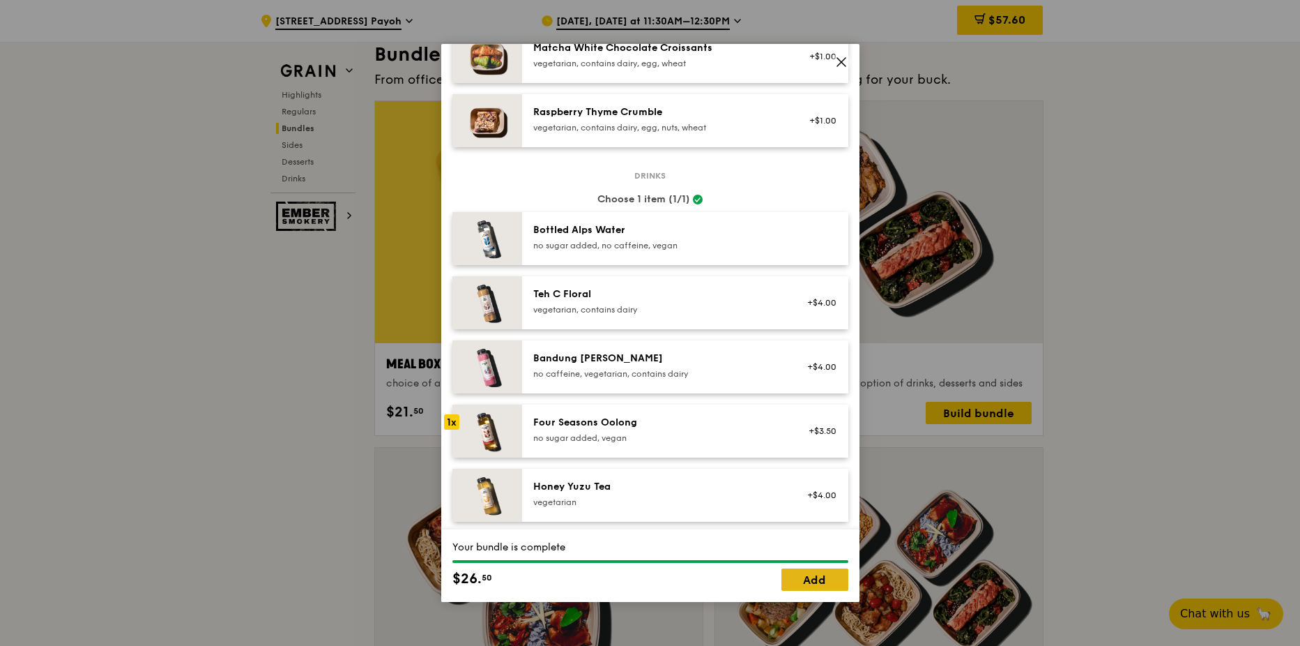
click at [823, 578] on link "Add" at bounding box center [815, 579] width 67 height 22
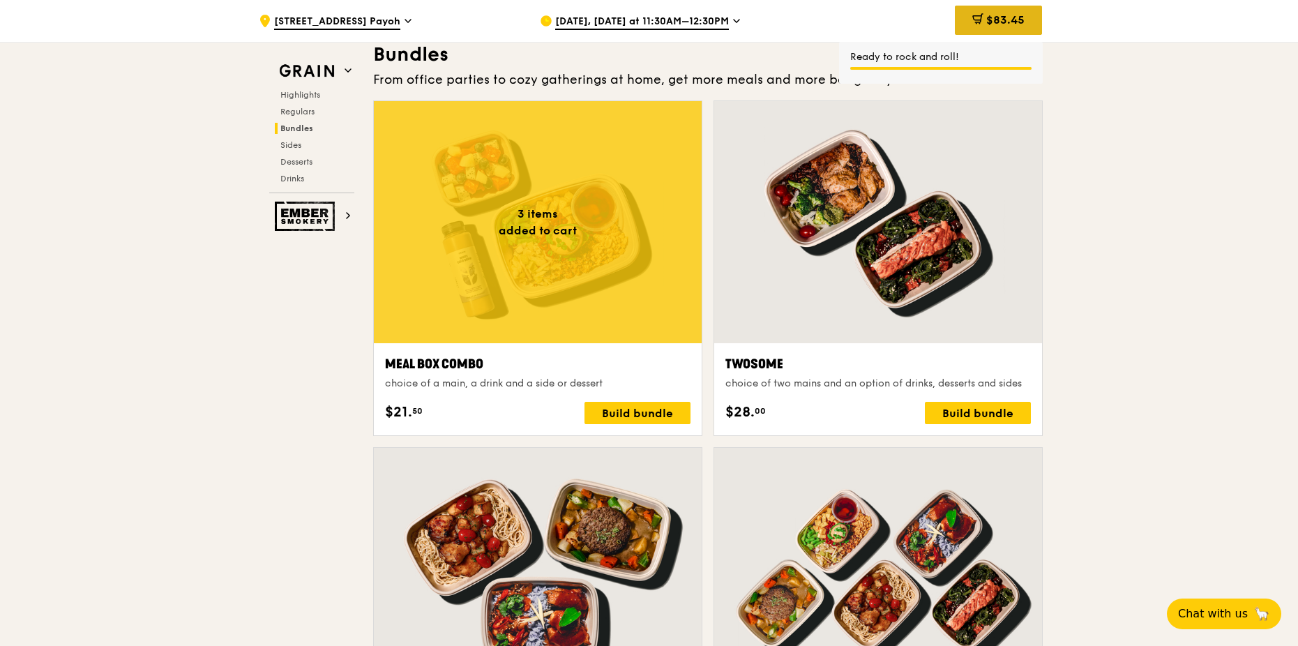
click at [1009, 28] on div "$83.45" at bounding box center [998, 20] width 87 height 29
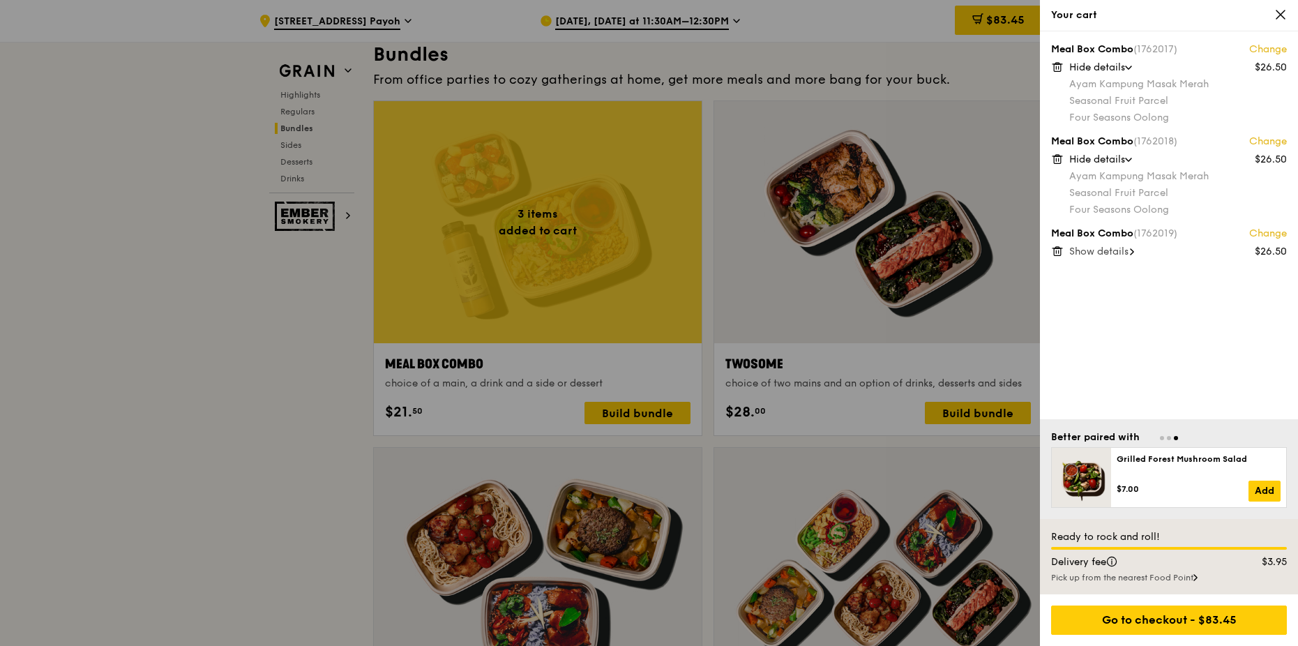
click at [622, 409] on div at bounding box center [649, 323] width 1298 height 646
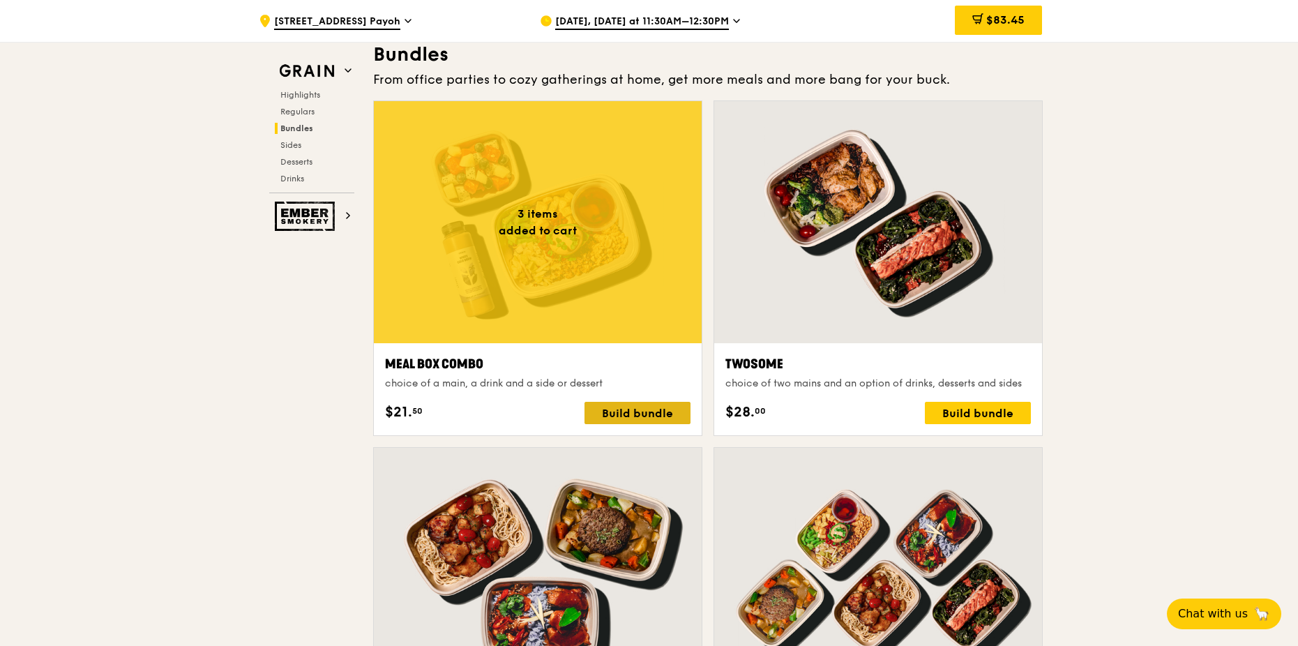
click at [618, 420] on div "Build bundle" at bounding box center [637, 413] width 106 height 22
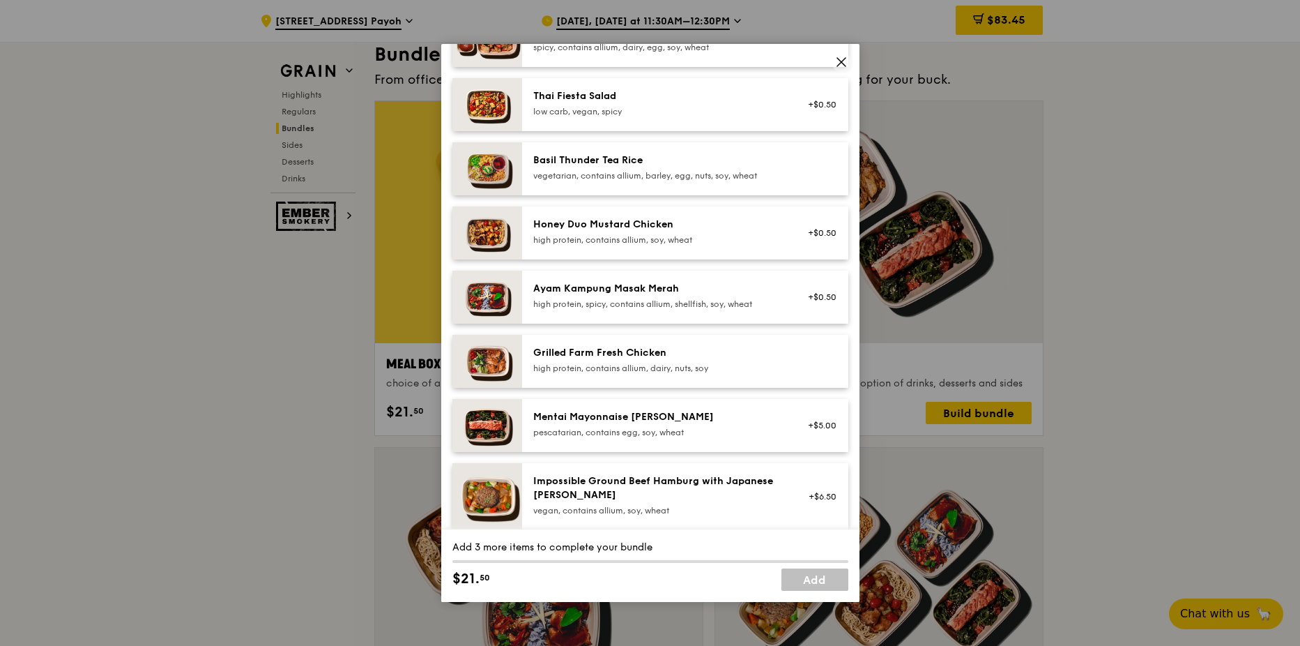
scroll to position [209, 0]
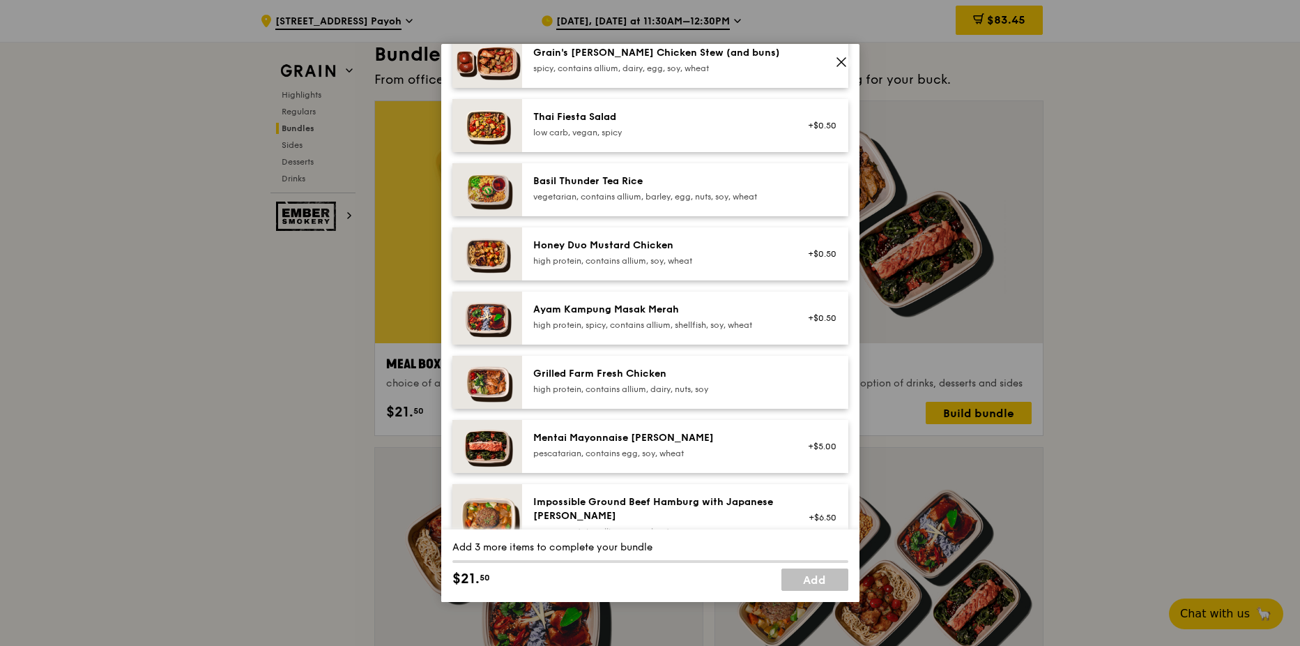
click at [619, 312] on div "Ayam Kampung Masak Merah" at bounding box center [658, 310] width 250 height 14
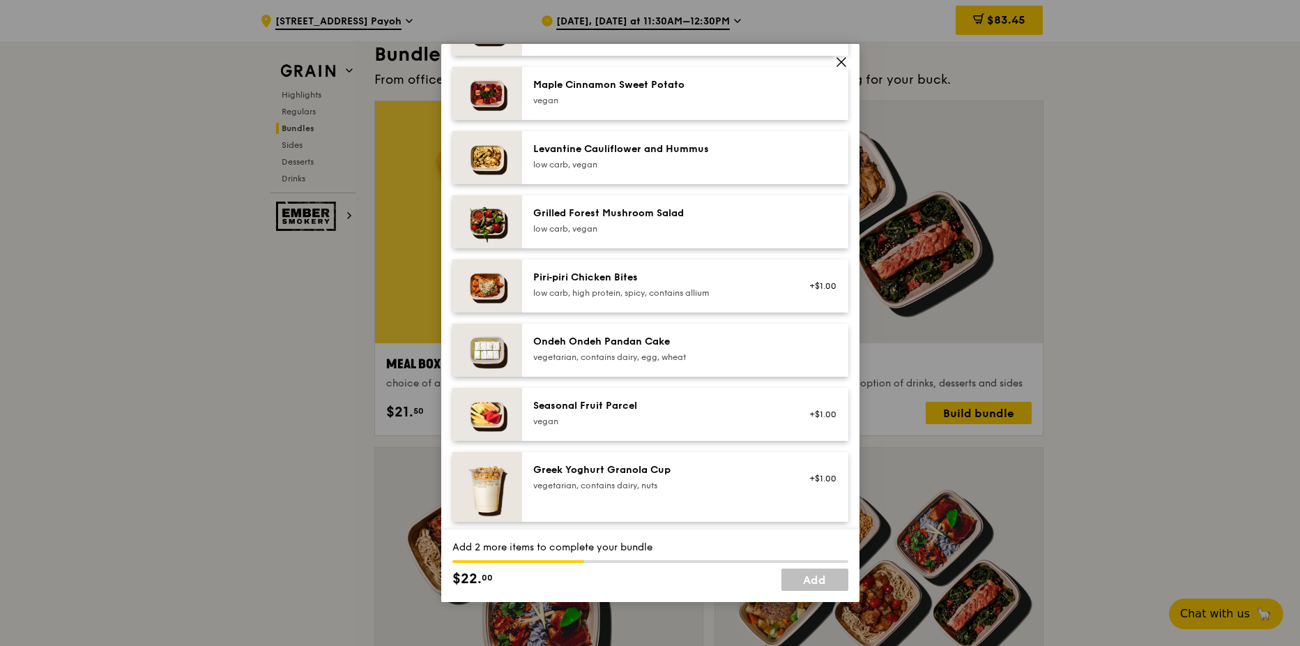
scroll to position [837, 0]
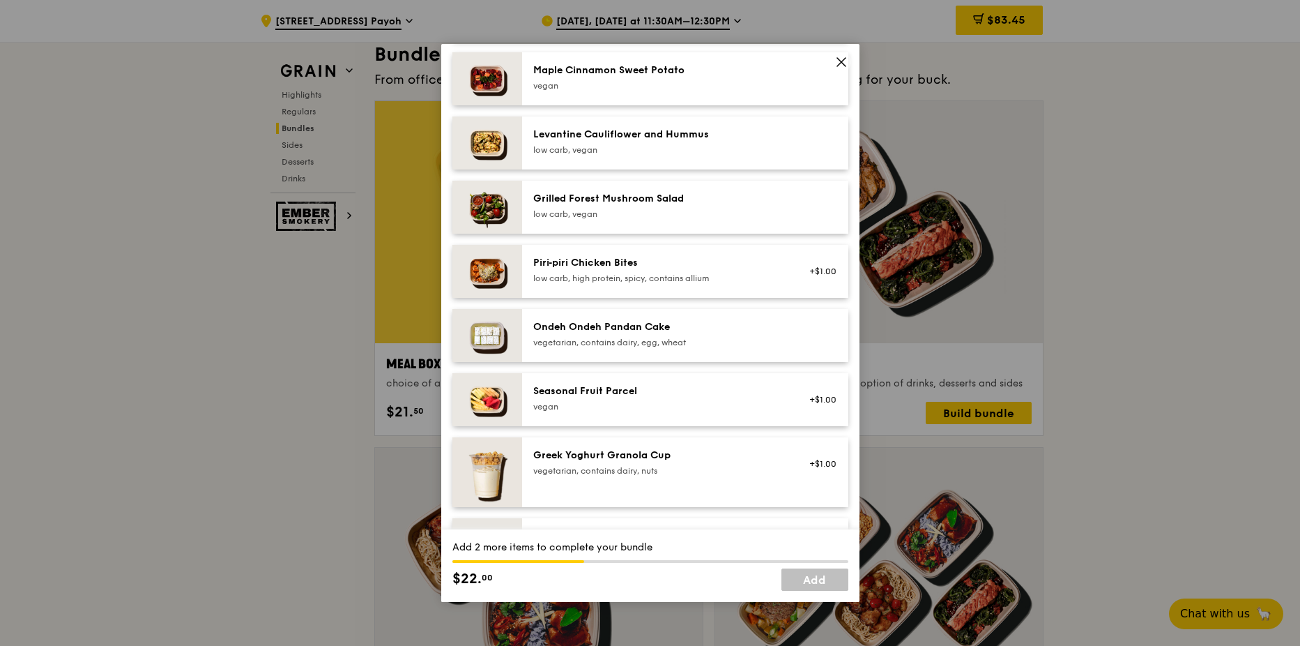
click at [636, 400] on div "Seasonal Fruit Parcel [GEOGRAPHIC_DATA]" at bounding box center [658, 398] width 250 height 28
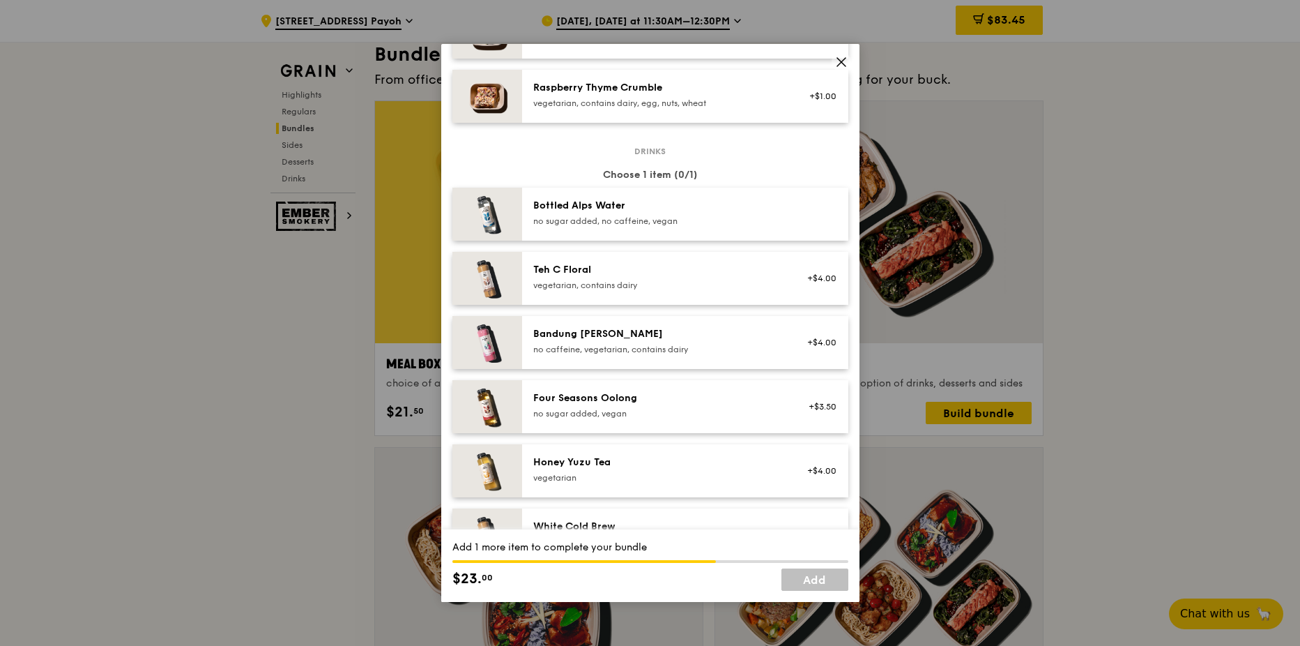
scroll to position [1395, 0]
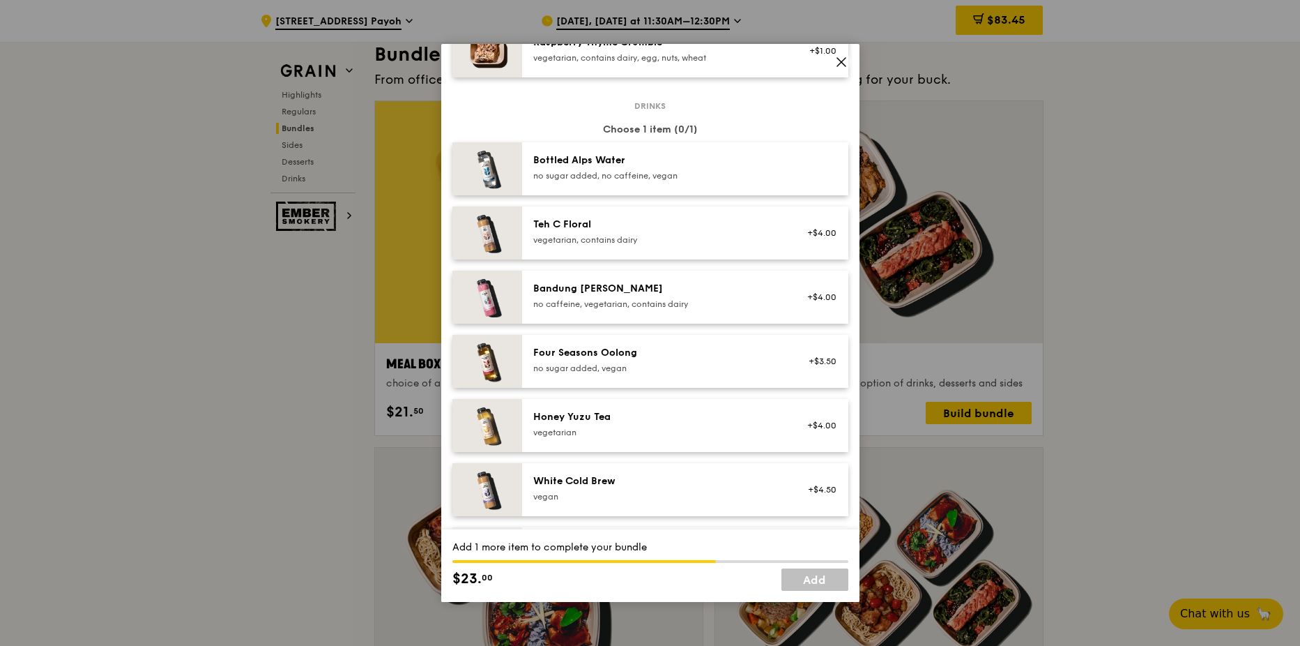
click at [650, 365] on div "no sugar added, vegan" at bounding box center [658, 368] width 250 height 11
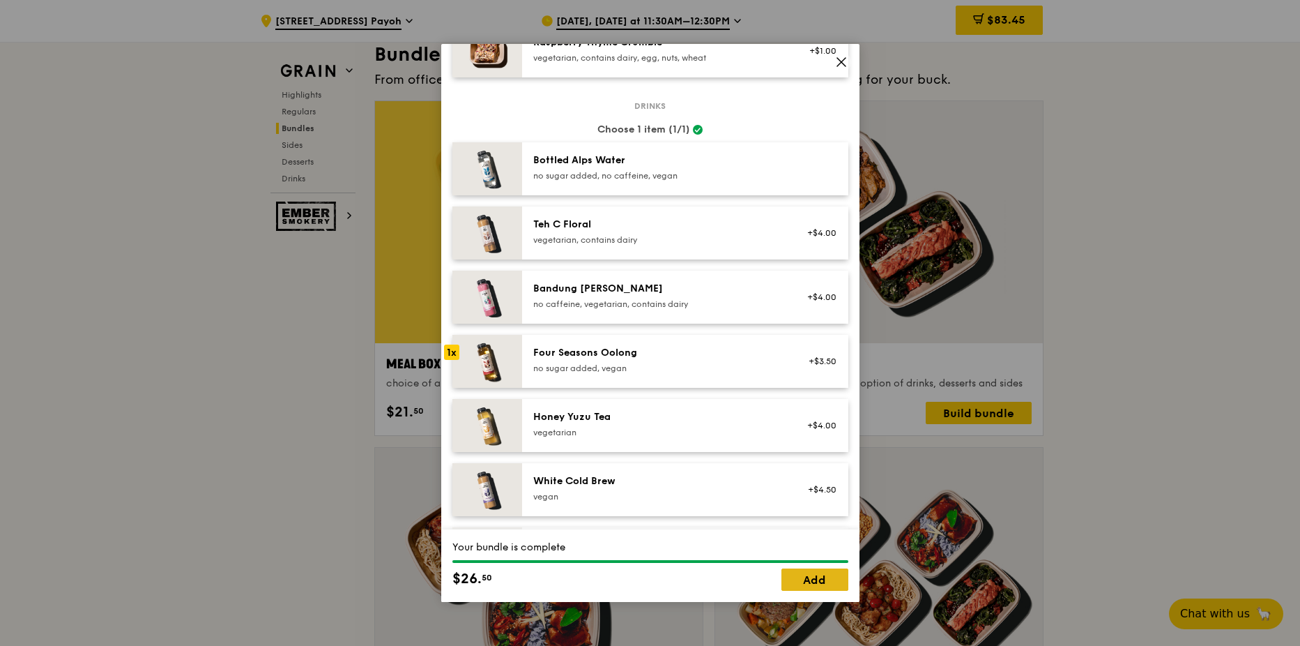
click at [806, 582] on link "Add" at bounding box center [815, 579] width 67 height 22
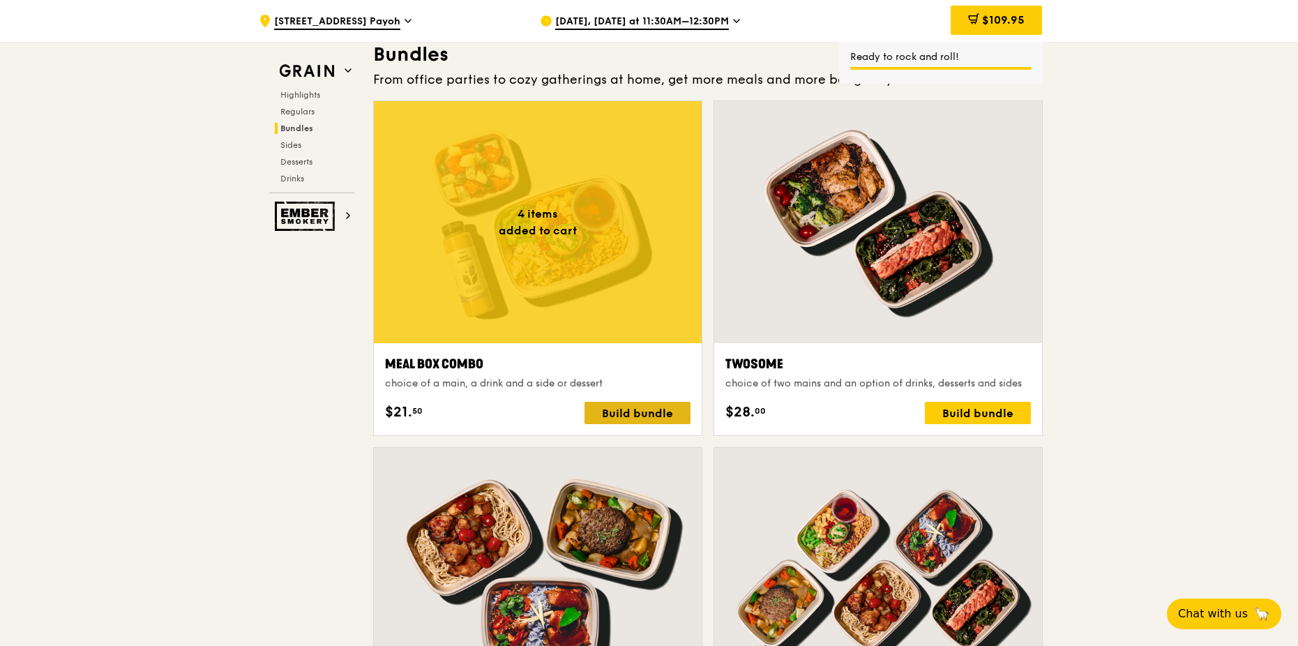
click at [628, 409] on div "Build bundle" at bounding box center [637, 413] width 106 height 22
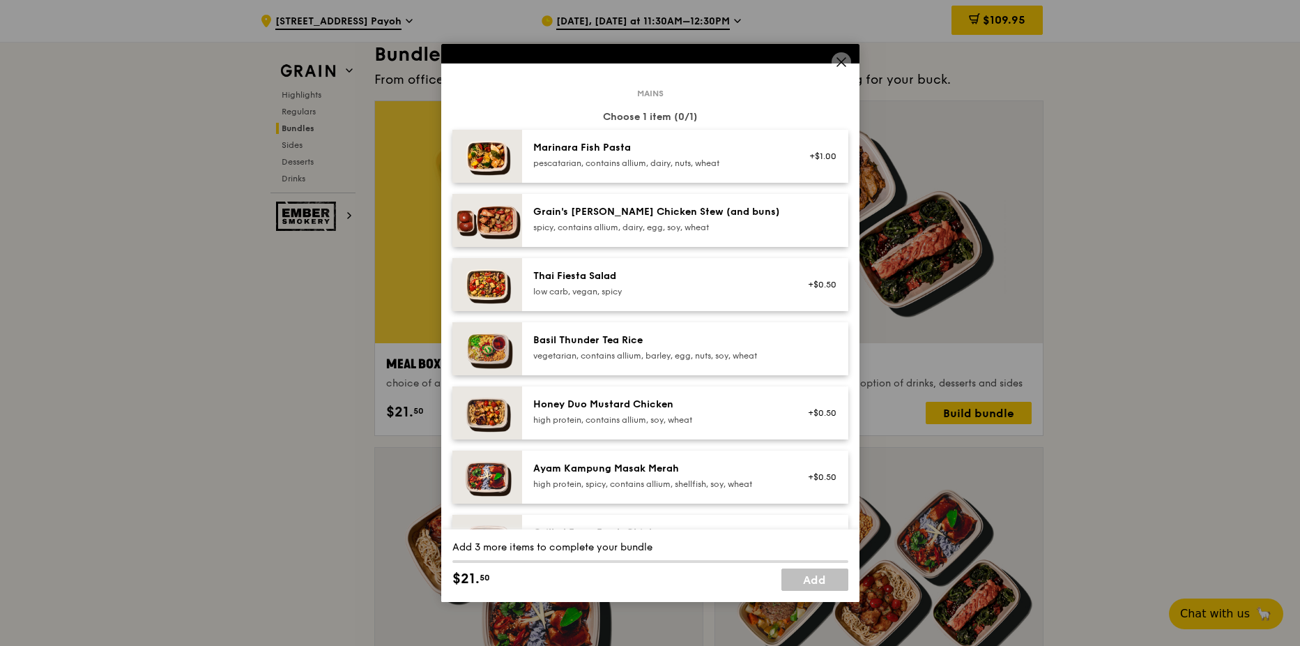
scroll to position [209, 0]
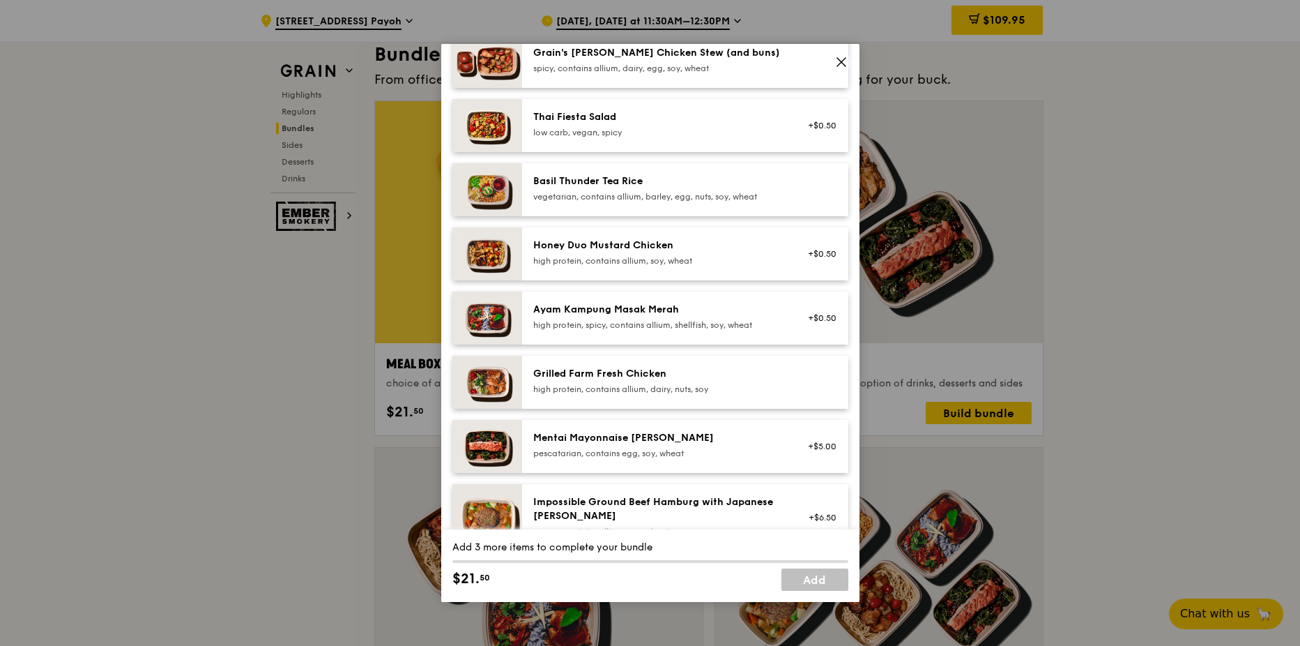
click at [626, 308] on div "Ayam Kampung Masak Merah" at bounding box center [658, 310] width 250 height 14
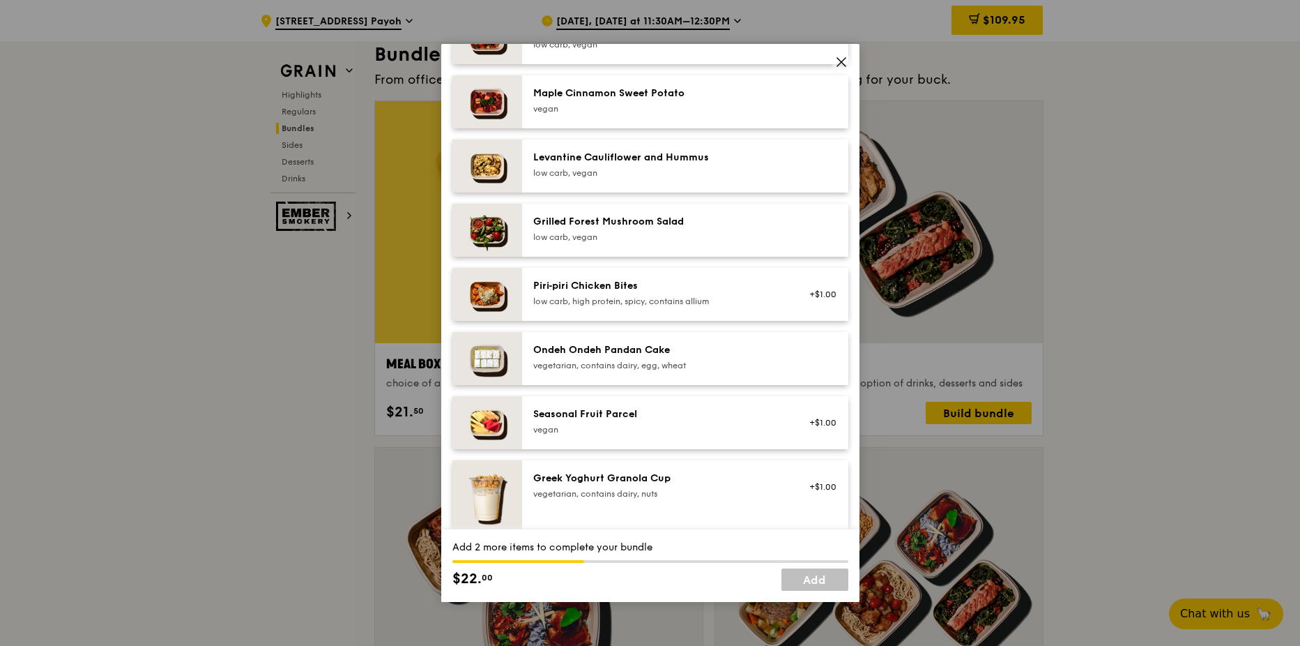
scroll to position [837, 0]
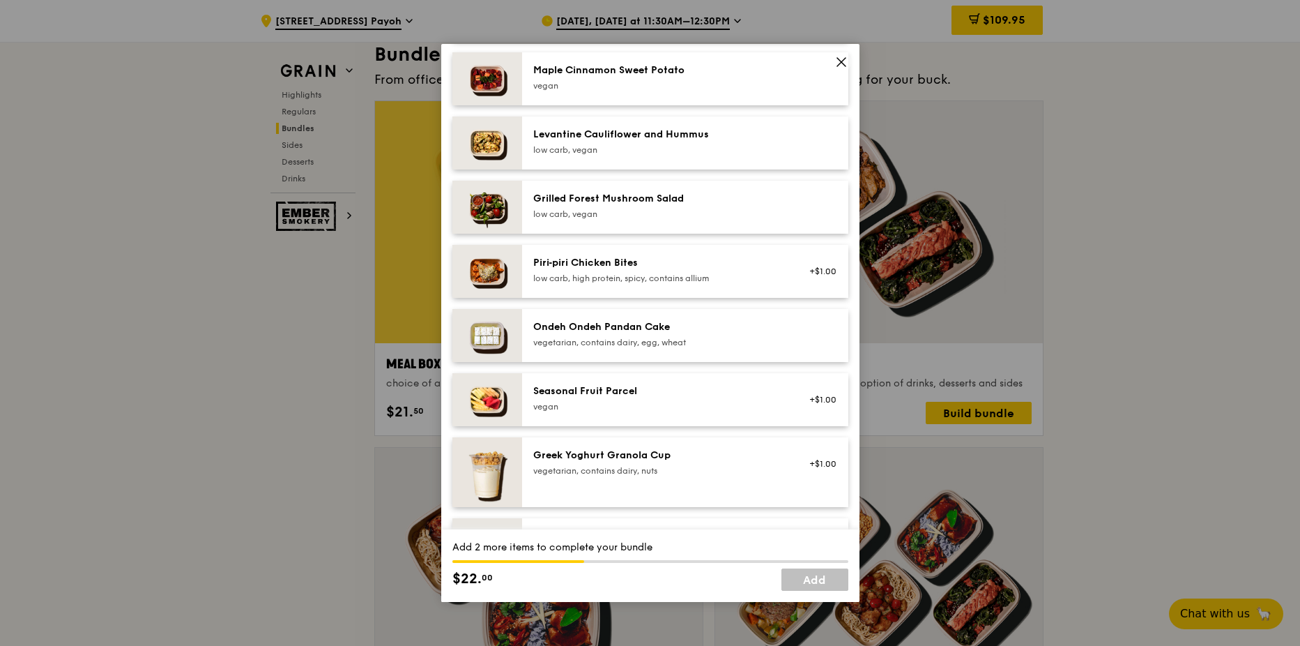
click at [651, 412] on div "Seasonal Fruit Parcel [GEOGRAPHIC_DATA]" at bounding box center [658, 399] width 267 height 31
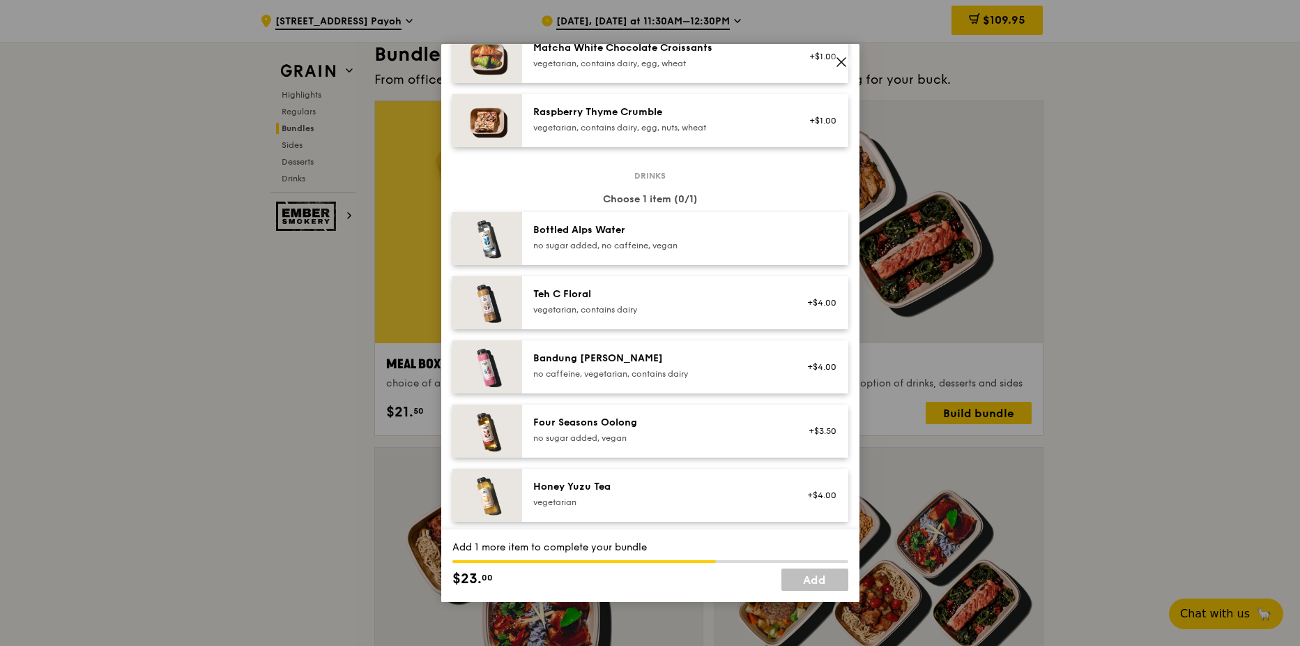
scroll to position [1395, 0]
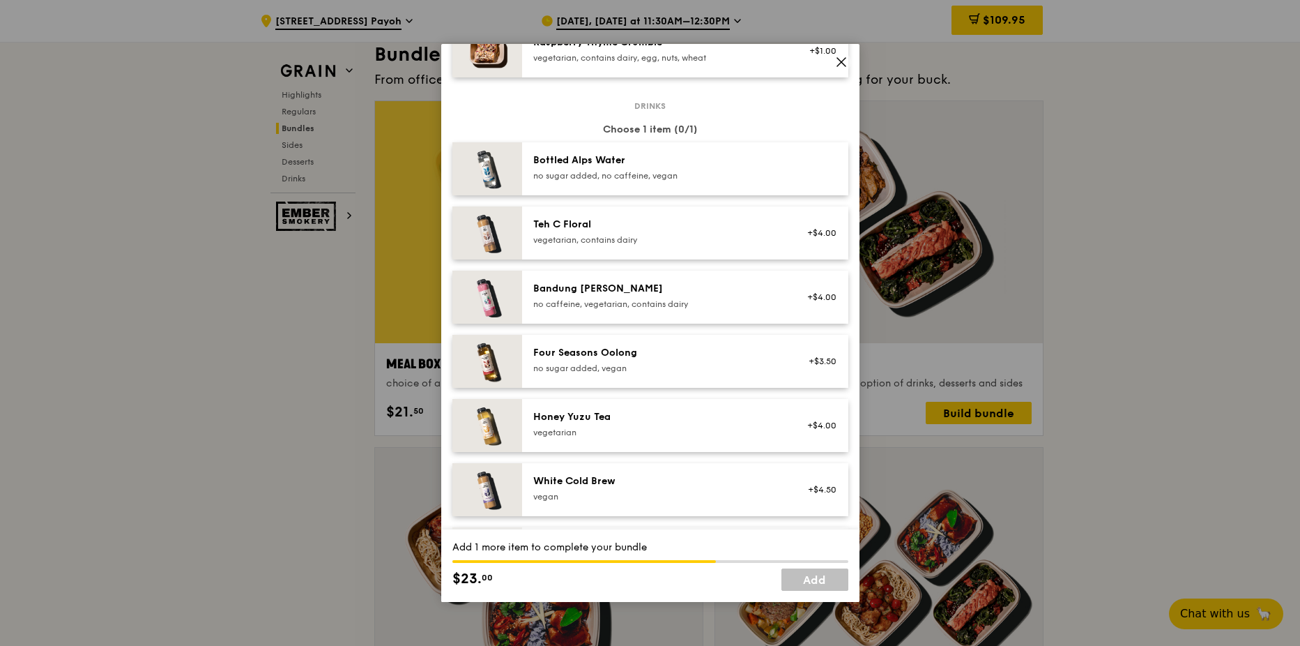
click at [662, 376] on div "Four Seasons Oolong no sugar added, vegan" at bounding box center [658, 361] width 267 height 31
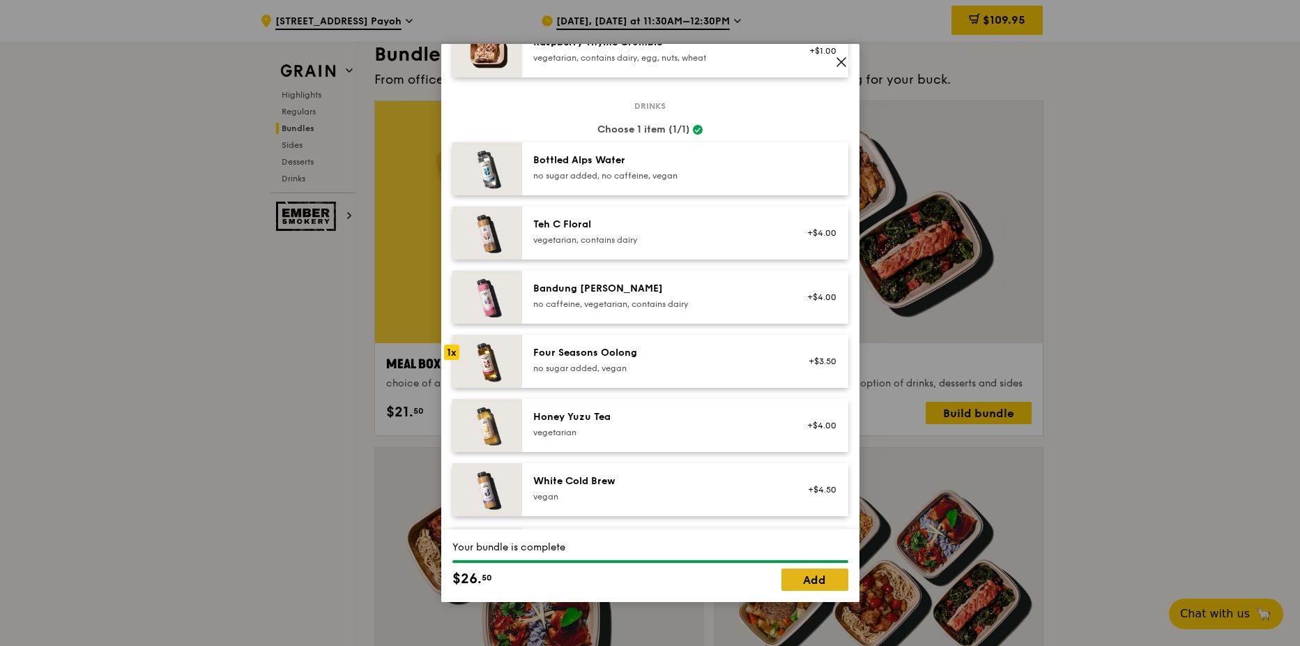
click at [807, 576] on link "Add" at bounding box center [815, 579] width 67 height 22
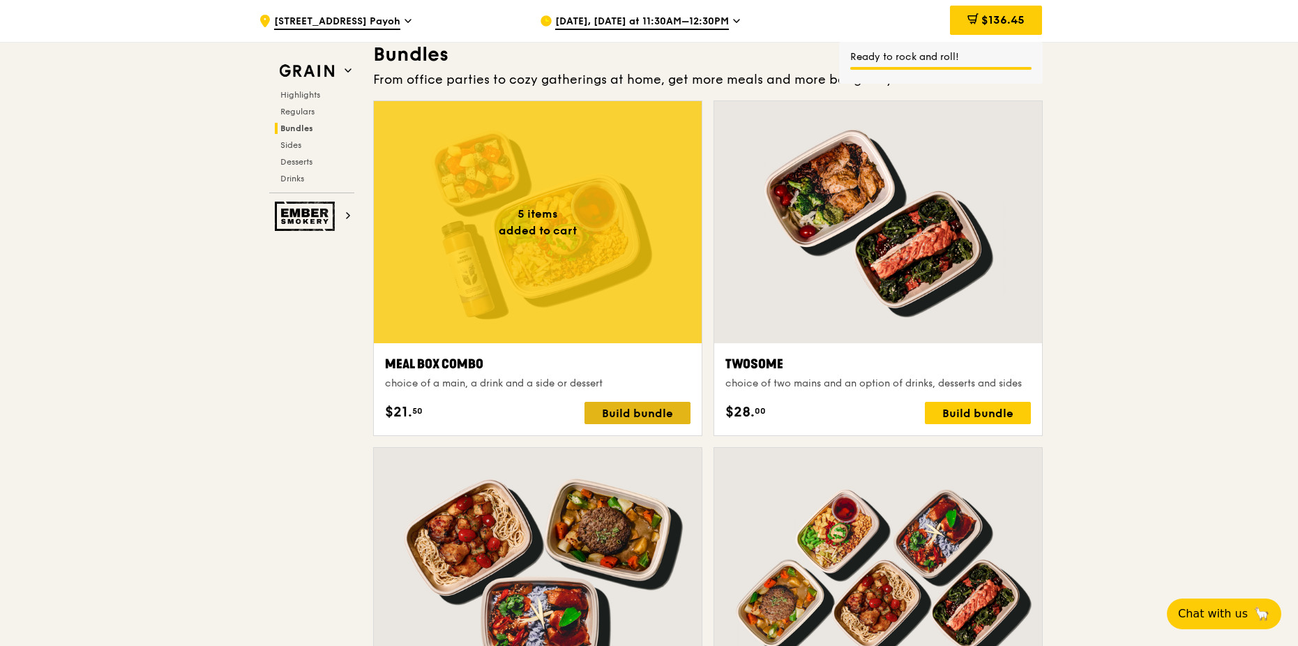
click at [641, 411] on div "Build bundle" at bounding box center [637, 413] width 106 height 22
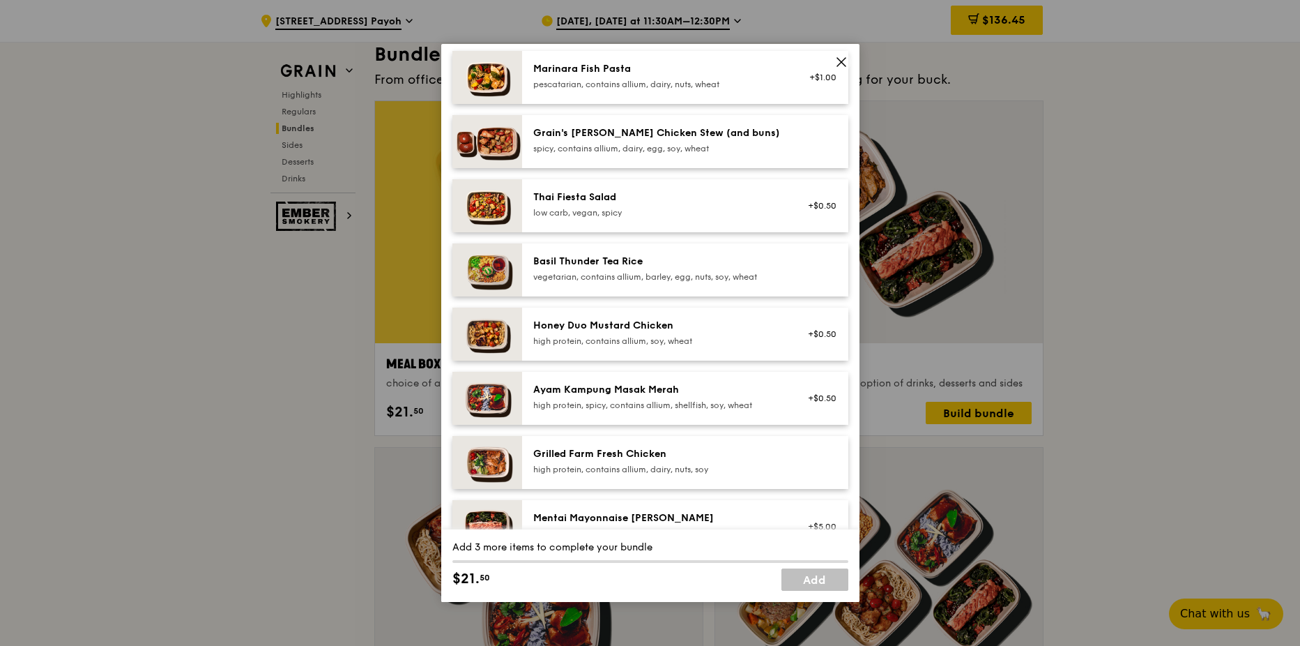
scroll to position [139, 0]
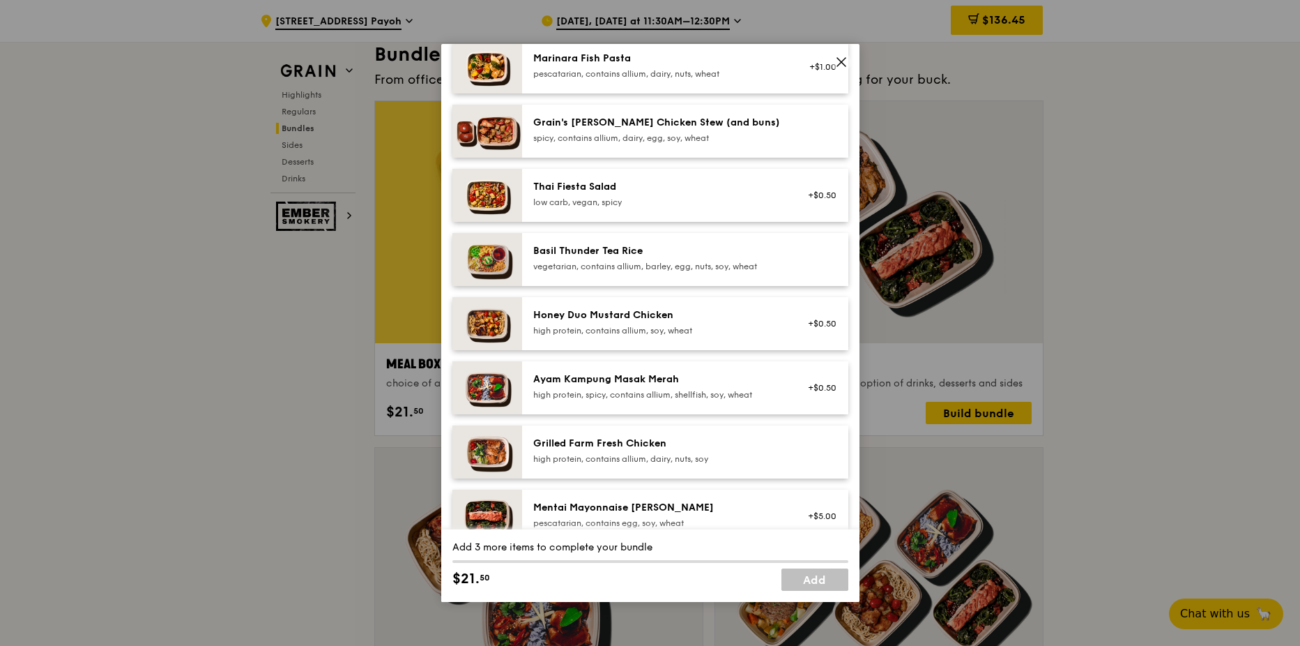
click at [639, 383] on div "Ayam Kampung Masak Merah" at bounding box center [658, 379] width 250 height 14
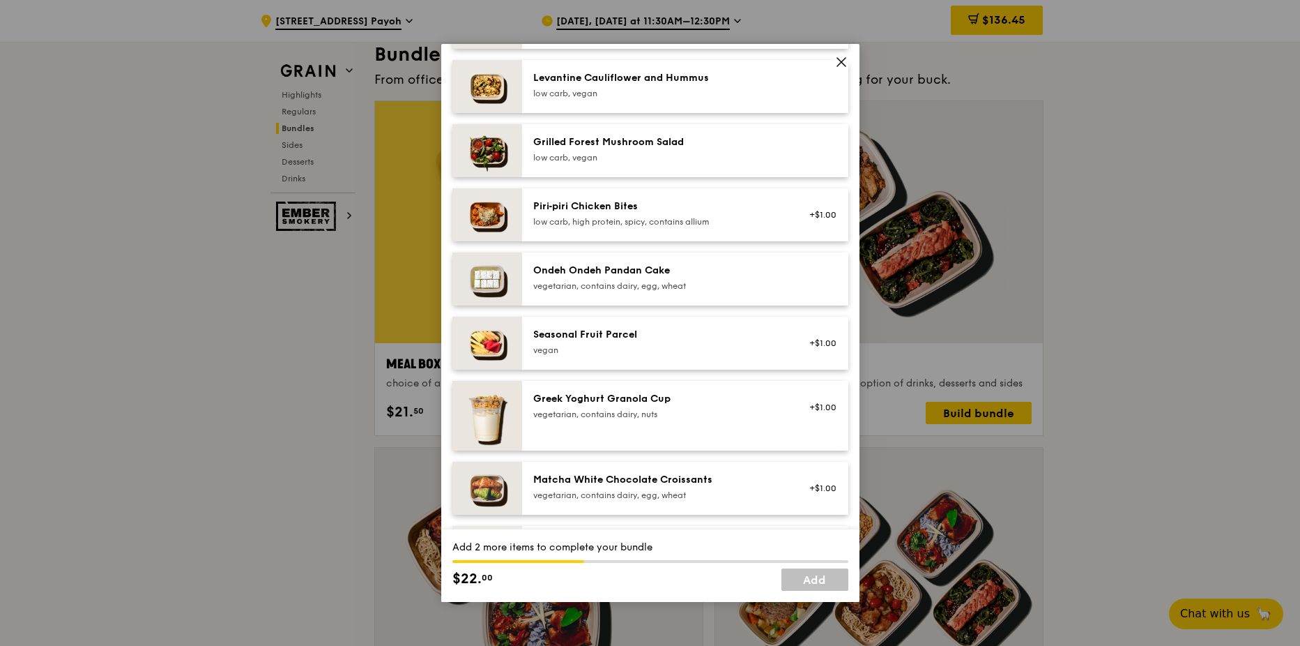
scroll to position [906, 0]
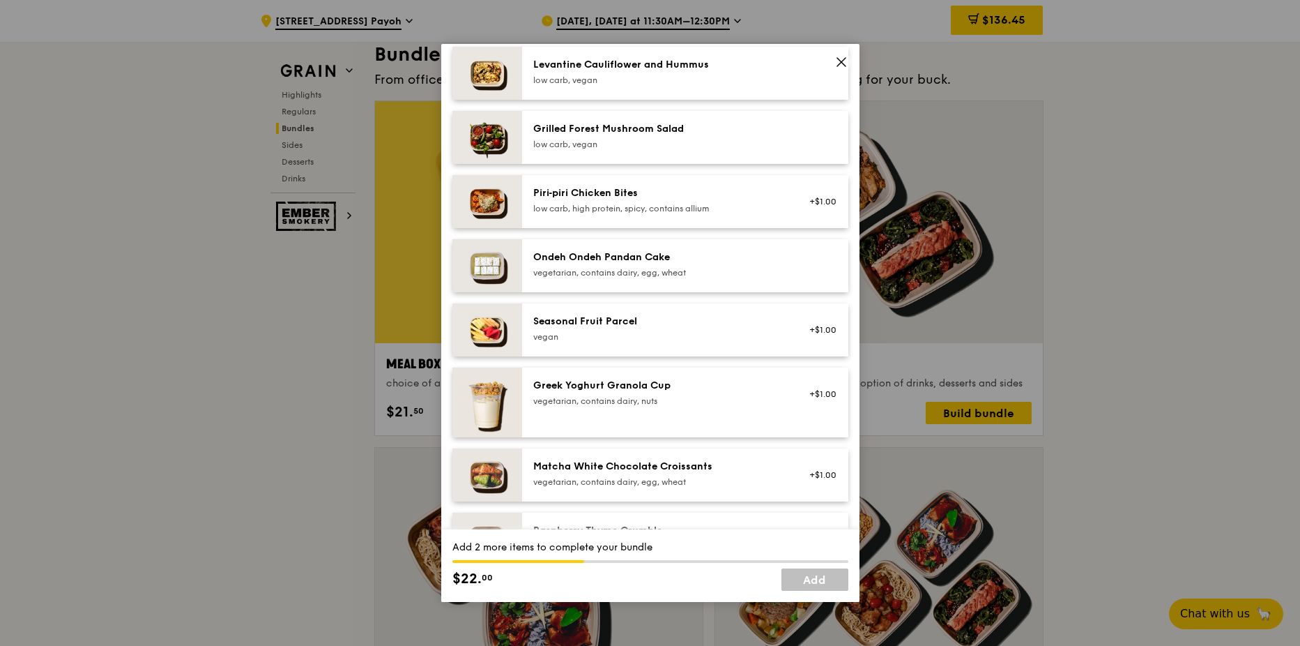
click at [646, 342] on div "Seasonal Fruit Parcel [GEOGRAPHIC_DATA]" at bounding box center [658, 329] width 267 height 31
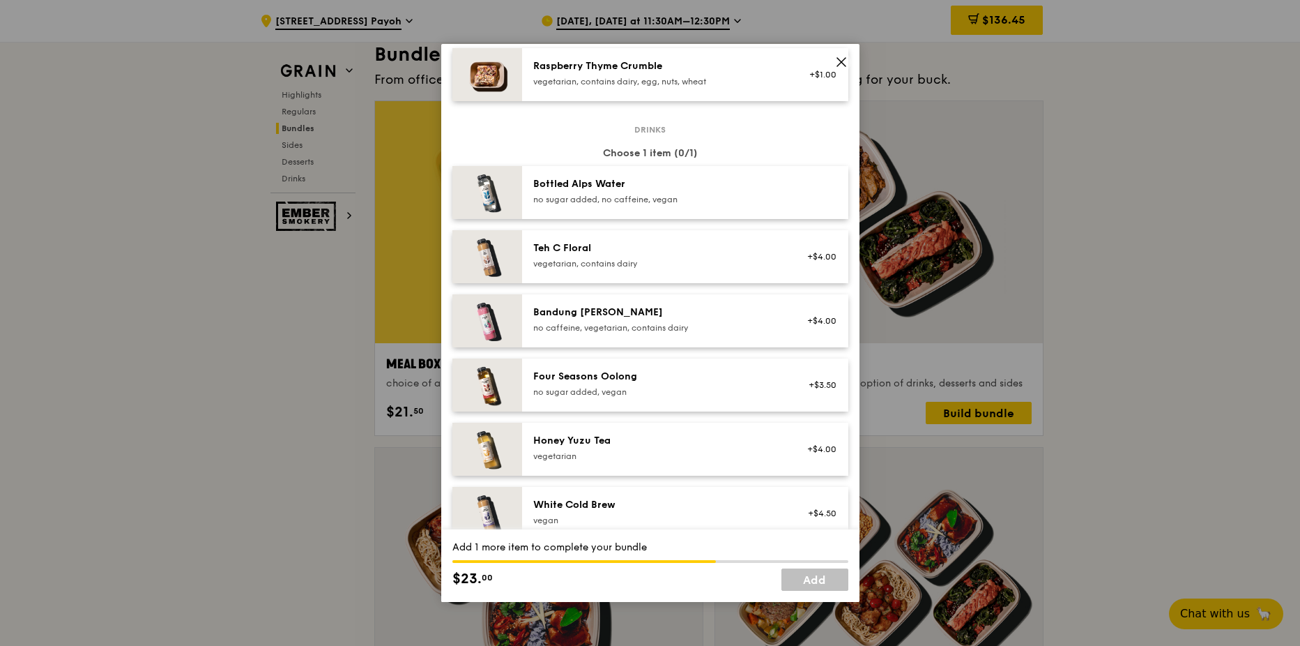
scroll to position [1395, 0]
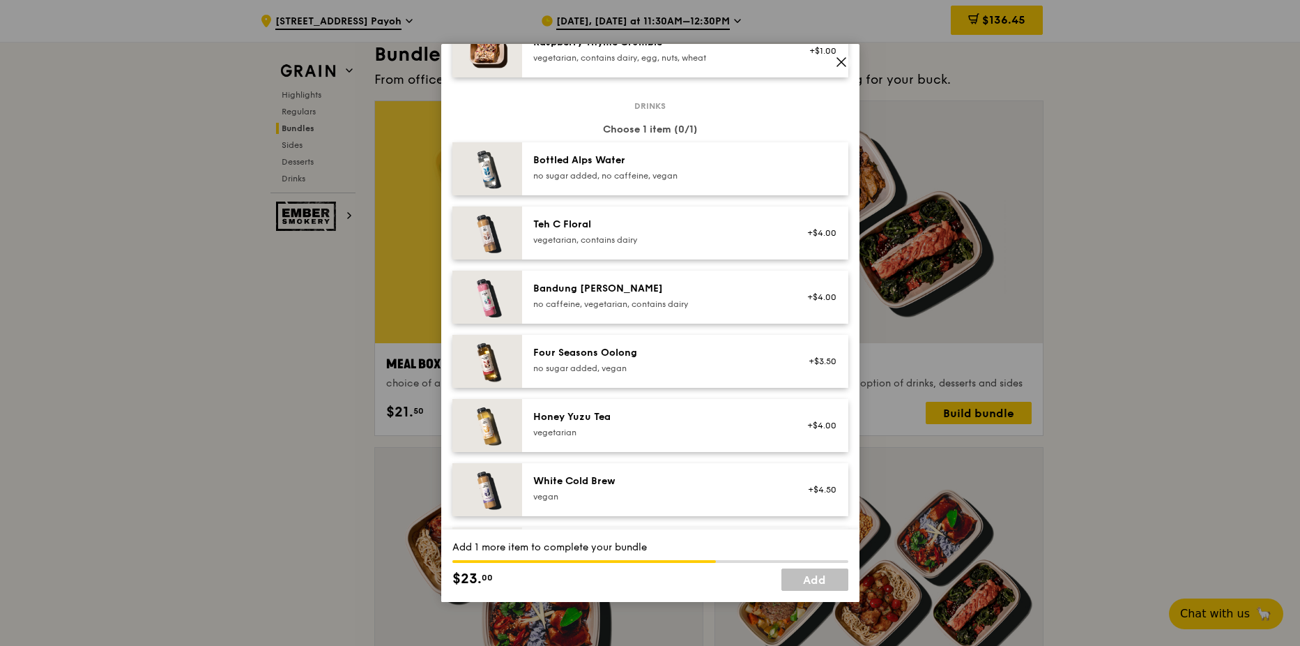
click at [633, 373] on div "no sugar added, vegan" at bounding box center [658, 368] width 250 height 11
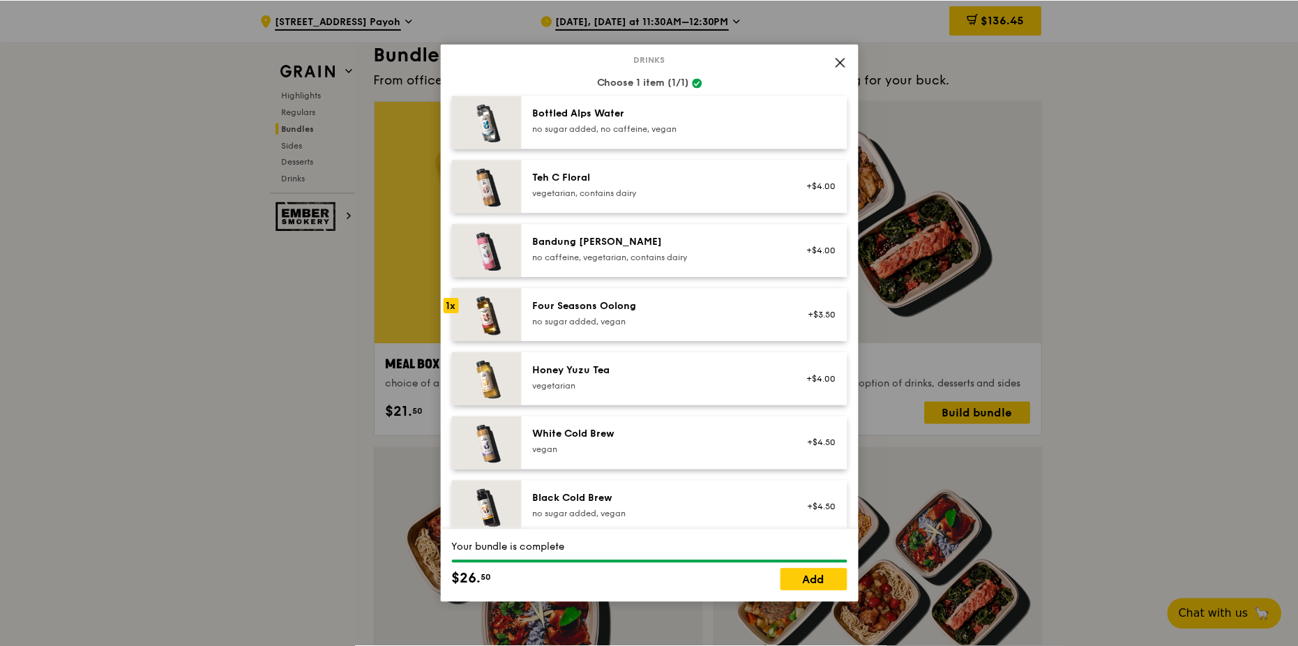
scroll to position [1534, 0]
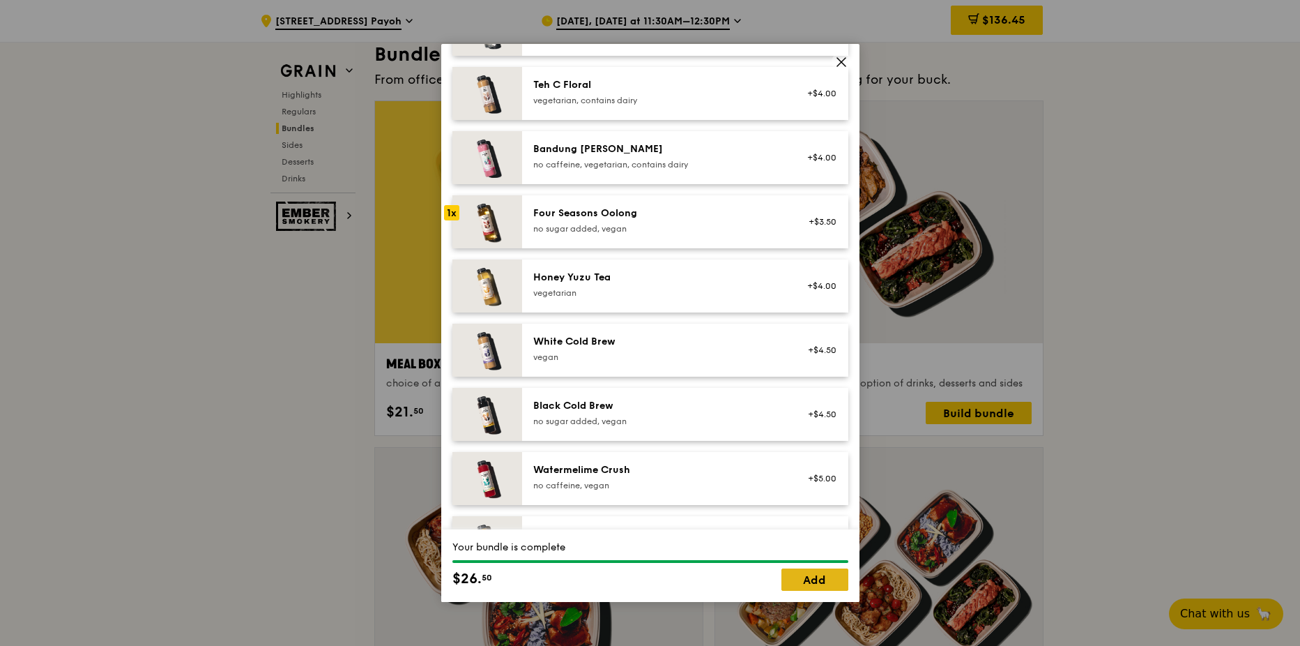
click at [820, 580] on link "Add" at bounding box center [815, 579] width 67 height 22
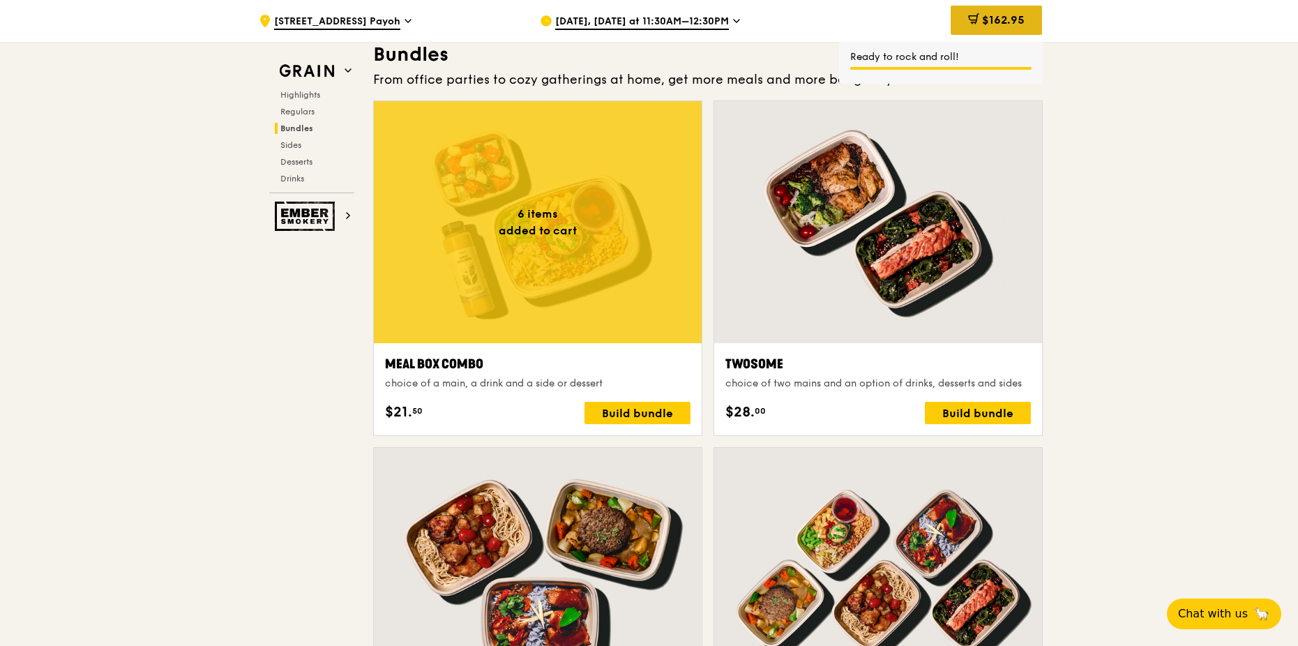
click at [993, 19] on span "$162.95" at bounding box center [1003, 19] width 43 height 13
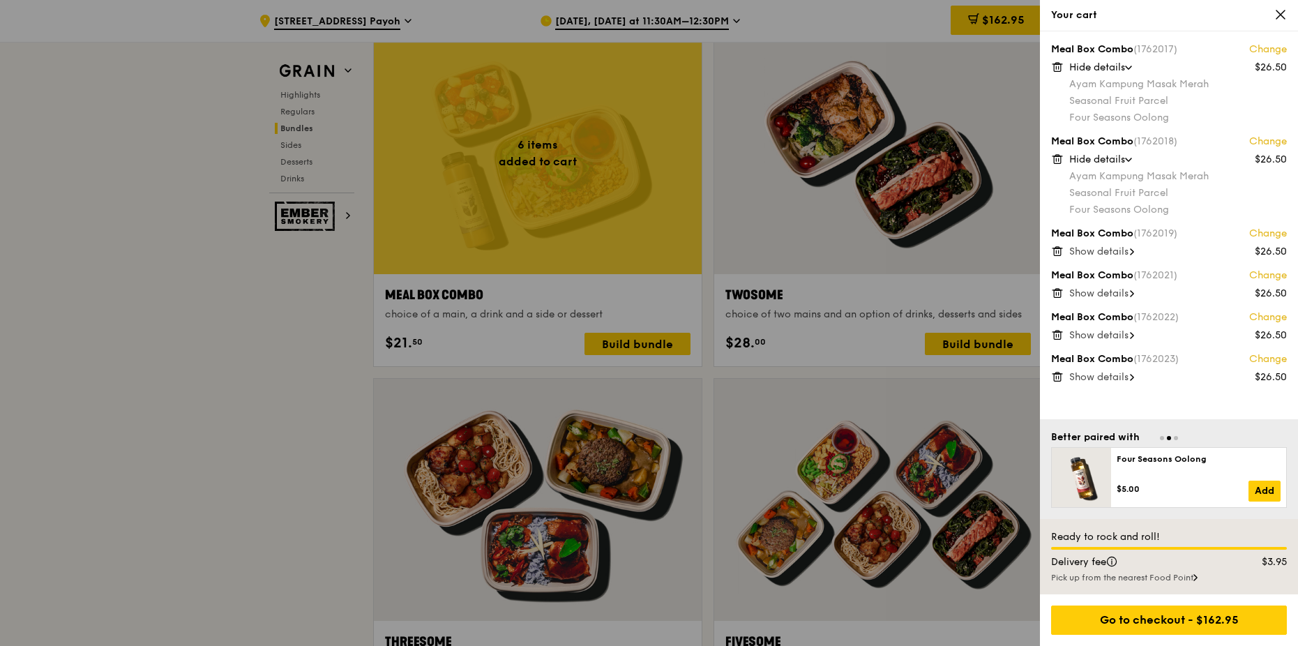
scroll to position [2092, 0]
click at [1195, 618] on div "Go to checkout - $162.95" at bounding box center [1169, 619] width 236 height 29
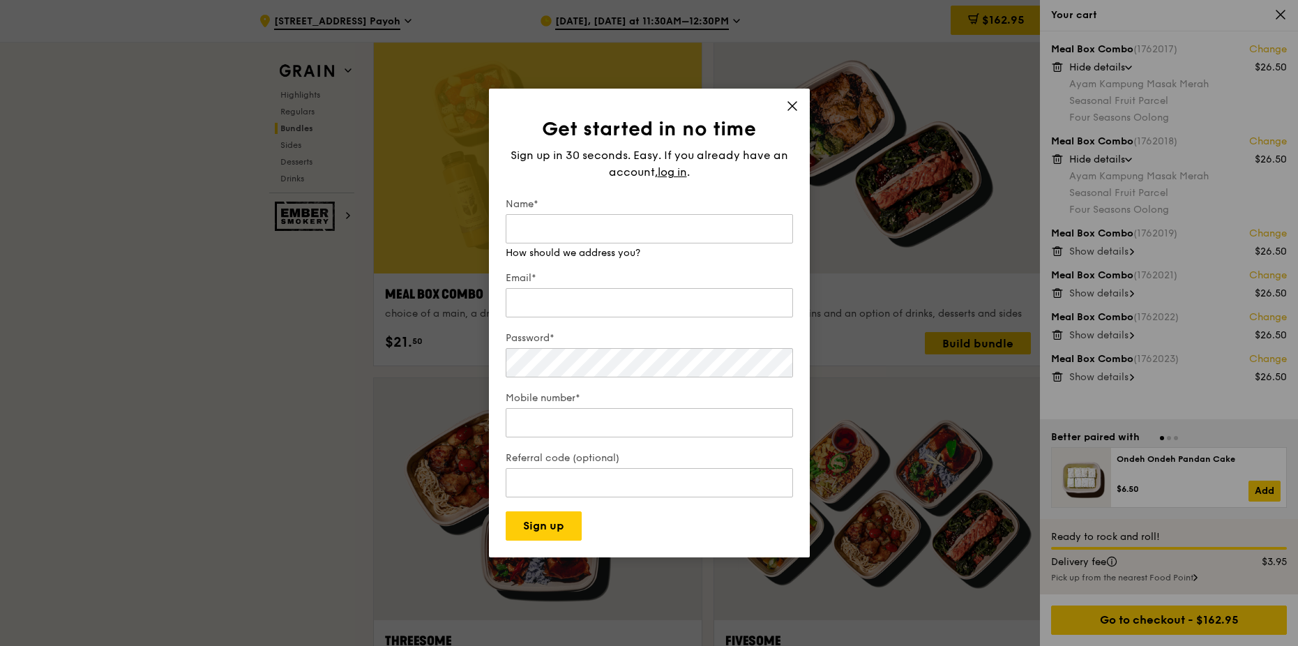
click at [796, 105] on div "Get started in no time Sign up in 30 seconds. Easy. If you already have an acco…" at bounding box center [649, 323] width 321 height 469
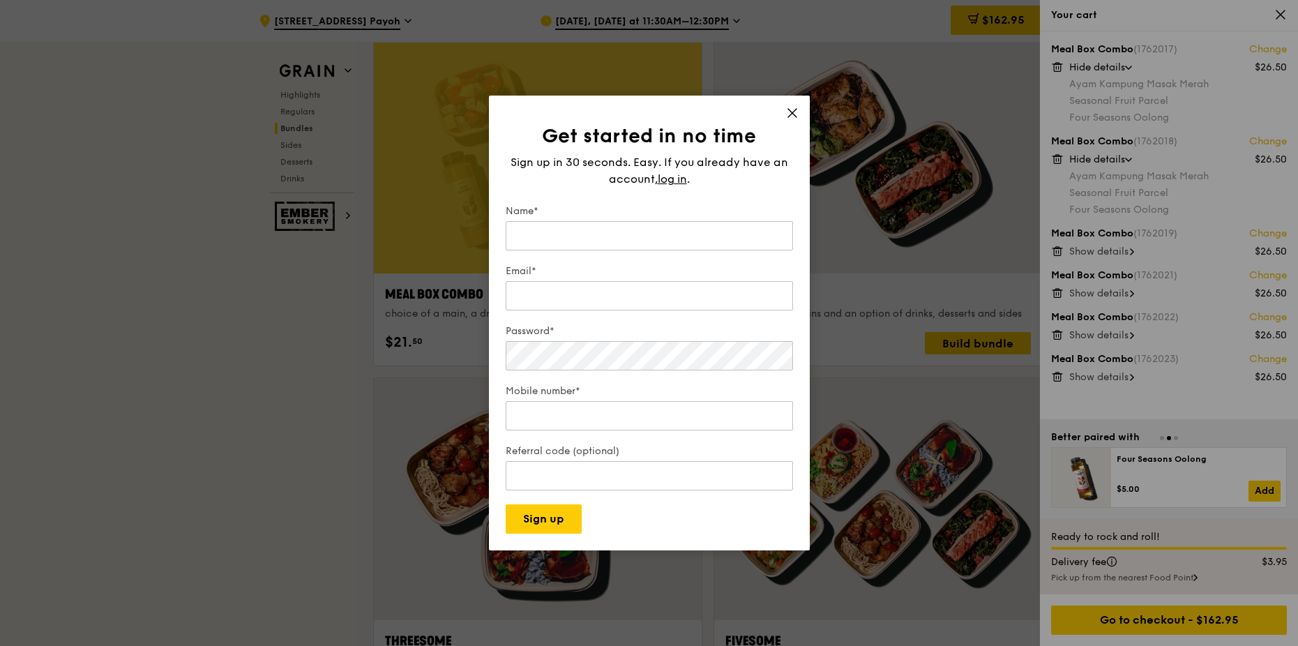
click at [792, 113] on icon at bounding box center [792, 113] width 8 height 8
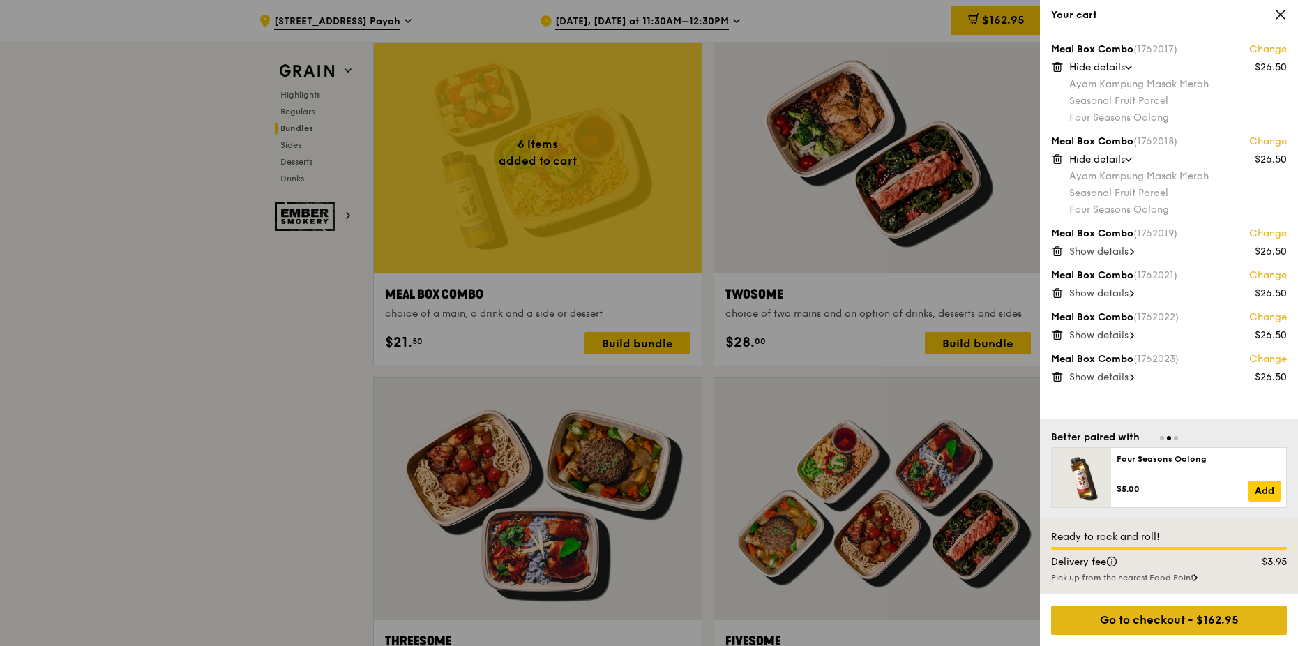
click at [1121, 616] on div "Go to checkout - $162.95" at bounding box center [1169, 619] width 236 height 29
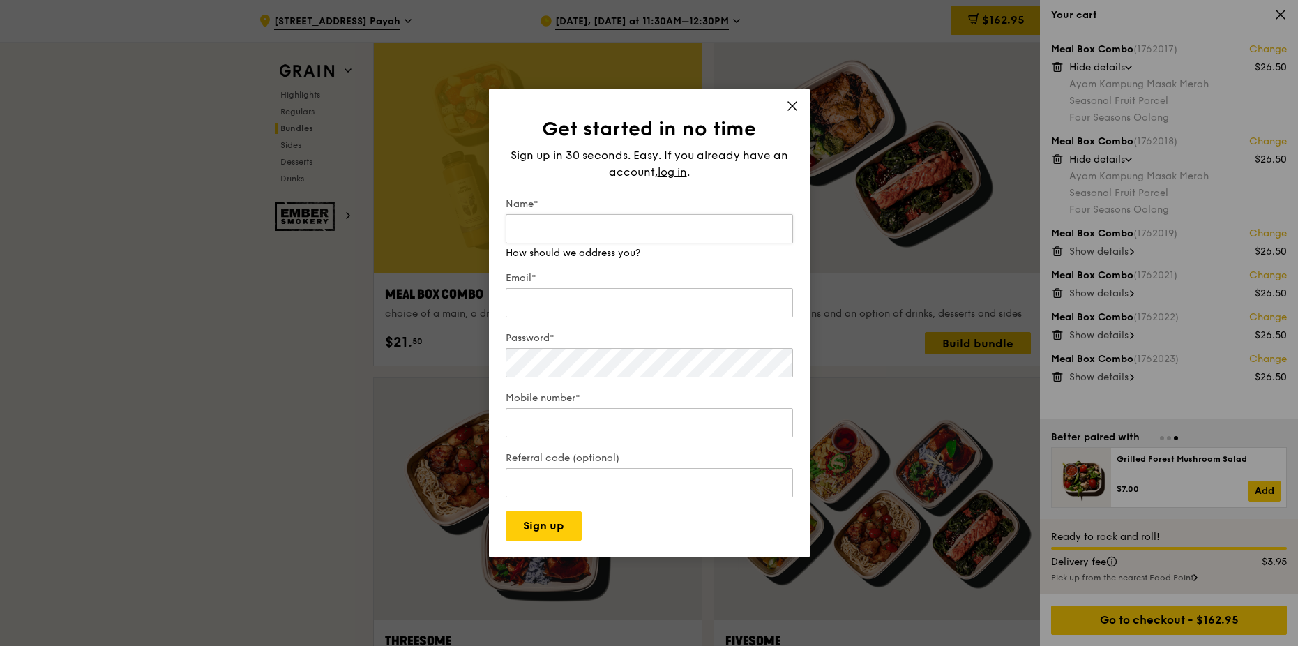
click at [539, 231] on input "Name*" at bounding box center [649, 228] width 287 height 29
type input "[PERSON_NAME]"
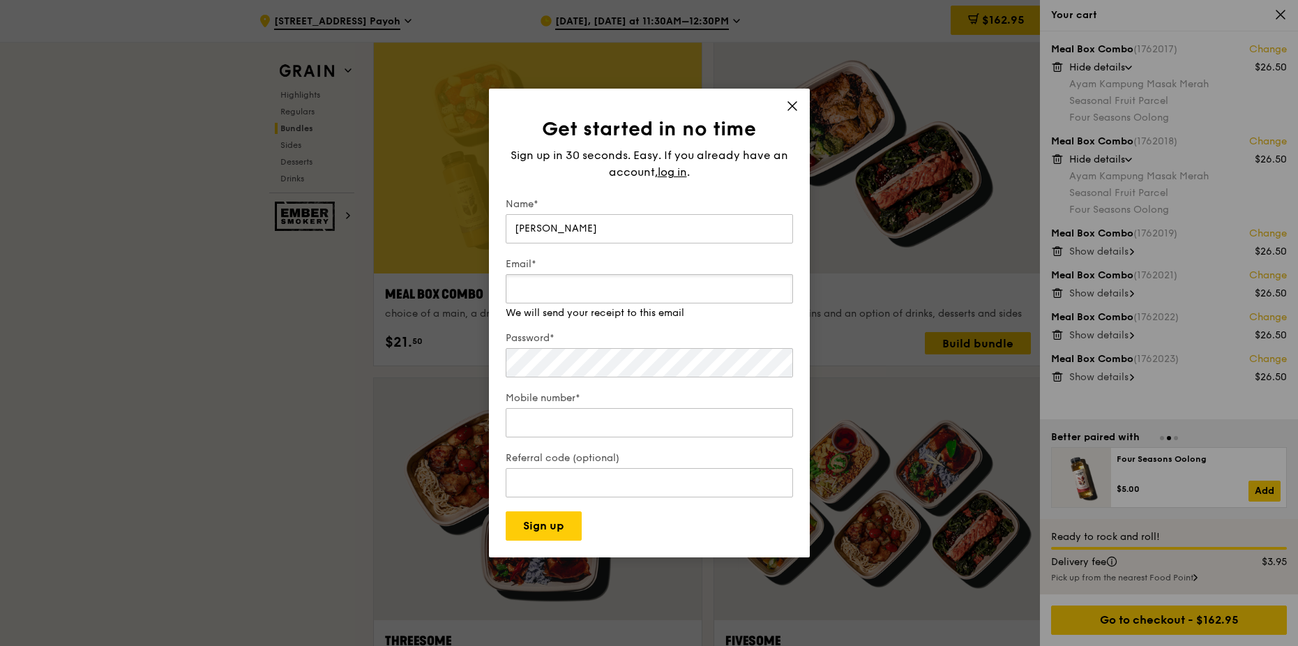
click at [539, 303] on input "Email*" at bounding box center [649, 288] width 287 height 29
type input "[PERSON_NAME][EMAIL_ADDRESS][PERSON_NAME][DOMAIN_NAME]"
type input "82283809"
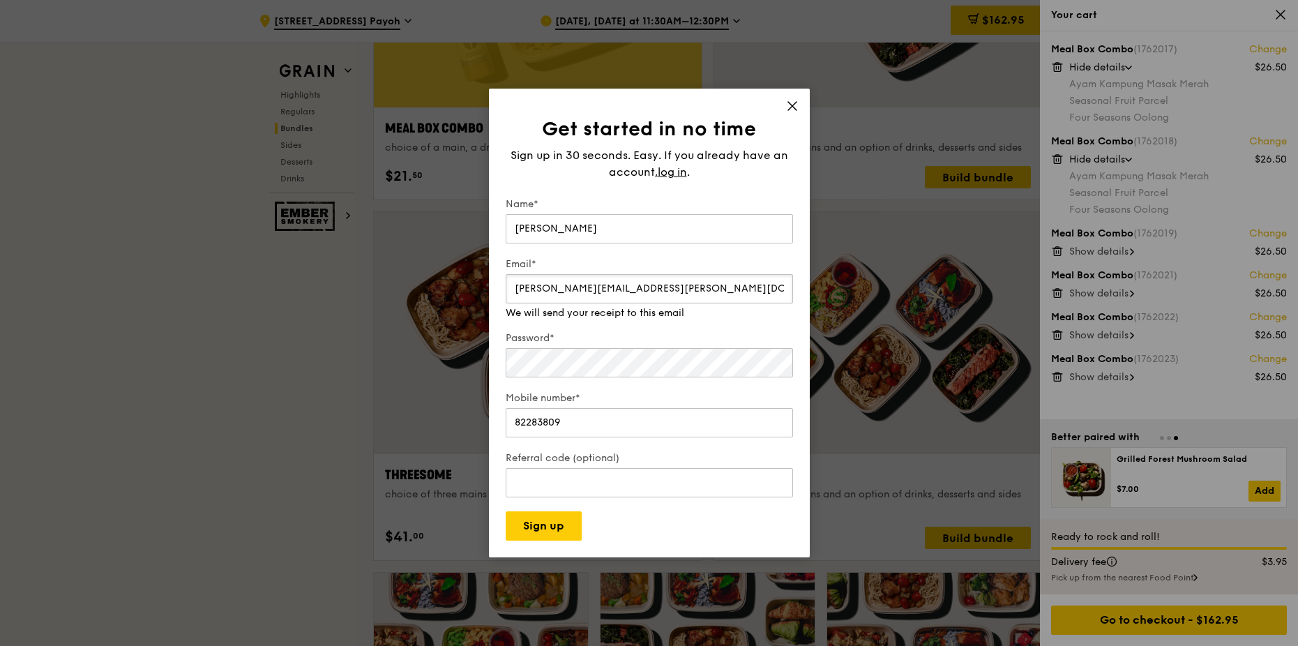
scroll to position [2301, 0]
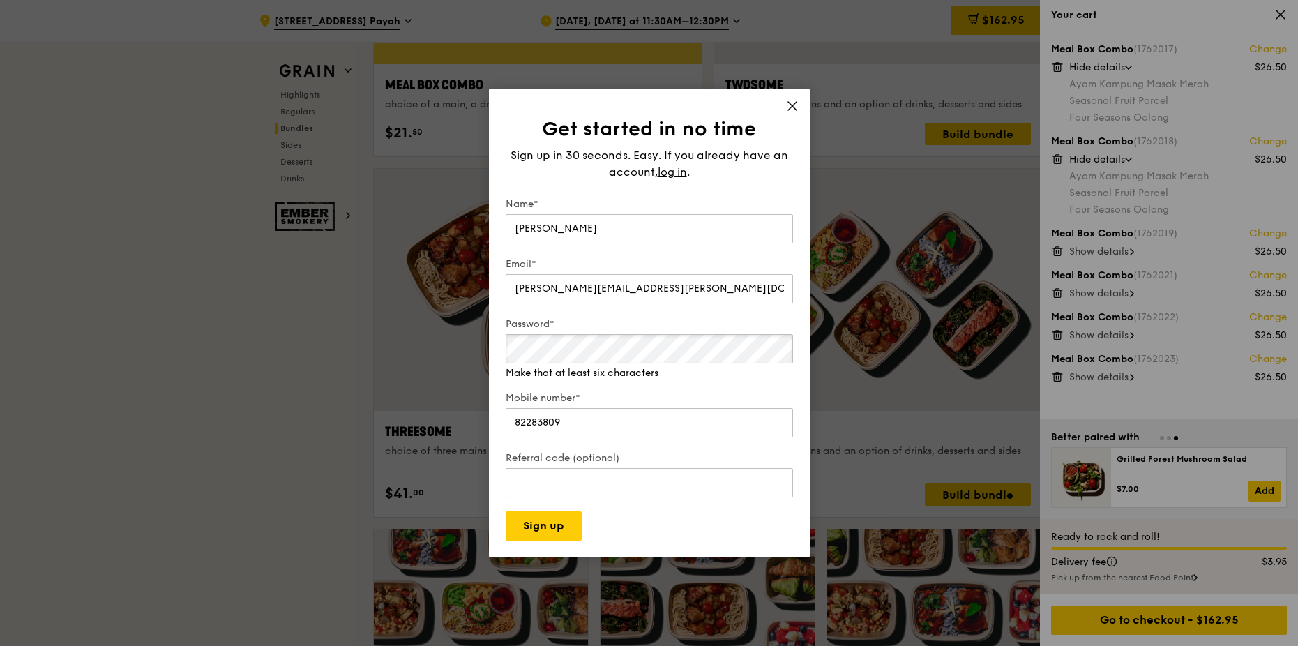
click at [552, 366] on div "Password* Make that at least six characters" at bounding box center [649, 348] width 287 height 63
click at [707, 284] on input "[PERSON_NAME][EMAIL_ADDRESS][PERSON_NAME][DOMAIN_NAME]" at bounding box center [649, 288] width 287 height 29
drag, startPoint x: 695, startPoint y: 290, endPoint x: 462, endPoint y: 278, distance: 232.5
click at [464, 278] on div "Get started in no time Sign up in 30 seconds. Easy. If you already have an acco…" at bounding box center [649, 323] width 1298 height 646
drag, startPoint x: 738, startPoint y: 297, endPoint x: 731, endPoint y: 290, distance: 9.9
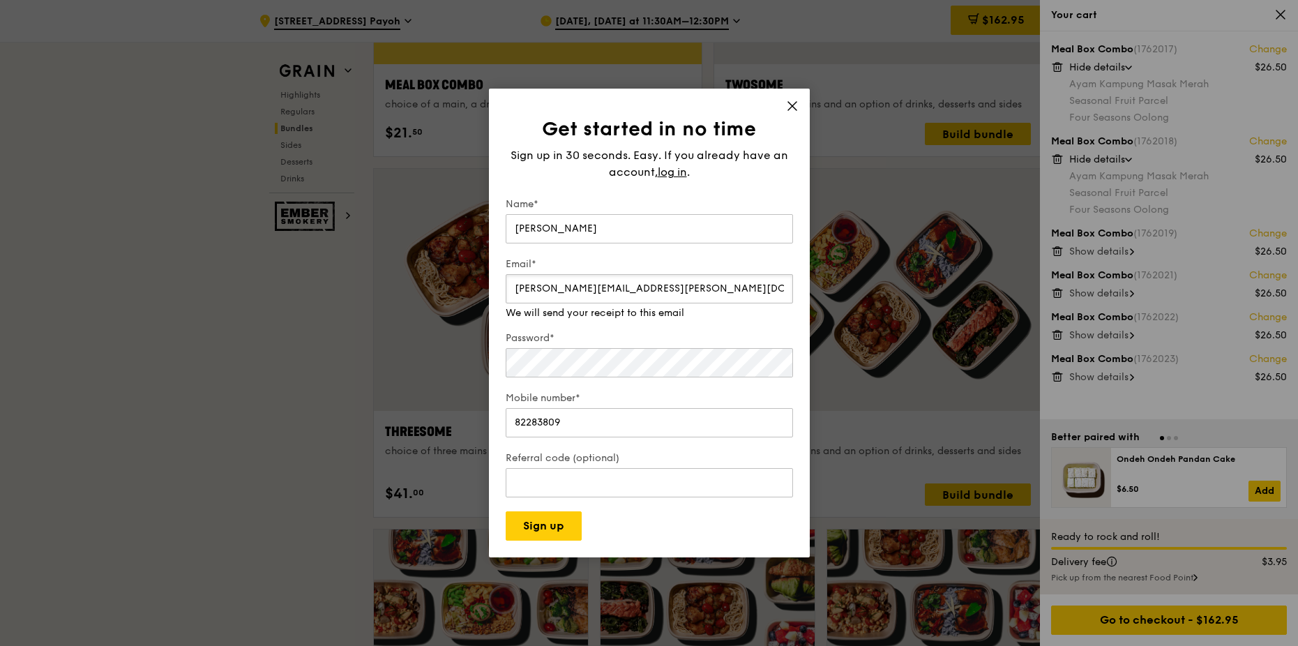
click at [738, 297] on input "[PERSON_NAME][EMAIL_ADDRESS][PERSON_NAME][DOMAIN_NAME]" at bounding box center [649, 288] width 287 height 29
click at [791, 393] on label "Mobile number*" at bounding box center [649, 398] width 287 height 14
click at [791, 408] on input "82283809" at bounding box center [649, 422] width 287 height 29
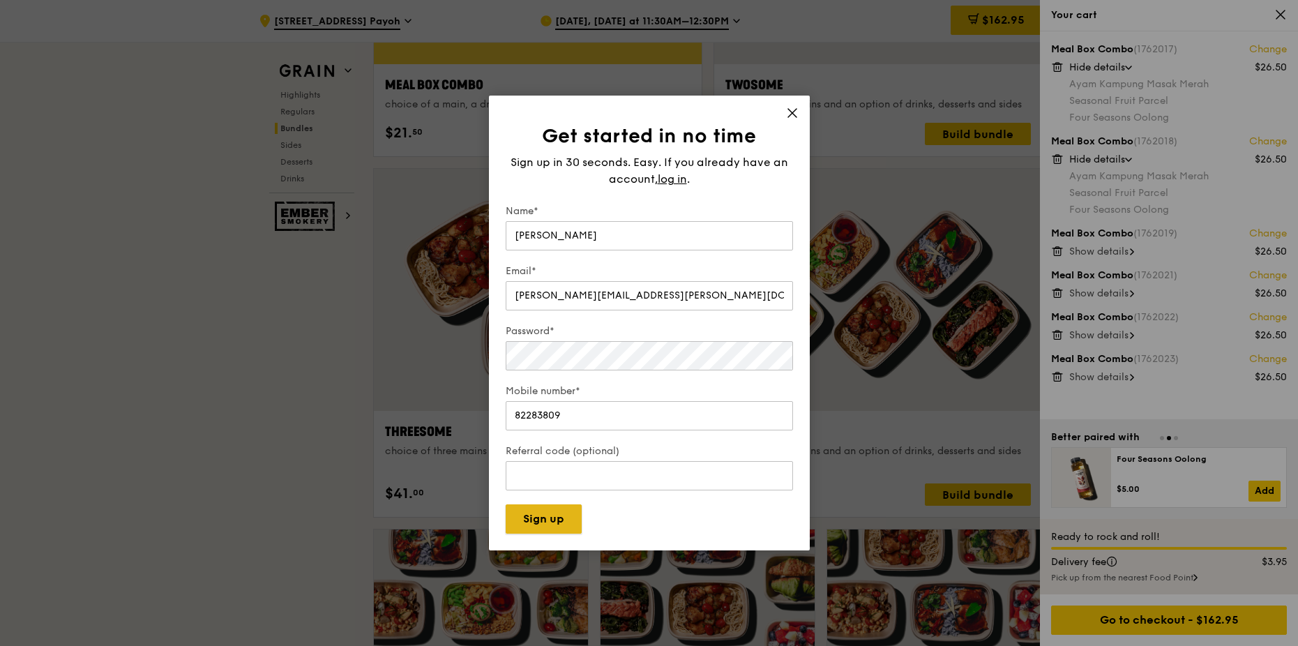
click at [557, 533] on button "Sign up" at bounding box center [544, 518] width 76 height 29
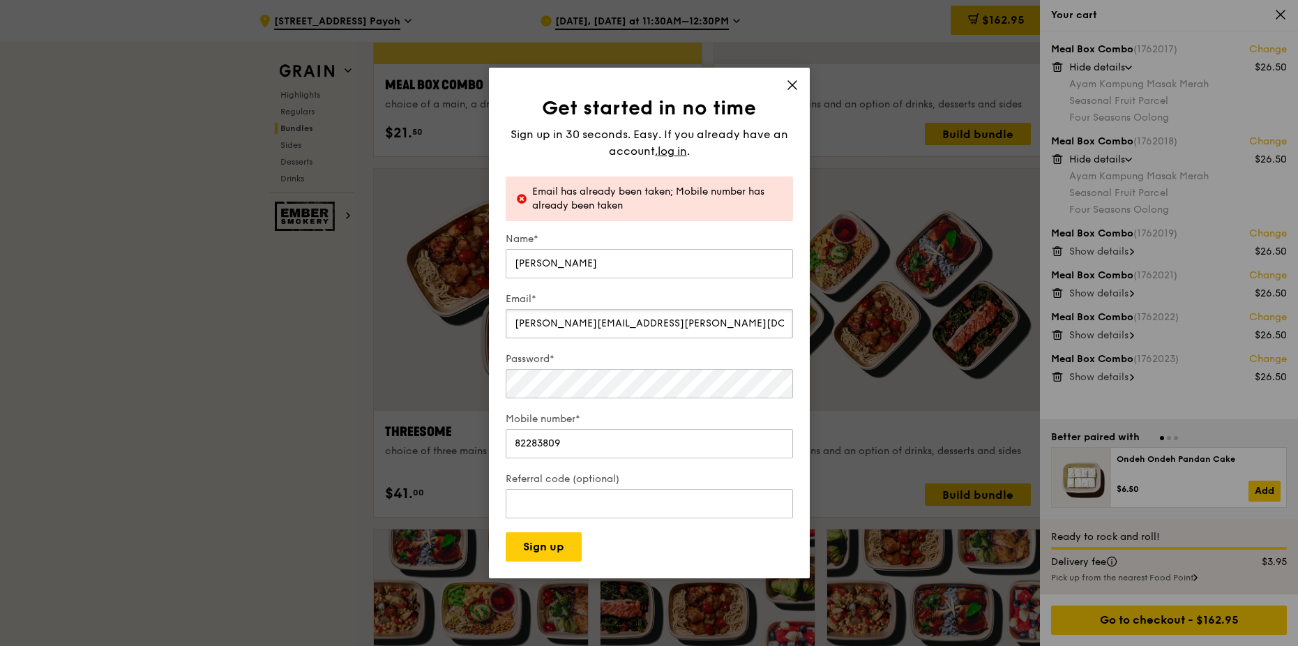
click at [683, 328] on input "[PERSON_NAME][EMAIL_ADDRESS][PERSON_NAME][DOMAIN_NAME]" at bounding box center [649, 323] width 287 height 29
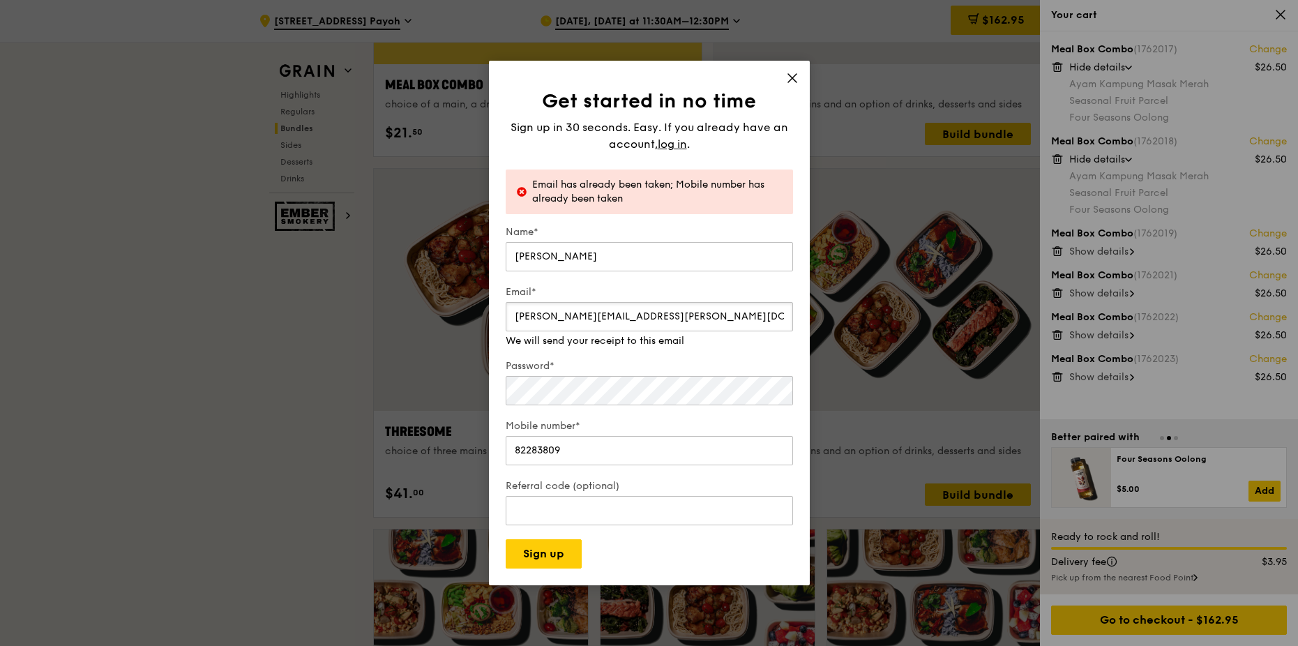
drag, startPoint x: 691, startPoint y: 319, endPoint x: 470, endPoint y: 316, distance: 221.1
click at [473, 316] on div "Get started in no time Sign up in 30 seconds. Easy. If you already have an acco…" at bounding box center [649, 323] width 1298 height 646
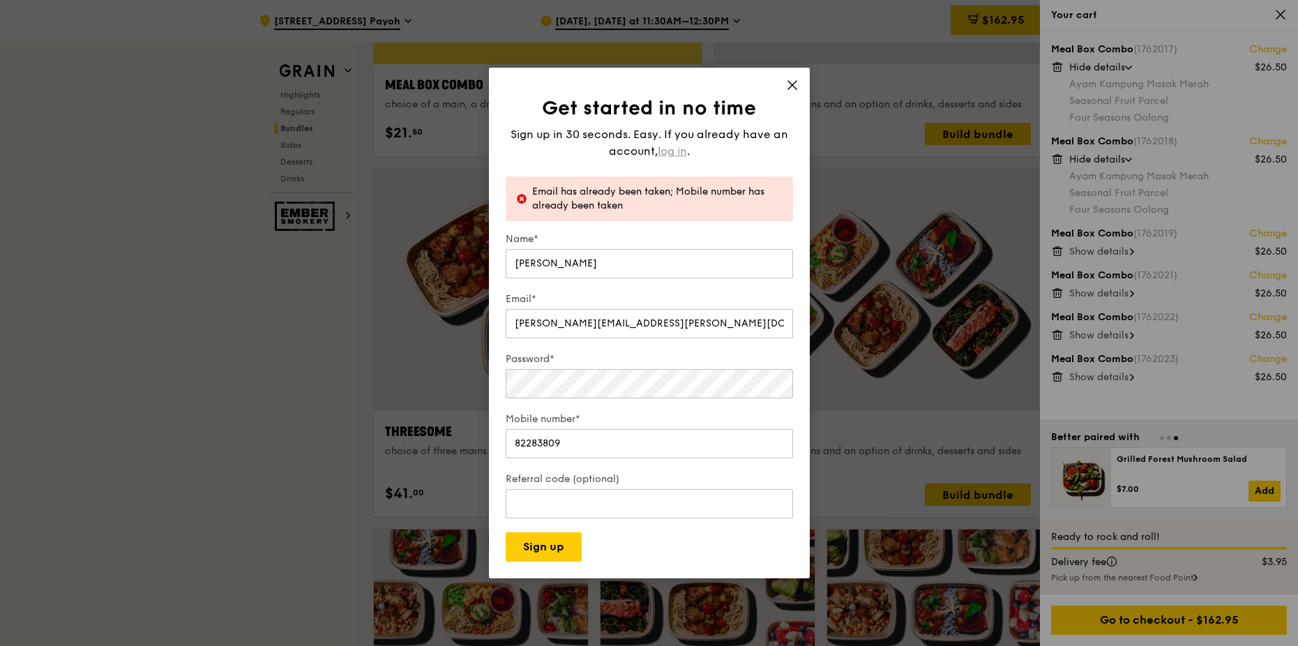
click at [674, 146] on span "log in" at bounding box center [672, 151] width 29 height 17
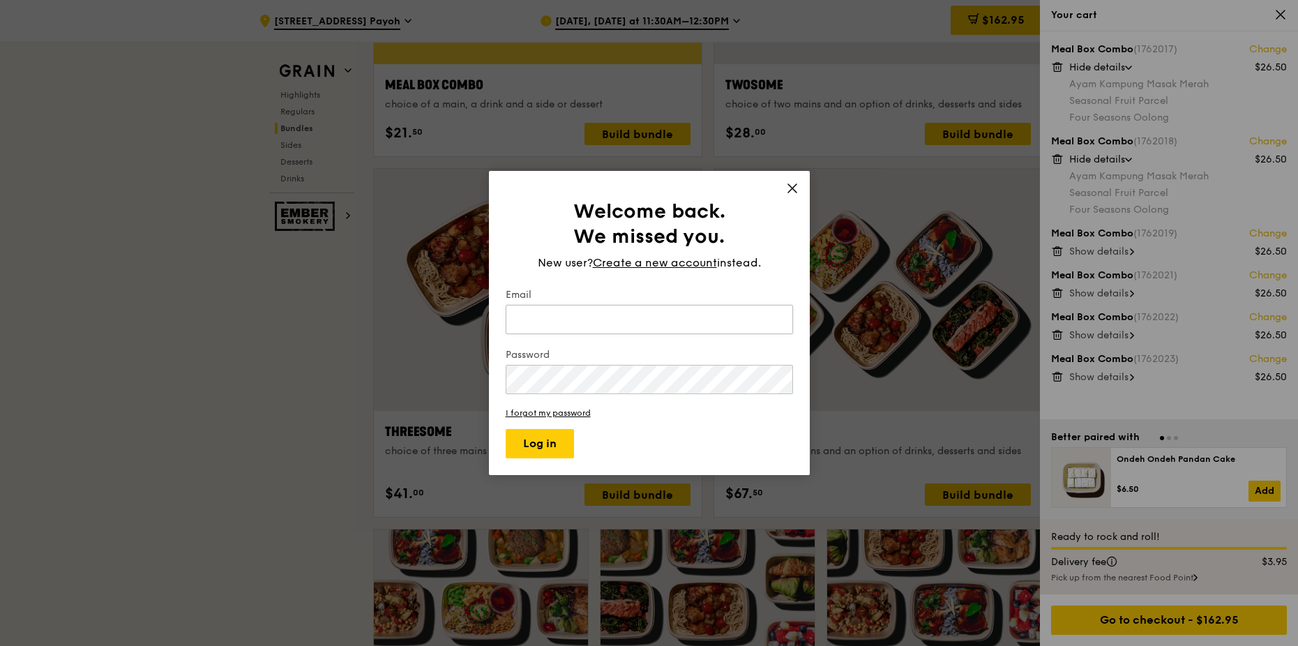
click at [560, 324] on input "Email" at bounding box center [649, 319] width 287 height 29
type input "[PERSON_NAME][EMAIL_ADDRESS][PERSON_NAME][DOMAIN_NAME]"
click at [545, 440] on button "Log in" at bounding box center [540, 443] width 68 height 29
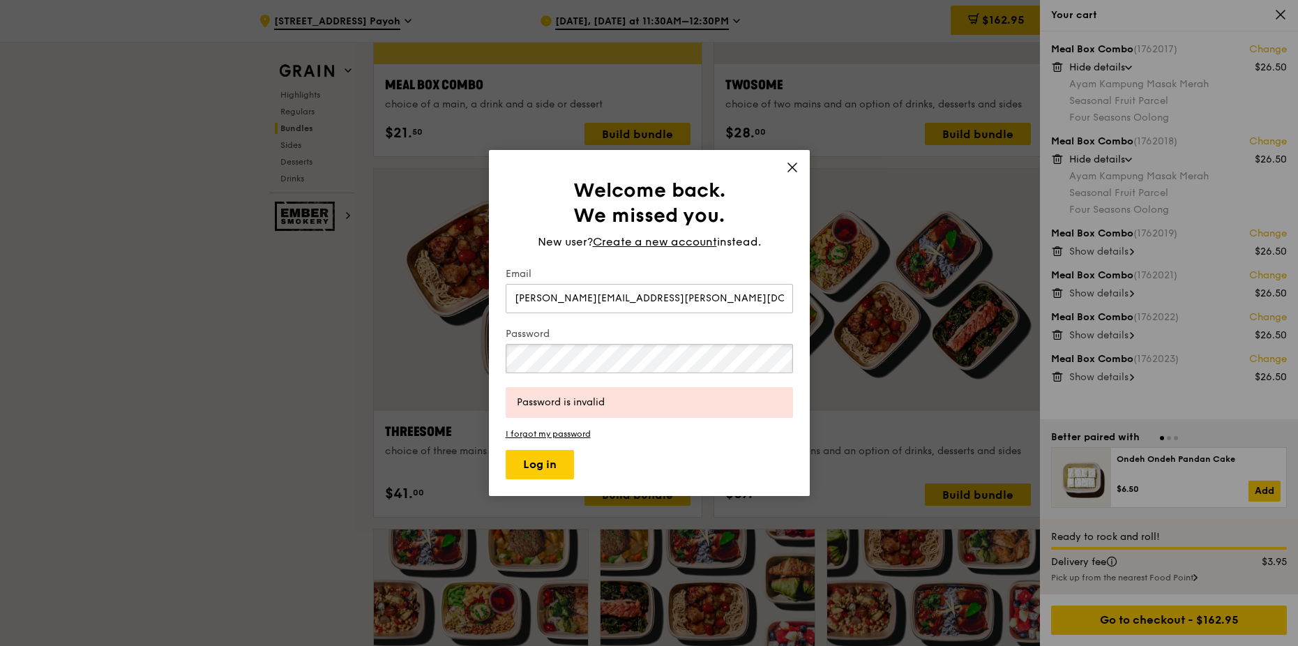
click at [267, 284] on div "Welcome back. We missed you. New user? Create a new account instead. Email [PER…" at bounding box center [649, 323] width 1298 height 646
click at [537, 461] on button "Log in" at bounding box center [540, 464] width 68 height 29
click at [556, 434] on link "I forgot my password" at bounding box center [649, 434] width 287 height 10
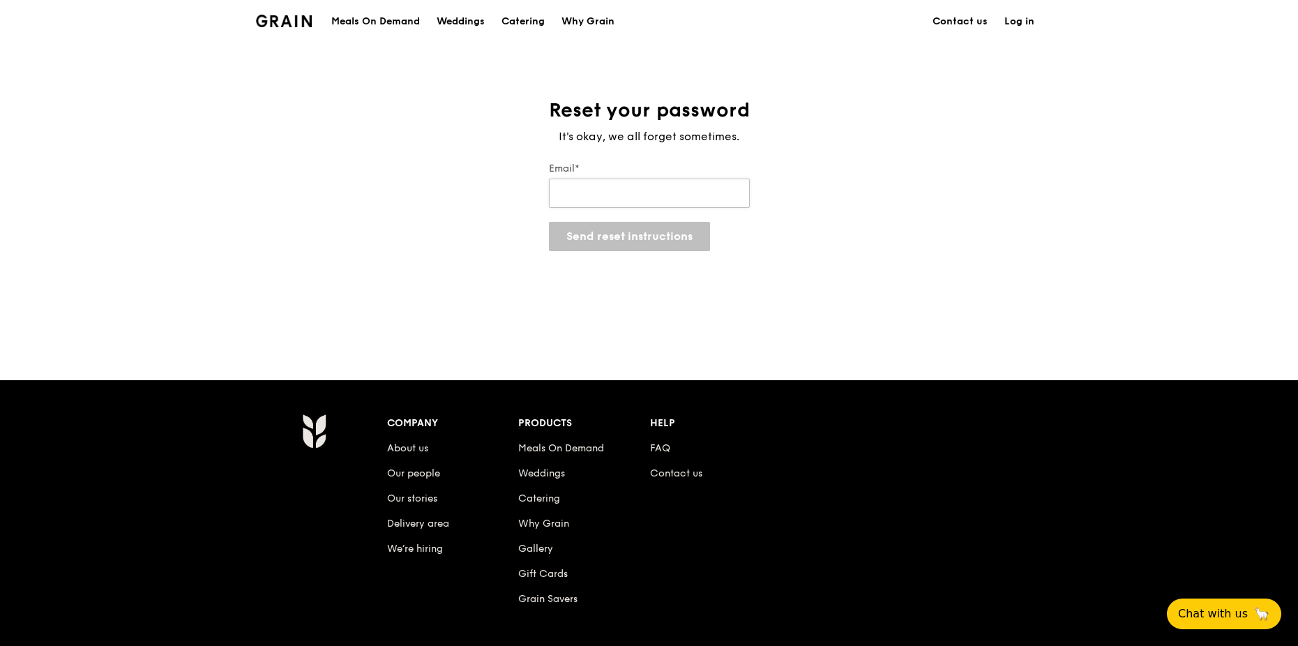
click at [651, 202] on input "Email*" at bounding box center [649, 193] width 201 height 29
type input "[PERSON_NAME][EMAIL_ADDRESS][PERSON_NAME][DOMAIN_NAME]"
click at [607, 239] on button "Send reset instructions" at bounding box center [629, 236] width 161 height 29
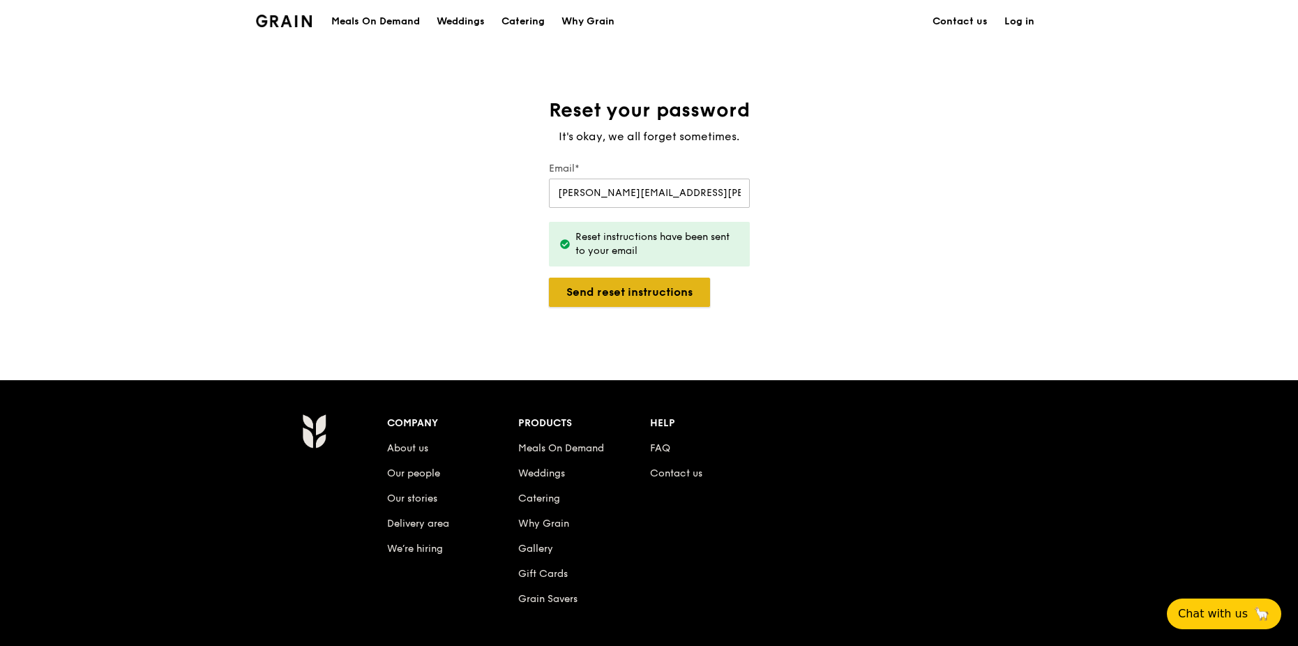
click at [623, 296] on button "Send reset instructions" at bounding box center [629, 292] width 161 height 29
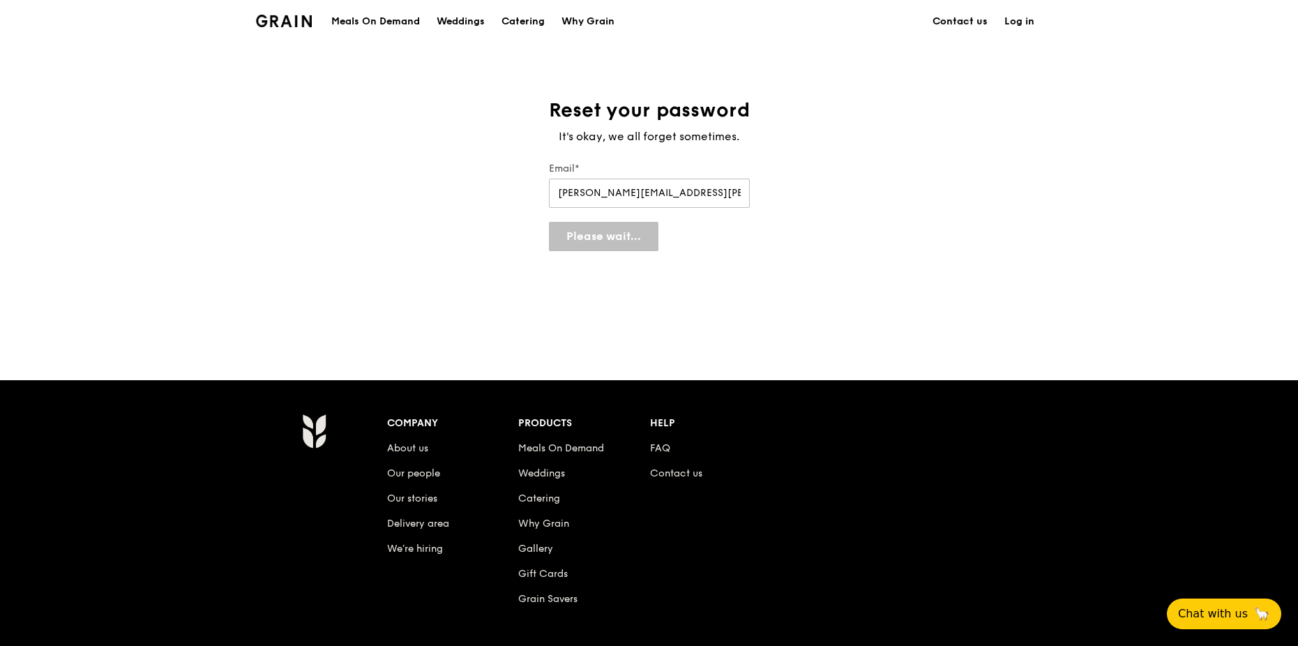
click at [946, 23] on link "Contact us" at bounding box center [960, 22] width 72 height 42
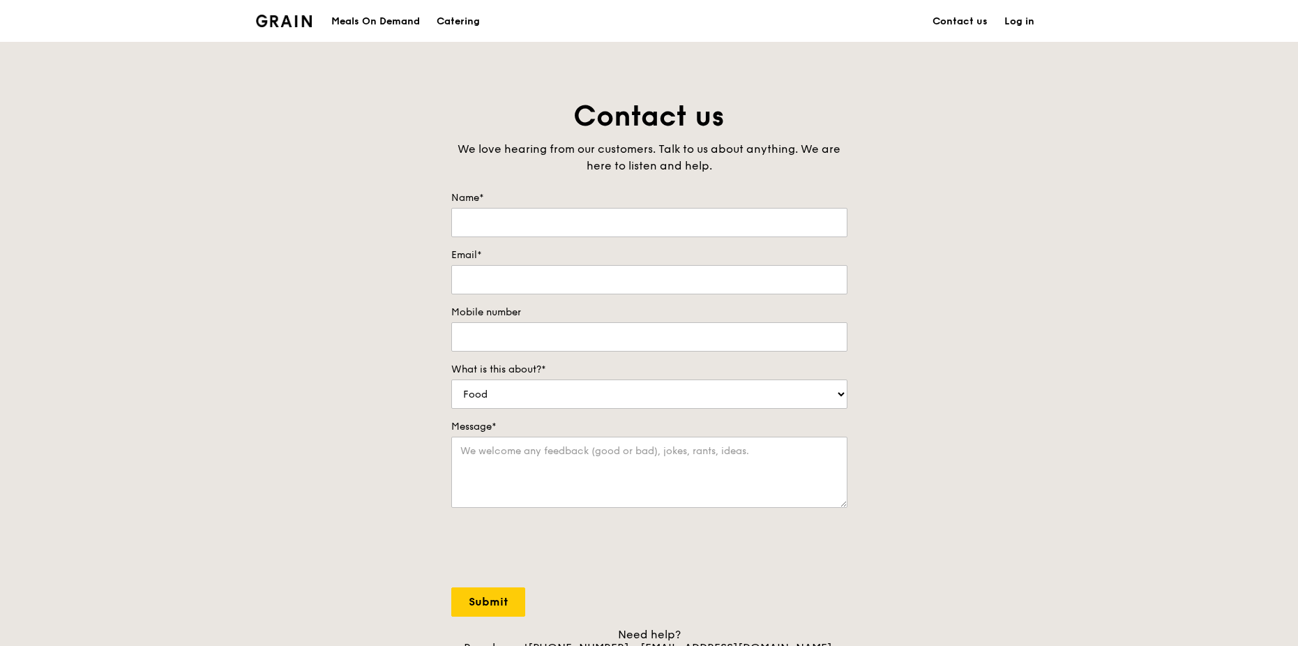
click at [370, 20] on div "Meals On Demand" at bounding box center [375, 22] width 89 height 42
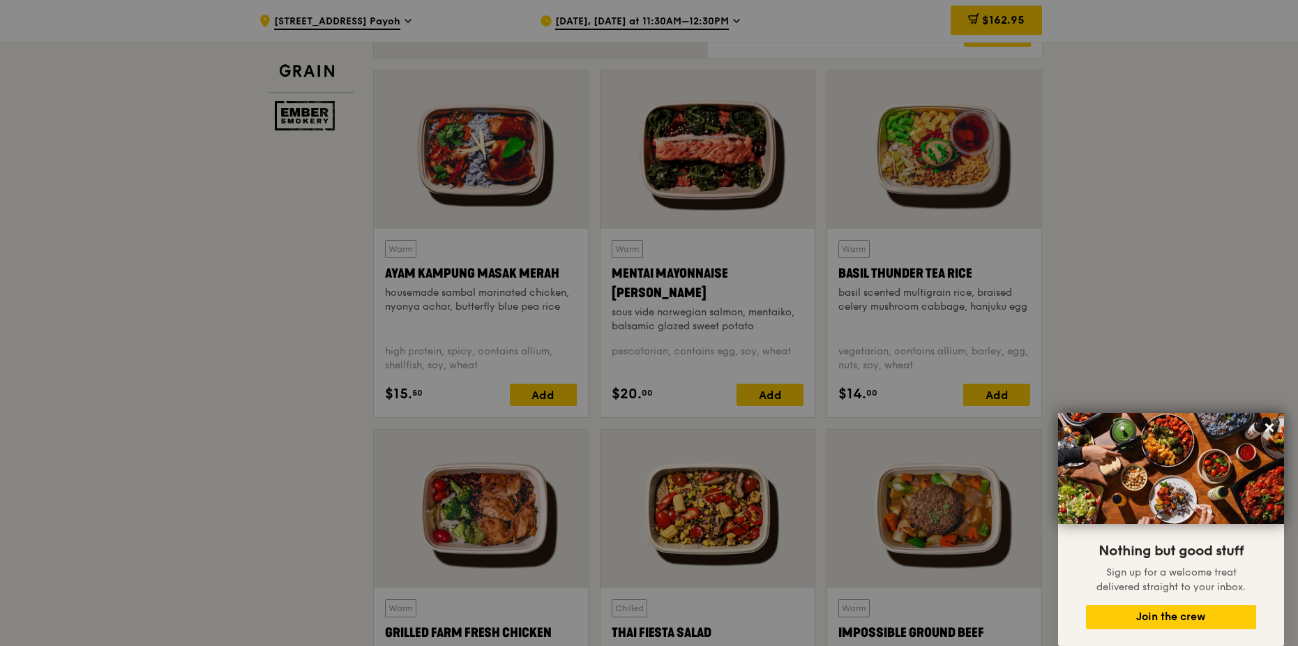
scroll to position [1255, 0]
